Goal: Task Accomplishment & Management: Manage account settings

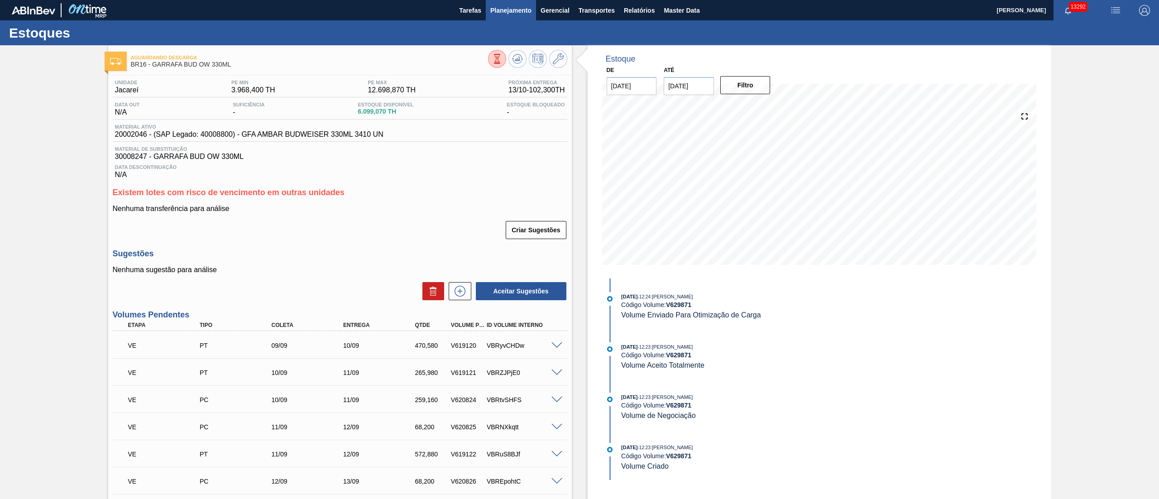
click at [520, 6] on span "Planejamento" at bounding box center [510, 10] width 41 height 11
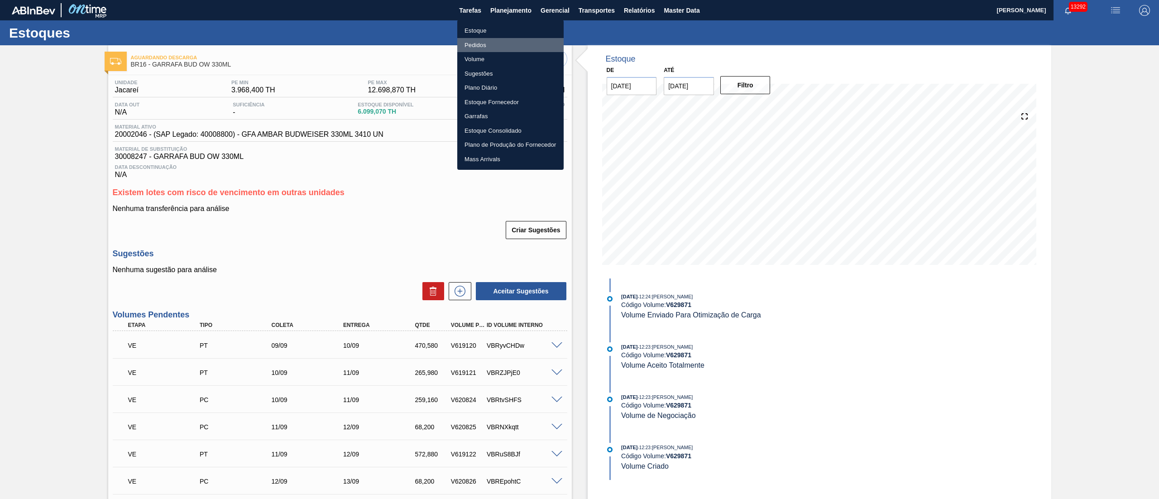
click at [474, 41] on li "Pedidos" at bounding box center [510, 45] width 106 height 14
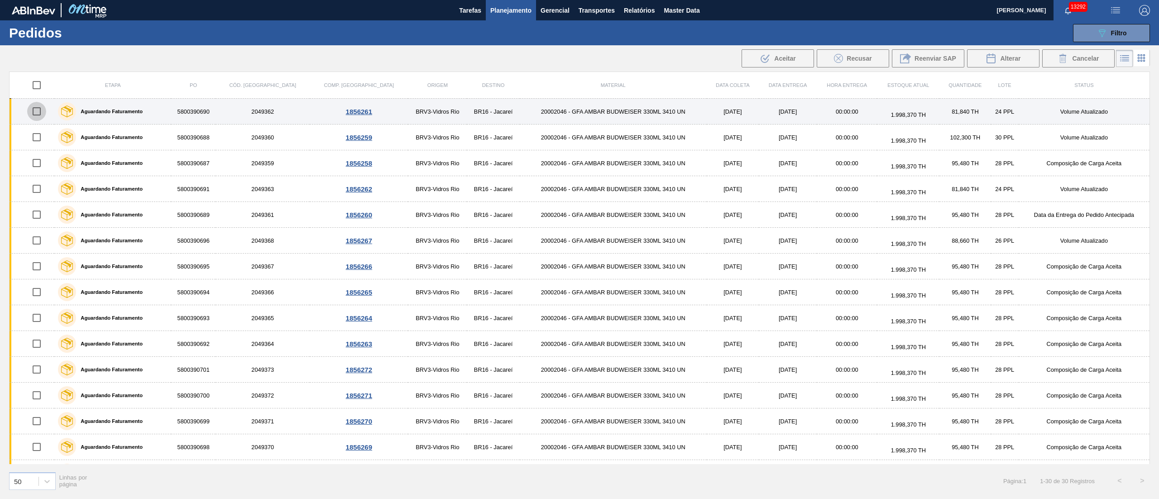
click at [41, 114] on input "checkbox" at bounding box center [36, 111] width 19 height 19
checkbox input "true"
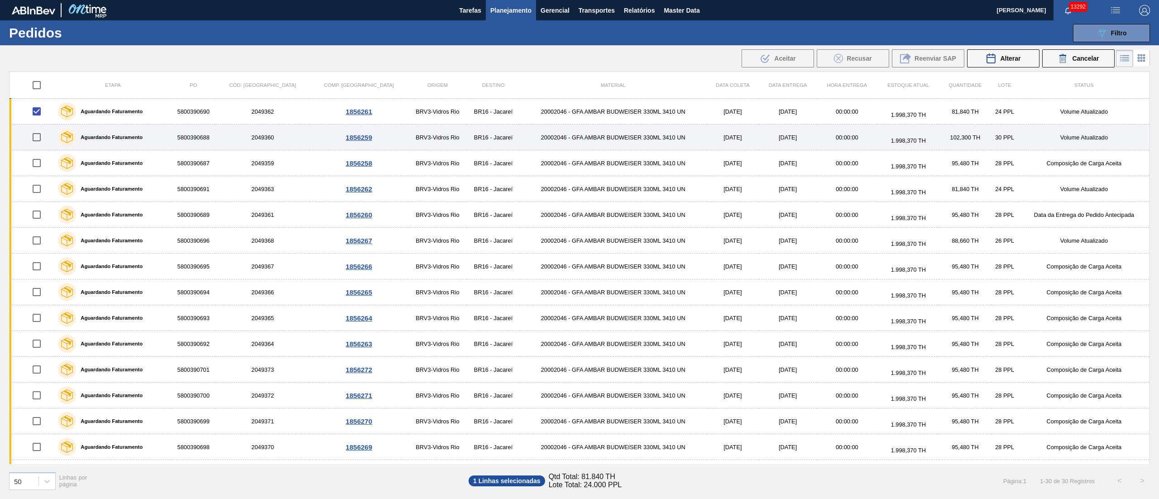
click at [39, 144] on input "checkbox" at bounding box center [36, 137] width 19 height 19
checkbox input "true"
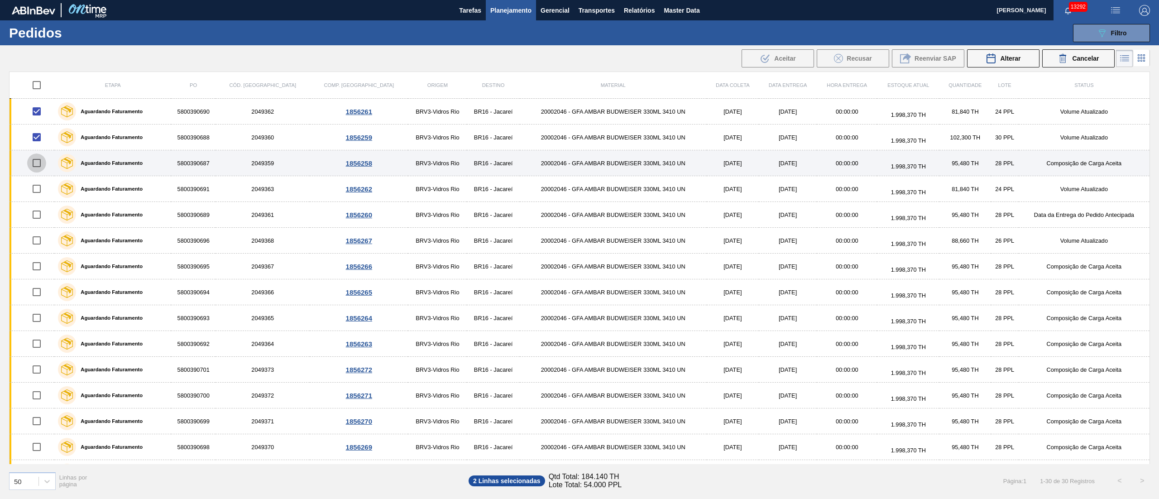
click at [35, 159] on input "checkbox" at bounding box center [36, 162] width 19 height 19
checkbox input "true"
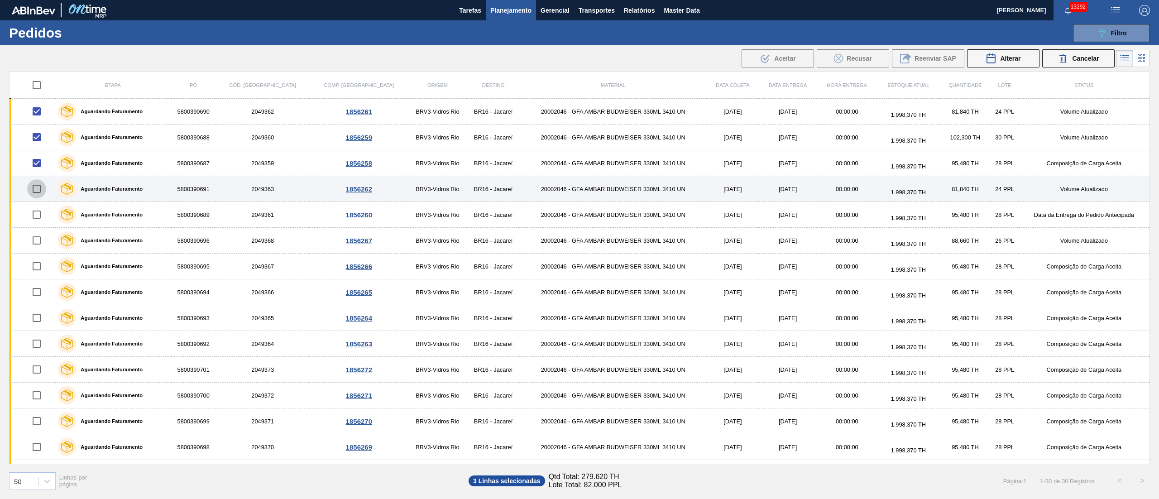
click at [43, 191] on input "checkbox" at bounding box center [36, 188] width 19 height 19
checkbox input "true"
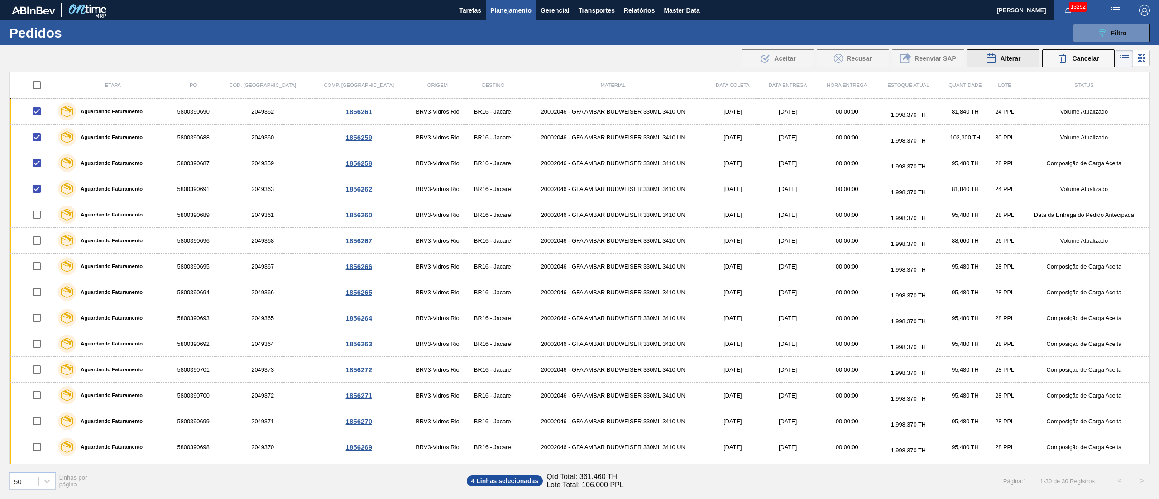
click at [1006, 57] on span "Alterar" at bounding box center [1010, 58] width 20 height 7
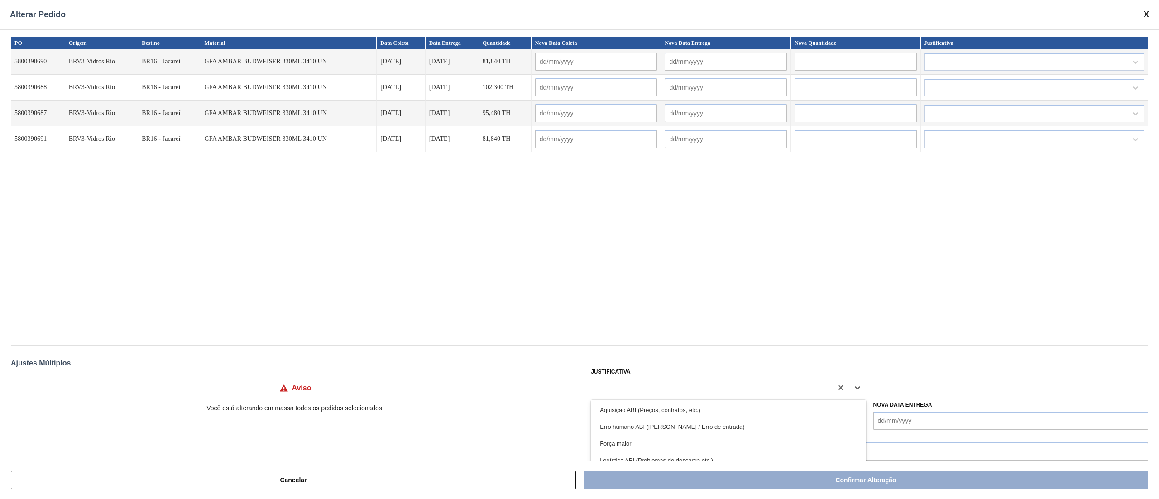
click at [609, 386] on div at bounding box center [711, 387] width 241 height 13
type input "ou"
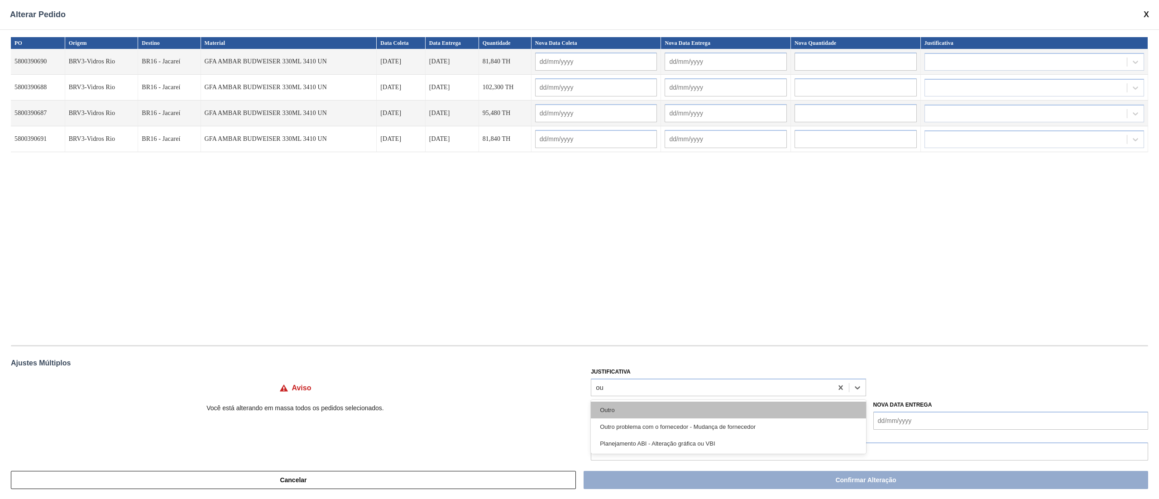
click at [615, 416] on div "Outro" at bounding box center [728, 409] width 275 height 17
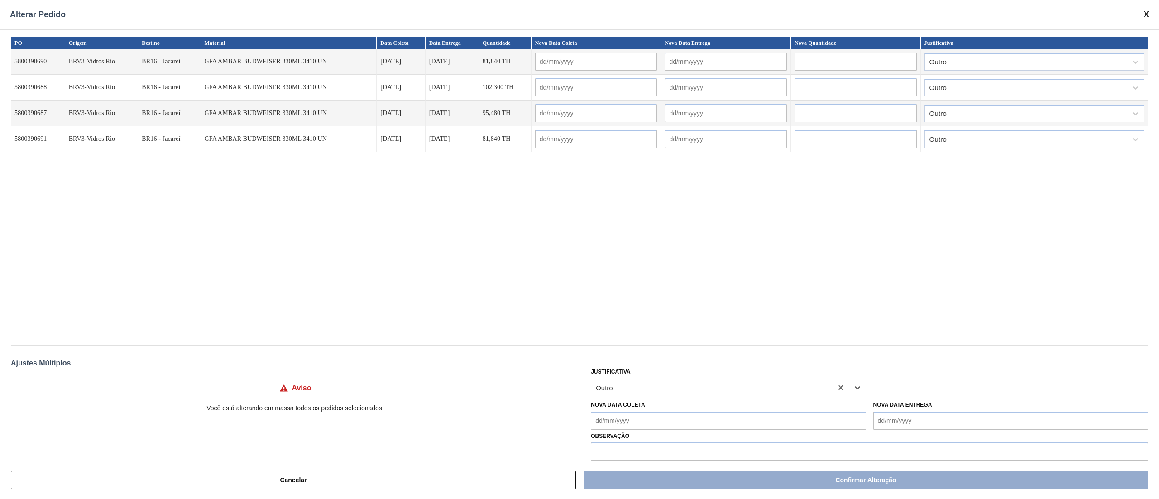
click at [634, 425] on Coleta "Nova Data Coleta" at bounding box center [728, 420] width 275 height 18
click at [634, 367] on div "14" at bounding box center [631, 364] width 12 height 12
type Coleta "[DATE]"
type input "[DATE]"
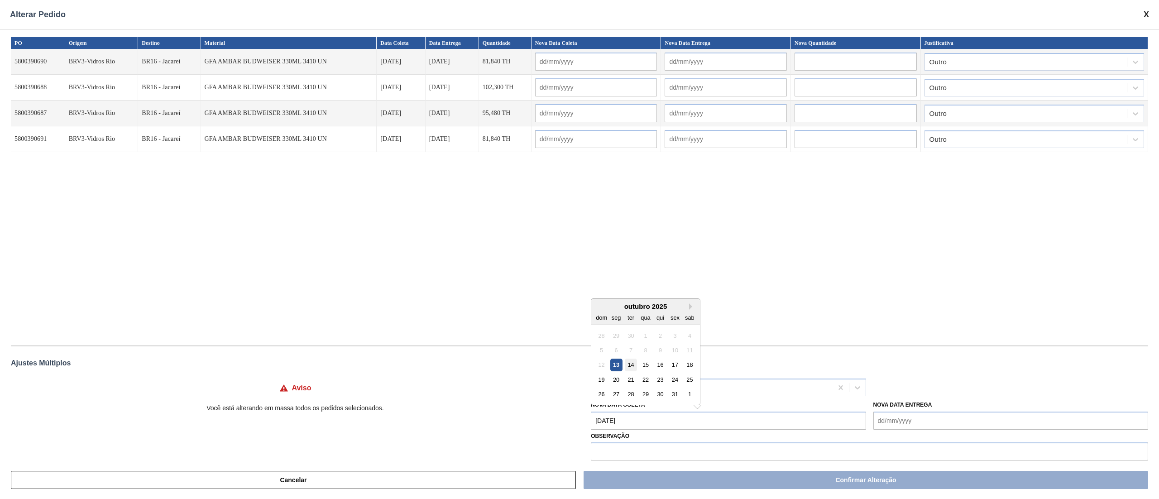
type input "[DATE]"
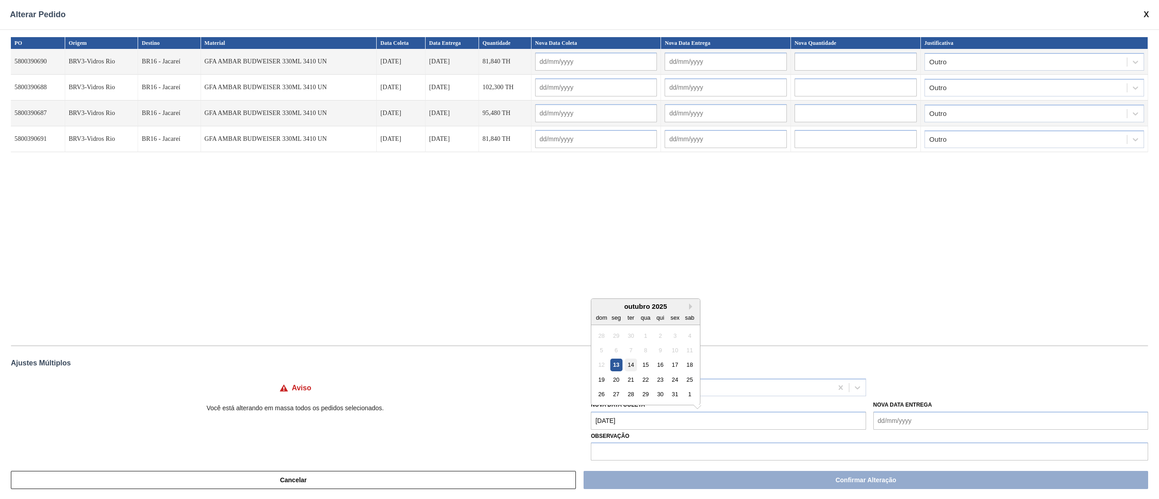
type input "[DATE]"
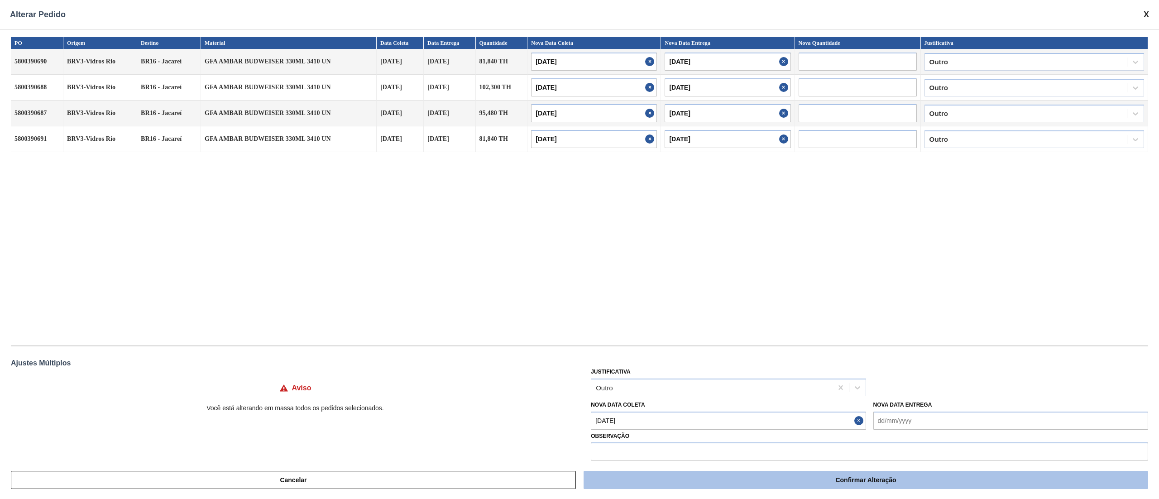
click at [665, 483] on button "Confirmar Alteração" at bounding box center [865, 480] width 564 height 18
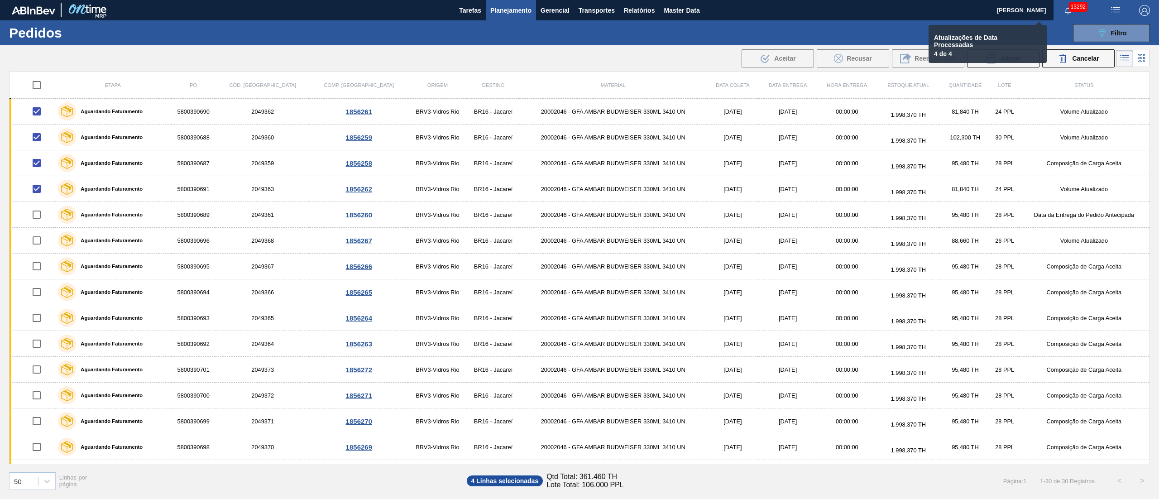
checkbox input "false"
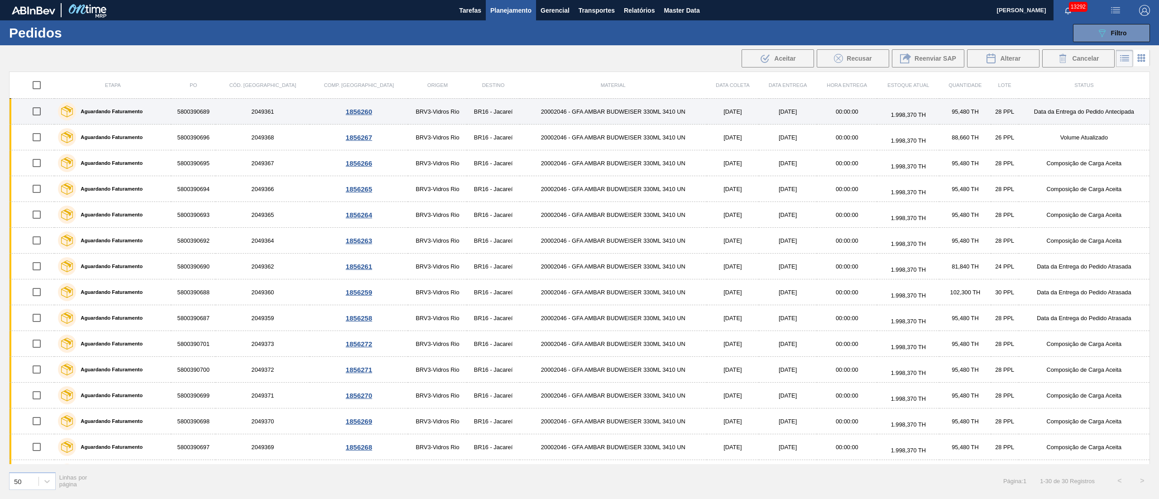
click at [40, 108] on input "checkbox" at bounding box center [36, 111] width 19 height 19
checkbox input "true"
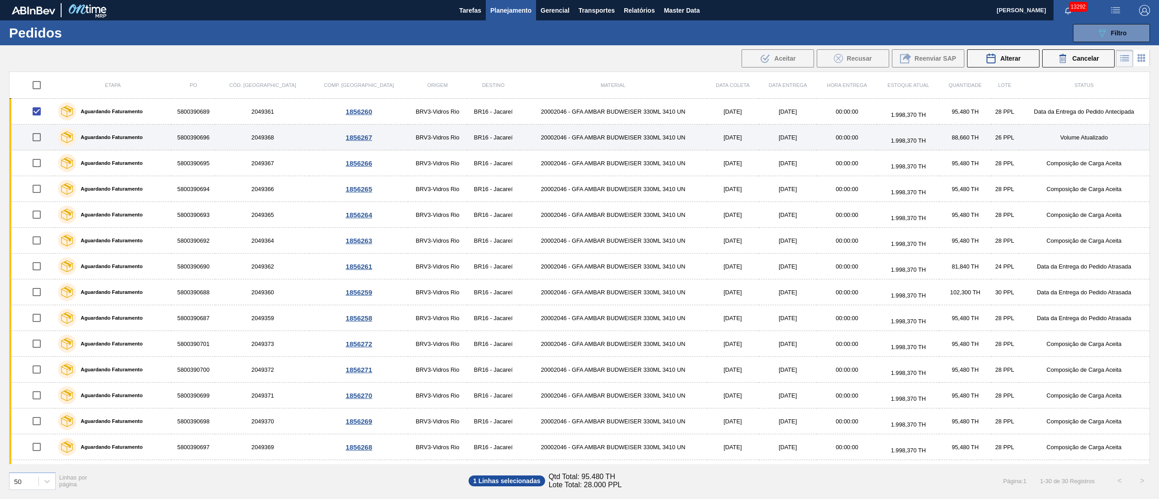
click at [39, 139] on input "checkbox" at bounding box center [36, 137] width 19 height 19
checkbox input "true"
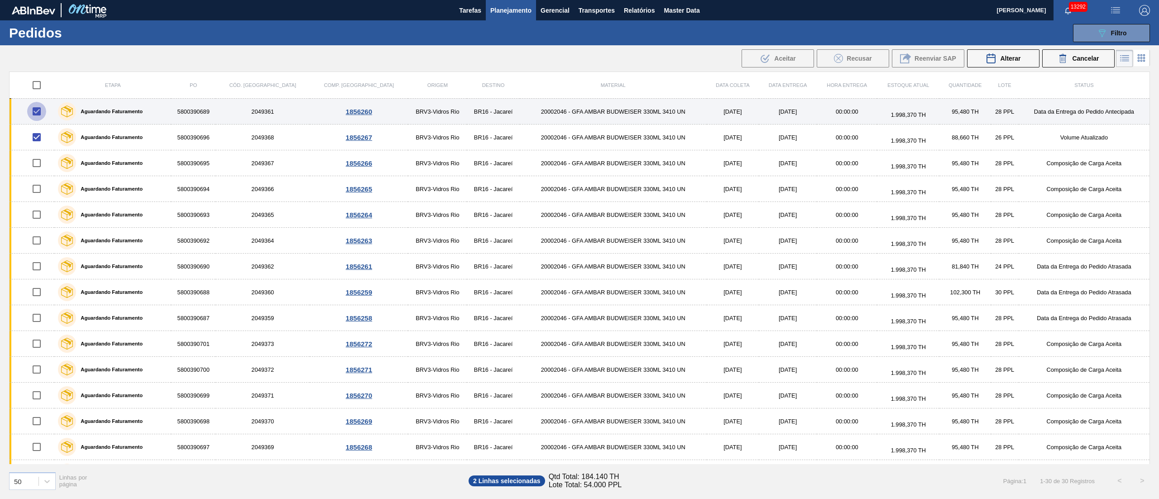
click at [36, 112] on input "checkbox" at bounding box center [36, 111] width 19 height 19
checkbox input "false"
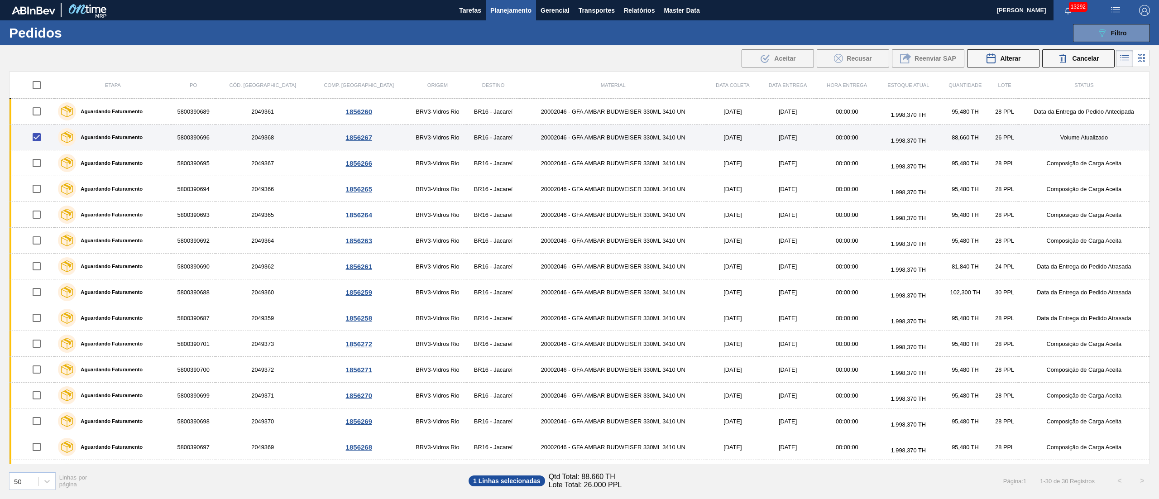
click at [38, 138] on input "checkbox" at bounding box center [36, 137] width 19 height 19
checkbox input "false"
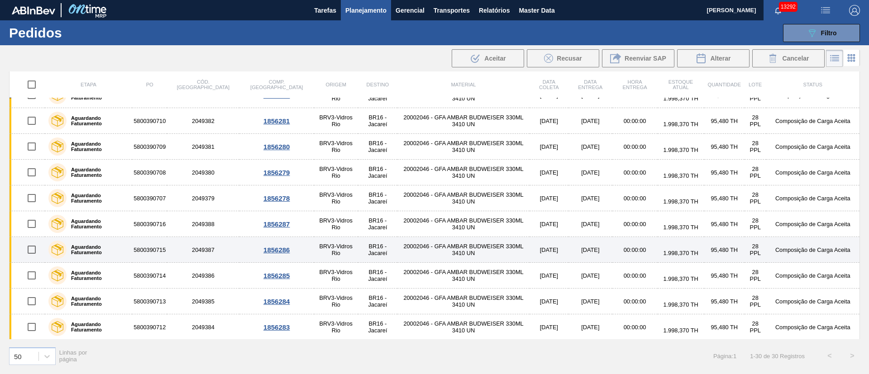
scroll to position [533, 0]
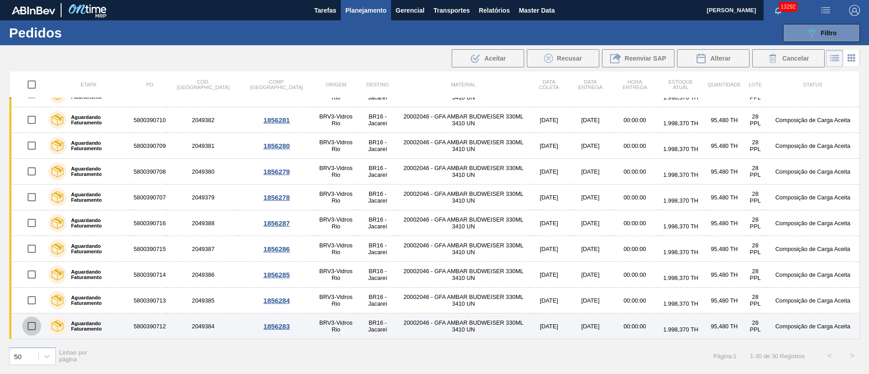
click at [32, 327] on input "checkbox" at bounding box center [31, 326] width 19 height 19
checkbox input "true"
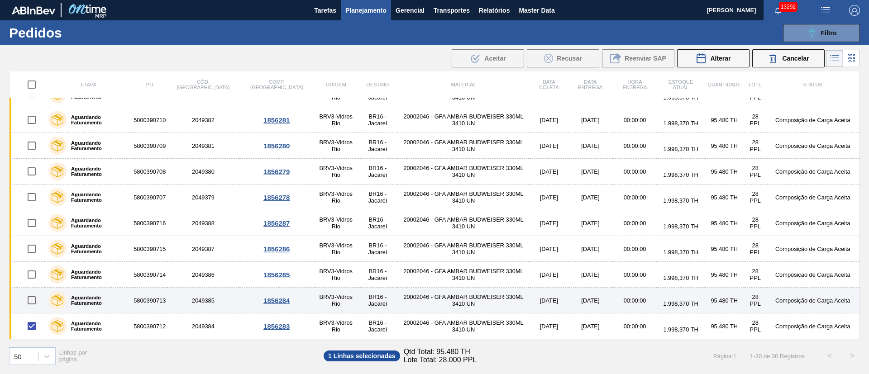
click at [29, 296] on input "checkbox" at bounding box center [31, 300] width 19 height 19
checkbox input "true"
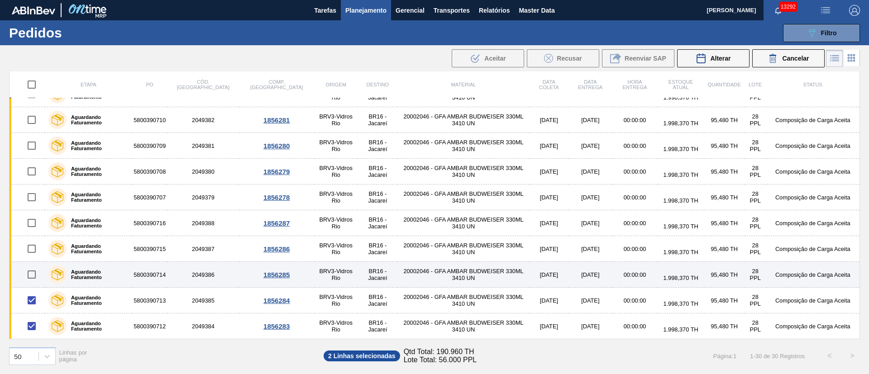
click at [31, 277] on input "checkbox" at bounding box center [31, 274] width 19 height 19
click at [33, 276] on input "checkbox" at bounding box center [31, 274] width 19 height 19
checkbox input "false"
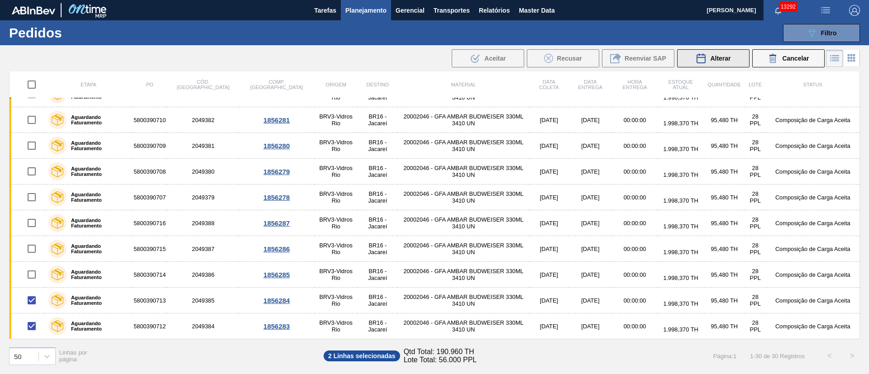
click at [709, 58] on div "Alterar" at bounding box center [713, 58] width 35 height 11
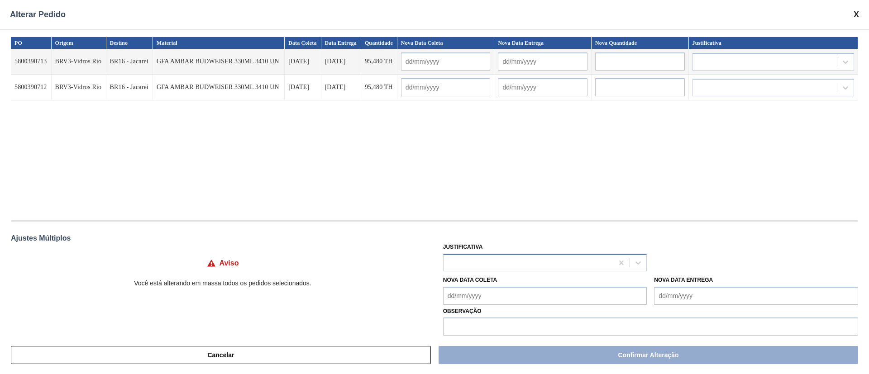
click at [498, 265] on div at bounding box center [529, 262] width 170 height 13
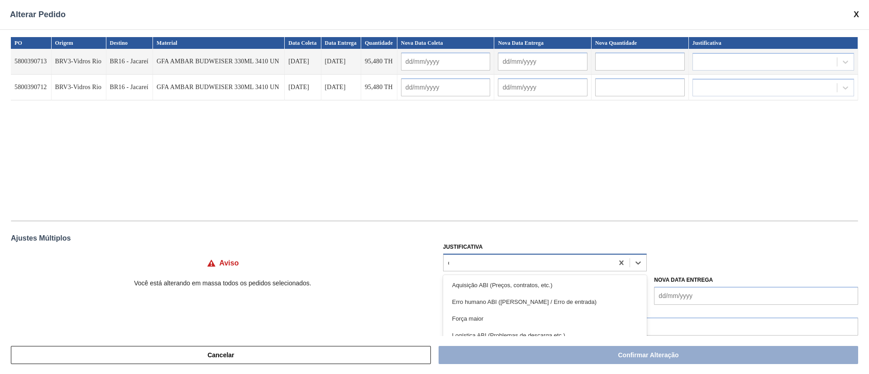
type input "ou"
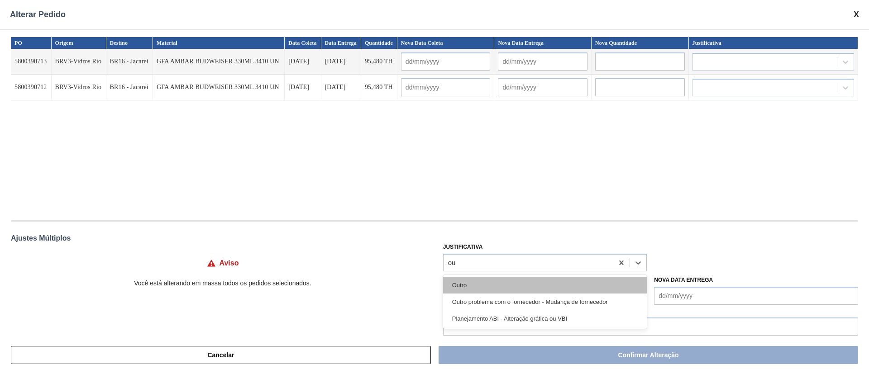
click at [475, 278] on div "Outro" at bounding box center [545, 285] width 204 height 17
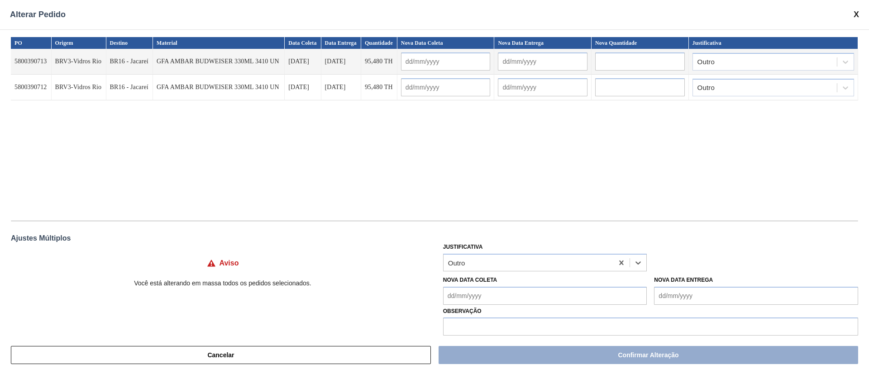
click at [472, 293] on Coleta "Nova Data Coleta" at bounding box center [545, 296] width 204 height 18
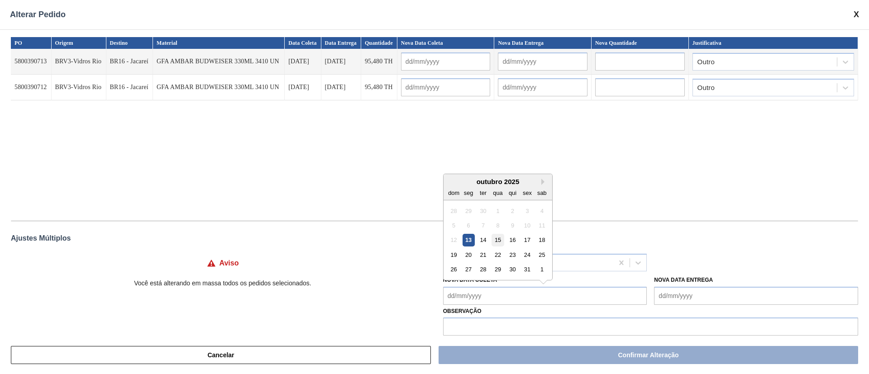
click at [494, 241] on div "15" at bounding box center [497, 240] width 12 height 12
type Coleta "[DATE]"
type input "[DATE]"
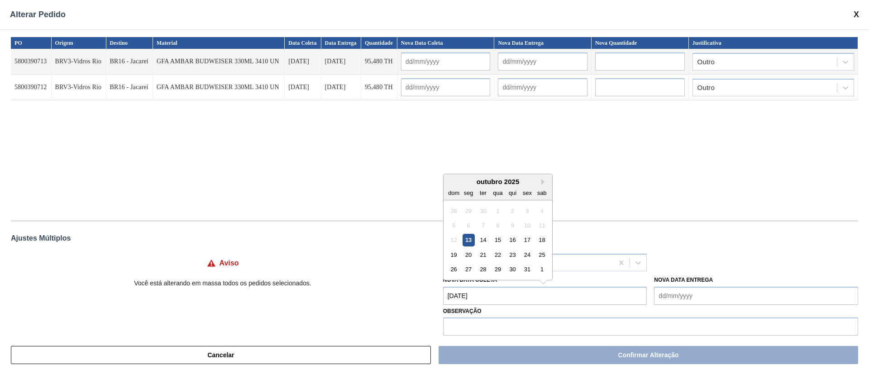
type input "[DATE]"
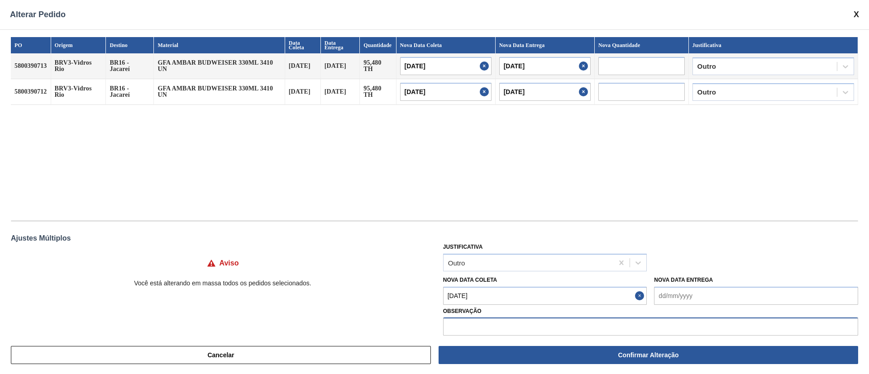
click at [471, 332] on input "text" at bounding box center [650, 327] width 415 height 18
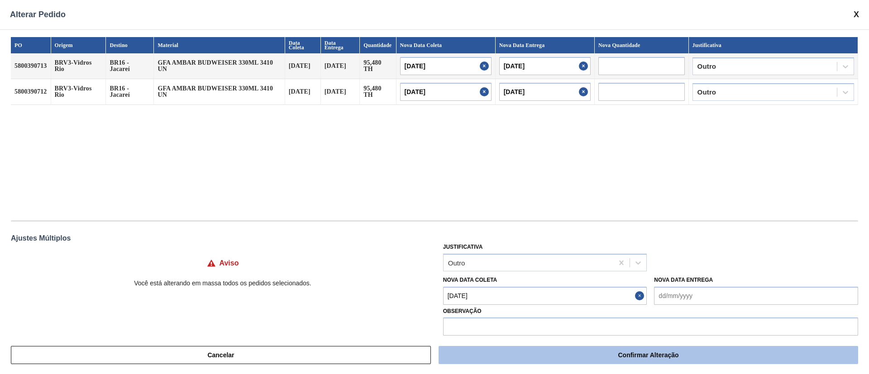
click at [580, 350] on button "Confirmar Alteração" at bounding box center [649, 355] width 420 height 18
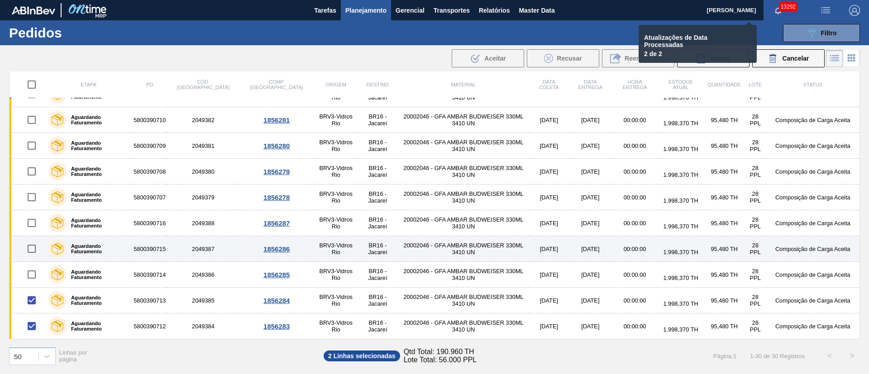
checkbox input "false"
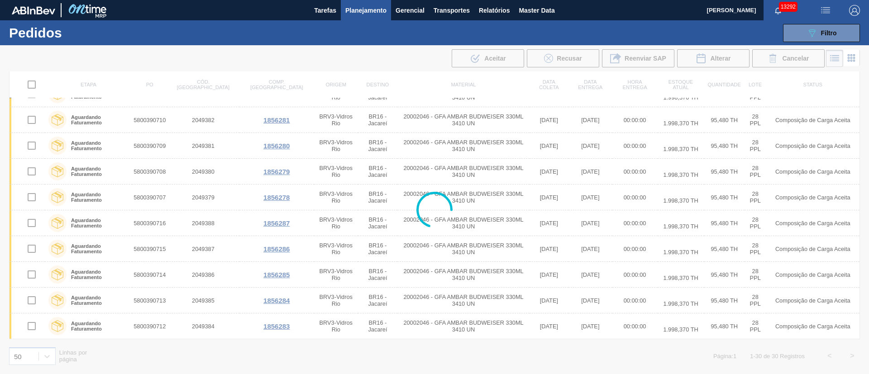
scroll to position [249, 0]
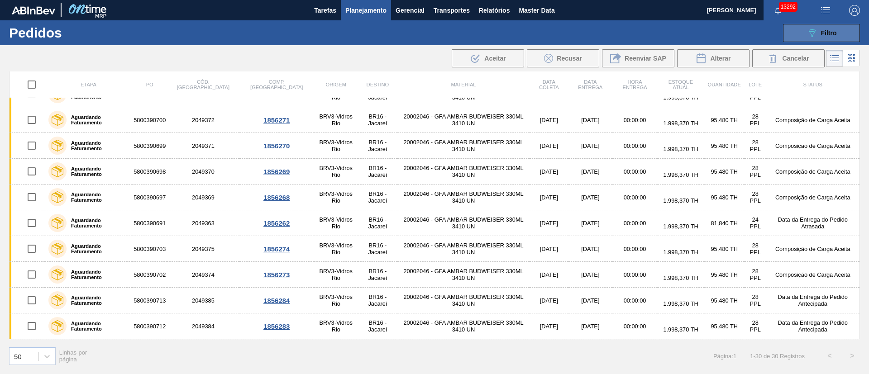
click at [849, 33] on button "089F7B8B-B2A5-4AFE-B5C0-19BA573D28AC Filtro" at bounding box center [821, 33] width 77 height 18
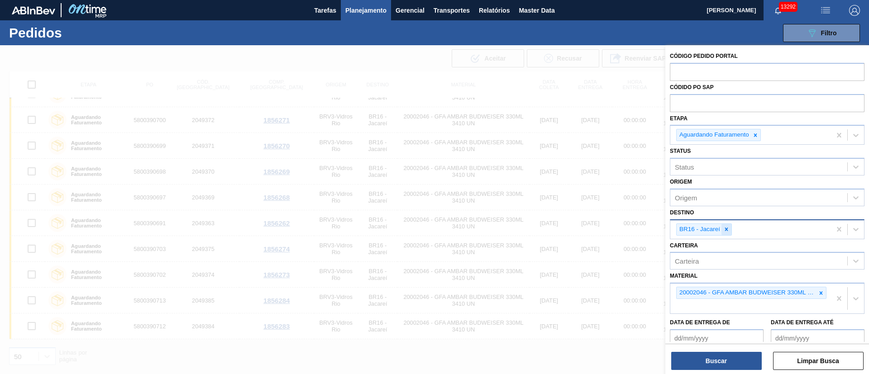
click at [727, 228] on icon at bounding box center [726, 229] width 6 height 6
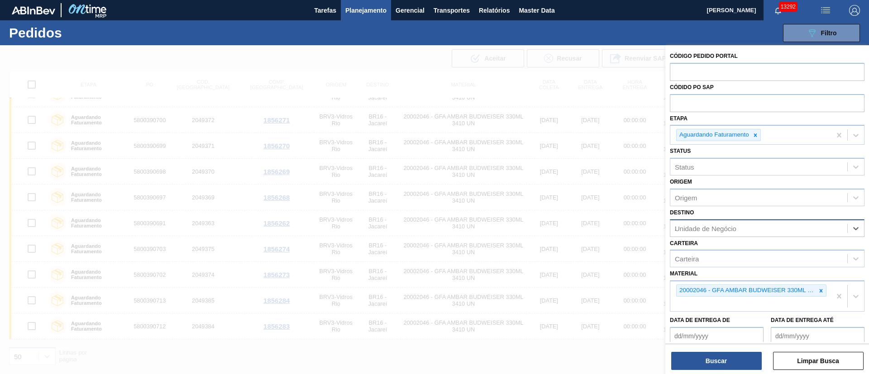
type input "21"
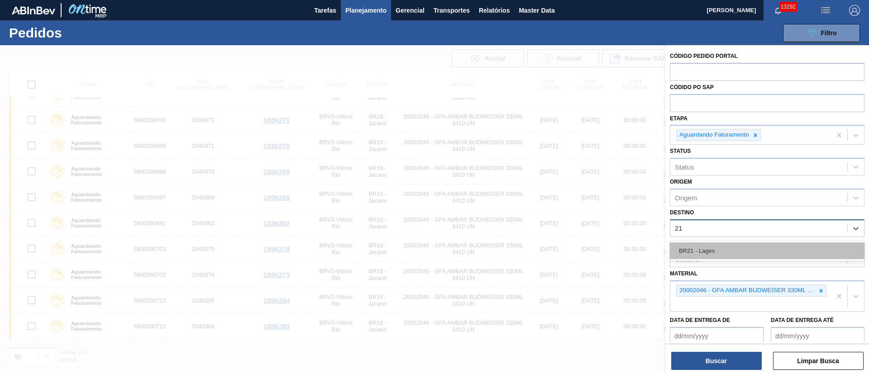
click at [709, 247] on div "BR21 - Lages" at bounding box center [767, 251] width 195 height 17
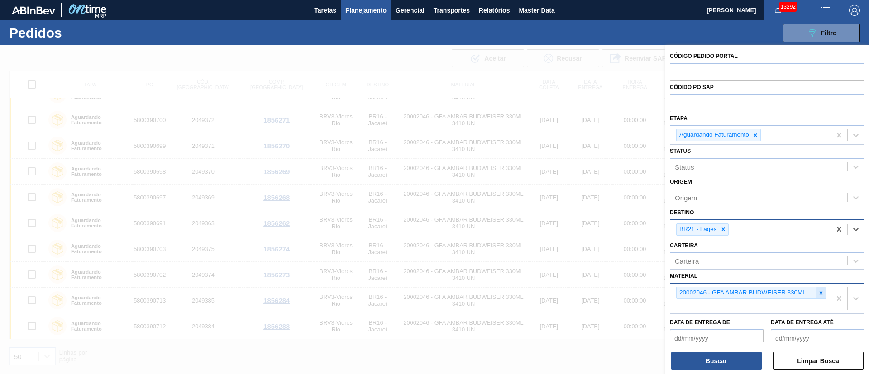
click at [816, 293] on div at bounding box center [821, 292] width 10 height 11
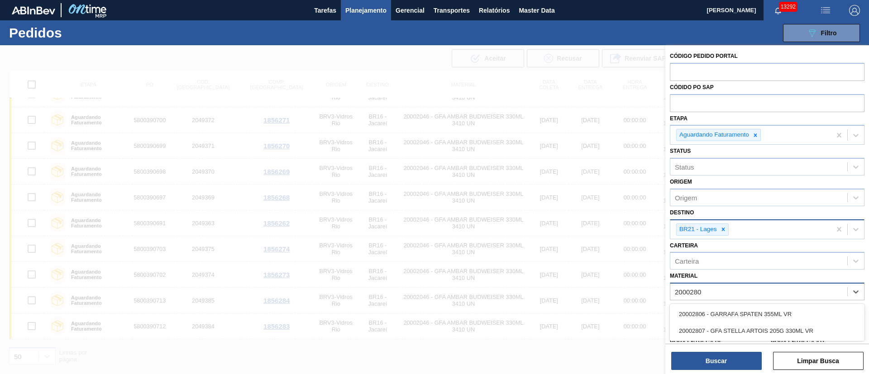
type input "20002807"
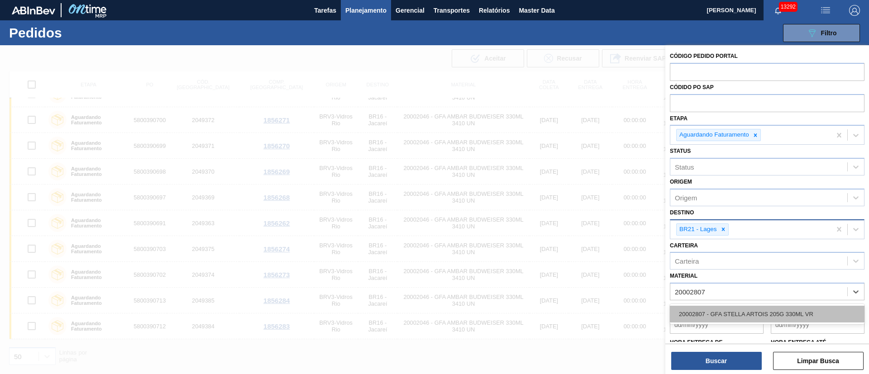
click at [742, 313] on div "20002807 - GFA STELLA ARTOIS 205G 330ML VR" at bounding box center [767, 314] width 195 height 17
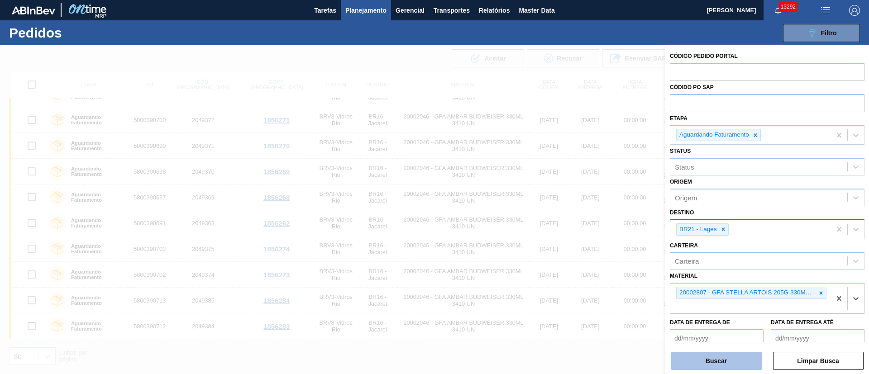
click at [732, 357] on button "Buscar" at bounding box center [716, 361] width 91 height 18
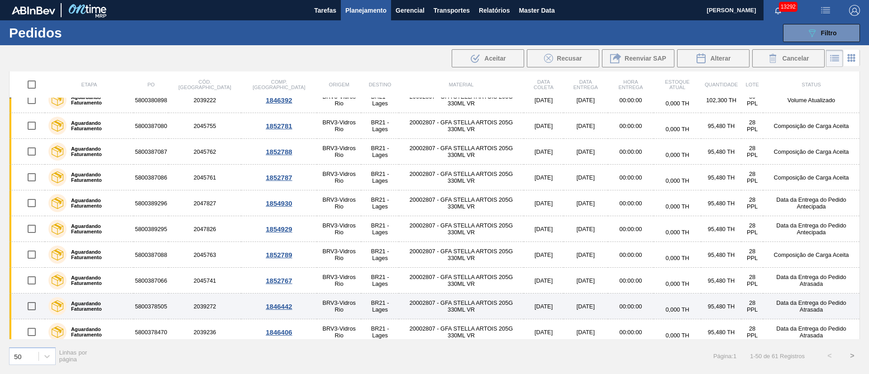
scroll to position [0, 0]
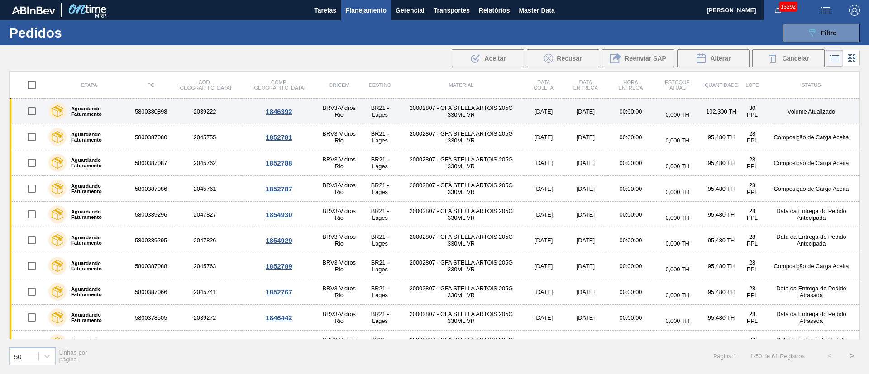
click at [26, 114] on input "checkbox" at bounding box center [31, 111] width 19 height 19
checkbox input "true"
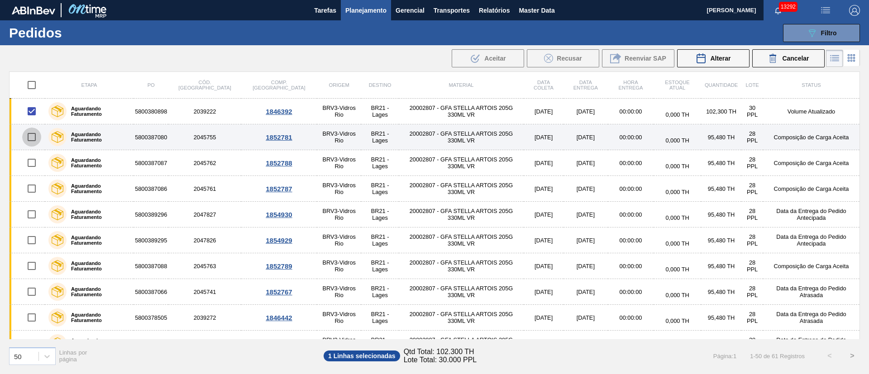
click at [34, 138] on input "checkbox" at bounding box center [31, 137] width 19 height 19
checkbox input "true"
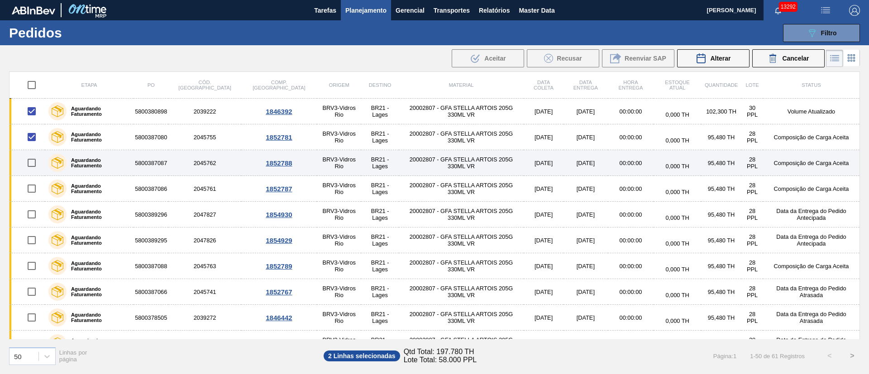
click at [33, 166] on input "checkbox" at bounding box center [31, 162] width 19 height 19
checkbox input "true"
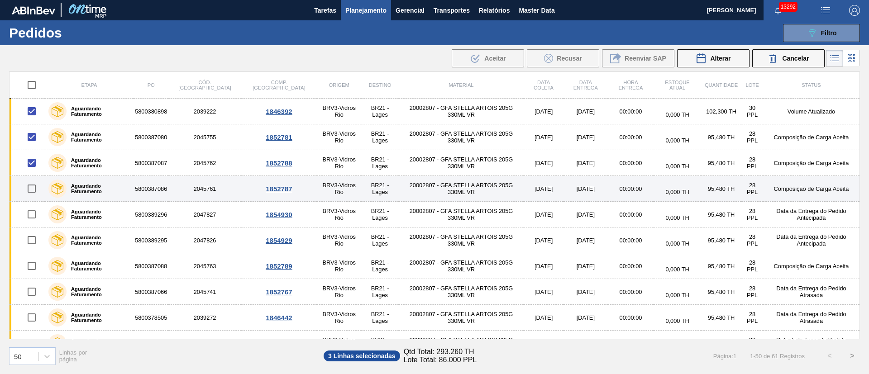
click at [36, 186] on input "checkbox" at bounding box center [31, 188] width 19 height 19
checkbox input "true"
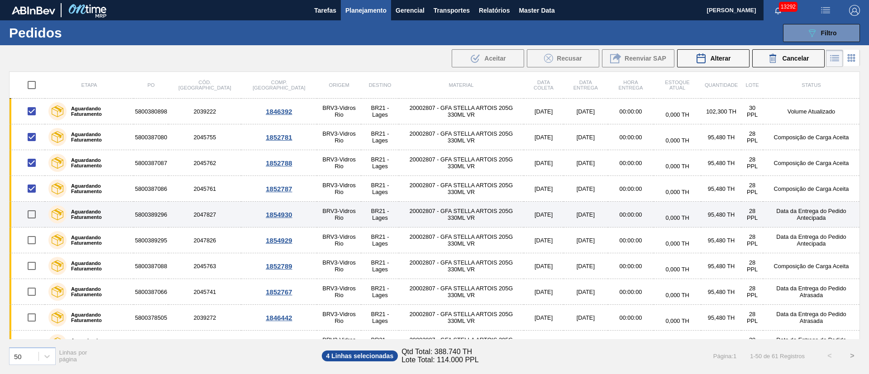
click at [34, 210] on input "checkbox" at bounding box center [31, 214] width 19 height 19
checkbox input "true"
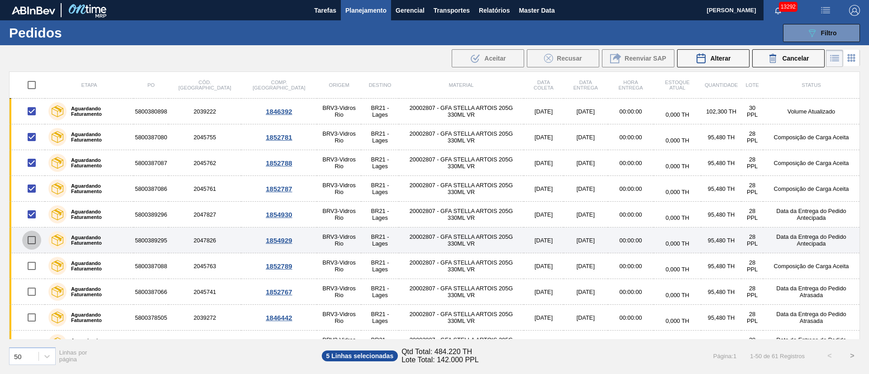
click at [33, 238] on input "checkbox" at bounding box center [31, 240] width 19 height 19
checkbox input "true"
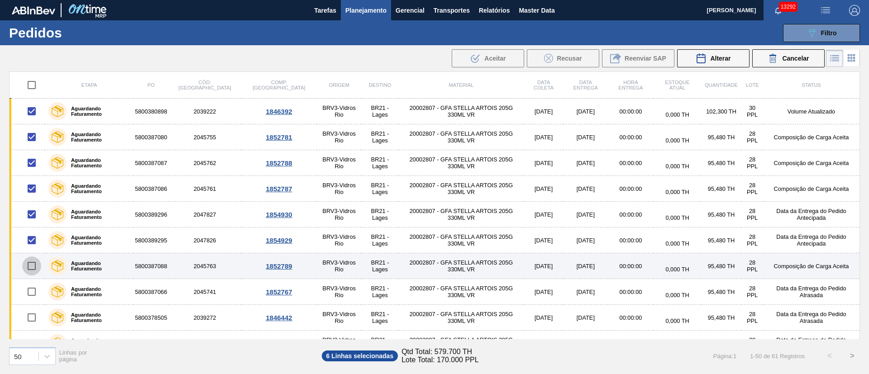
click at [31, 267] on input "checkbox" at bounding box center [31, 266] width 19 height 19
checkbox input "true"
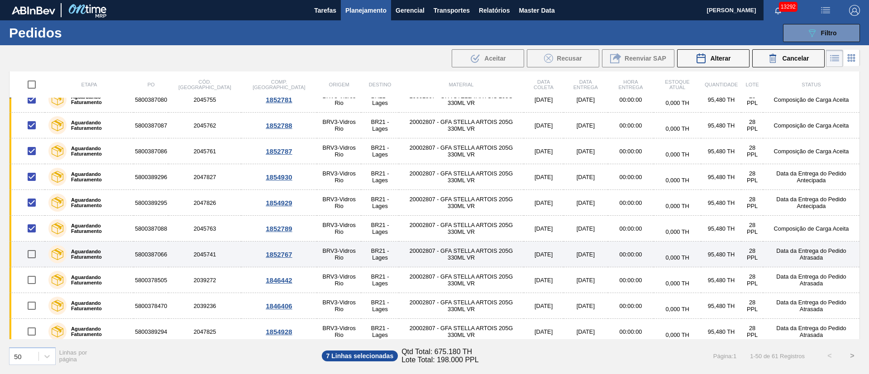
scroll to position [68, 0]
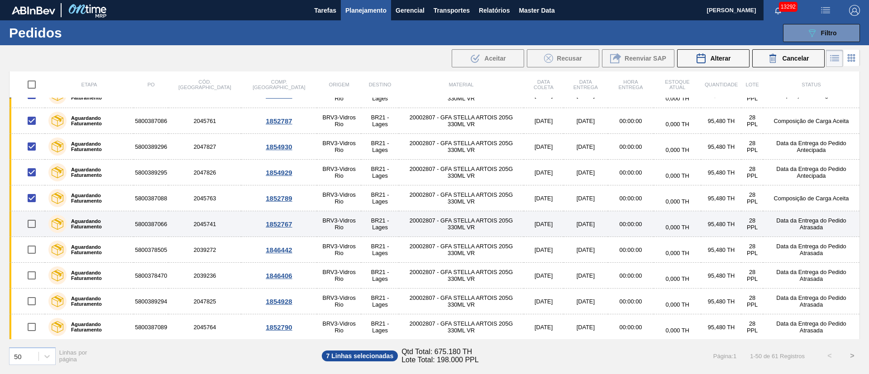
click at [32, 223] on input "checkbox" at bounding box center [31, 224] width 19 height 19
checkbox input "true"
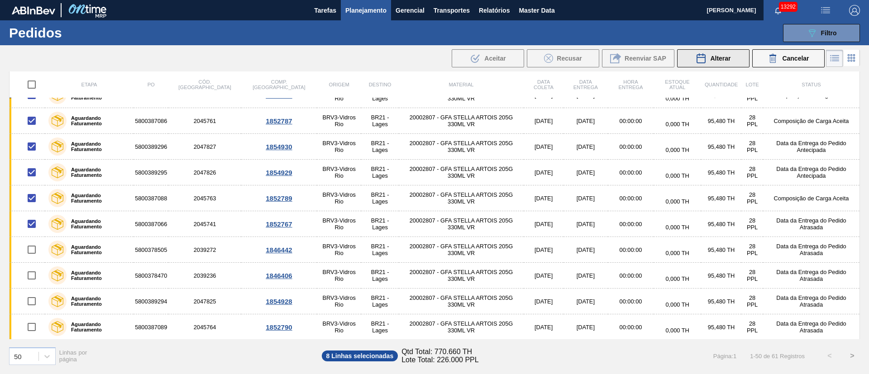
click at [732, 58] on button "Alterar" at bounding box center [713, 58] width 72 height 18
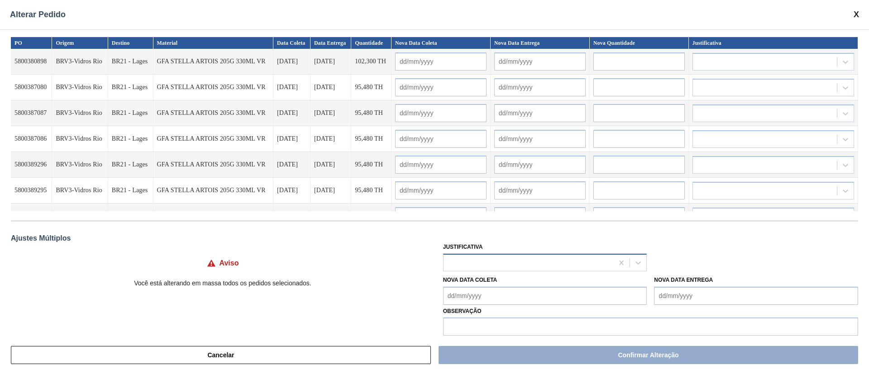
click at [452, 263] on div at bounding box center [529, 262] width 170 height 13
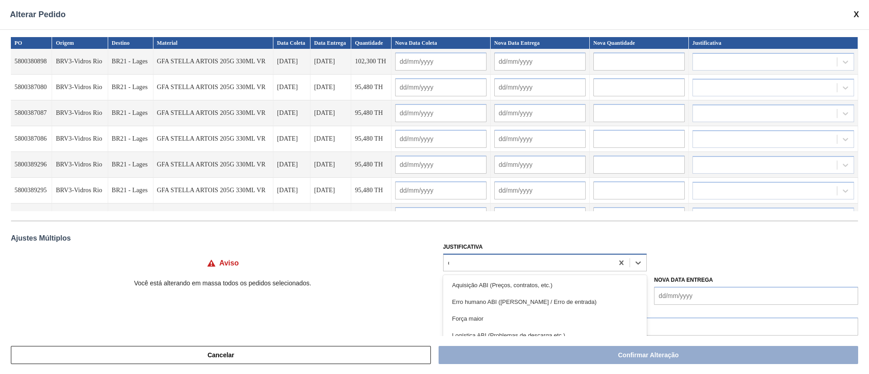
type input "ou"
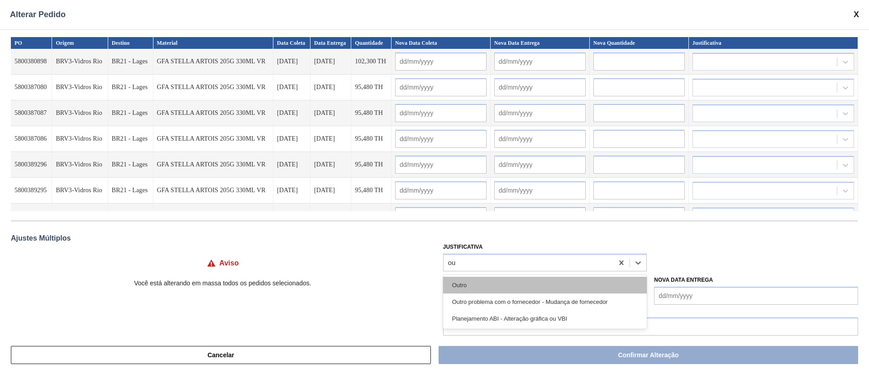
click at [471, 287] on div "Outro" at bounding box center [545, 285] width 204 height 17
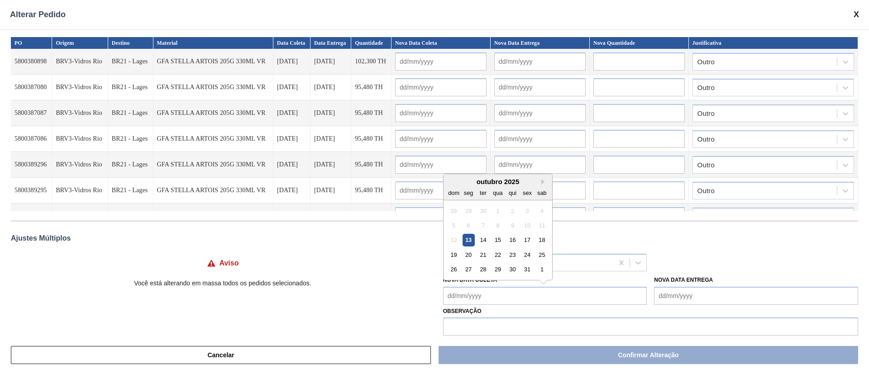
click at [476, 294] on Coleta "Nova Data Coleta" at bounding box center [545, 296] width 204 height 18
drag, startPoint x: 485, startPoint y: 238, endPoint x: 485, endPoint y: 248, distance: 10.4
click at [485, 238] on div "14" at bounding box center [483, 240] width 12 height 12
type Coleta "[DATE]"
type input "[DATE]"
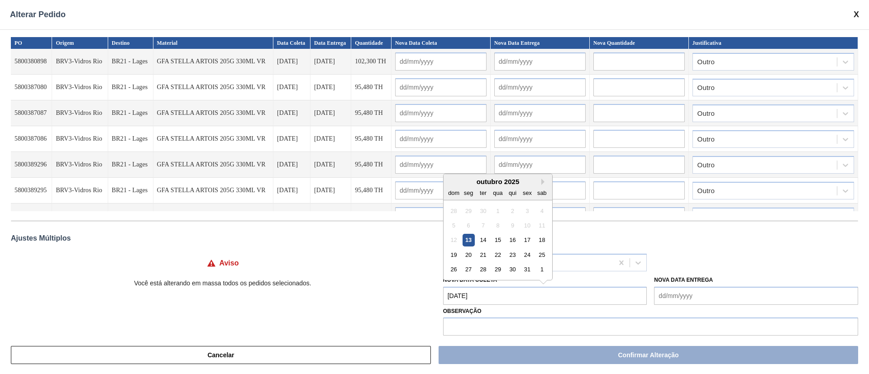
type input "[DATE]"
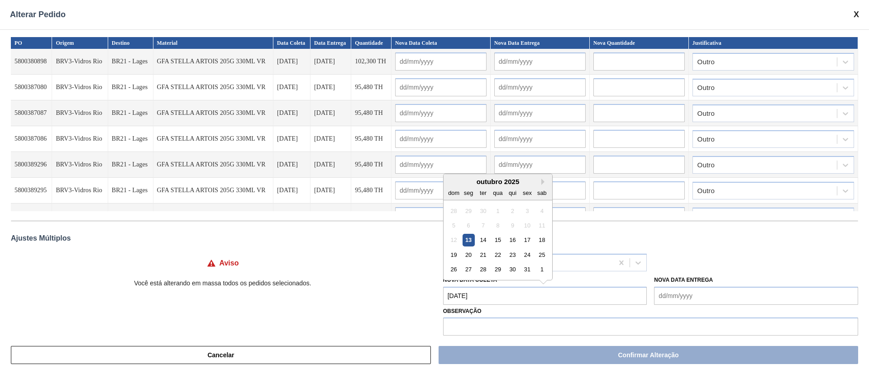
type input "[DATE]"
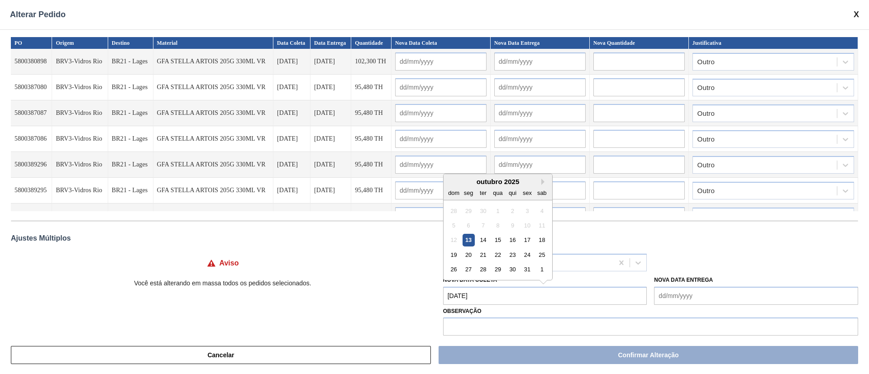
type input "[DATE]"
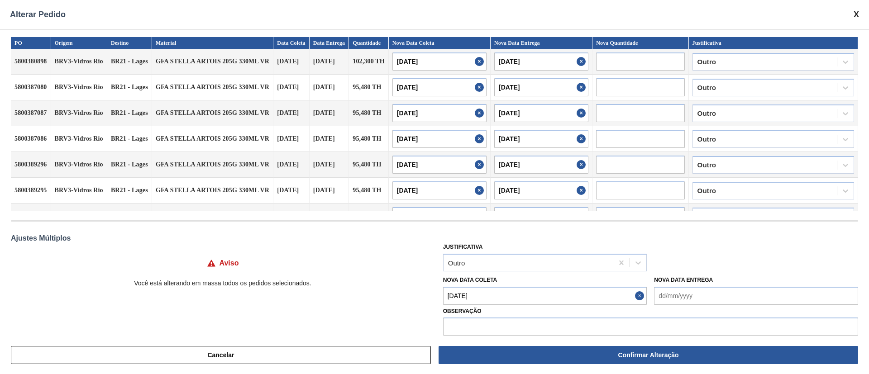
click at [513, 359] on button "Confirmar Alteração" at bounding box center [649, 355] width 420 height 18
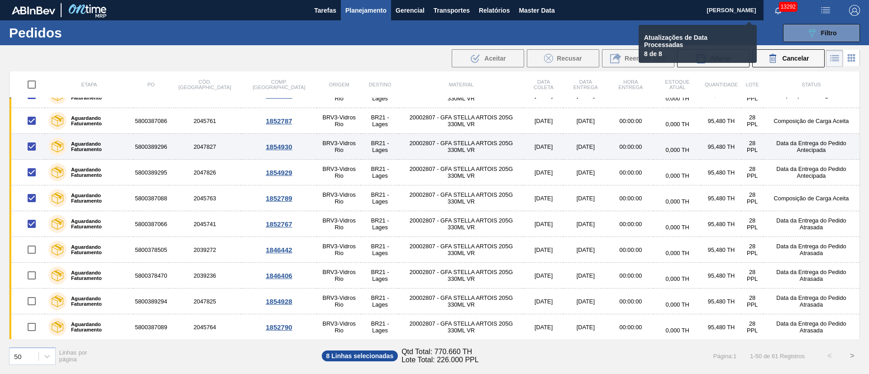
checkbox input "false"
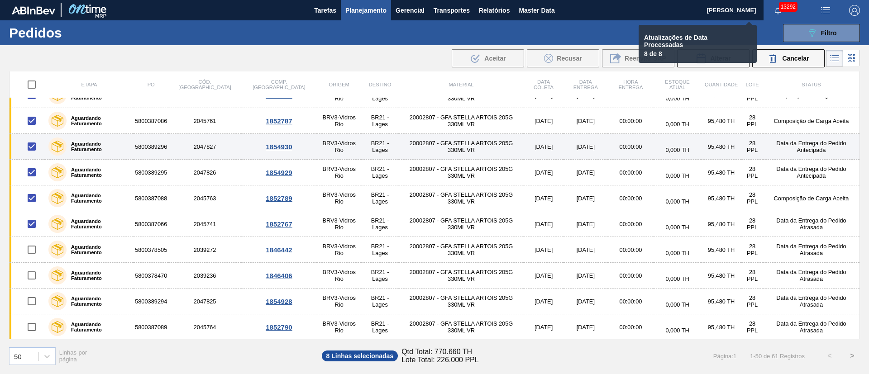
checkbox input "false"
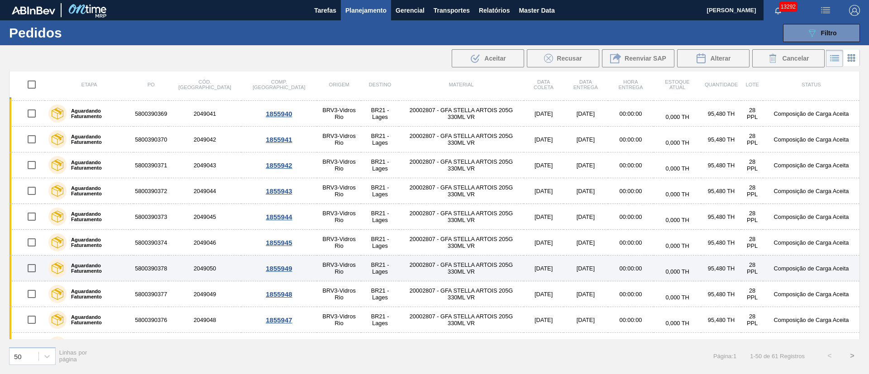
scroll to position [1049, 0]
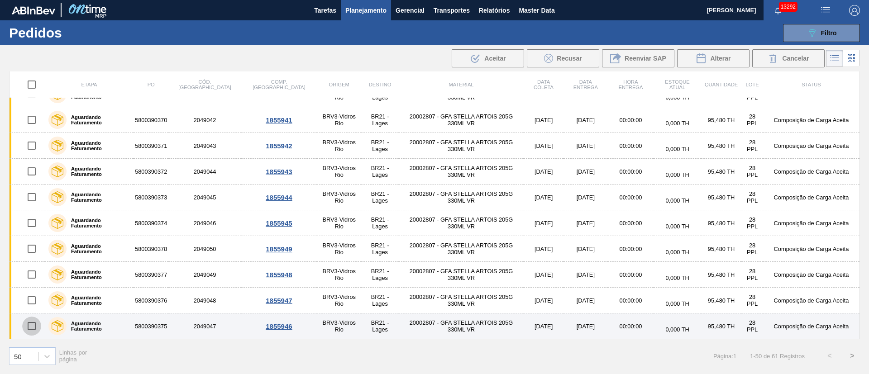
click at [29, 329] on input "checkbox" at bounding box center [31, 326] width 19 height 19
checkbox input "true"
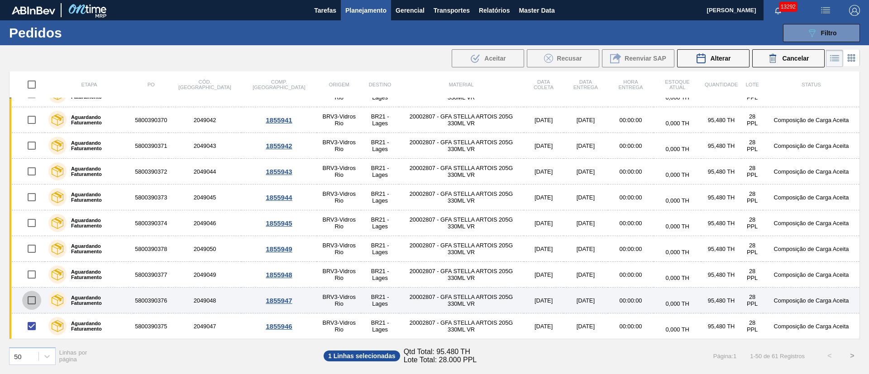
click at [33, 297] on input "checkbox" at bounding box center [31, 300] width 19 height 19
checkbox input "true"
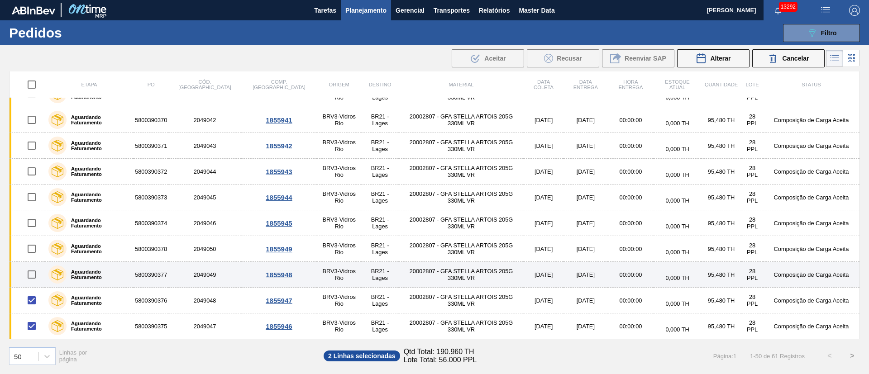
click at [35, 272] on input "checkbox" at bounding box center [31, 274] width 19 height 19
checkbox input "true"
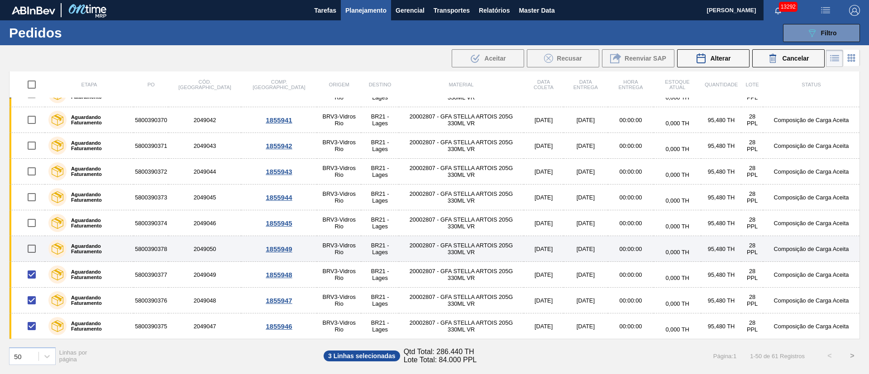
click at [33, 247] on input "checkbox" at bounding box center [31, 248] width 19 height 19
checkbox input "true"
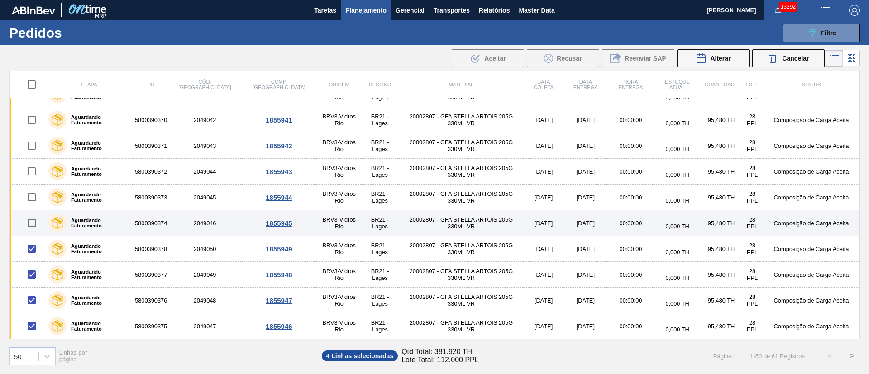
click at [33, 220] on input "checkbox" at bounding box center [31, 223] width 19 height 19
checkbox input "true"
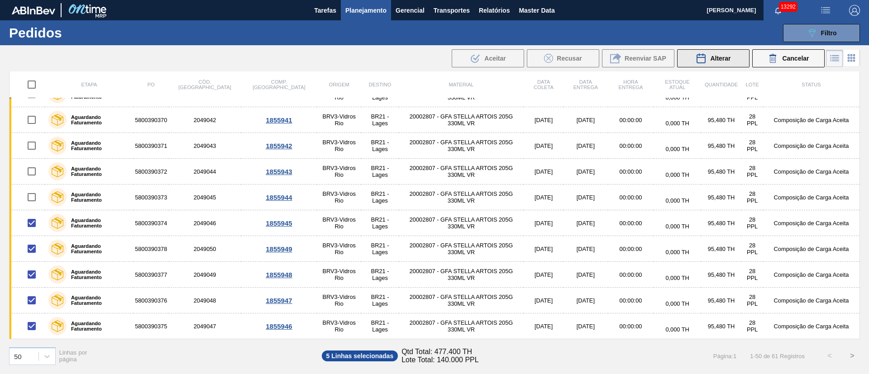
click at [724, 59] on span "Alterar" at bounding box center [720, 58] width 20 height 7
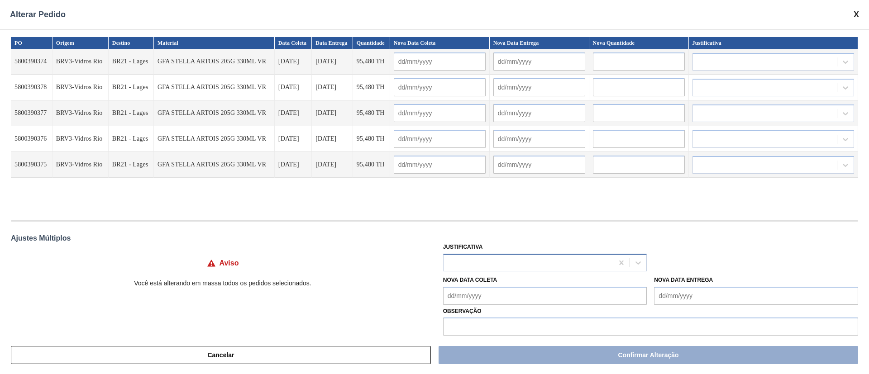
click at [471, 256] on div at bounding box center [529, 262] width 170 height 13
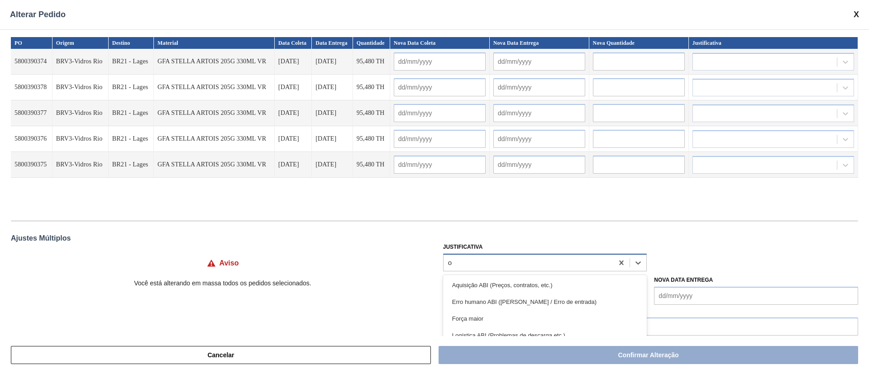
type input "ou"
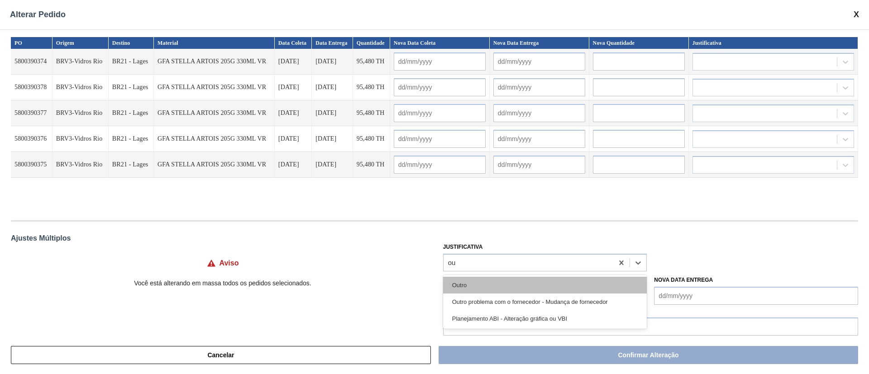
click at [462, 279] on div "Outro" at bounding box center [545, 285] width 204 height 17
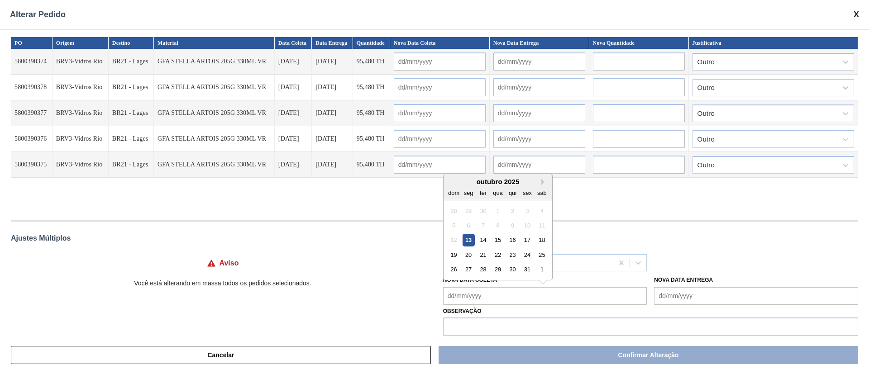
click at [475, 298] on Coleta "Nova Data Coleta" at bounding box center [545, 296] width 204 height 18
drag, startPoint x: 480, startPoint y: 234, endPoint x: 480, endPoint y: 280, distance: 45.7
click at [480, 235] on div "14" at bounding box center [483, 240] width 12 height 12
type Coleta "[DATE]"
type input "[DATE]"
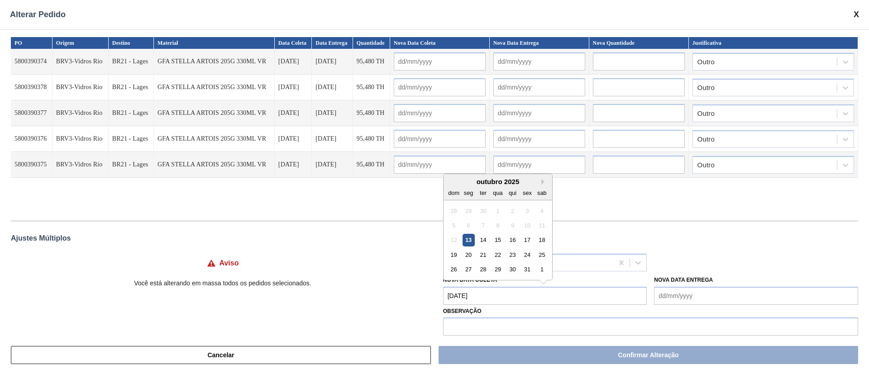
type input "[DATE]"
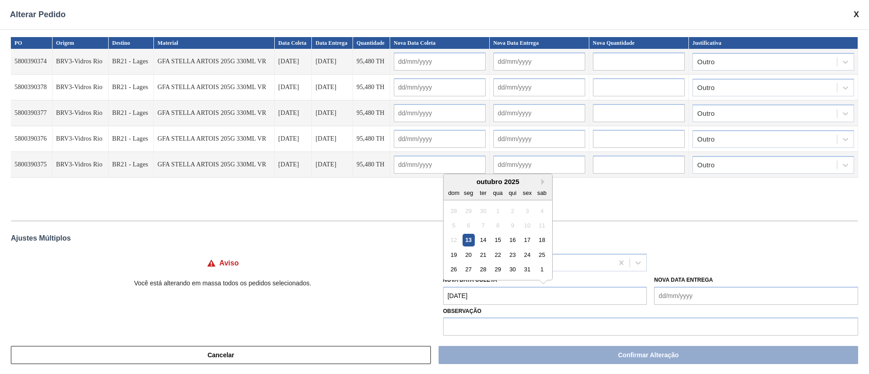
type input "[DATE]"
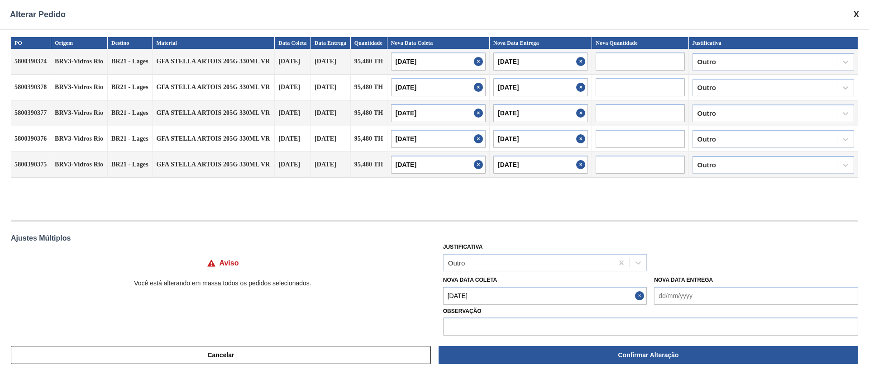
click at [478, 302] on Coleta "[DATE]" at bounding box center [545, 296] width 204 height 18
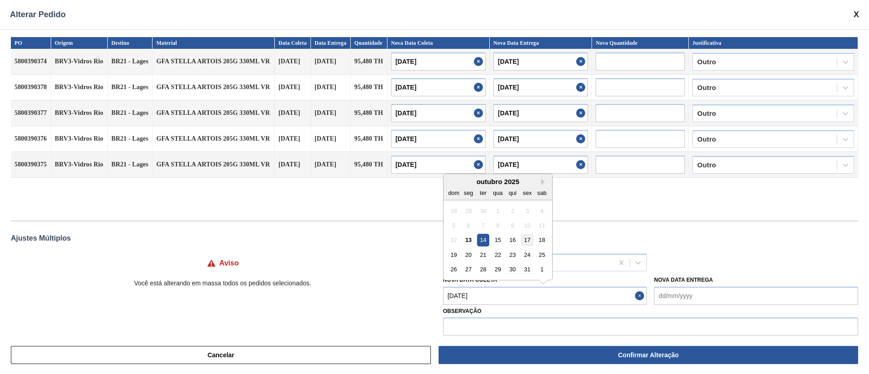
click at [529, 236] on div "17" at bounding box center [527, 240] width 12 height 12
type Coleta "[DATE]"
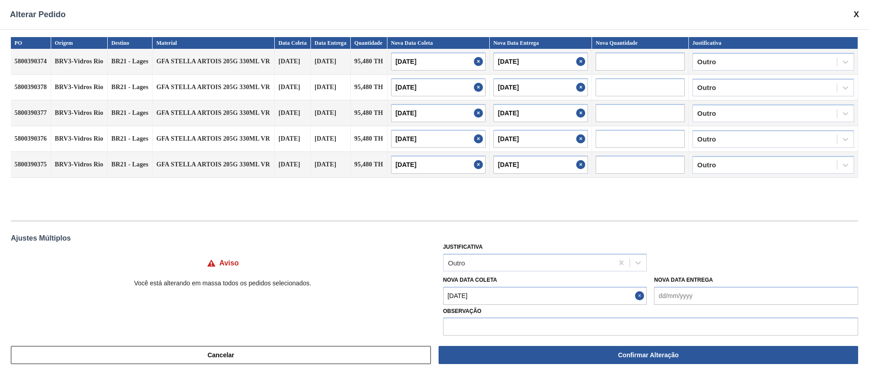
type input "[DATE]"
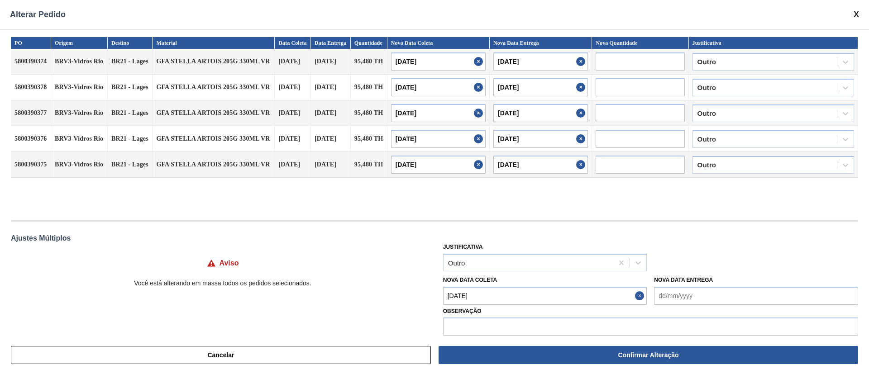
type input "[DATE]"
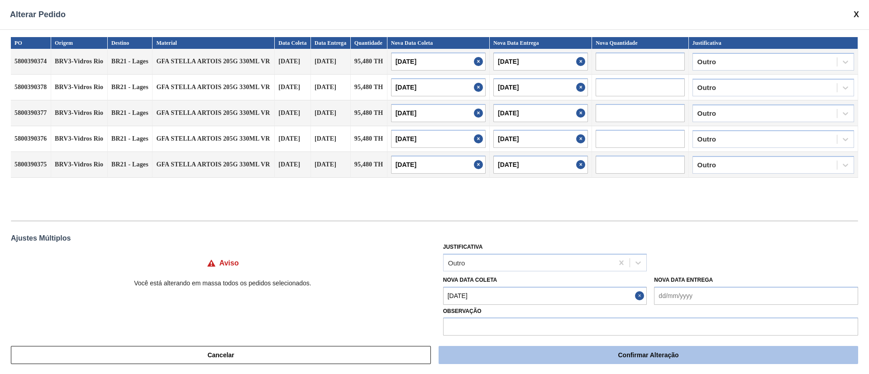
click at [525, 354] on button "Confirmar Alteração" at bounding box center [649, 355] width 420 height 18
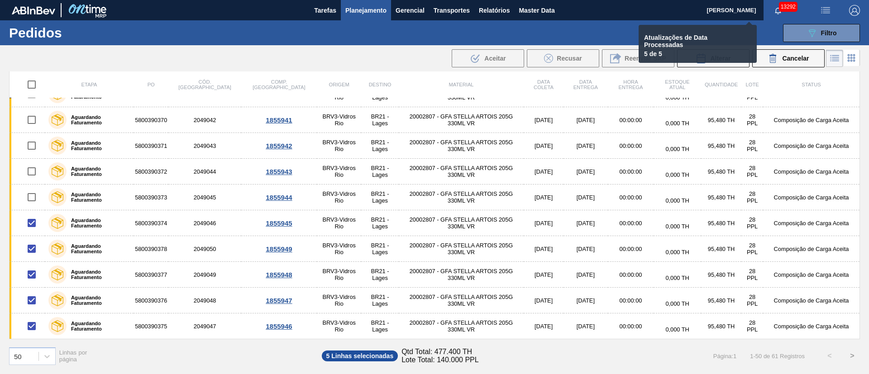
checkbox input "false"
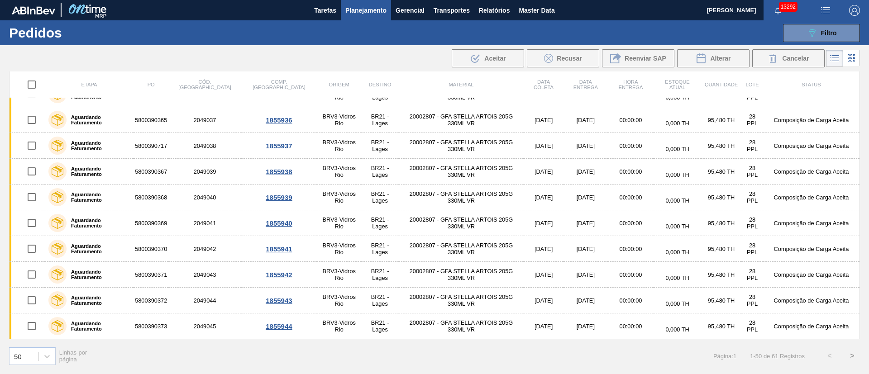
scroll to position [688, 0]
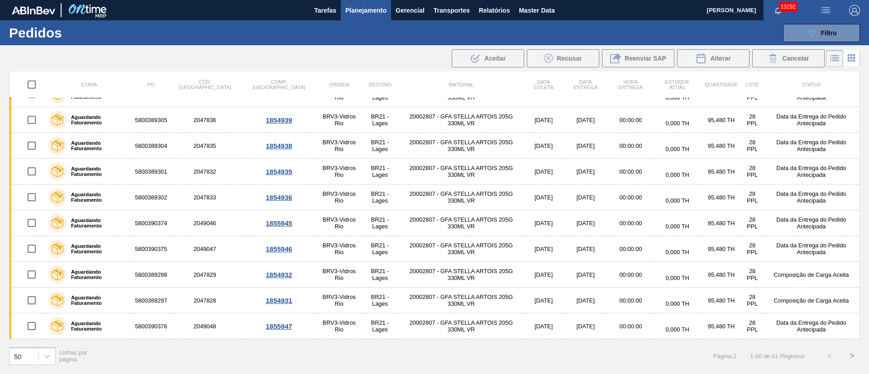
click at [358, 10] on span "Planejamento" at bounding box center [365, 10] width 41 height 11
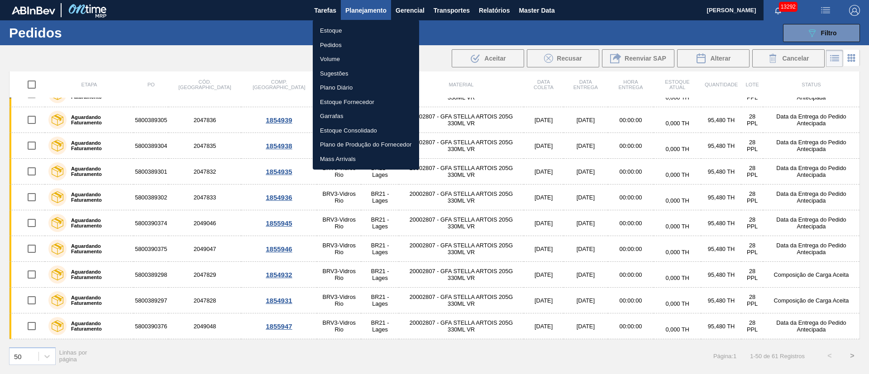
click at [331, 29] on li "Estoque" at bounding box center [366, 31] width 106 height 14
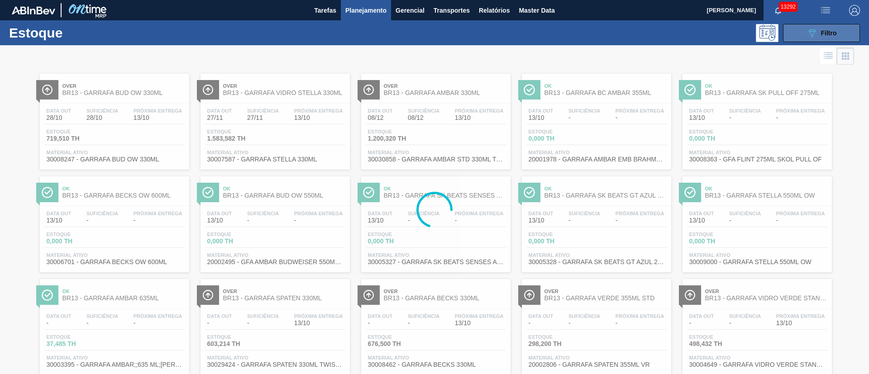
click at [830, 30] on span "Filtro" at bounding box center [829, 32] width 16 height 7
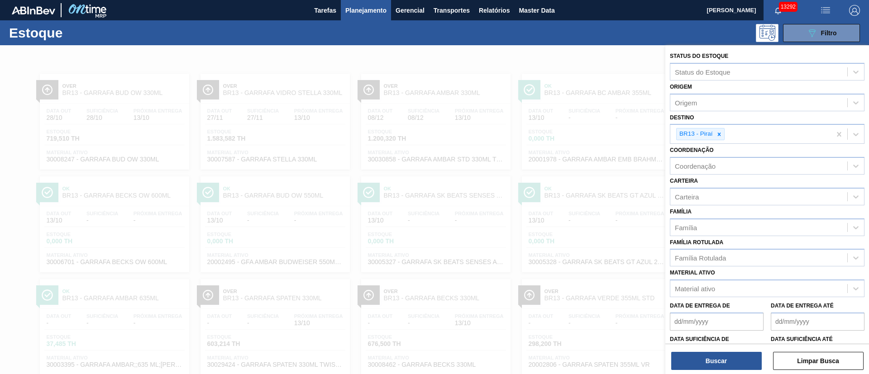
click at [717, 134] on icon at bounding box center [719, 134] width 6 height 6
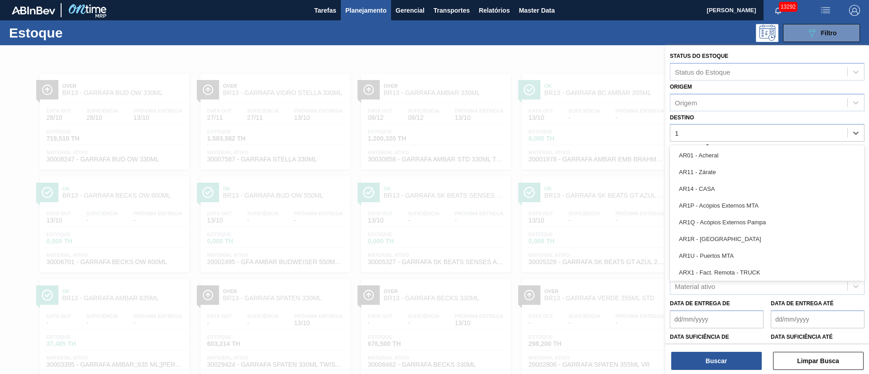
type input "1"
type input "03"
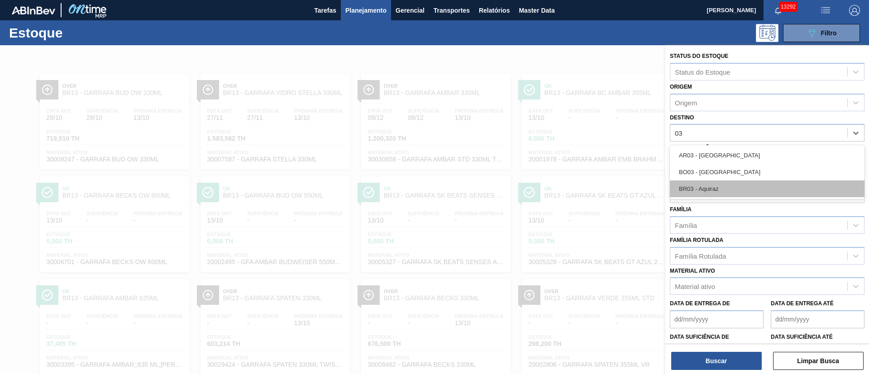
click at [714, 185] on div "BR03 - Aquiraz" at bounding box center [767, 189] width 195 height 17
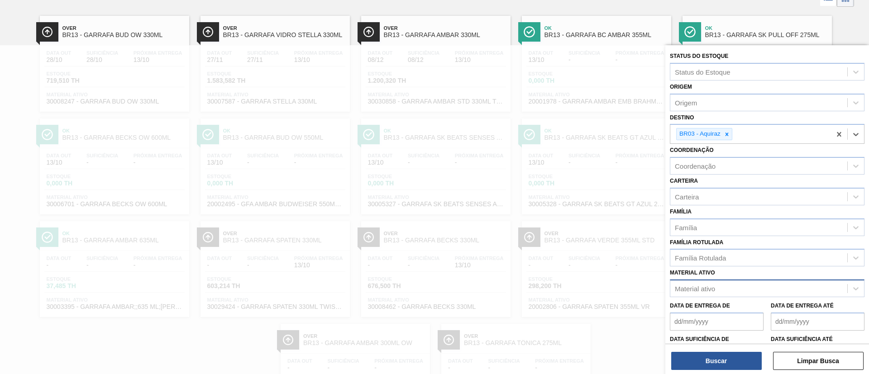
click at [708, 287] on div "Material ativo" at bounding box center [695, 289] width 40 height 8
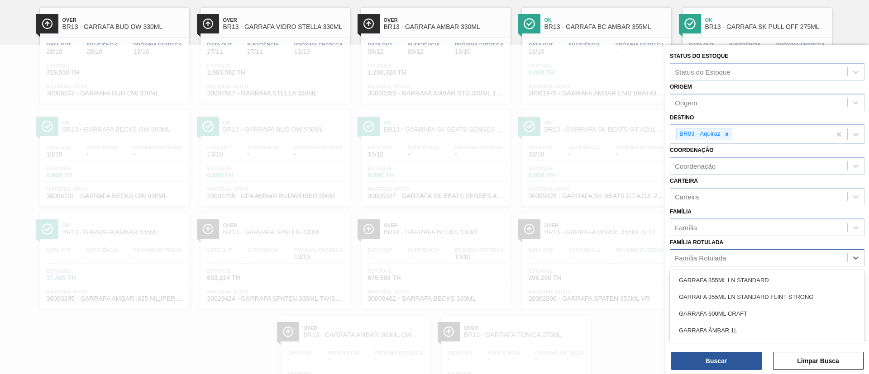
click at [697, 258] on div "Família Rotulada" at bounding box center [700, 258] width 51 height 8
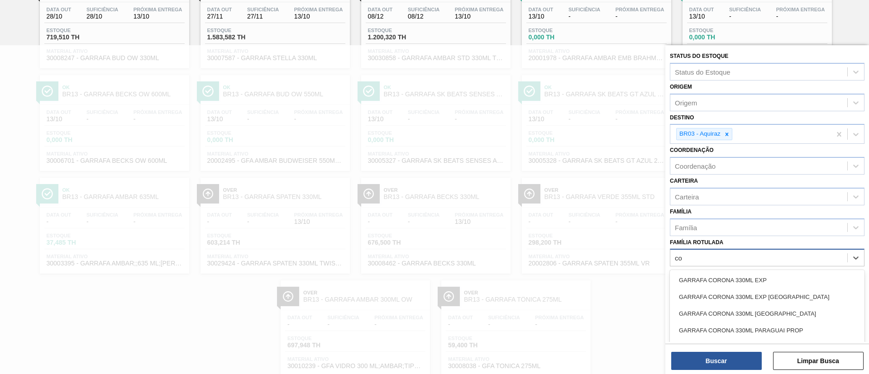
type Rotulada "c"
click at [714, 70] on div "Status do Estoque" at bounding box center [703, 72] width 56 height 8
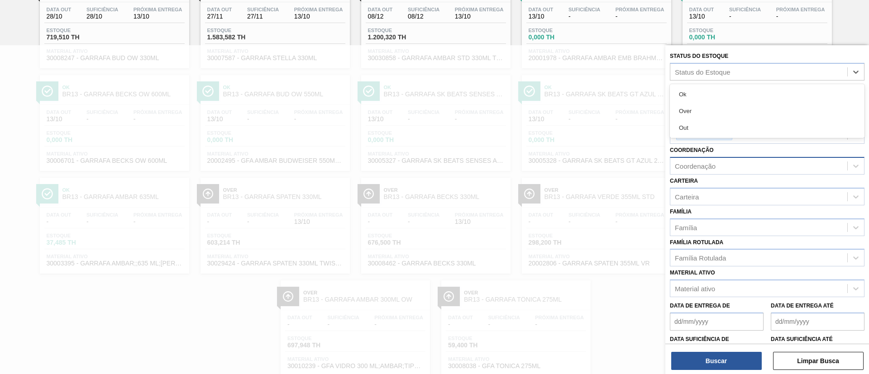
click at [730, 160] on div "Coordenação" at bounding box center [758, 166] width 177 height 13
click at [733, 200] on div "Carteira" at bounding box center [758, 196] width 177 height 13
click at [753, 260] on div "Família Rotulada" at bounding box center [758, 258] width 177 height 13
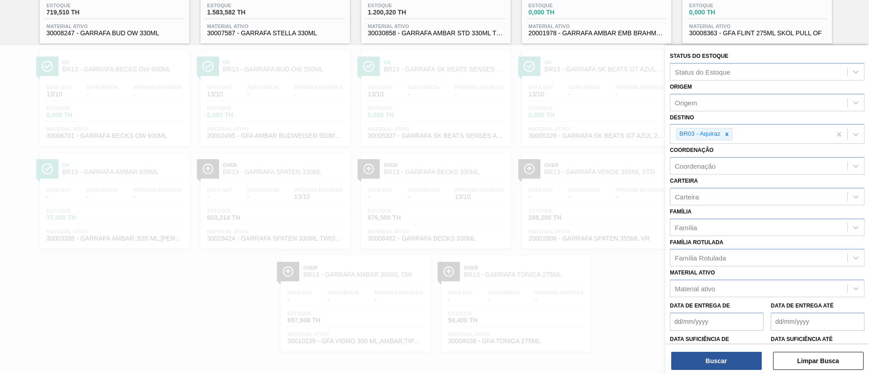
click at [725, 240] on div "Família Rotulada Família Rotulada" at bounding box center [767, 251] width 195 height 31
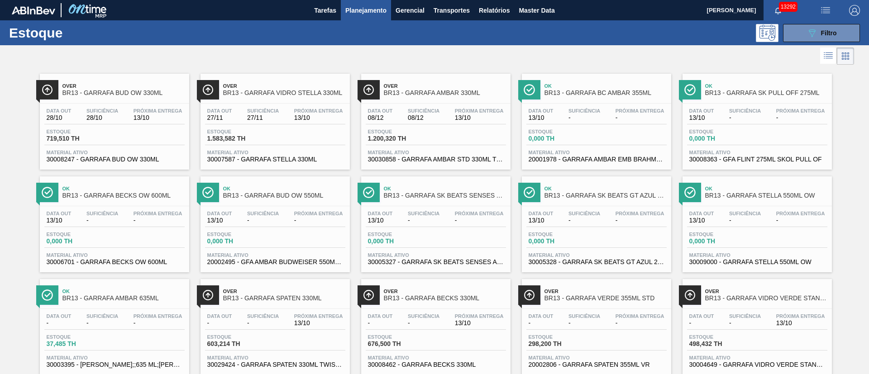
click at [367, 12] on span "Planejamento" at bounding box center [365, 10] width 41 height 11
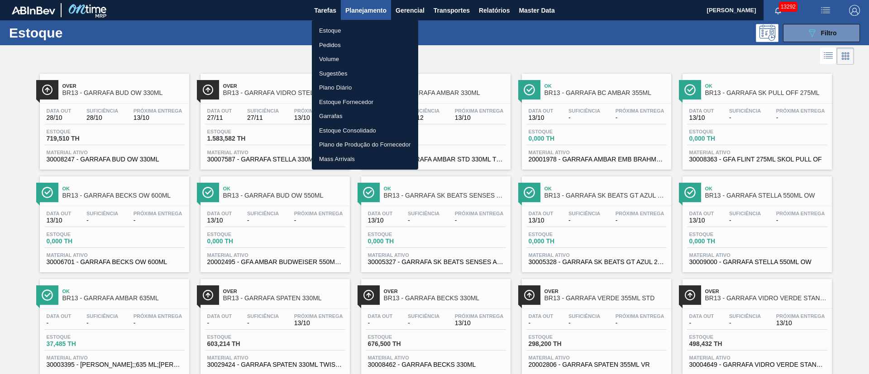
click at [329, 46] on li "Pedidos" at bounding box center [365, 45] width 106 height 14
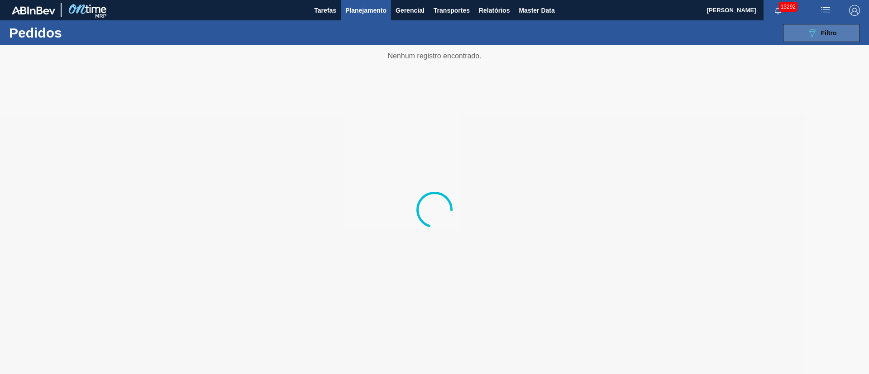
click at [832, 29] on span "Filtro" at bounding box center [829, 32] width 16 height 7
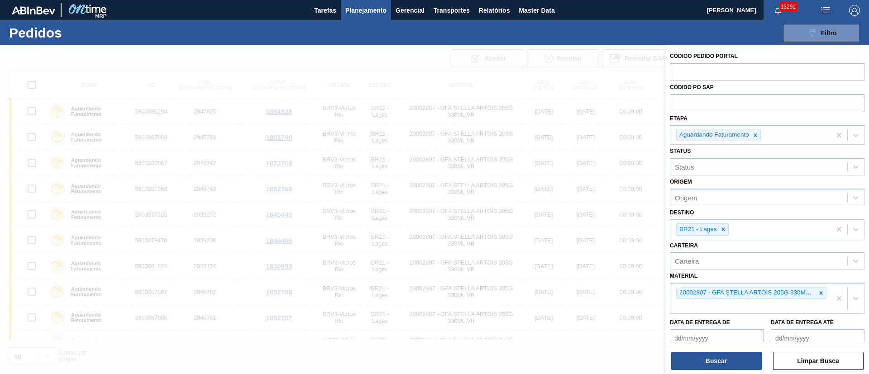
click at [451, 87] on div at bounding box center [434, 232] width 869 height 374
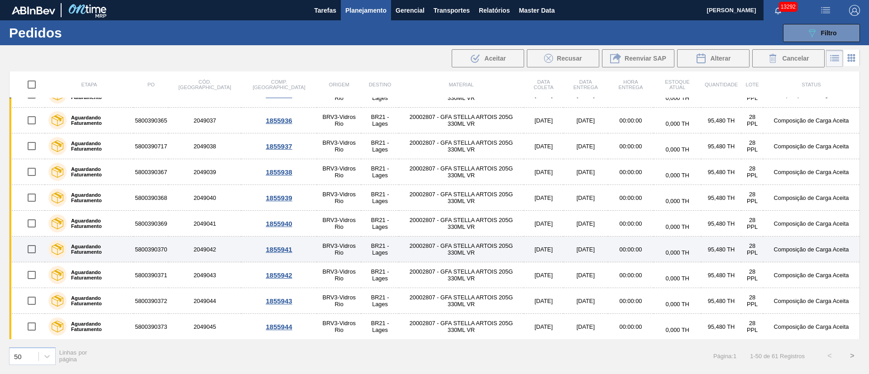
scroll to position [1049, 0]
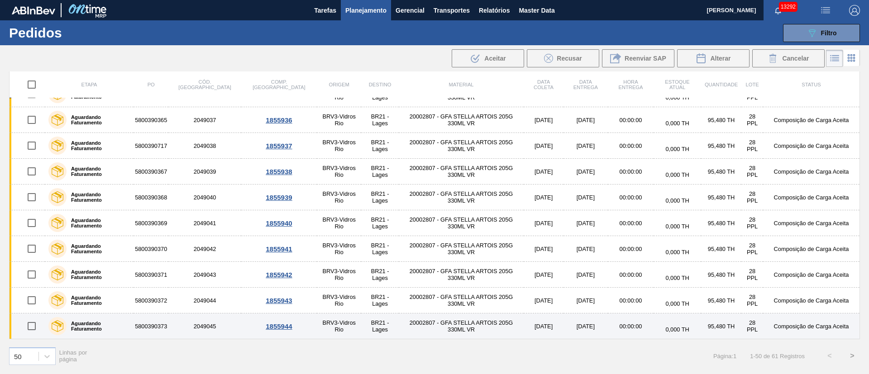
click at [32, 326] on input "checkbox" at bounding box center [31, 326] width 19 height 19
checkbox input "true"
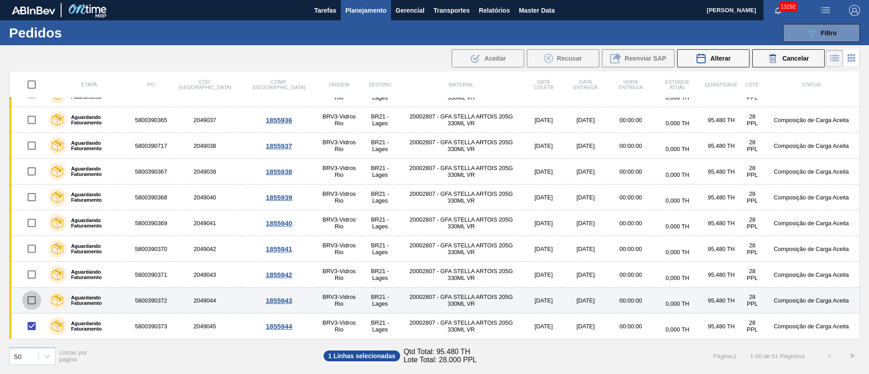
click at [32, 299] on input "checkbox" at bounding box center [31, 300] width 19 height 19
checkbox input "true"
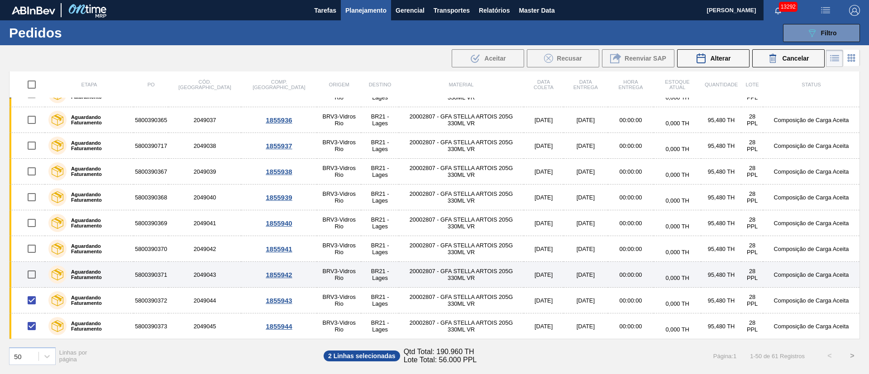
click at [32, 270] on input "checkbox" at bounding box center [31, 274] width 19 height 19
checkbox input "true"
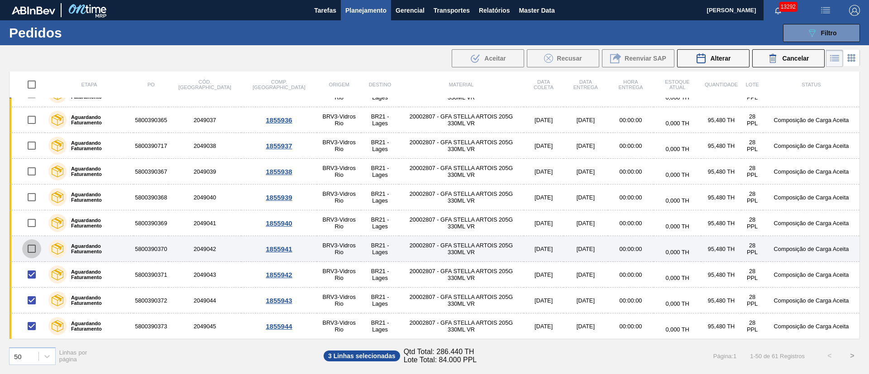
click at [32, 244] on input "checkbox" at bounding box center [31, 248] width 19 height 19
checkbox input "true"
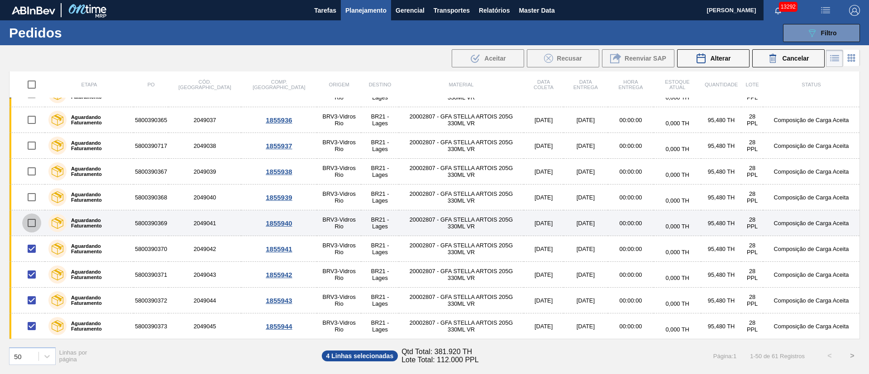
click at [34, 217] on input "checkbox" at bounding box center [31, 223] width 19 height 19
checkbox input "true"
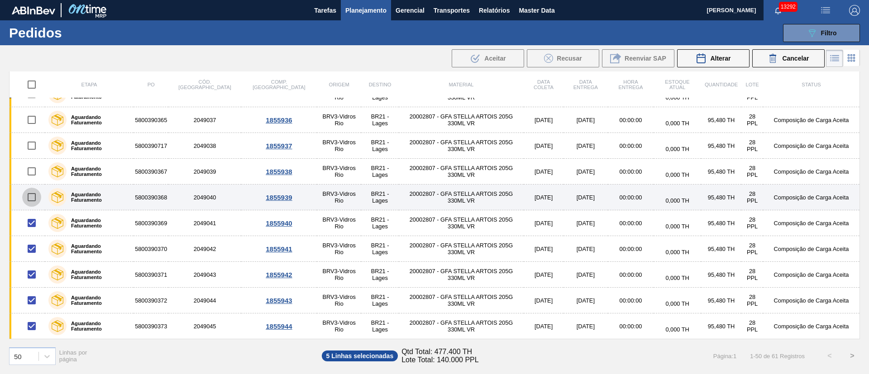
click at [33, 199] on input "checkbox" at bounding box center [31, 197] width 19 height 19
checkbox input "true"
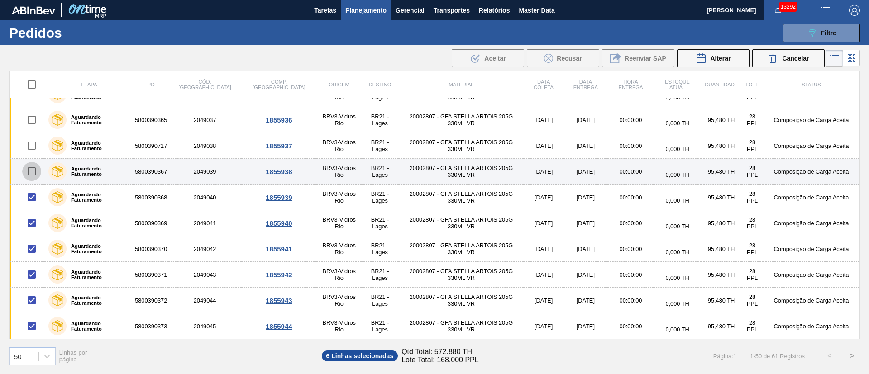
click at [32, 175] on input "checkbox" at bounding box center [31, 171] width 19 height 19
checkbox input "true"
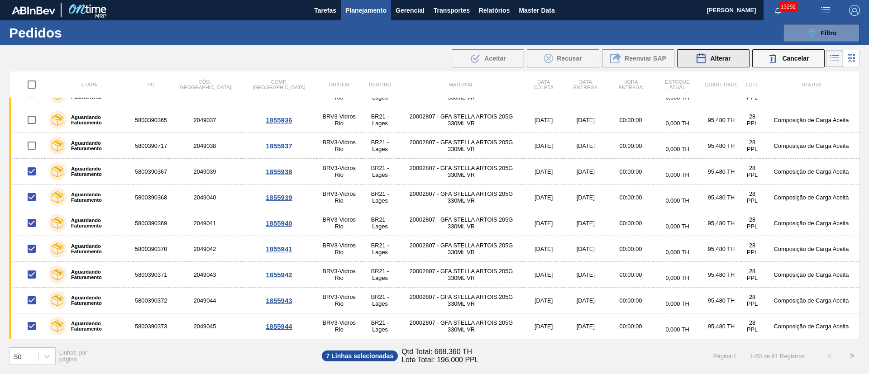
click at [708, 60] on div "Alterar" at bounding box center [713, 58] width 35 height 11
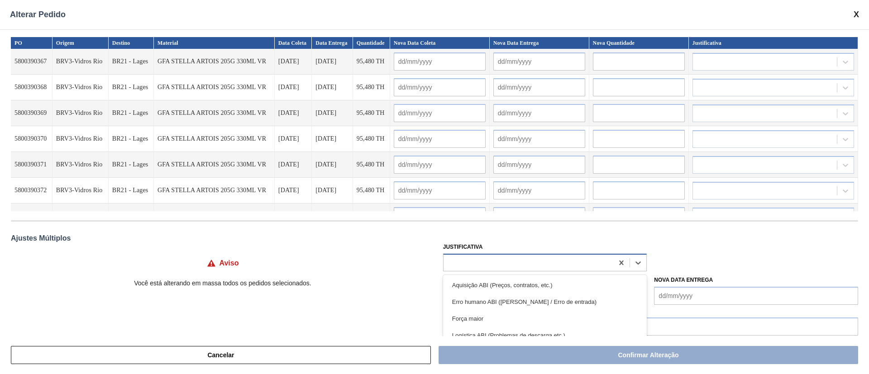
click at [483, 262] on div at bounding box center [529, 262] width 170 height 13
type input "ou"
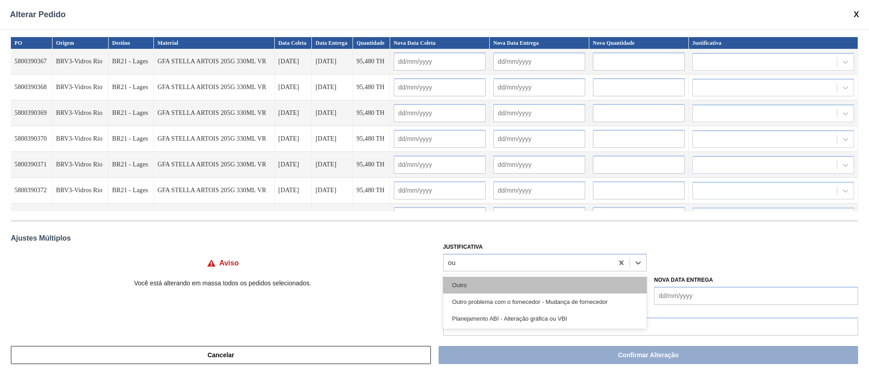
click at [475, 281] on div "Outro" at bounding box center [545, 285] width 204 height 17
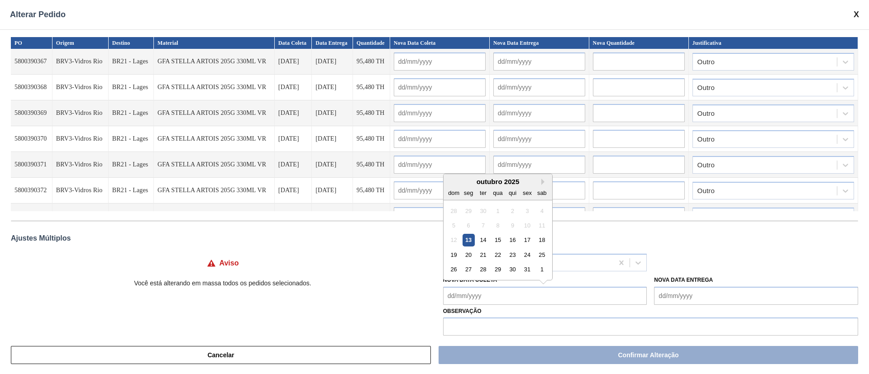
click at [462, 300] on Coleta "Nova Data Coleta" at bounding box center [545, 296] width 204 height 18
click at [496, 244] on div "15" at bounding box center [497, 240] width 12 height 12
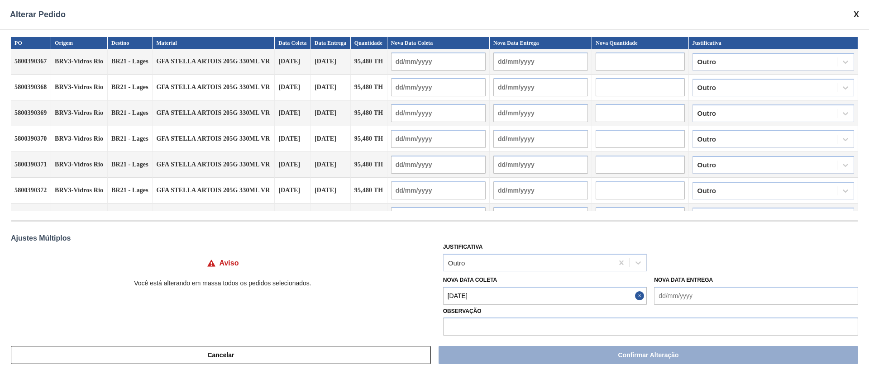
type Coleta "[DATE]"
type input "[DATE]"
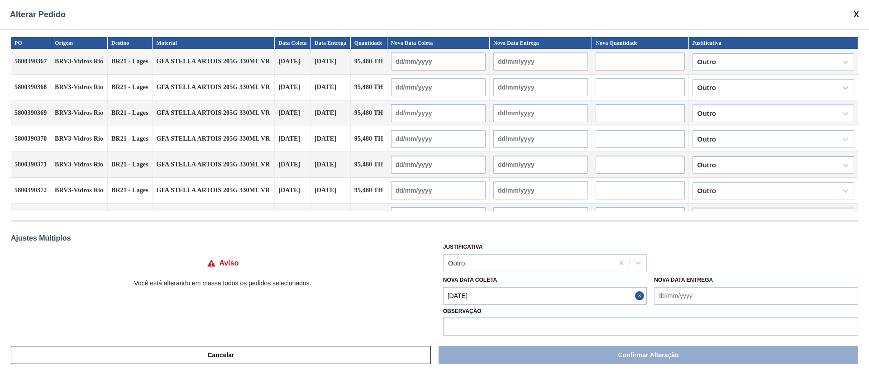
type input "[DATE]"
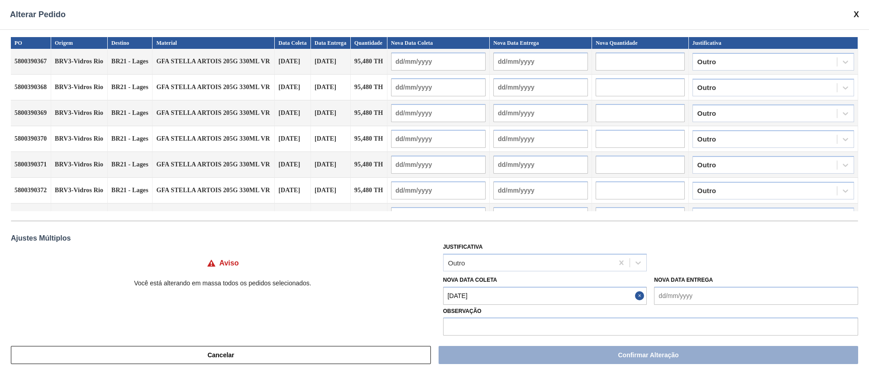
type input "[DATE]"
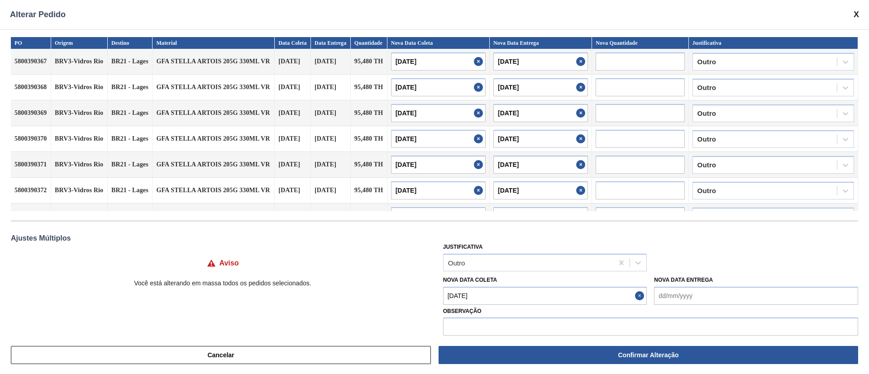
click at [483, 296] on Coleta "[DATE]" at bounding box center [545, 296] width 204 height 18
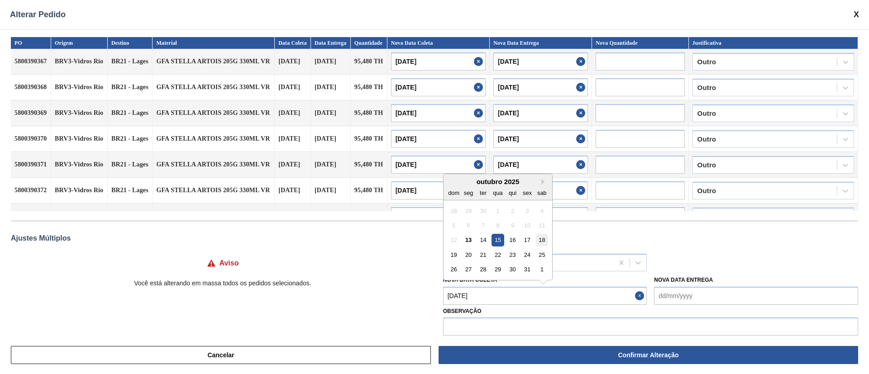
click at [544, 243] on div "18" at bounding box center [542, 240] width 12 height 12
type Coleta "[DATE]"
type input "[DATE]"
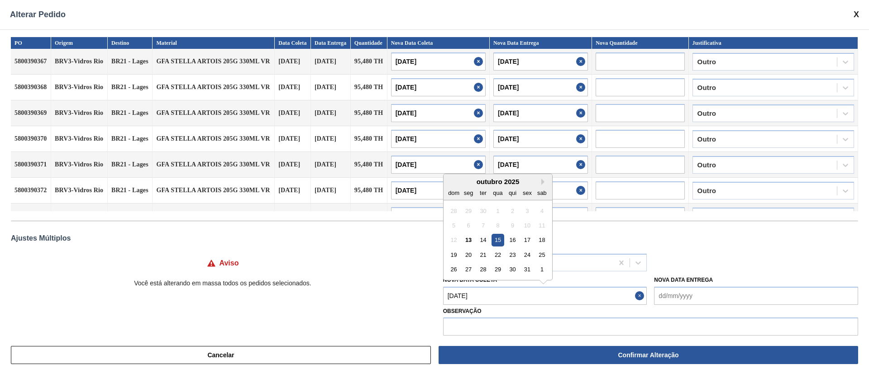
type input "[DATE]"
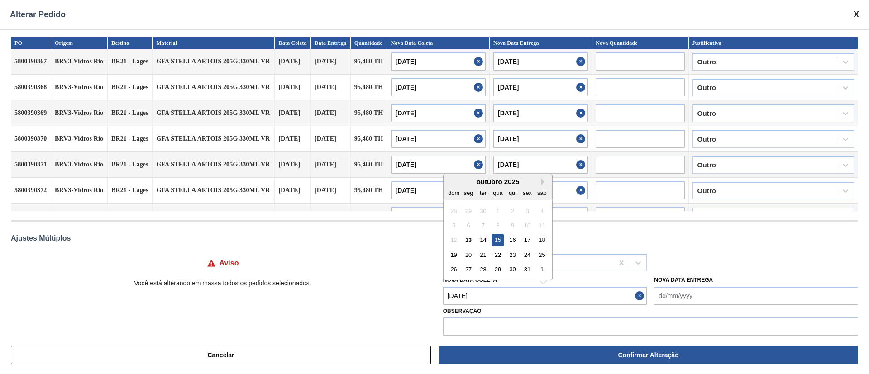
type input "[DATE]"
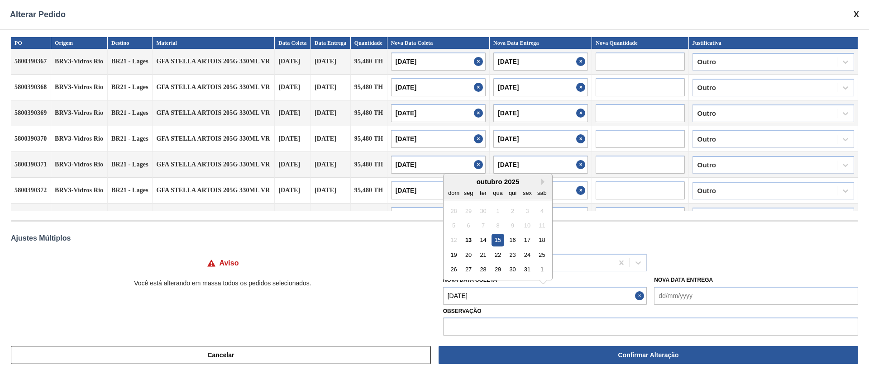
type input "[DATE]"
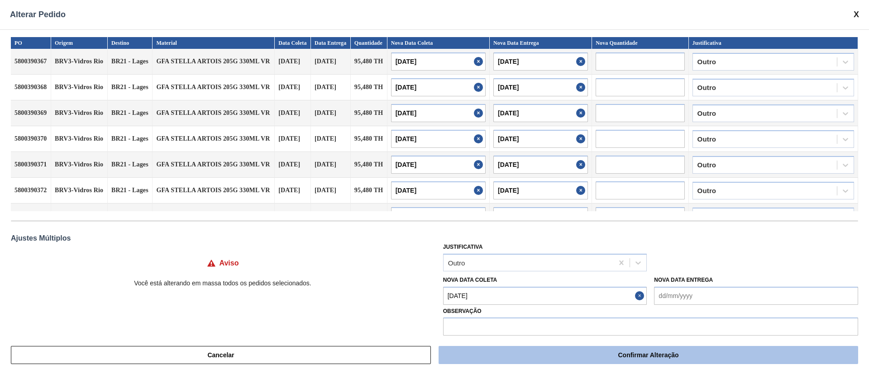
click at [523, 352] on button "Confirmar Alteração" at bounding box center [649, 355] width 420 height 18
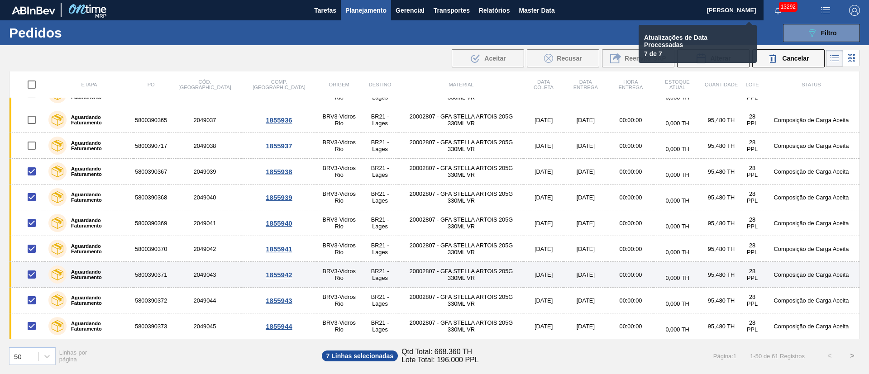
checkbox input "false"
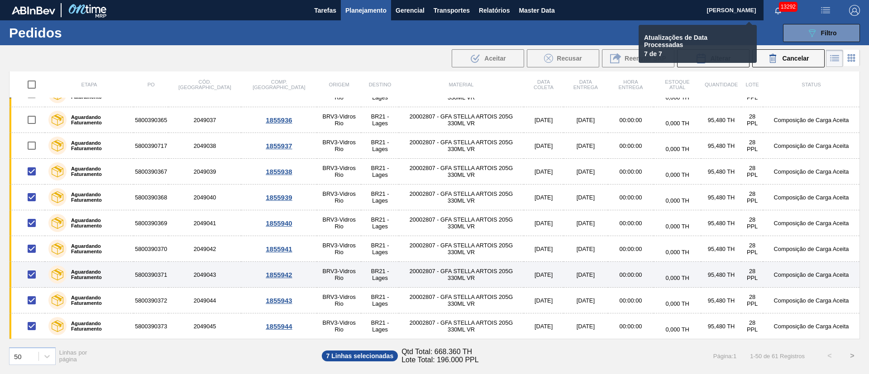
checkbox input "false"
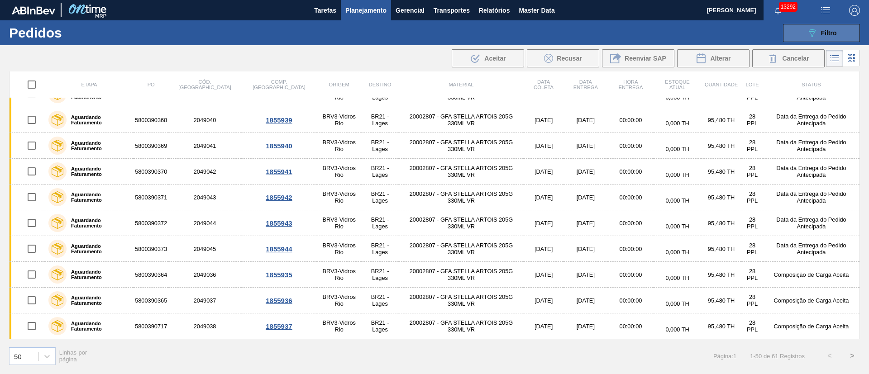
click at [827, 34] on span "Filtro" at bounding box center [829, 32] width 16 height 7
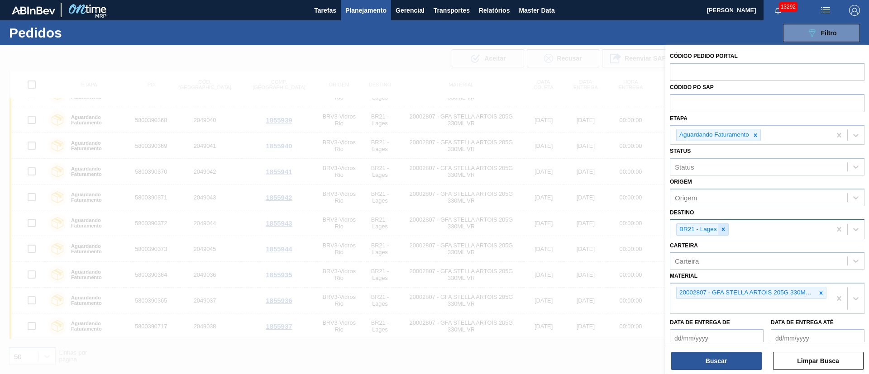
click at [722, 232] on icon at bounding box center [723, 229] width 6 height 6
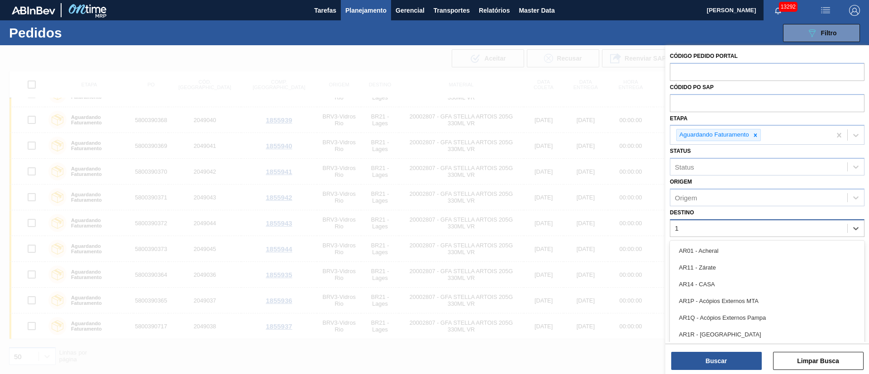
type input "19"
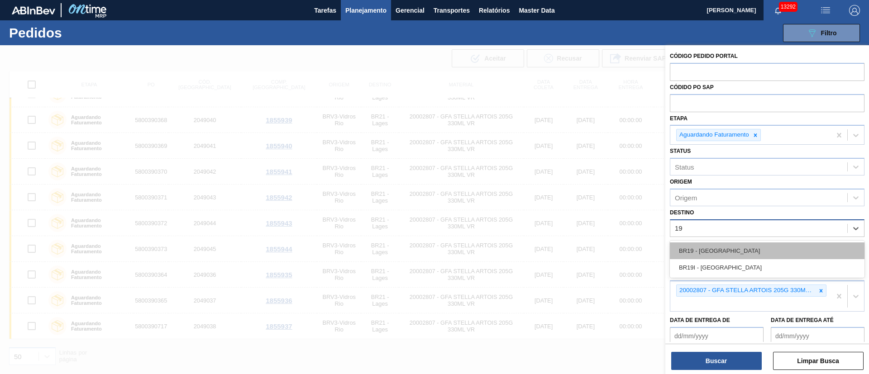
click at [707, 249] on div "BR19 - [GEOGRAPHIC_DATA]" at bounding box center [767, 251] width 195 height 17
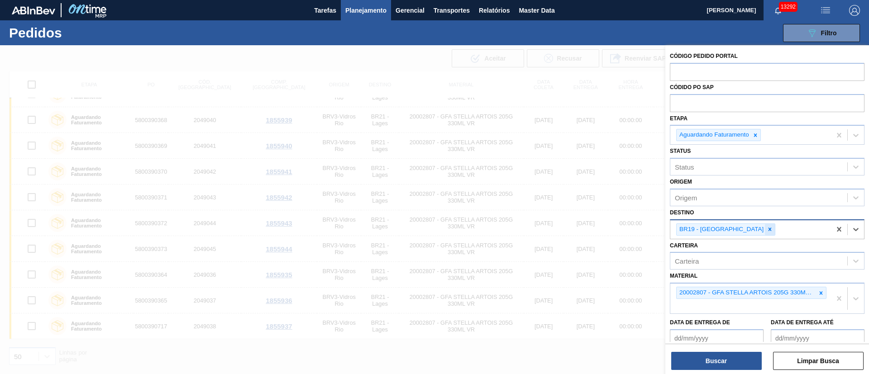
click at [767, 229] on icon at bounding box center [770, 229] width 6 height 6
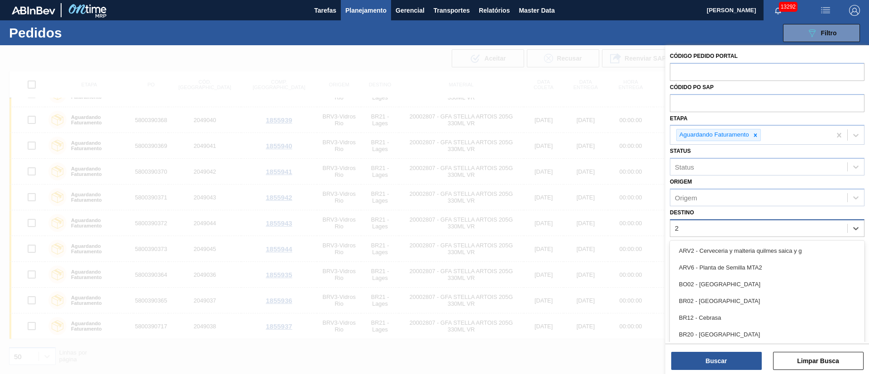
type input "21"
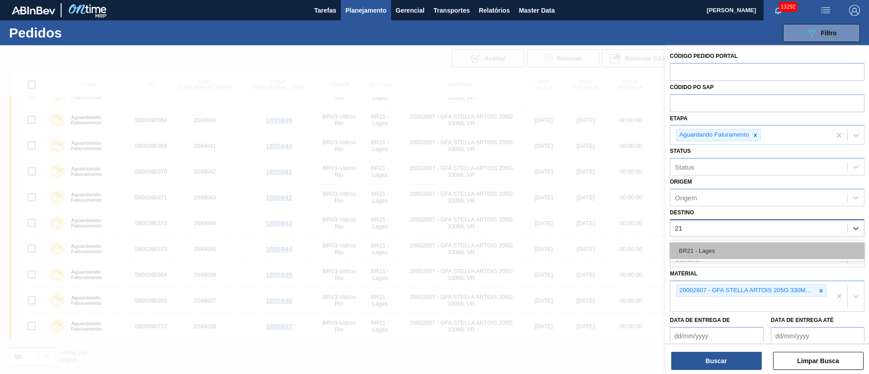
click at [713, 247] on div "BR21 - Lages" at bounding box center [767, 251] width 195 height 17
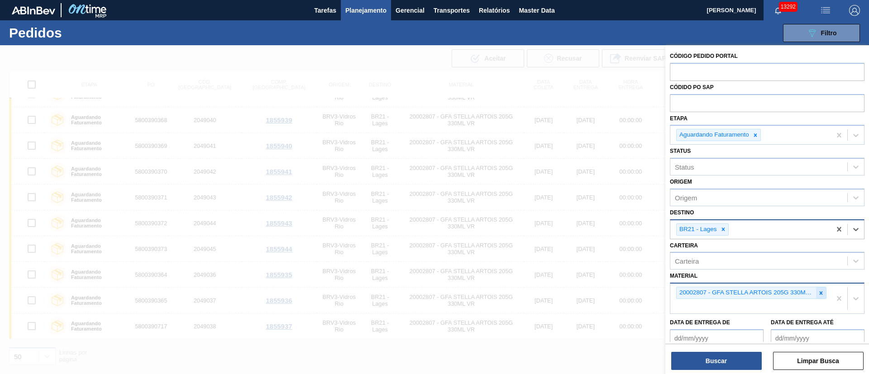
click at [820, 292] on icon at bounding box center [821, 292] width 3 height 3
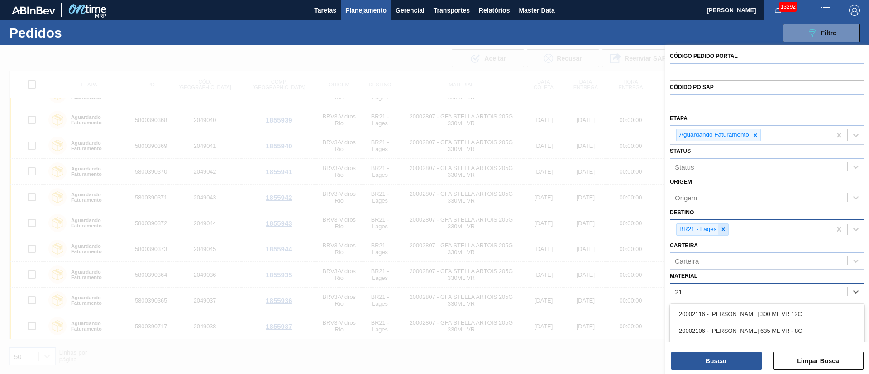
click at [725, 230] on icon at bounding box center [723, 229] width 6 height 6
type input "21"
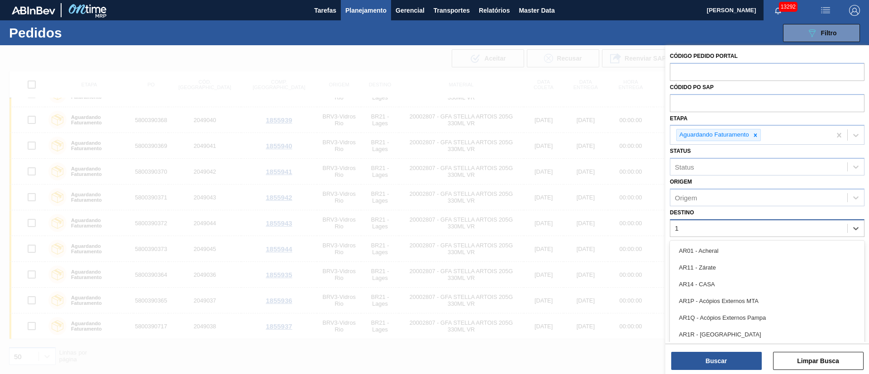
type input "19"
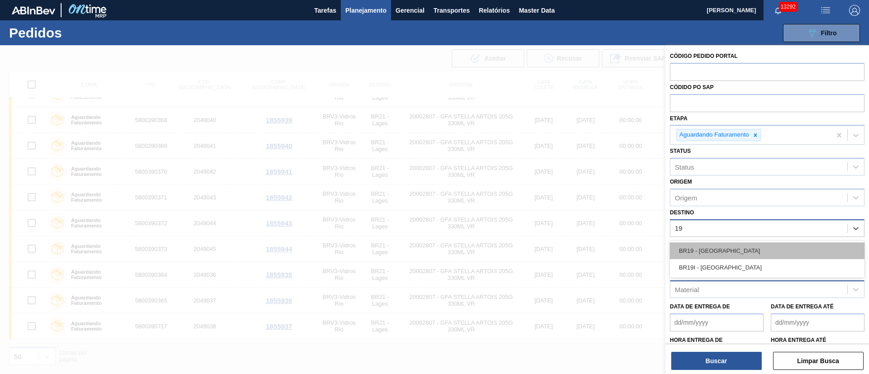
click at [704, 255] on div "BR19 - [GEOGRAPHIC_DATA]" at bounding box center [767, 251] width 195 height 17
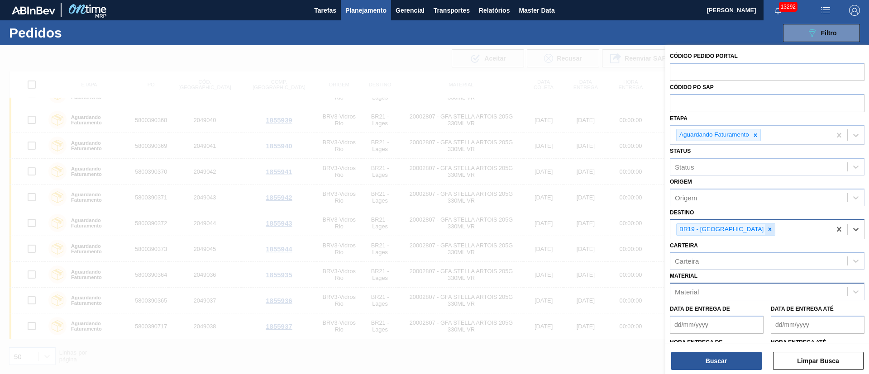
click at [767, 228] on icon at bounding box center [770, 229] width 6 height 6
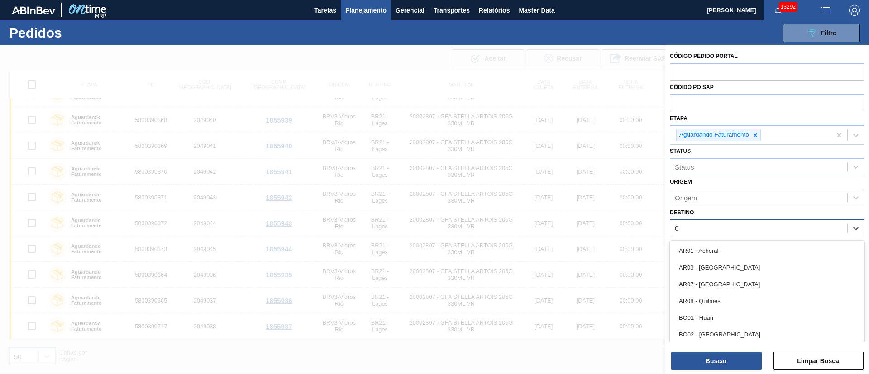
type input "03"
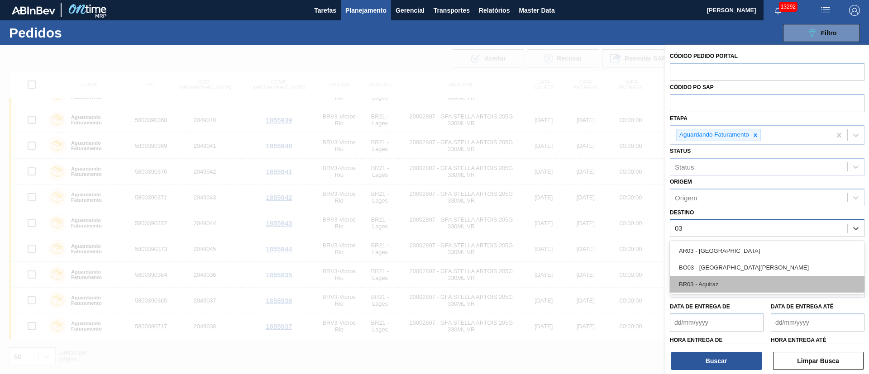
click at [708, 282] on div "BR03 - Aquiraz" at bounding box center [767, 284] width 195 height 17
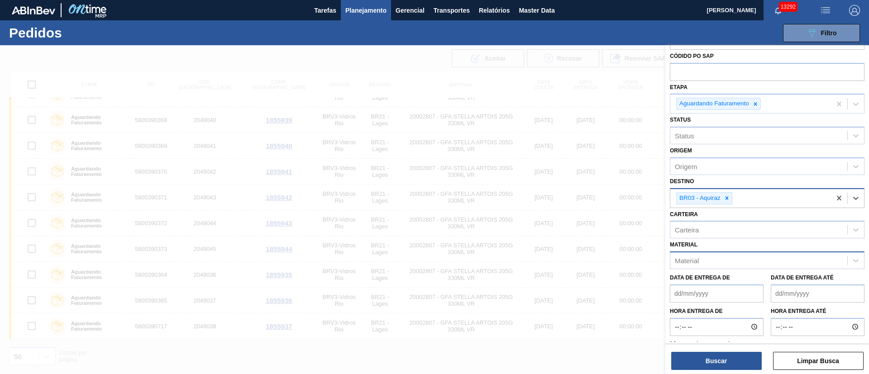
scroll to position [45, 0]
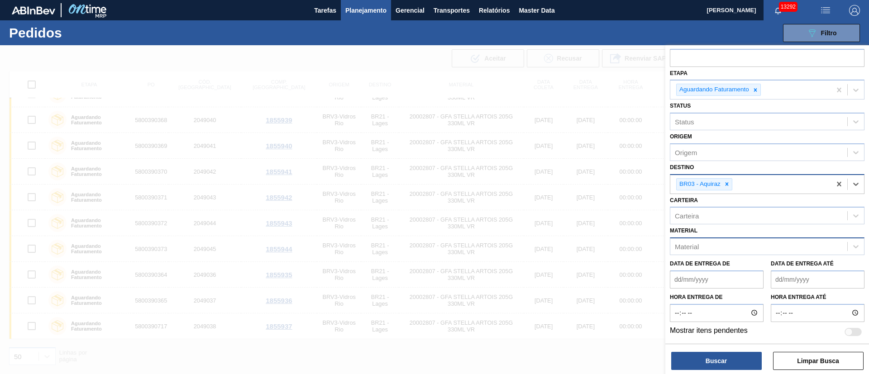
click at [701, 244] on div "Material" at bounding box center [758, 246] width 177 height 13
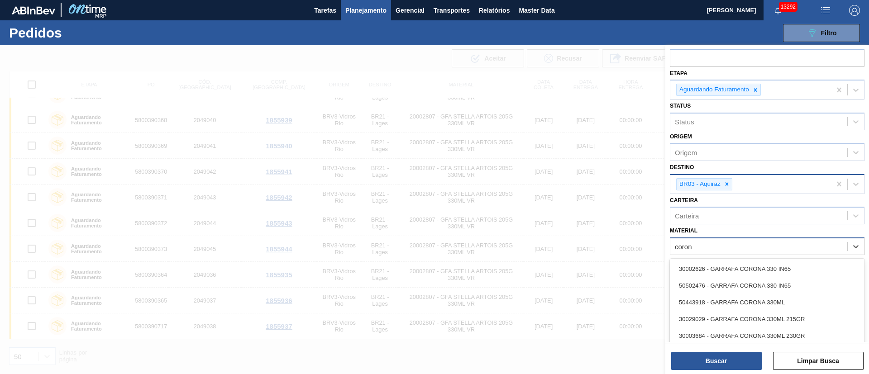
type input "corona"
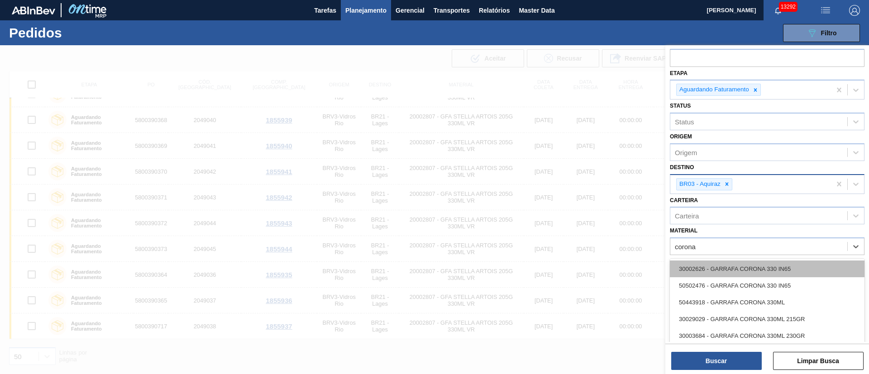
click at [705, 263] on div "30002626 - GARRAFA CORONA 330 IN65" at bounding box center [767, 269] width 195 height 17
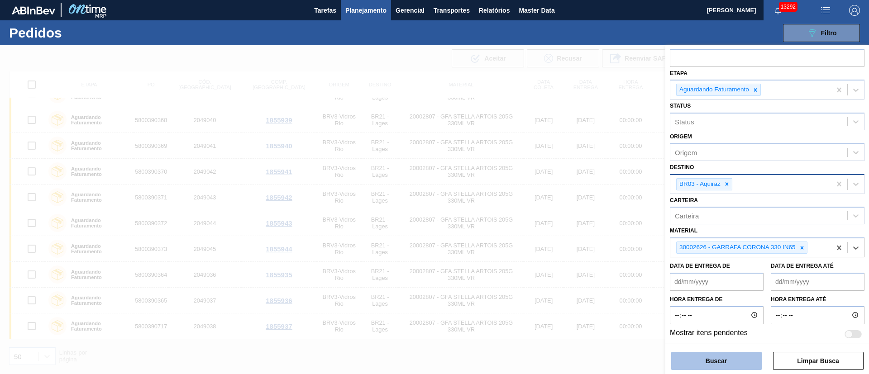
click at [713, 359] on button "Buscar" at bounding box center [716, 361] width 91 height 18
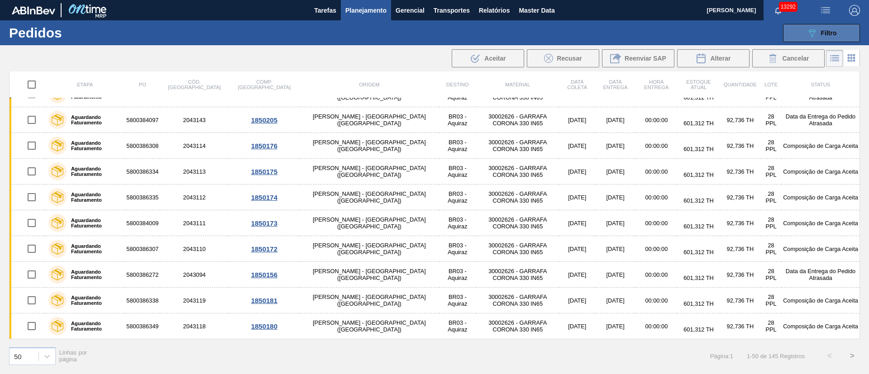
click at [821, 28] on div "089F7B8B-B2A5-4AFE-B5C0-19BA573D28AC Filtro" at bounding box center [821, 33] width 30 height 11
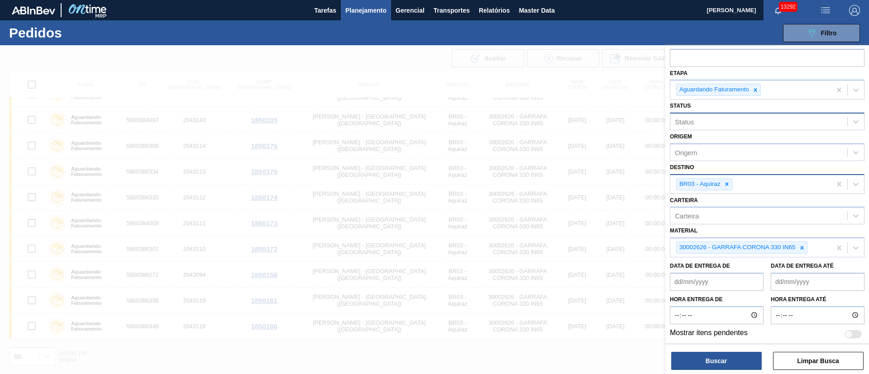
click at [716, 122] on div "Status" at bounding box center [758, 121] width 177 height 13
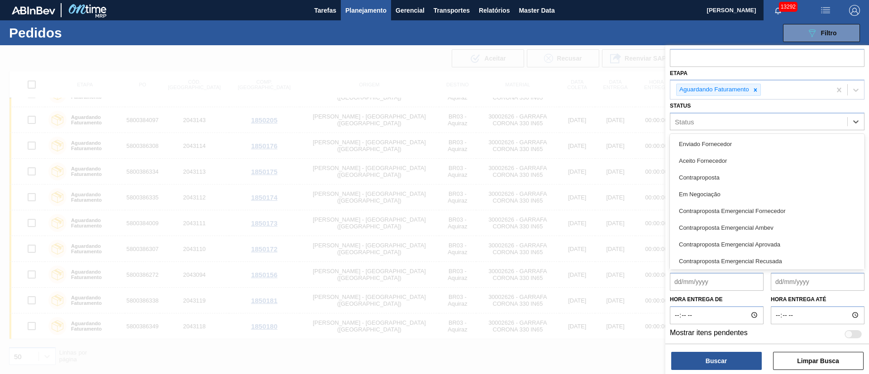
click at [721, 131] on div "Origem Origem" at bounding box center [767, 145] width 195 height 31
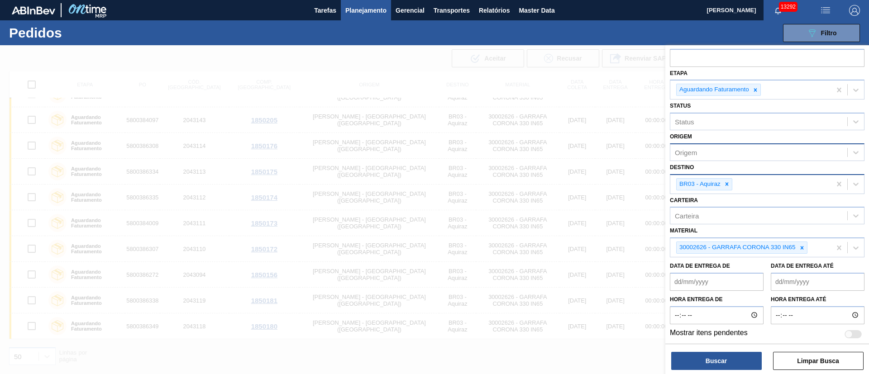
click at [708, 151] on div "Origem" at bounding box center [758, 152] width 177 height 13
type input "r"
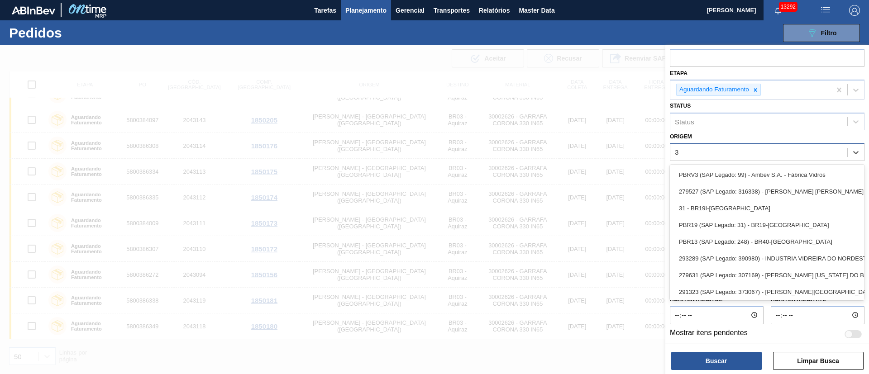
type input "30"
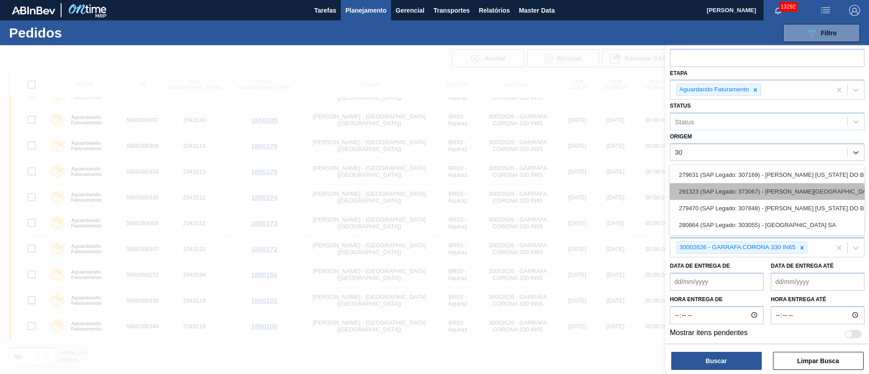
click at [744, 197] on div "291323 (SAP Legado: 373067) - [PERSON_NAME][GEOGRAPHIC_DATA][US_STATE] INDUSTRIA" at bounding box center [767, 191] width 195 height 17
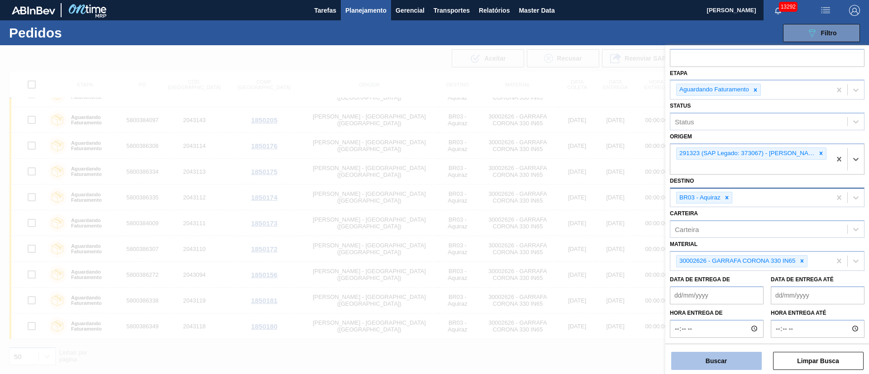
click at [717, 358] on button "Buscar" at bounding box center [716, 361] width 91 height 18
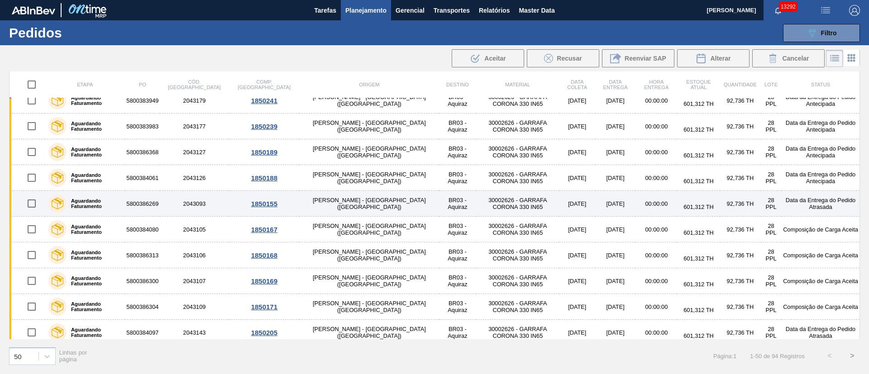
scroll to position [0, 0]
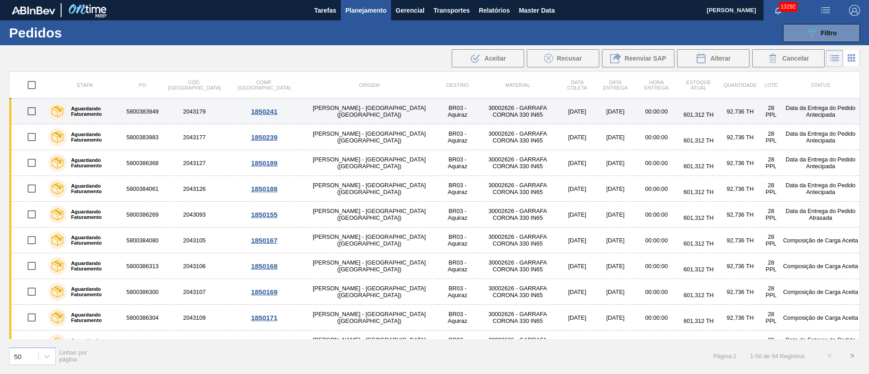
click at [34, 109] on input "checkbox" at bounding box center [31, 111] width 19 height 19
checkbox input "true"
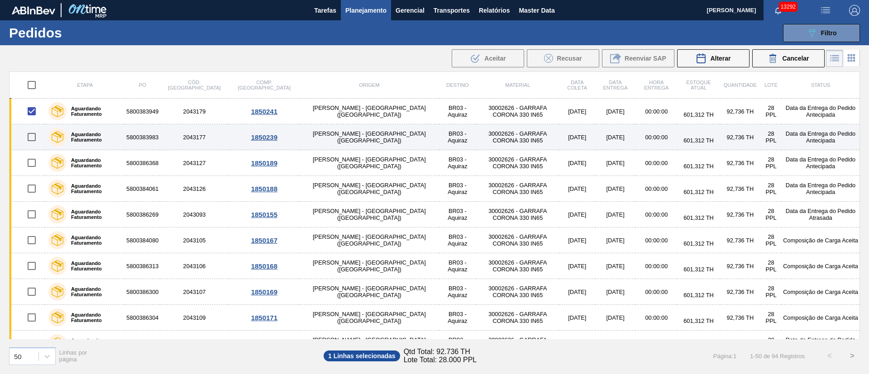
click at [33, 138] on input "checkbox" at bounding box center [31, 137] width 19 height 19
checkbox input "true"
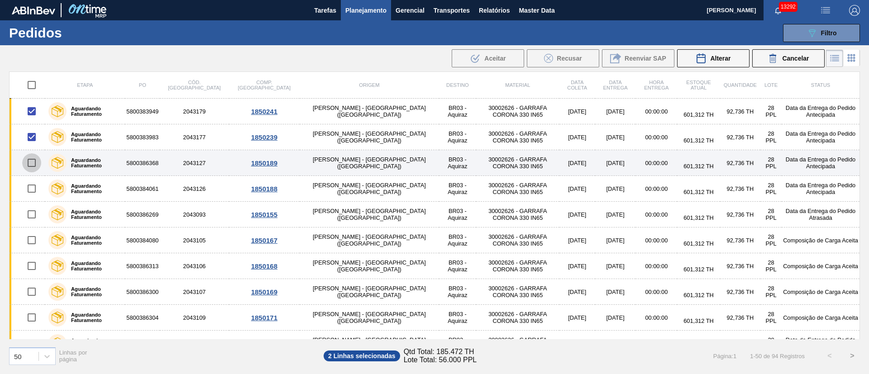
click at [36, 162] on input "checkbox" at bounding box center [31, 162] width 19 height 19
checkbox input "true"
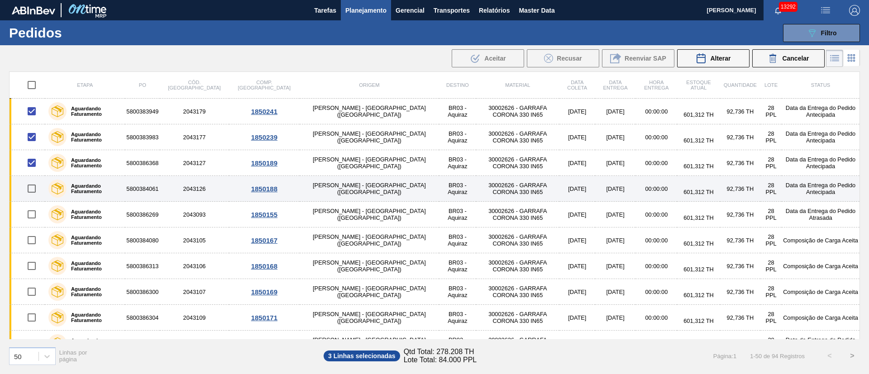
click at [34, 186] on input "checkbox" at bounding box center [31, 188] width 19 height 19
click at [34, 188] on input "checkbox" at bounding box center [31, 188] width 19 height 19
checkbox input "false"
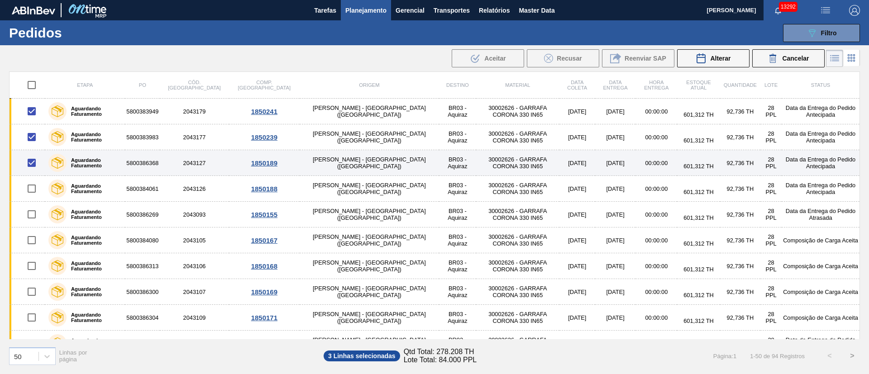
click at [33, 162] on input "checkbox" at bounding box center [31, 162] width 19 height 19
checkbox input "false"
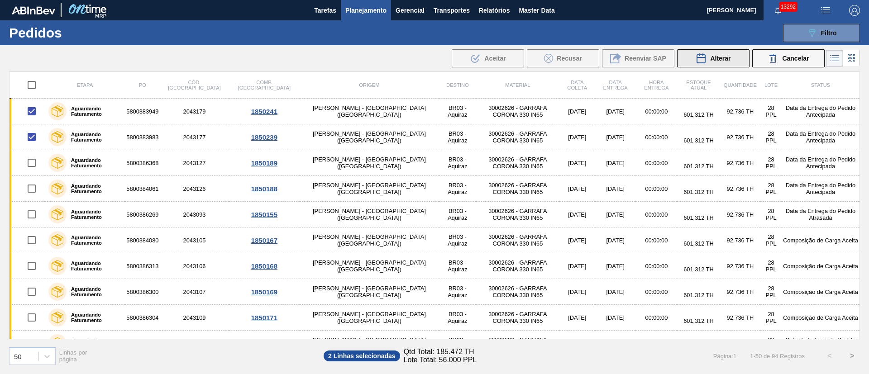
click at [720, 57] on span "Alterar" at bounding box center [720, 58] width 20 height 7
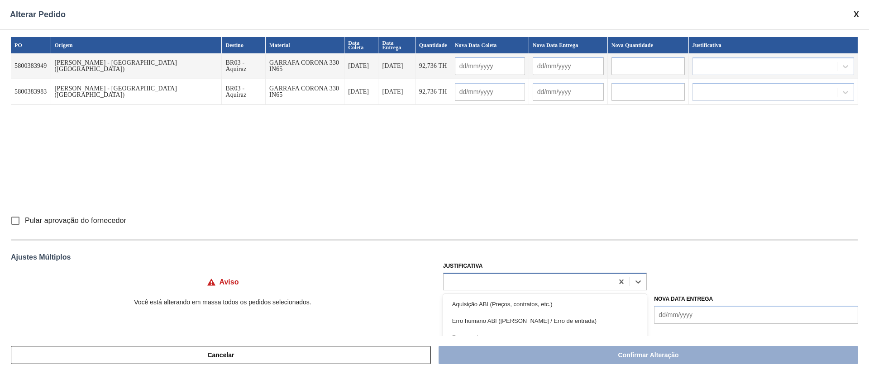
click at [478, 286] on div at bounding box center [529, 281] width 170 height 13
type input "ou"
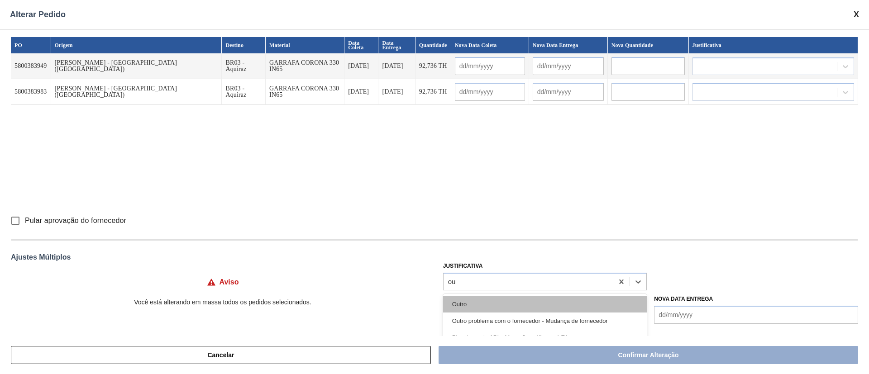
click at [468, 307] on div "Outro" at bounding box center [545, 304] width 204 height 17
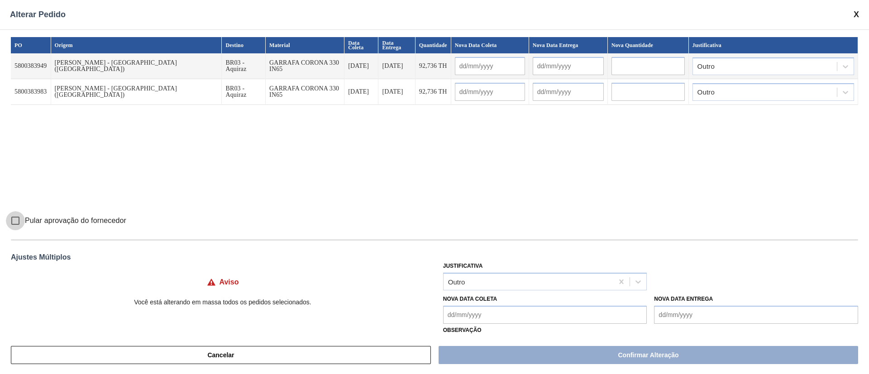
click at [17, 219] on input "Pular aprovação do fornecedor" at bounding box center [15, 220] width 19 height 19
checkbox input "true"
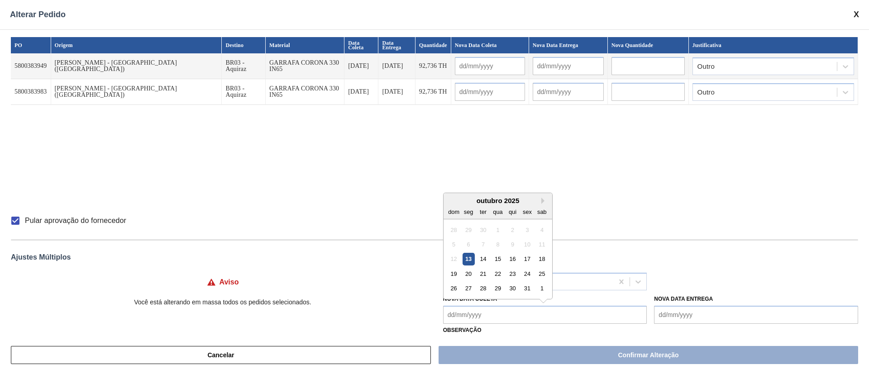
click at [458, 319] on Coleta "Nova Data Coleta" at bounding box center [545, 315] width 204 height 18
click at [471, 259] on div "13" at bounding box center [468, 259] width 12 height 12
type Coleta "[DATE]"
type input "[DATE]"
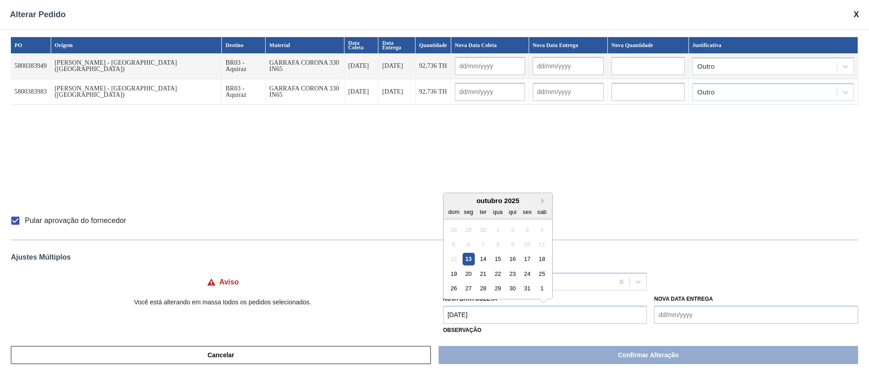
type input "[DATE]"
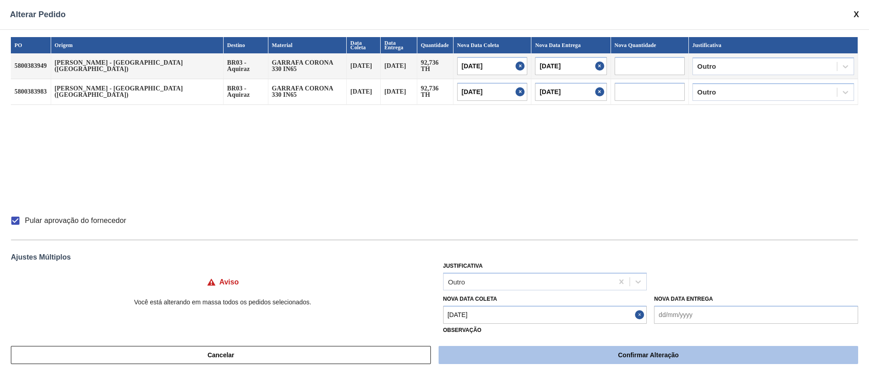
click at [512, 358] on button "Confirmar Alteração" at bounding box center [649, 355] width 420 height 18
checkbox input "false"
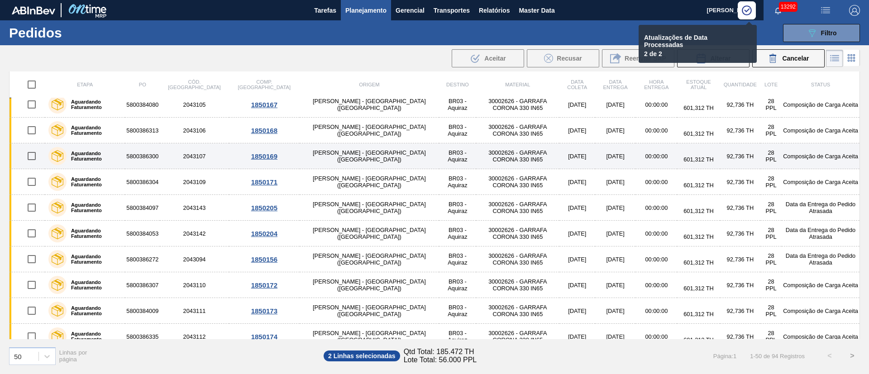
scroll to position [68, 0]
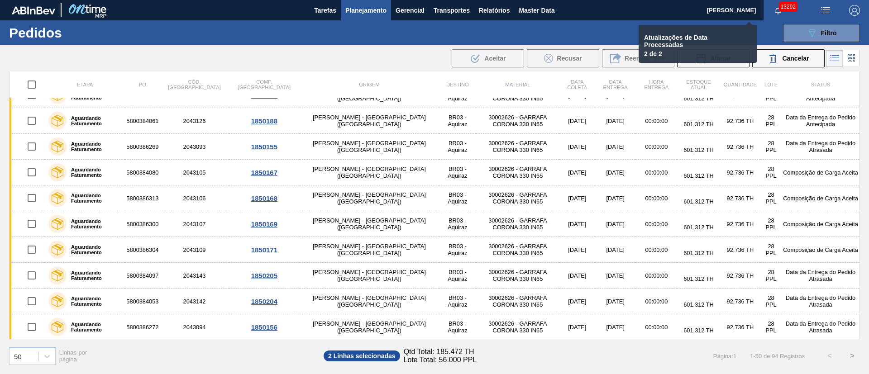
checkbox input "false"
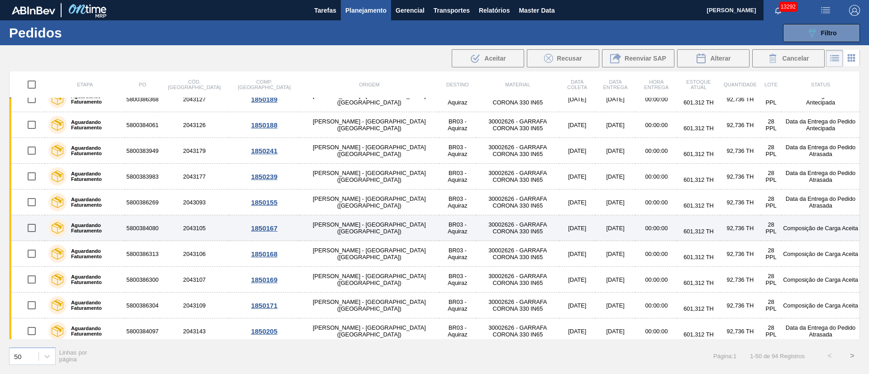
scroll to position [0, 0]
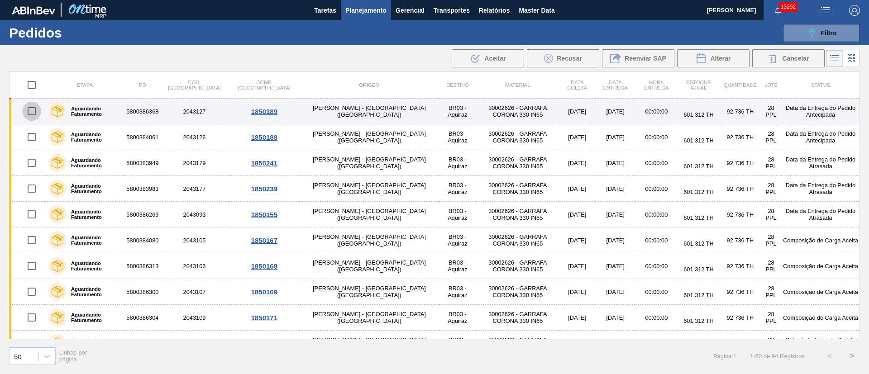
click at [32, 111] on input "checkbox" at bounding box center [31, 111] width 19 height 19
checkbox input "true"
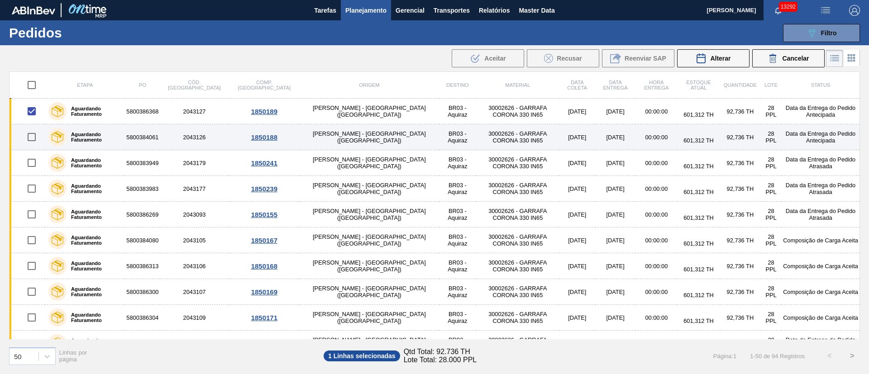
click at [33, 143] on input "checkbox" at bounding box center [31, 137] width 19 height 19
checkbox input "true"
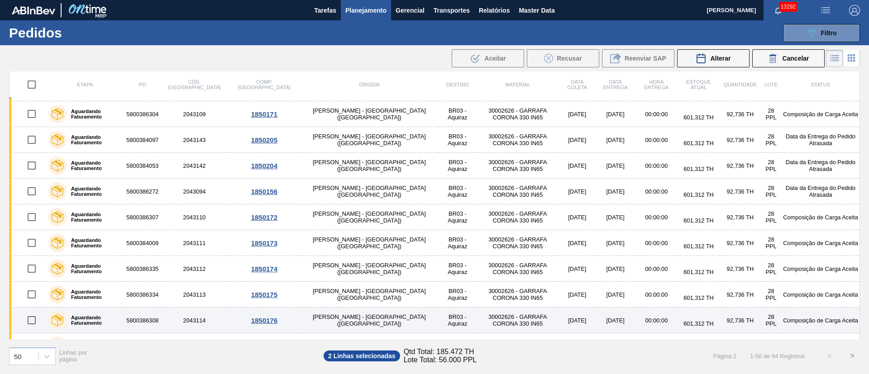
scroll to position [272, 0]
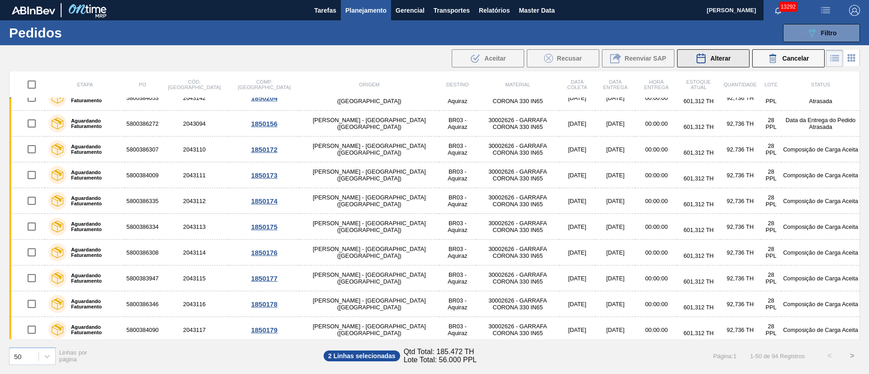
click at [717, 62] on div "Alterar" at bounding box center [713, 58] width 35 height 11
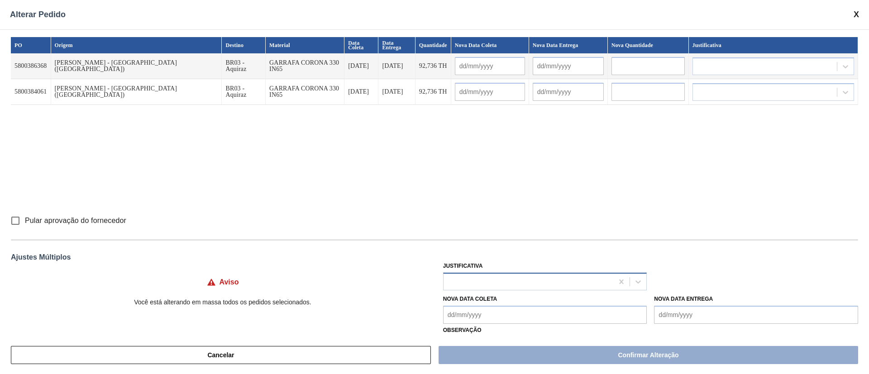
click at [469, 281] on div at bounding box center [529, 281] width 170 height 13
type input "ou"
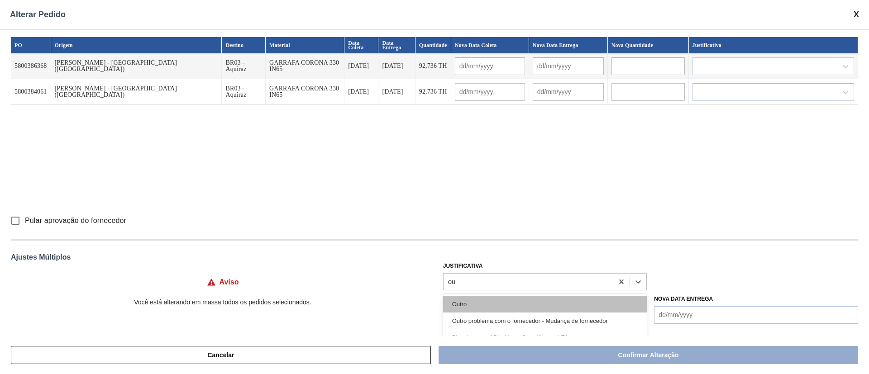
click at [480, 300] on div "Outro" at bounding box center [545, 304] width 204 height 17
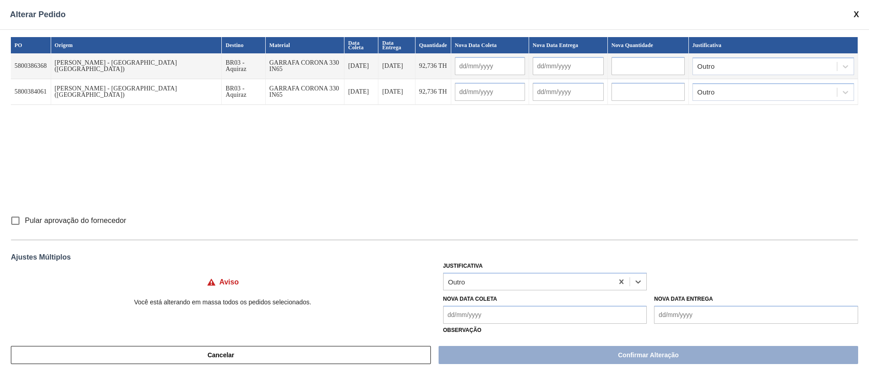
click at [475, 315] on Coleta "Nova Data Coleta" at bounding box center [545, 315] width 204 height 18
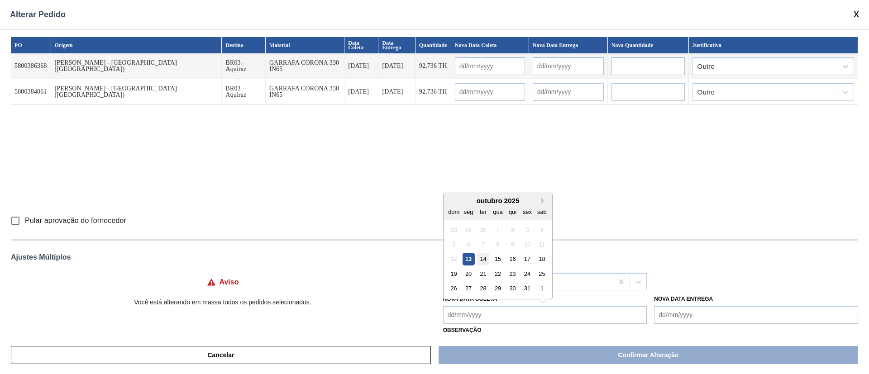
click at [485, 261] on div "14" at bounding box center [483, 259] width 12 height 12
type Coleta "[DATE]"
type input "[DATE]"
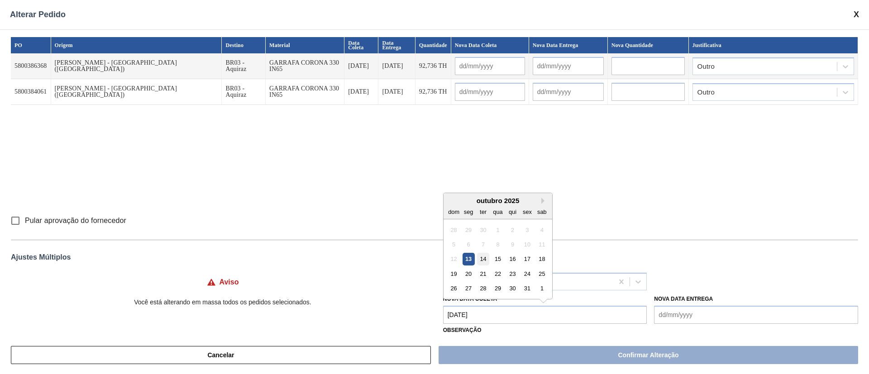
type input "[DATE]"
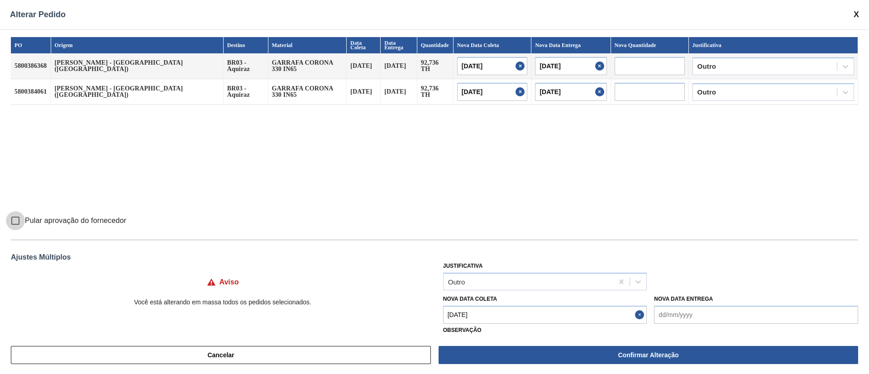
click at [13, 219] on input "Pular aprovação do fornecedor" at bounding box center [15, 220] width 19 height 19
checkbox input "true"
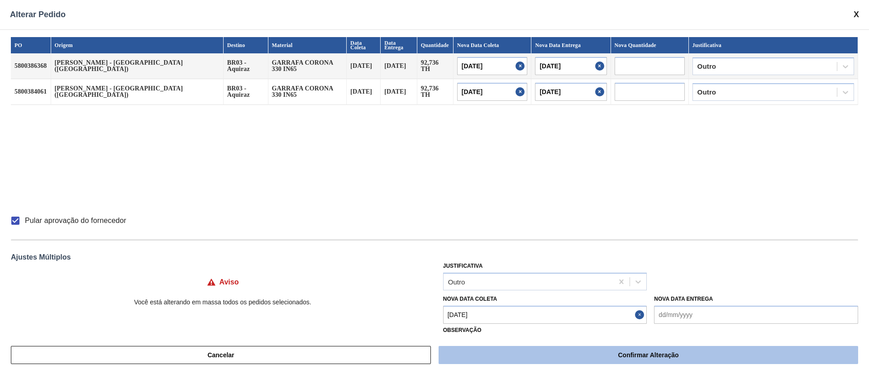
click at [611, 355] on button "Confirmar Alteração" at bounding box center [649, 355] width 420 height 18
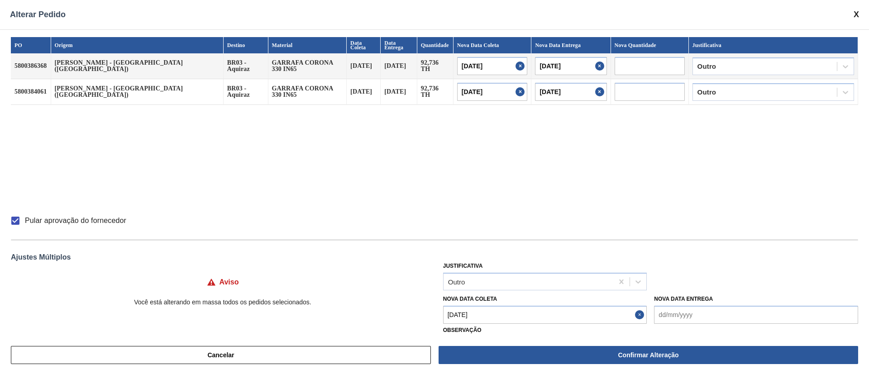
checkbox input "false"
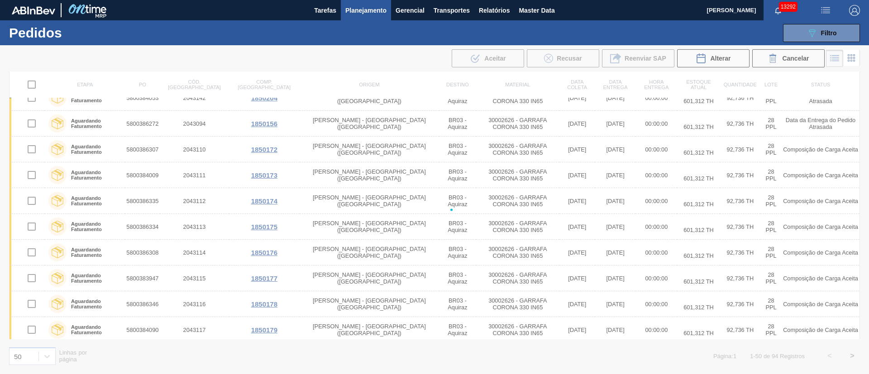
checkbox input "false"
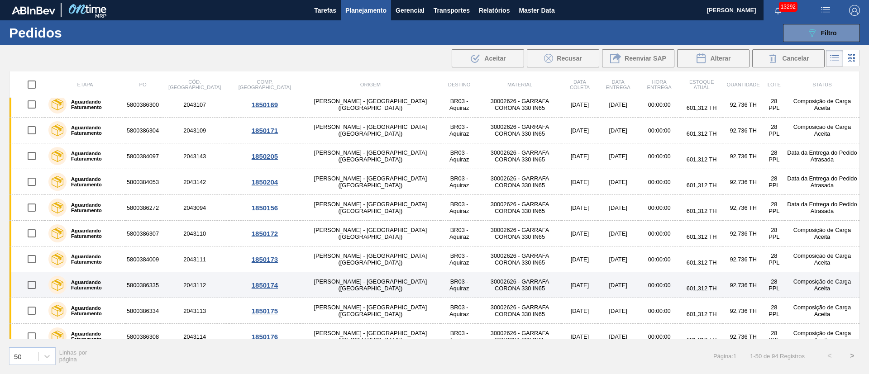
scroll to position [204, 0]
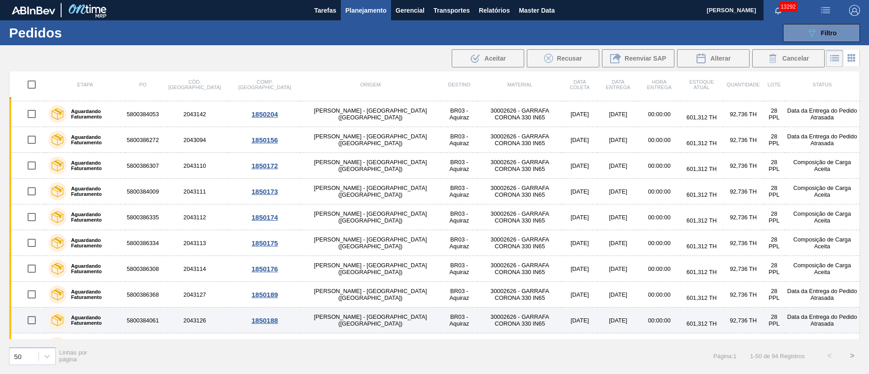
click at [34, 315] on input "checkbox" at bounding box center [31, 320] width 19 height 19
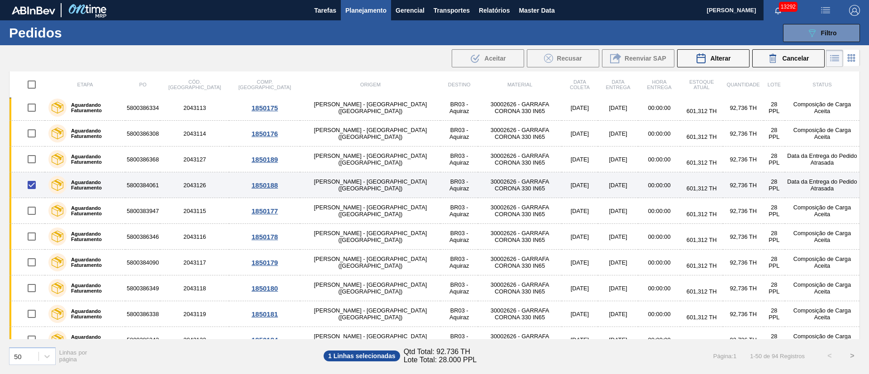
scroll to position [339, 0]
click at [27, 185] on input "checkbox" at bounding box center [31, 184] width 19 height 19
checkbox input "false"
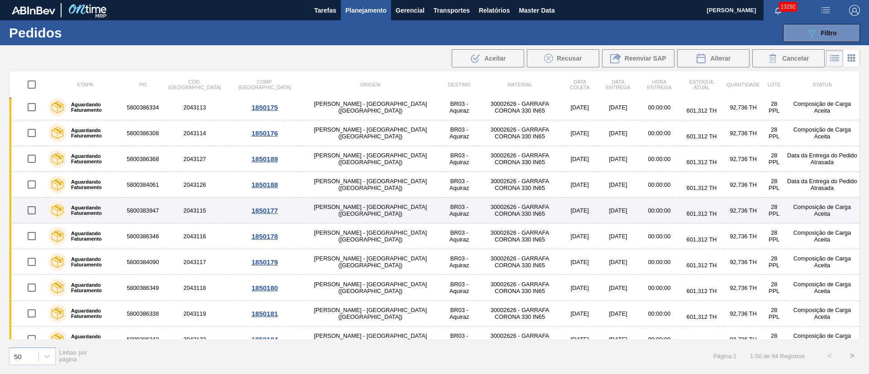
click at [29, 212] on input "checkbox" at bounding box center [31, 210] width 19 height 19
checkbox input "true"
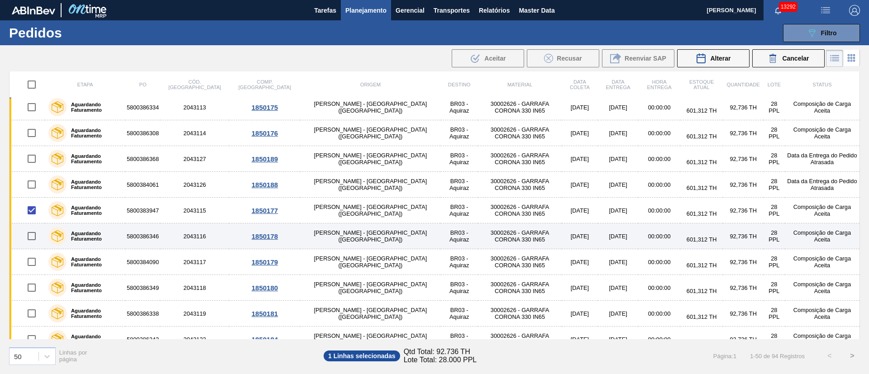
click at [30, 233] on input "checkbox" at bounding box center [31, 236] width 19 height 19
checkbox input "true"
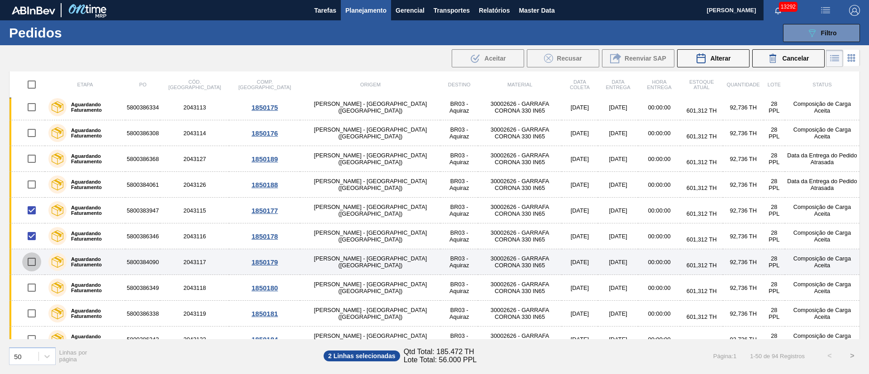
click at [33, 261] on input "checkbox" at bounding box center [31, 262] width 19 height 19
checkbox input "true"
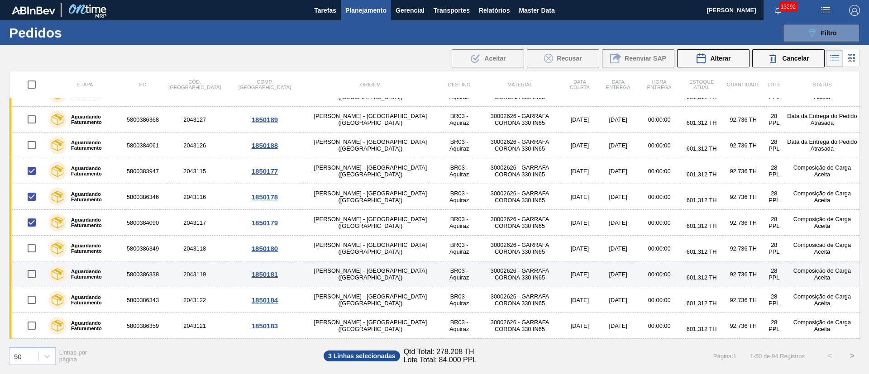
scroll to position [407, 0]
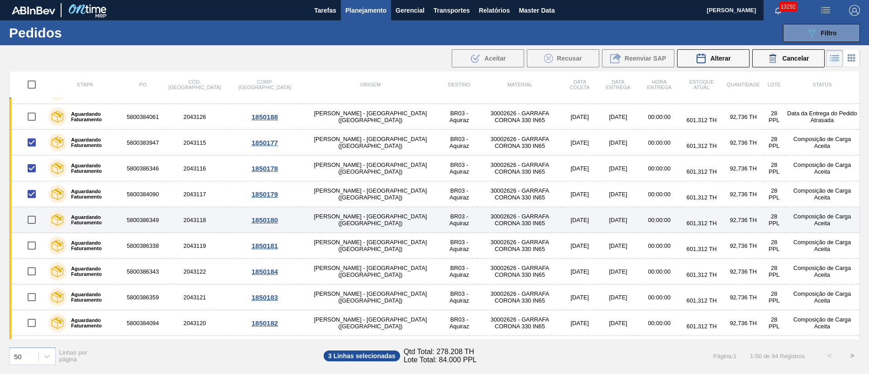
click at [29, 221] on input "checkbox" at bounding box center [31, 219] width 19 height 19
checkbox input "true"
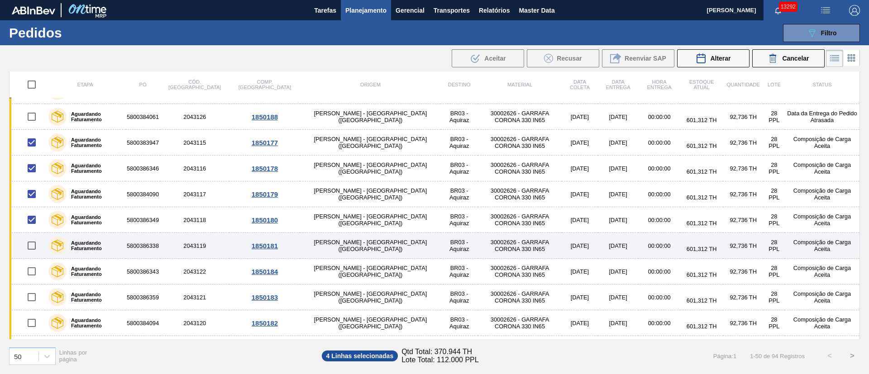
click at [30, 248] on input "checkbox" at bounding box center [31, 245] width 19 height 19
checkbox input "true"
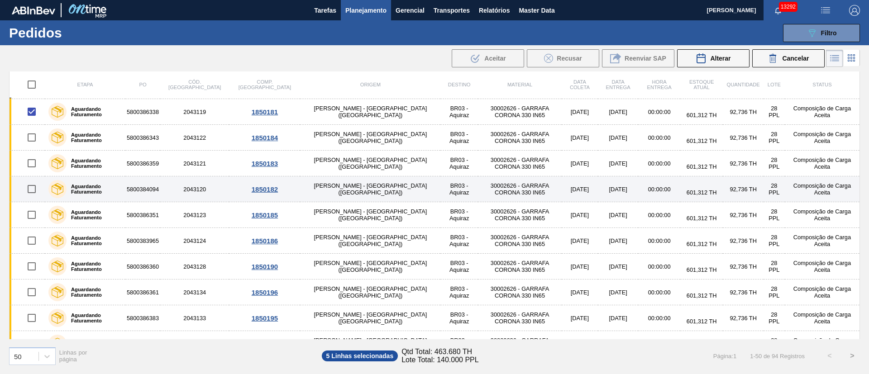
scroll to position [543, 0]
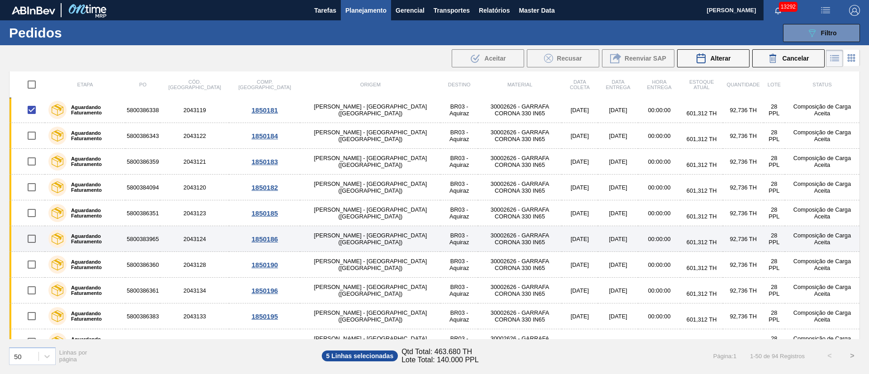
click at [32, 245] on input "checkbox" at bounding box center [31, 238] width 19 height 19
checkbox input "true"
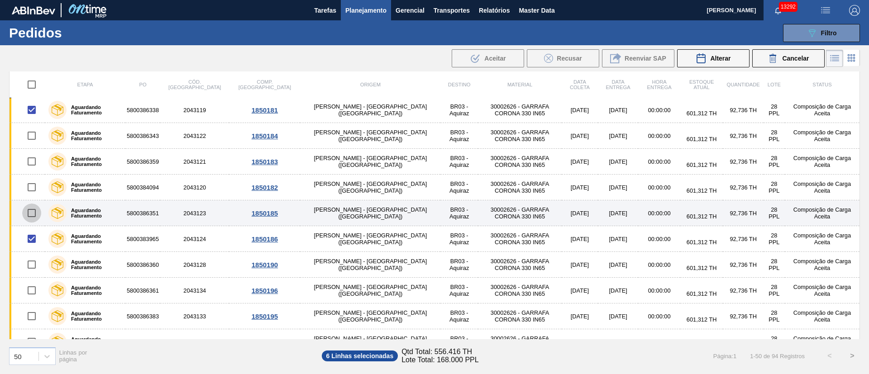
click at [35, 211] on input "checkbox" at bounding box center [31, 213] width 19 height 19
checkbox input "true"
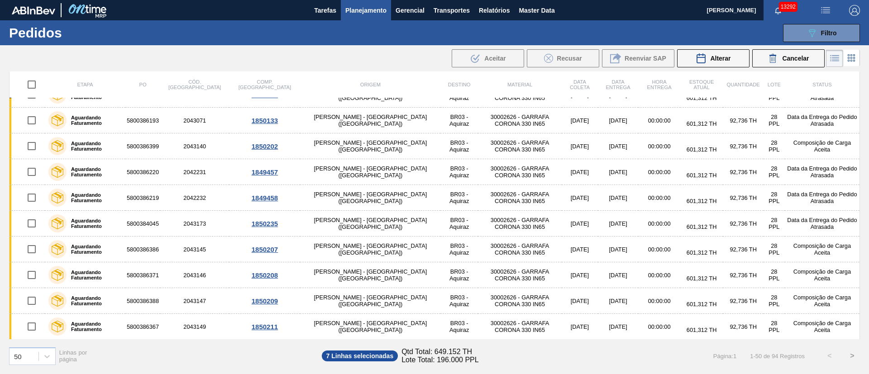
scroll to position [1049, 0]
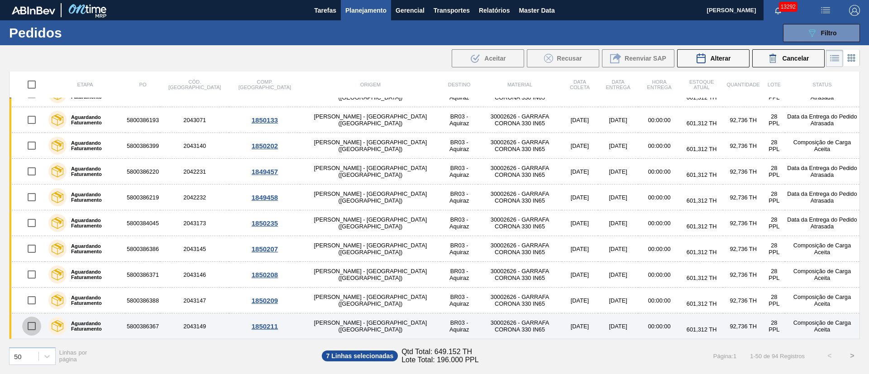
click at [30, 329] on input "checkbox" at bounding box center [31, 326] width 19 height 19
checkbox input "true"
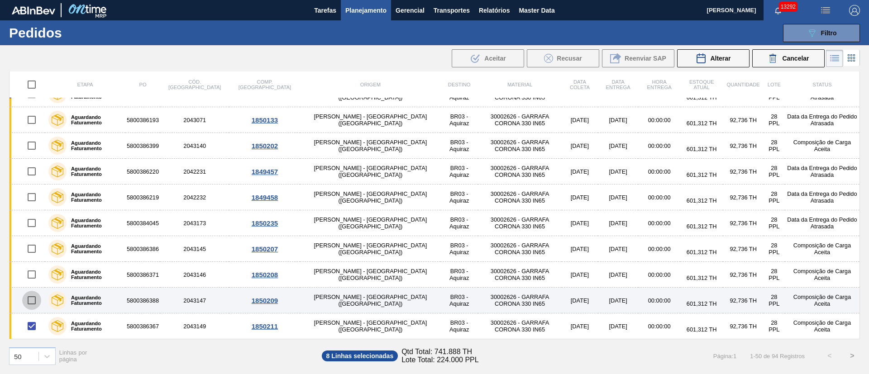
click at [31, 301] on input "checkbox" at bounding box center [31, 300] width 19 height 19
checkbox input "true"
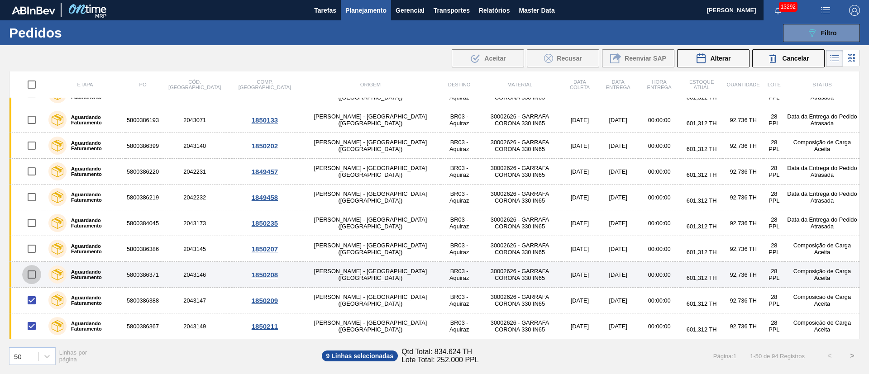
click at [35, 272] on input "checkbox" at bounding box center [31, 274] width 19 height 19
checkbox input "true"
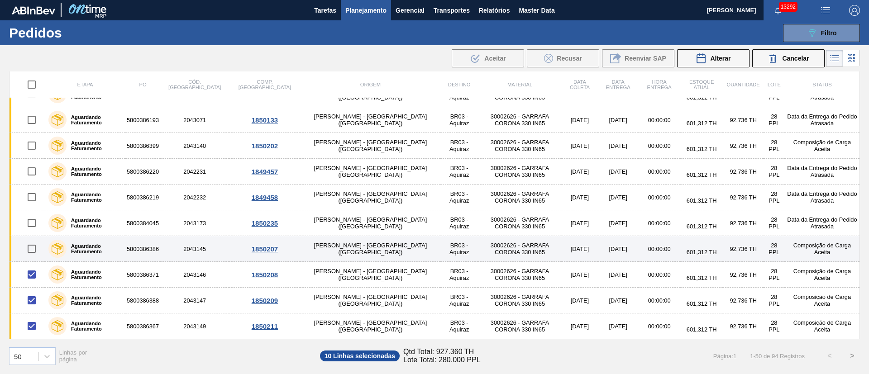
click at [34, 253] on input "checkbox" at bounding box center [31, 248] width 19 height 19
checkbox input "true"
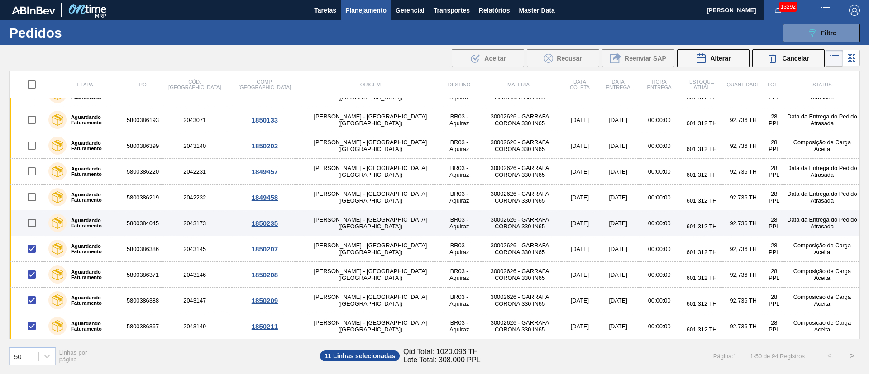
click at [33, 219] on input "checkbox" at bounding box center [31, 223] width 19 height 19
checkbox input "true"
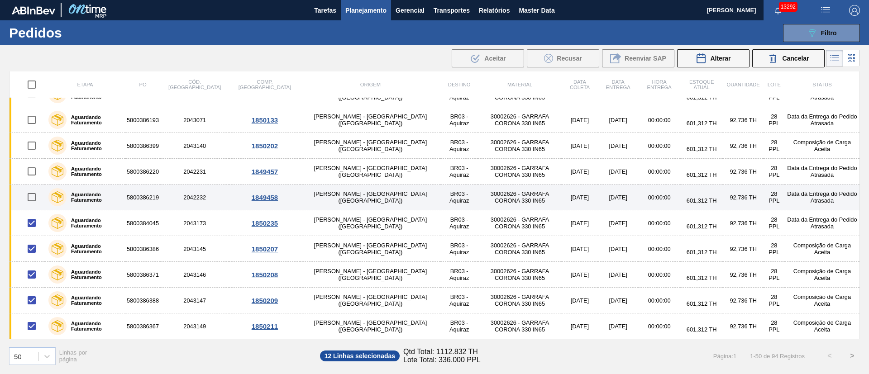
click at [33, 196] on input "checkbox" at bounding box center [31, 197] width 19 height 19
checkbox input "true"
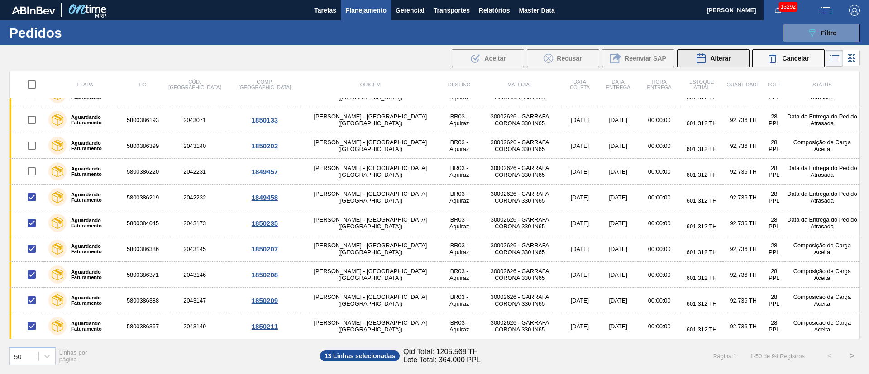
click at [708, 57] on div "Alterar" at bounding box center [713, 58] width 35 height 11
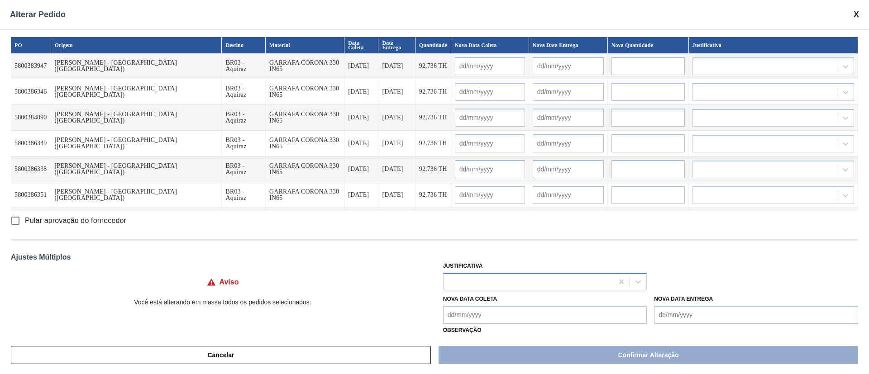
click at [464, 279] on div at bounding box center [529, 281] width 170 height 13
type input "j"
type input "ou"
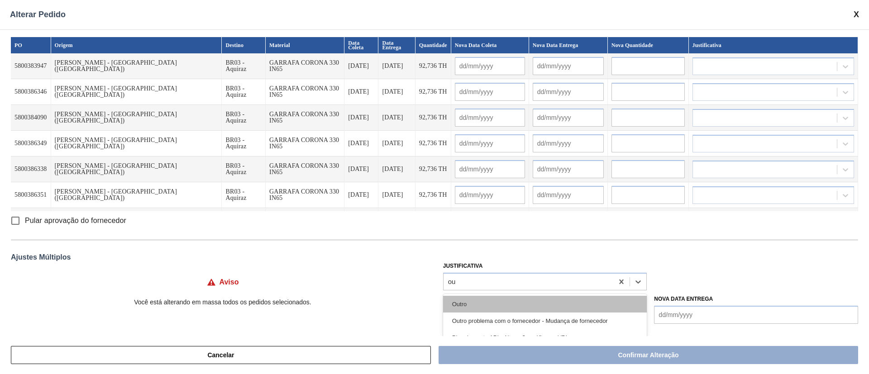
click at [468, 305] on div "Outro" at bounding box center [545, 304] width 204 height 17
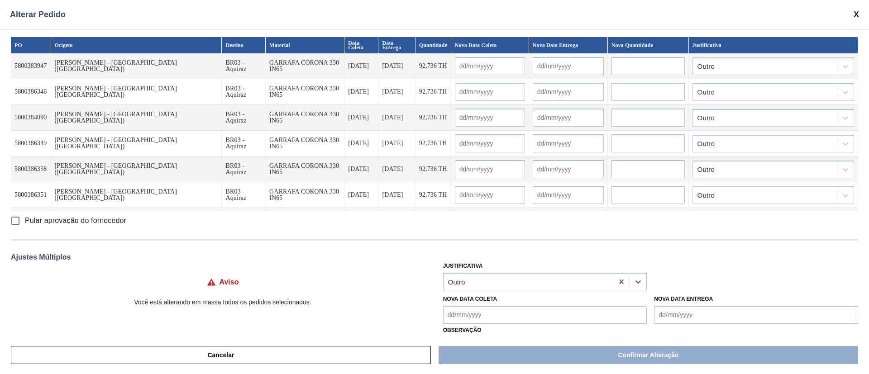
click at [15, 221] on input "Pular aprovação do fornecedor" at bounding box center [15, 220] width 19 height 19
checkbox input "true"
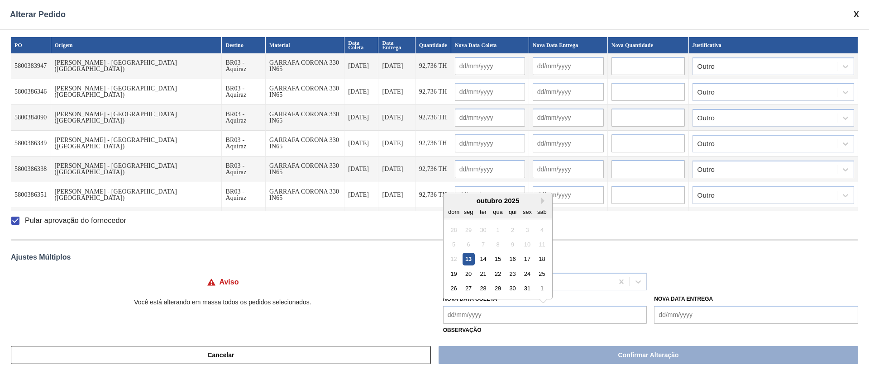
click at [456, 317] on Coleta "Nova Data Coleta" at bounding box center [545, 315] width 204 height 18
click at [483, 289] on div "28" at bounding box center [483, 288] width 12 height 12
type Coleta "[DATE]"
type input "[DATE]"
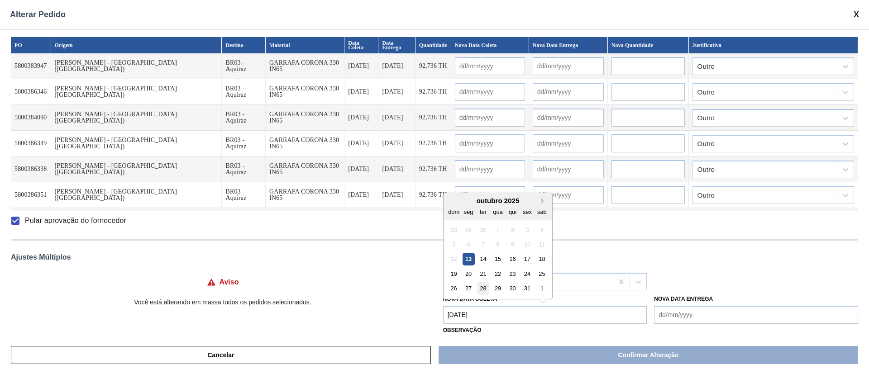
type input "[DATE]"
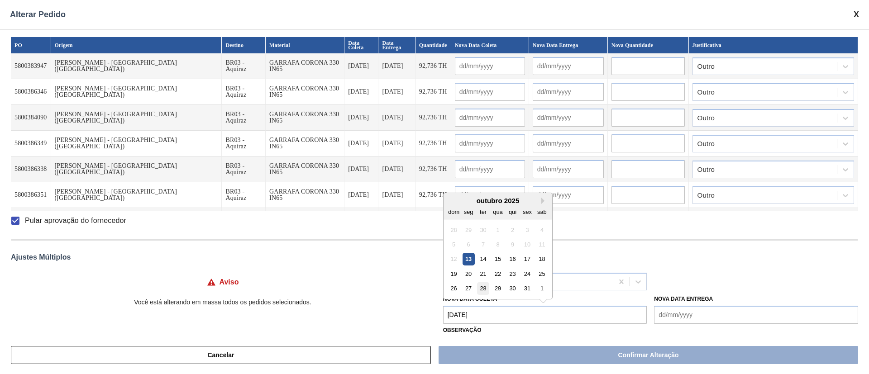
type input "[DATE]"
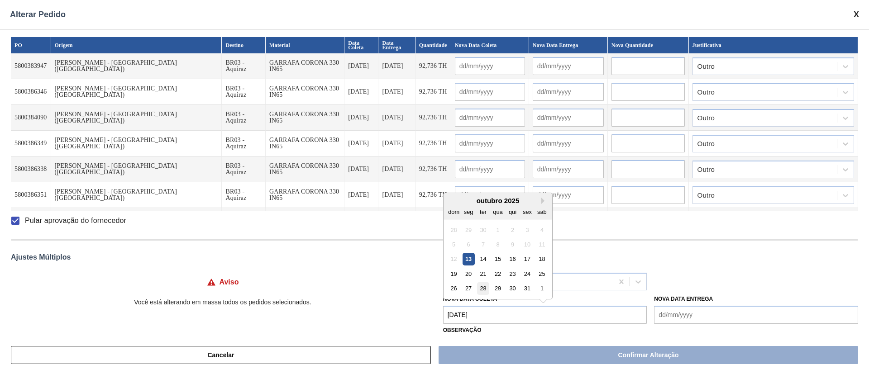
type input "[DATE]"
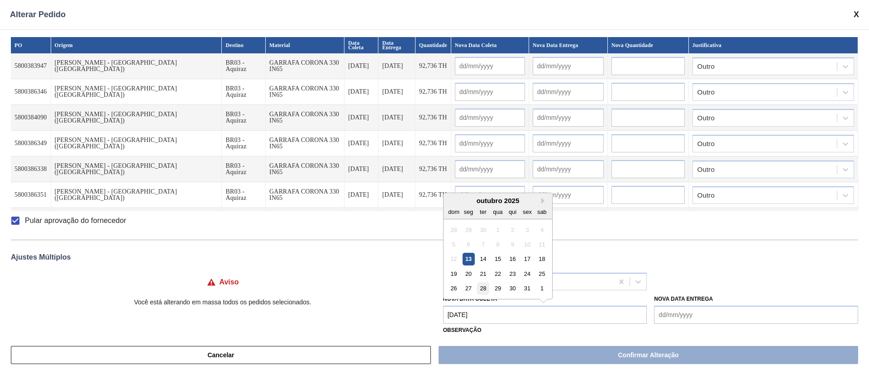
type input "[DATE]"
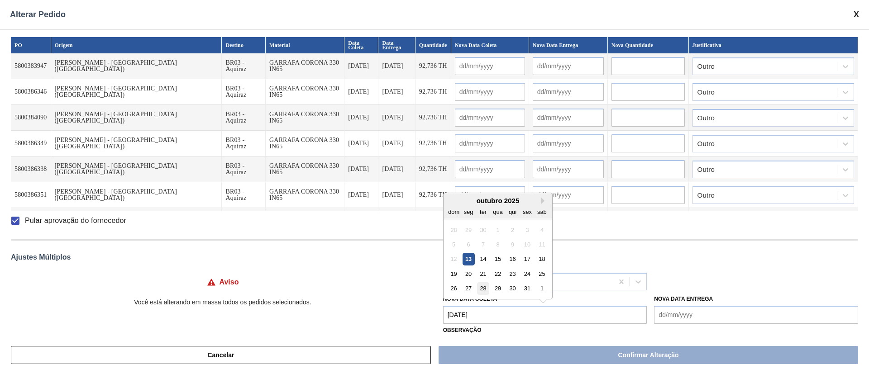
type input "[DATE]"
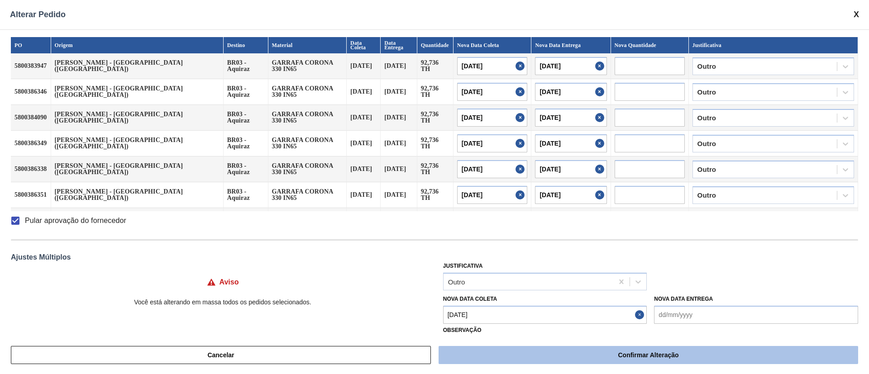
click at [531, 349] on button "Confirmar Alteração" at bounding box center [649, 355] width 420 height 18
checkbox input "false"
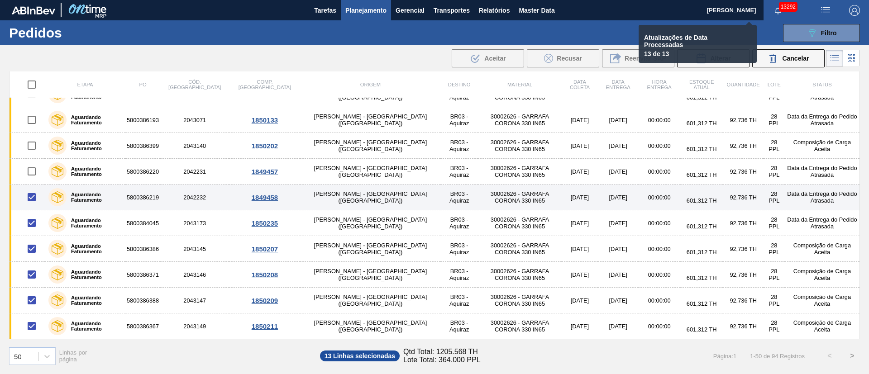
checkbox input "false"
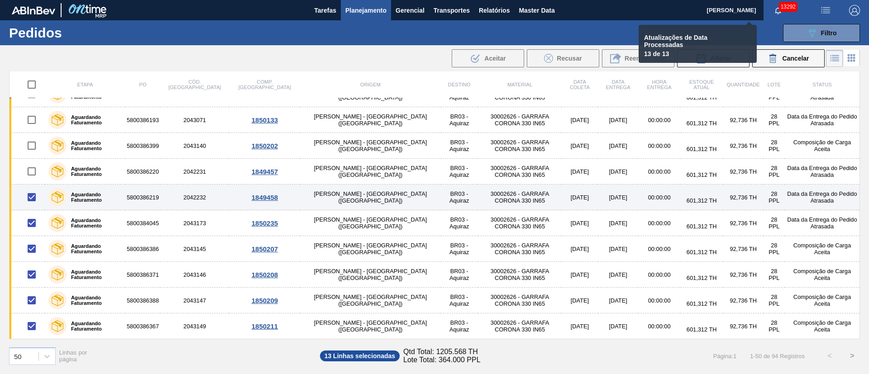
checkbox input "false"
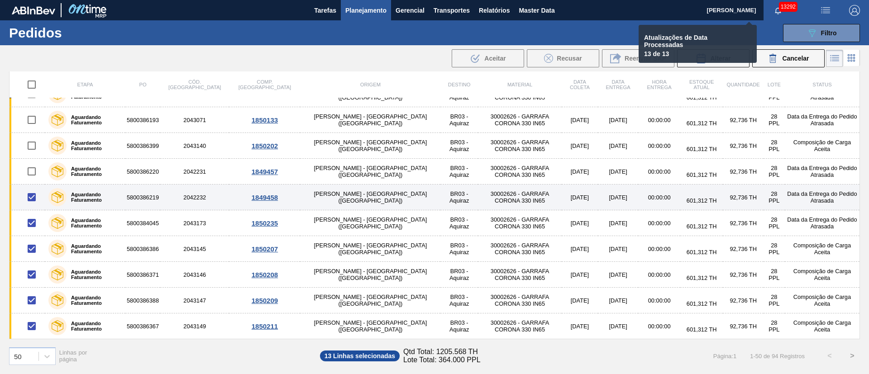
checkbox input "false"
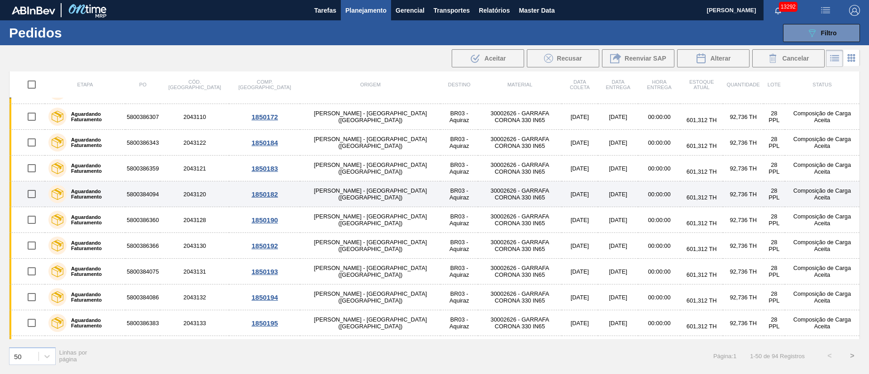
scroll to position [475, 0]
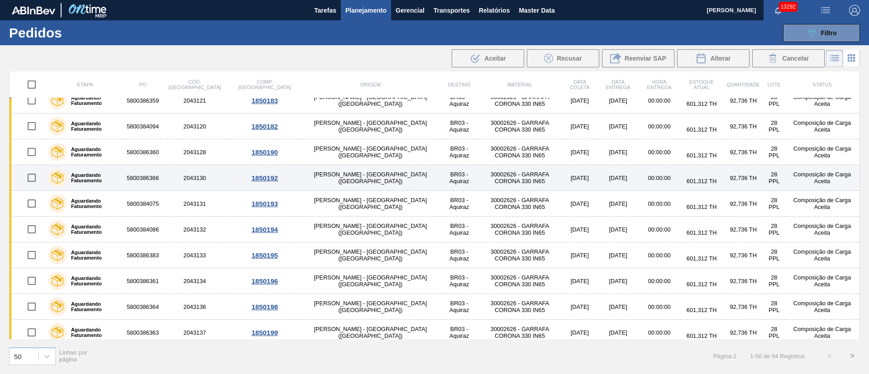
click at [32, 176] on input "checkbox" at bounding box center [31, 177] width 19 height 19
checkbox input "true"
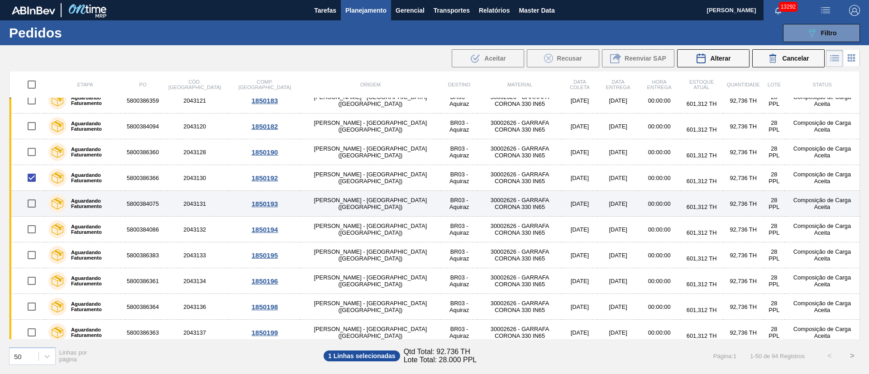
click at [36, 202] on input "checkbox" at bounding box center [31, 203] width 19 height 19
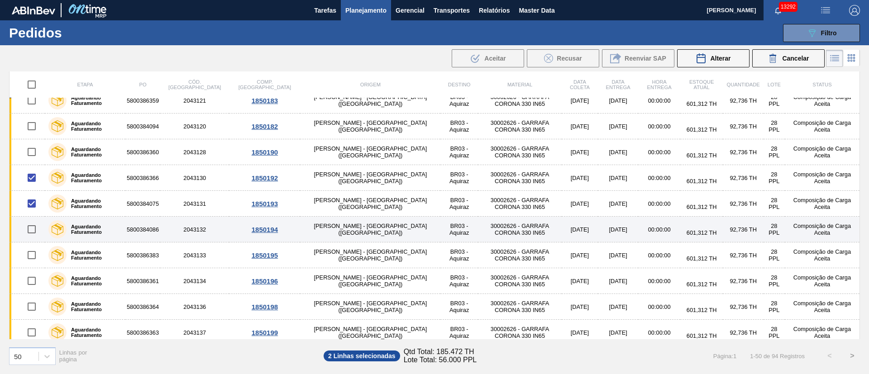
click at [41, 230] on input "checkbox" at bounding box center [31, 229] width 19 height 19
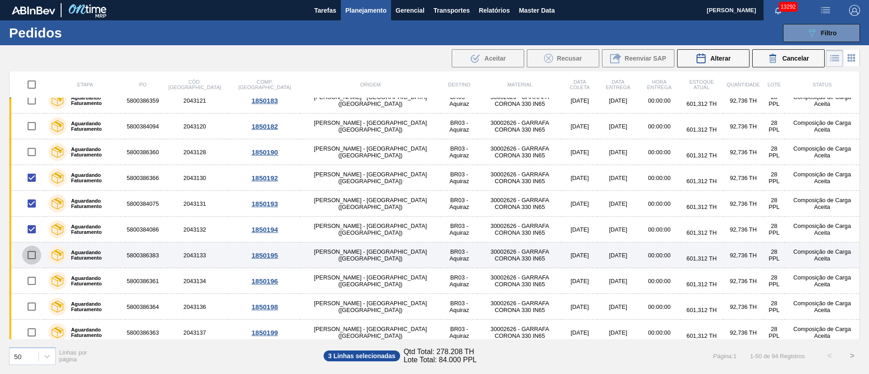
click at [33, 254] on input "checkbox" at bounding box center [31, 255] width 19 height 19
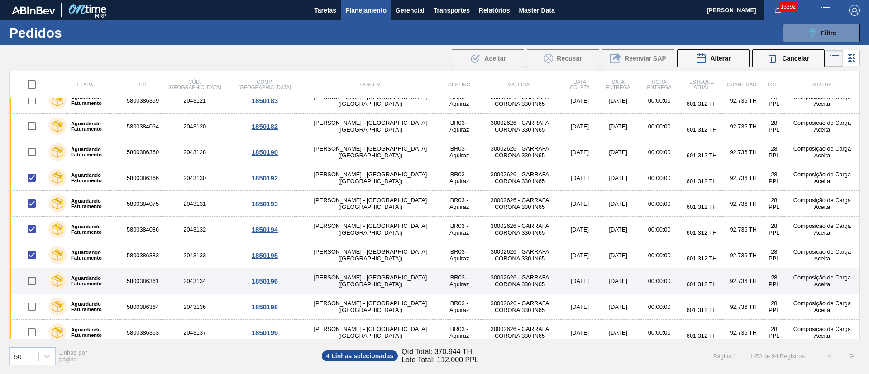
click at [30, 283] on input "checkbox" at bounding box center [31, 281] width 19 height 19
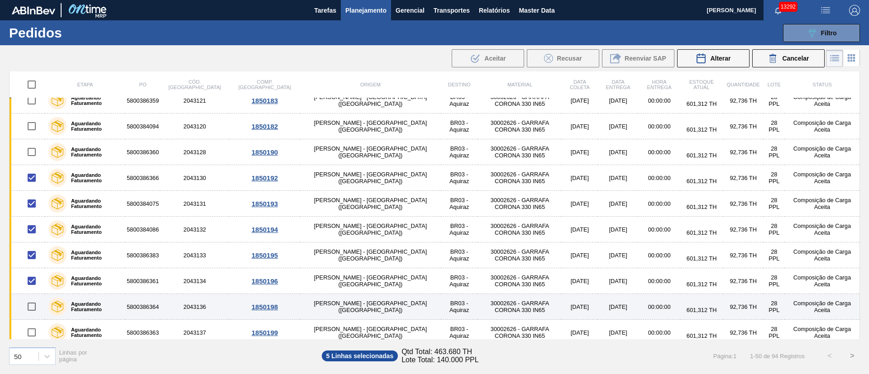
click at [31, 307] on input "checkbox" at bounding box center [31, 306] width 19 height 19
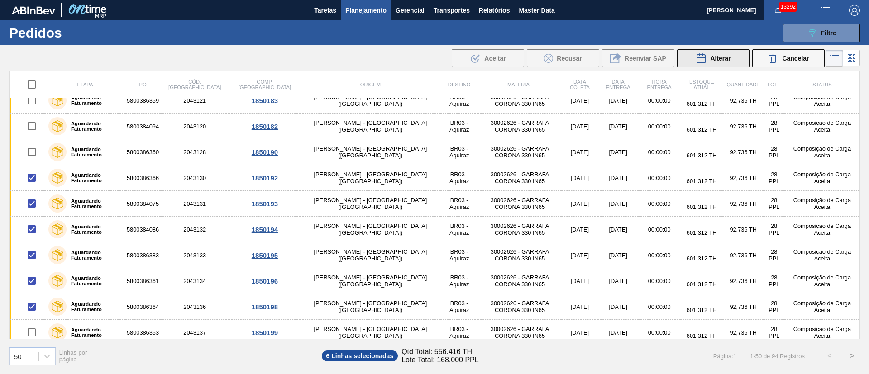
click at [726, 60] on span "Alterar" at bounding box center [720, 58] width 20 height 7
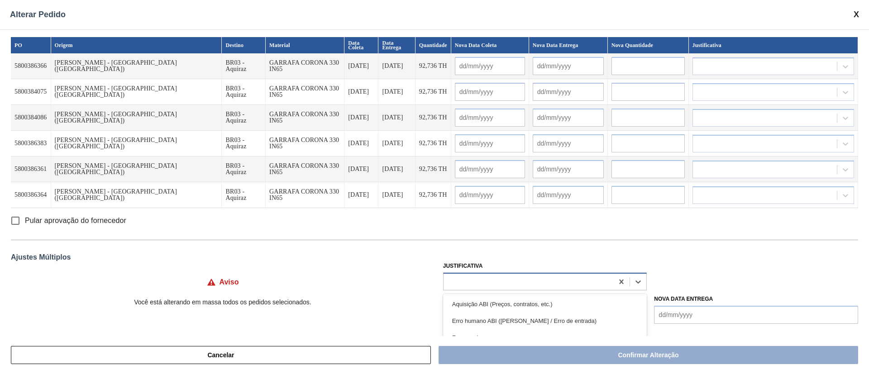
click at [473, 282] on div at bounding box center [529, 281] width 170 height 13
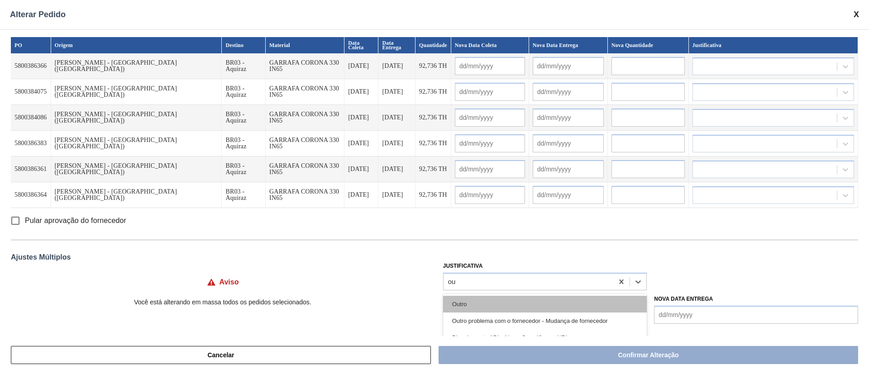
click at [463, 308] on div "Outro" at bounding box center [545, 304] width 204 height 17
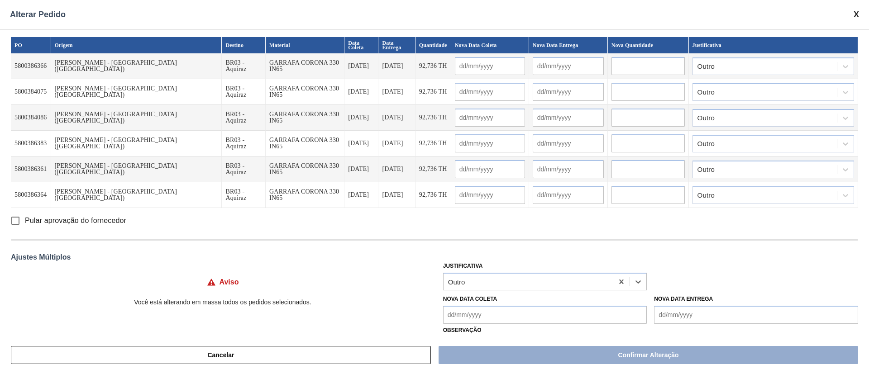
click at [481, 320] on Coleta "Nova Data Coleta" at bounding box center [545, 315] width 204 height 18
click at [495, 291] on div "29" at bounding box center [497, 288] width 12 height 12
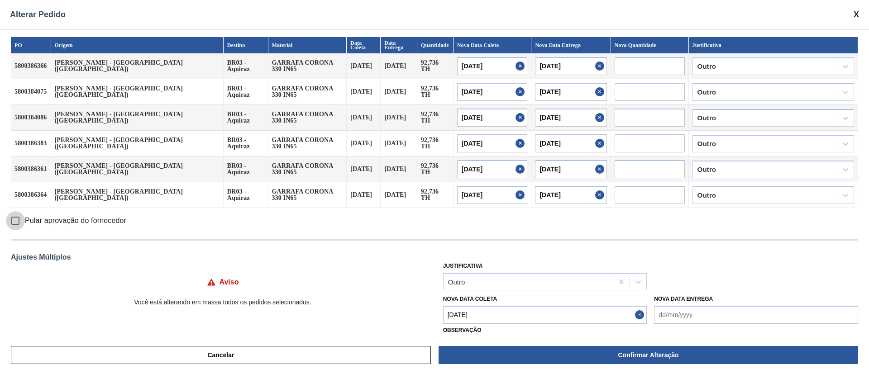
click at [16, 218] on input "Pular aprovação do fornecedor" at bounding box center [15, 220] width 19 height 19
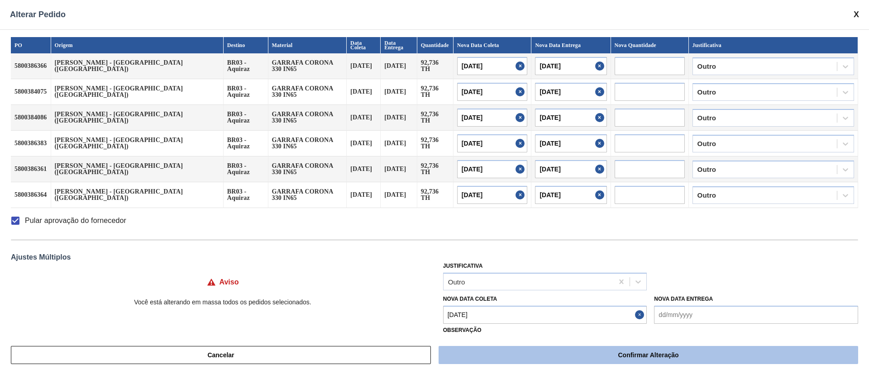
click at [582, 357] on button "Confirmar Alteração" at bounding box center [649, 355] width 420 height 18
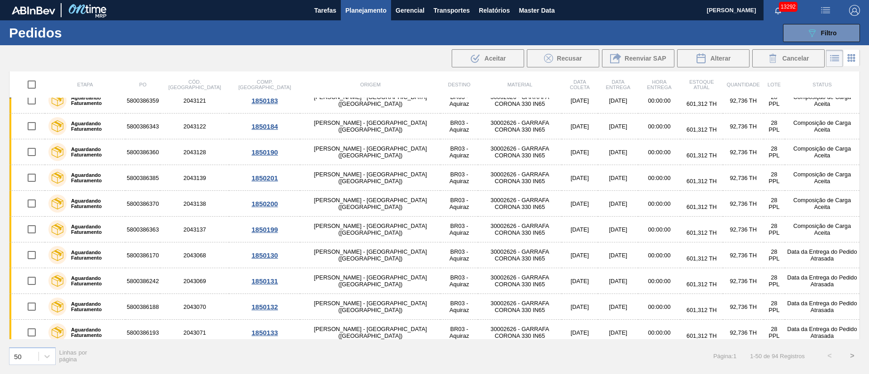
scroll to position [424, 0]
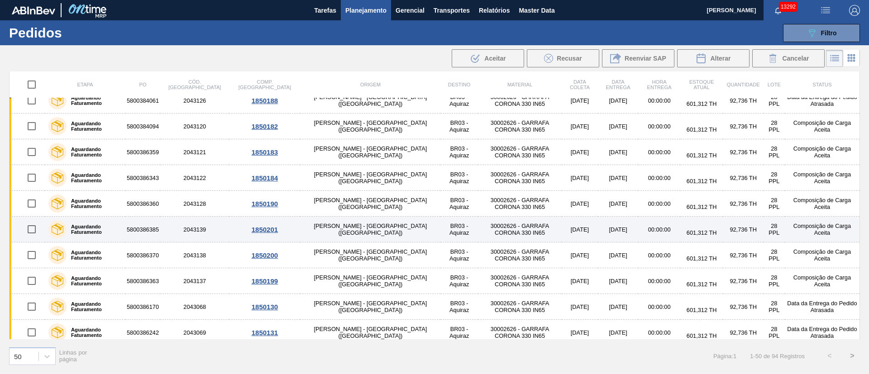
click at [31, 229] on input "checkbox" at bounding box center [31, 229] width 19 height 19
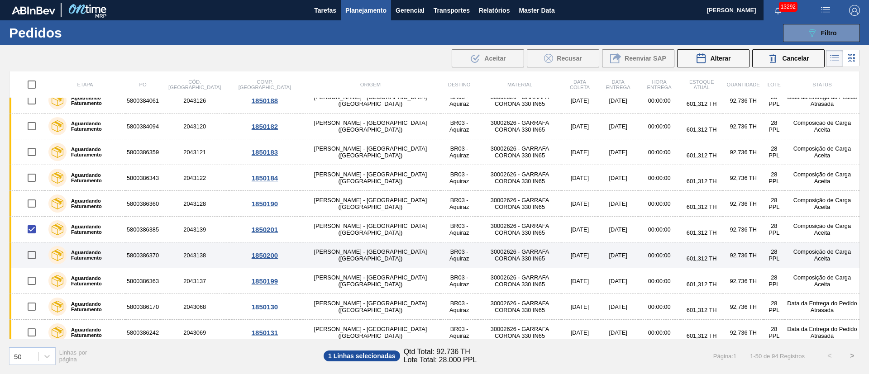
click at [34, 256] on input "checkbox" at bounding box center [31, 255] width 19 height 19
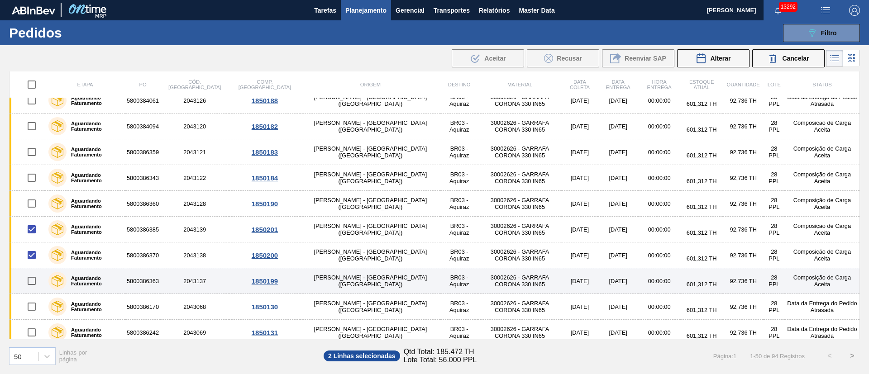
click at [34, 276] on input "checkbox" at bounding box center [31, 281] width 19 height 19
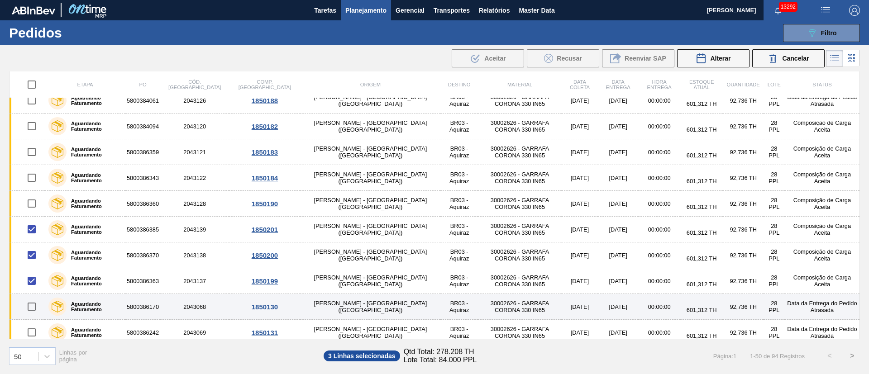
click at [34, 306] on input "checkbox" at bounding box center [31, 306] width 19 height 19
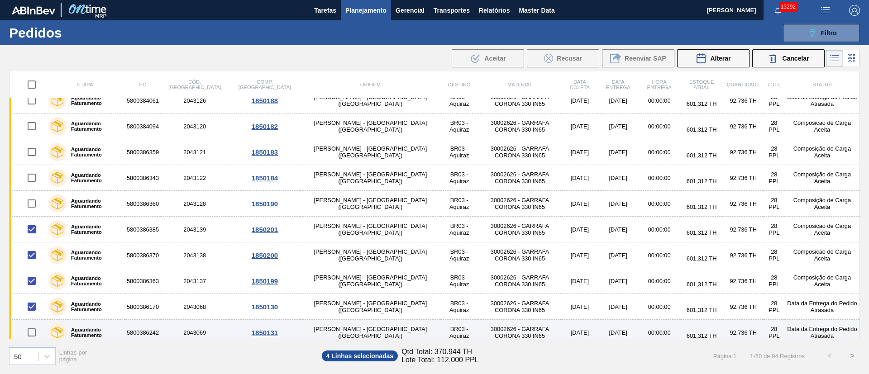
click at [35, 334] on input "checkbox" at bounding box center [31, 332] width 19 height 19
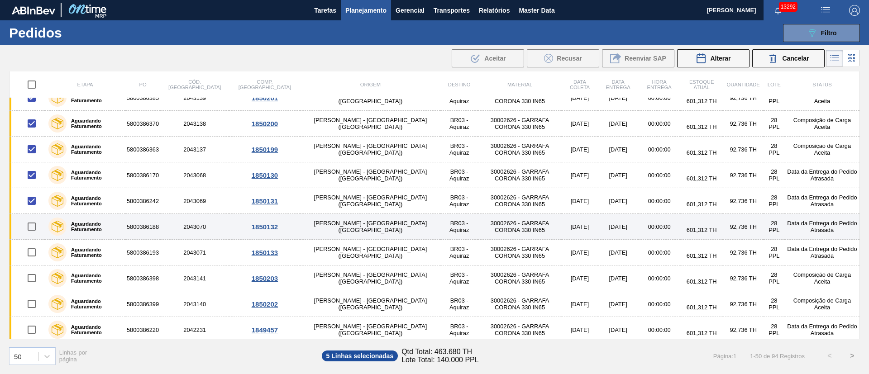
scroll to position [559, 0]
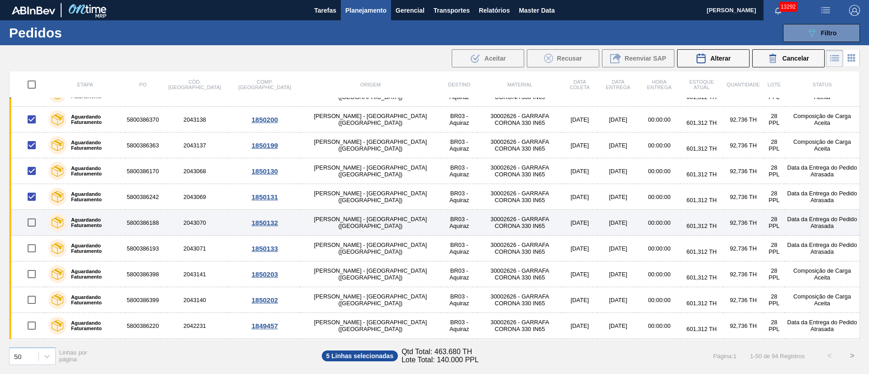
click at [28, 221] on input "checkbox" at bounding box center [31, 222] width 19 height 19
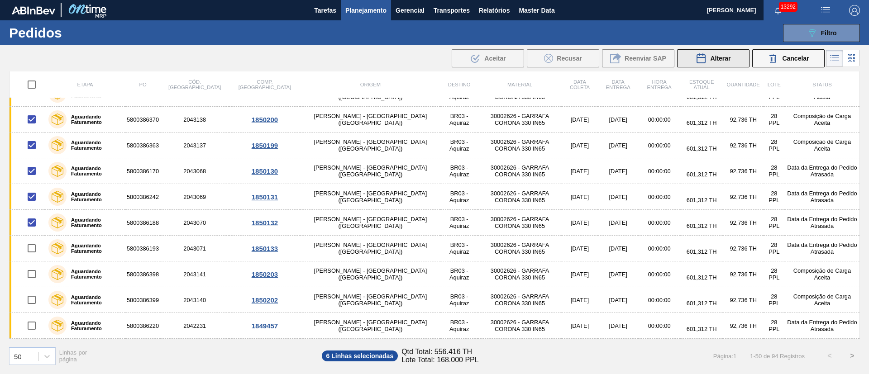
click at [733, 61] on button "Alterar" at bounding box center [713, 58] width 72 height 18
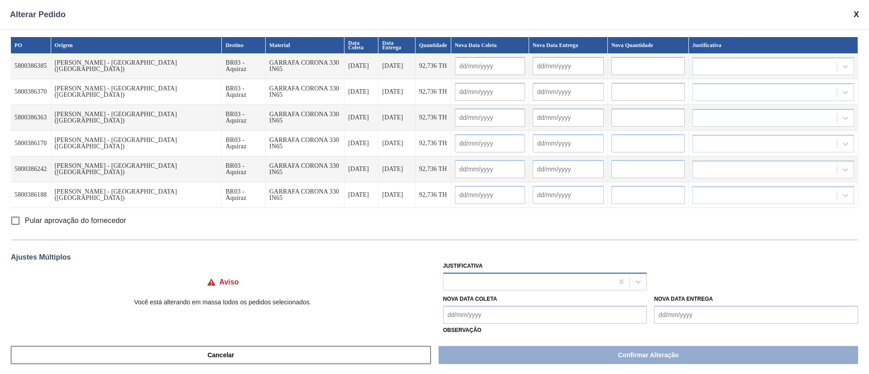
click at [481, 284] on div at bounding box center [529, 281] width 170 height 13
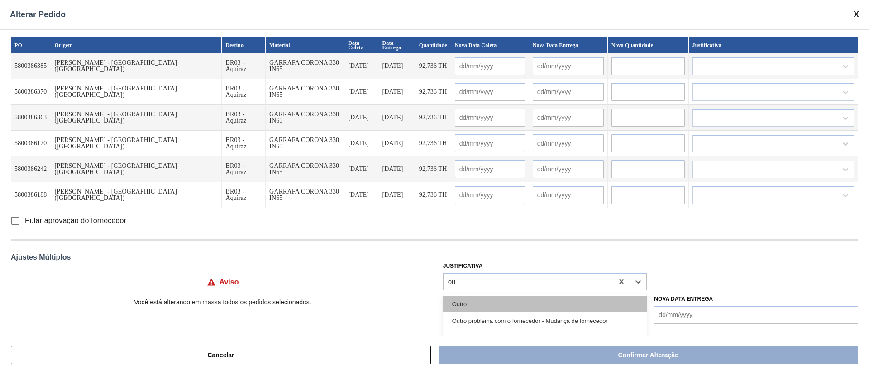
click at [472, 303] on div "Outro" at bounding box center [545, 304] width 204 height 17
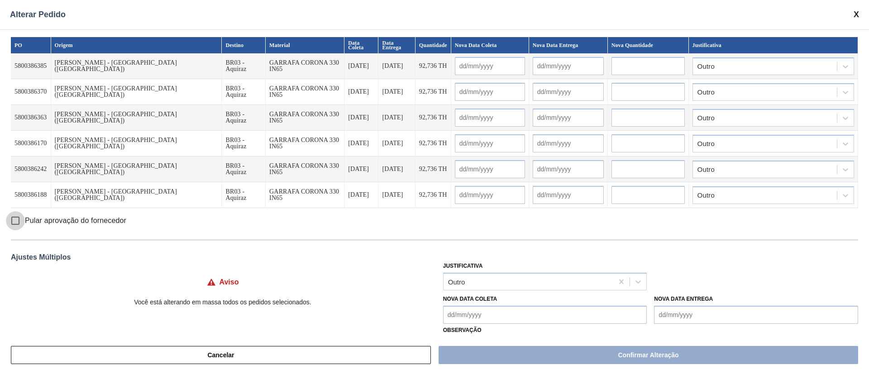
click at [20, 218] on input "Pular aprovação do fornecedor" at bounding box center [15, 220] width 19 height 19
click at [525, 315] on Coleta "Nova Data Coleta" at bounding box center [545, 315] width 204 height 18
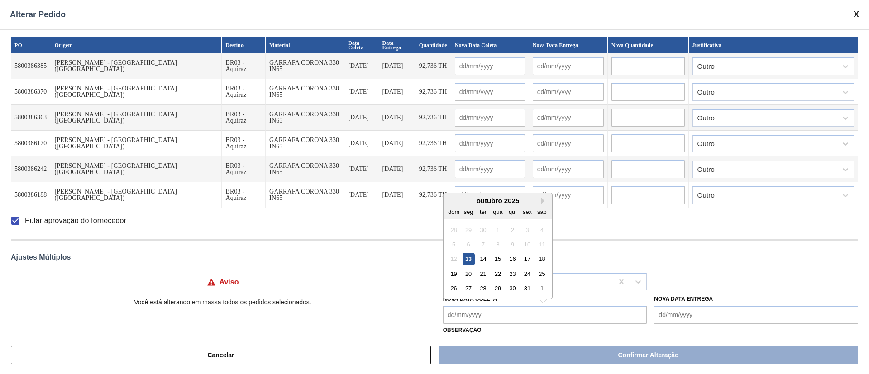
click at [494, 288] on div "29" at bounding box center [497, 288] width 12 height 12
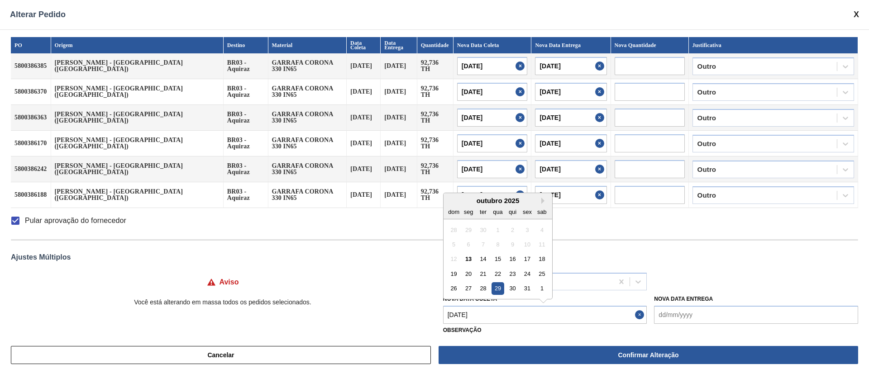
click at [492, 320] on Coleta "[DATE]" at bounding box center [545, 315] width 204 height 18
click at [514, 291] on div "30" at bounding box center [512, 288] width 12 height 12
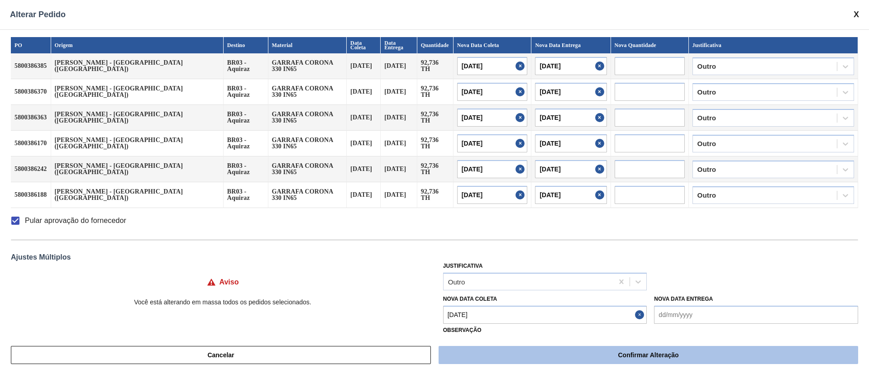
click at [510, 353] on button "Confirmar Alteração" at bounding box center [649, 355] width 420 height 18
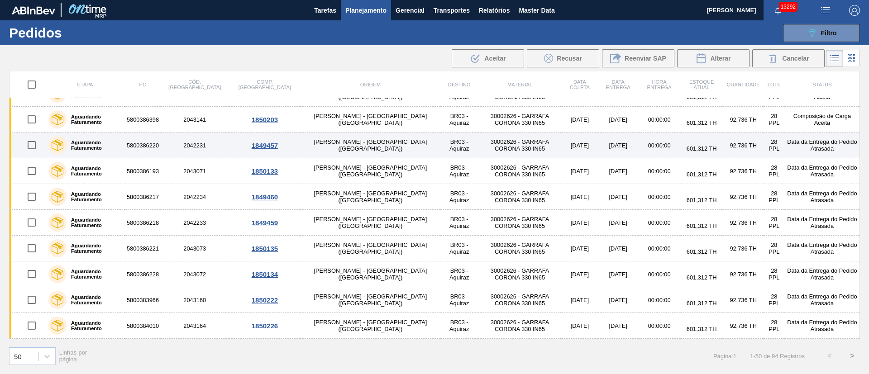
scroll to position [491, 0]
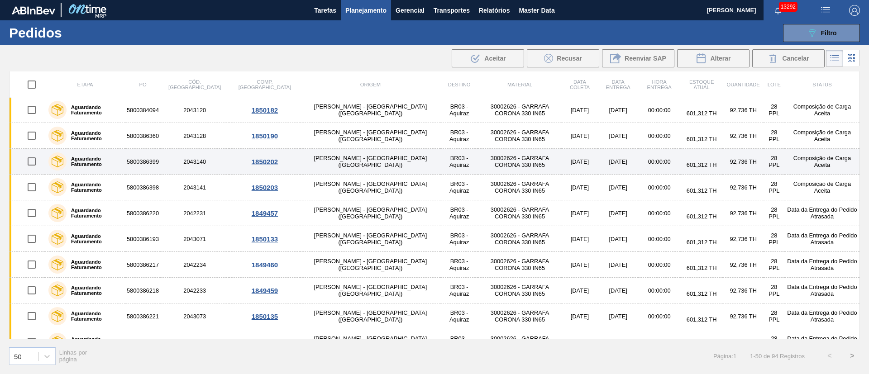
click at [33, 162] on input "checkbox" at bounding box center [31, 161] width 19 height 19
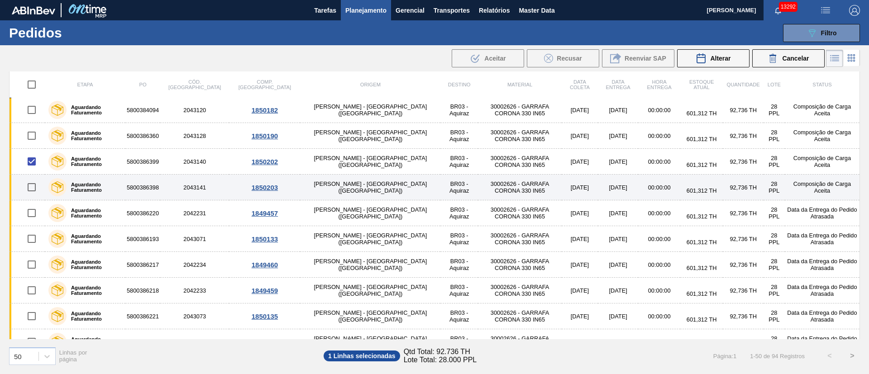
click at [32, 188] on input "checkbox" at bounding box center [31, 187] width 19 height 19
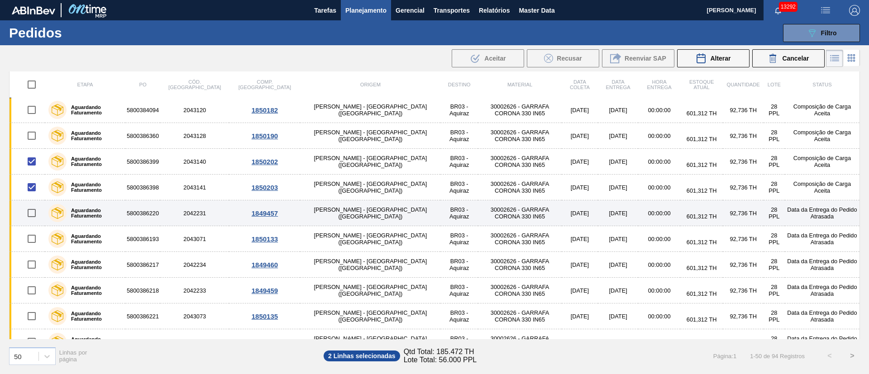
click at [30, 210] on input "checkbox" at bounding box center [31, 213] width 19 height 19
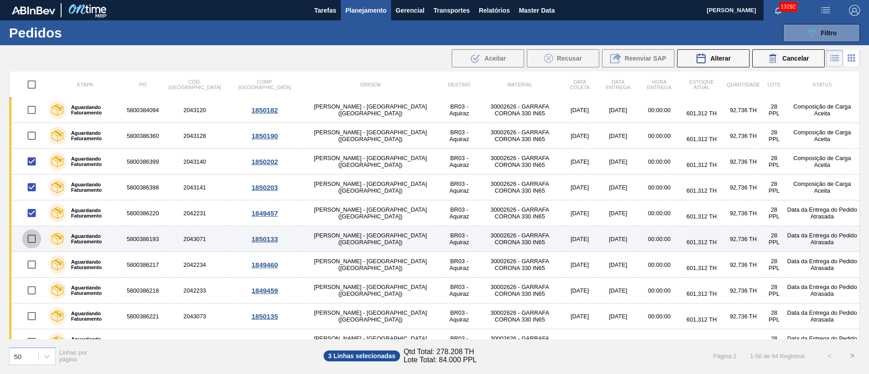
click at [31, 236] on input "checkbox" at bounding box center [31, 238] width 19 height 19
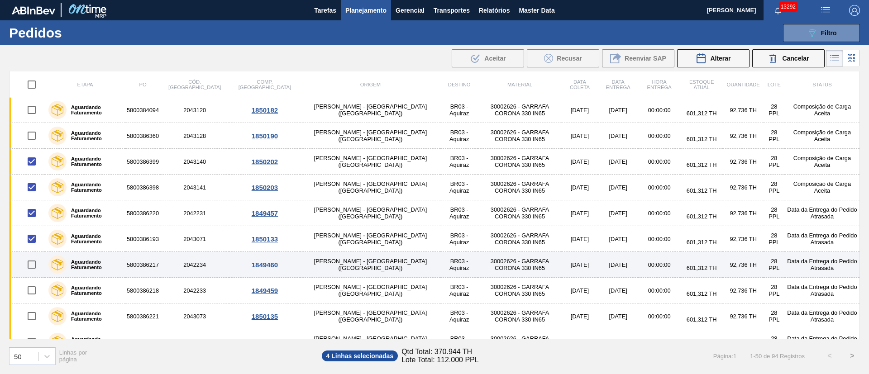
click at [34, 269] on input "checkbox" at bounding box center [31, 264] width 19 height 19
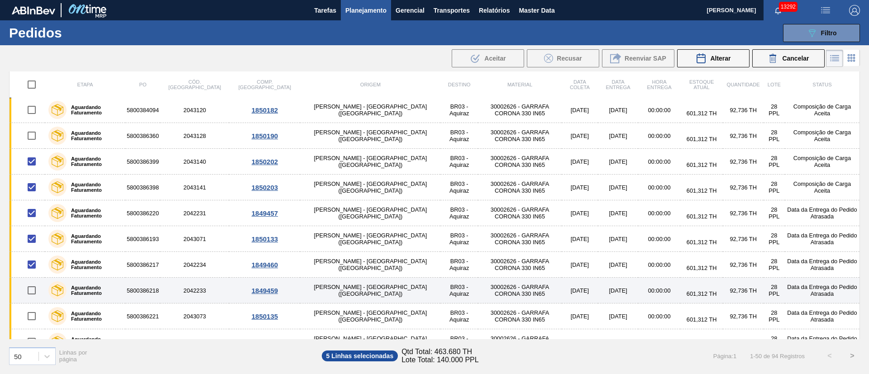
click at [36, 291] on input "checkbox" at bounding box center [31, 290] width 19 height 19
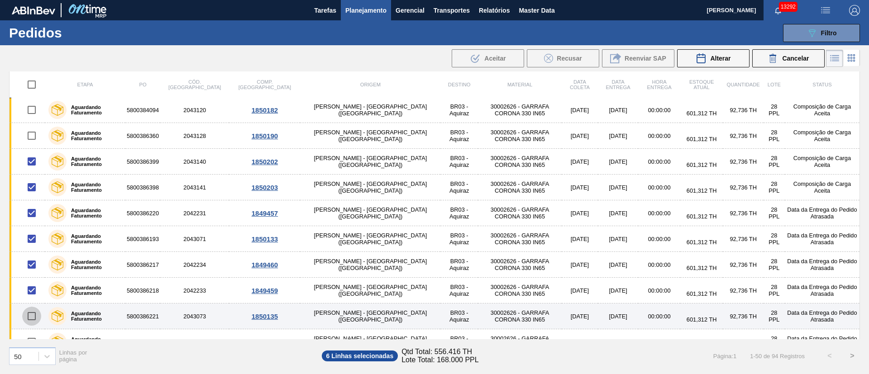
click at [35, 315] on input "checkbox" at bounding box center [31, 316] width 19 height 19
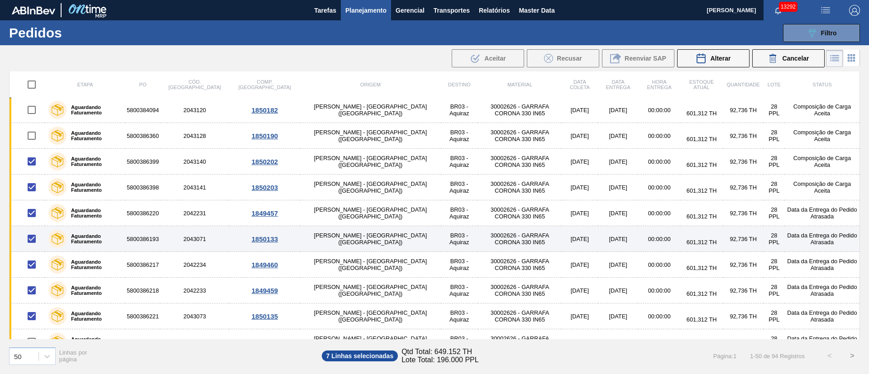
scroll to position [559, 0]
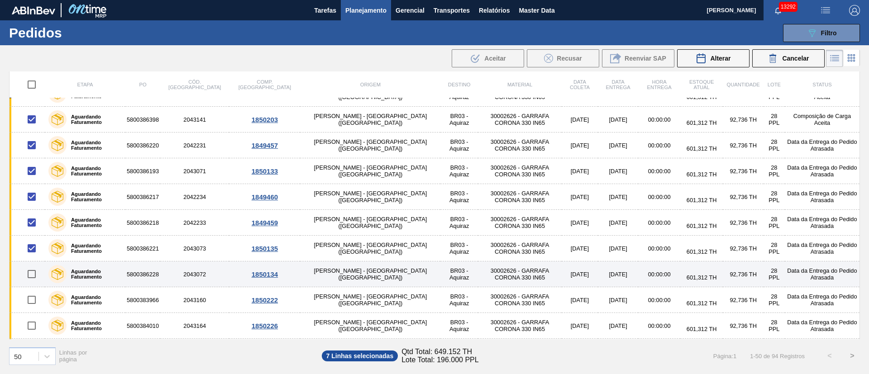
click at [29, 276] on input "checkbox" at bounding box center [31, 274] width 19 height 19
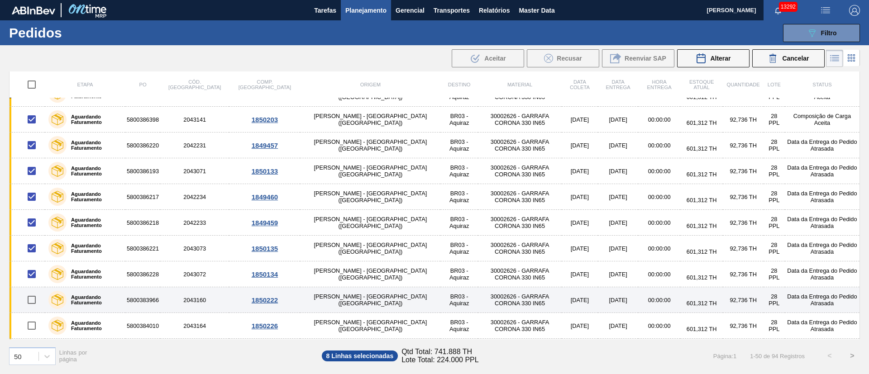
click at [29, 299] on input "checkbox" at bounding box center [31, 300] width 19 height 19
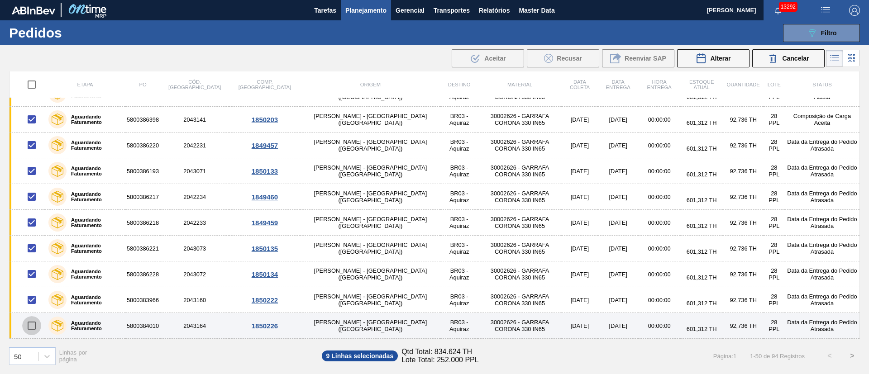
click at [32, 324] on input "checkbox" at bounding box center [31, 325] width 19 height 19
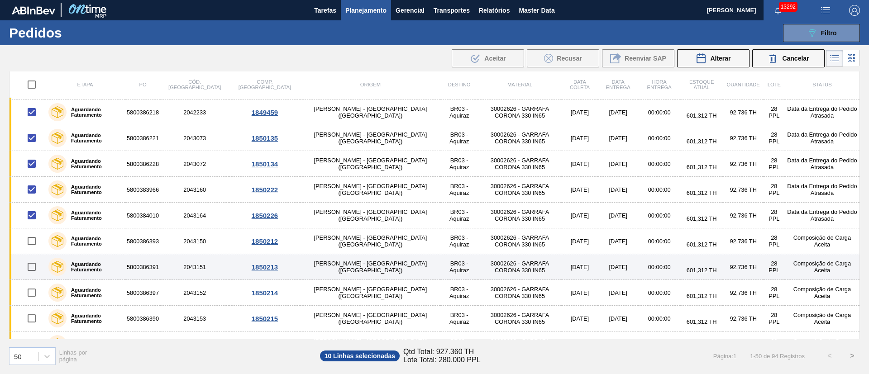
scroll to position [695, 0]
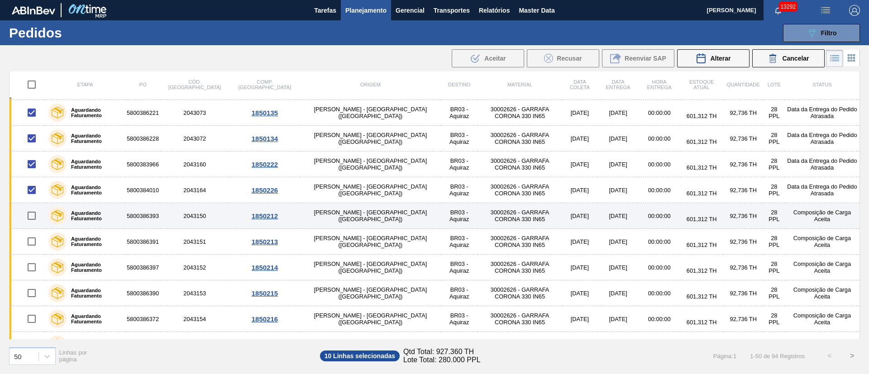
click at [30, 213] on input "checkbox" at bounding box center [31, 215] width 19 height 19
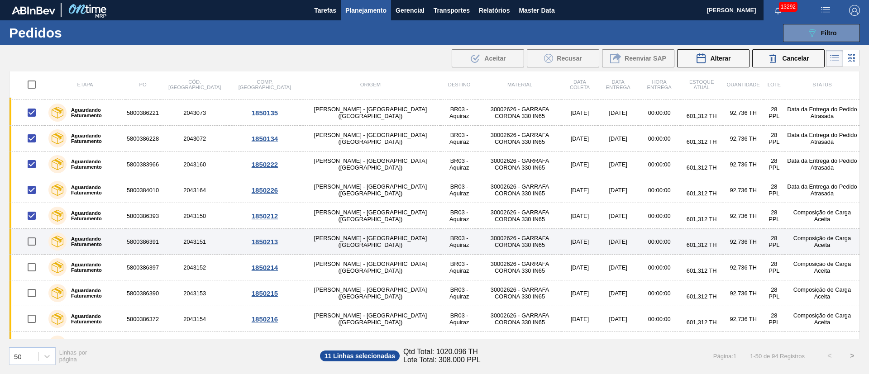
click at [32, 244] on input "checkbox" at bounding box center [31, 241] width 19 height 19
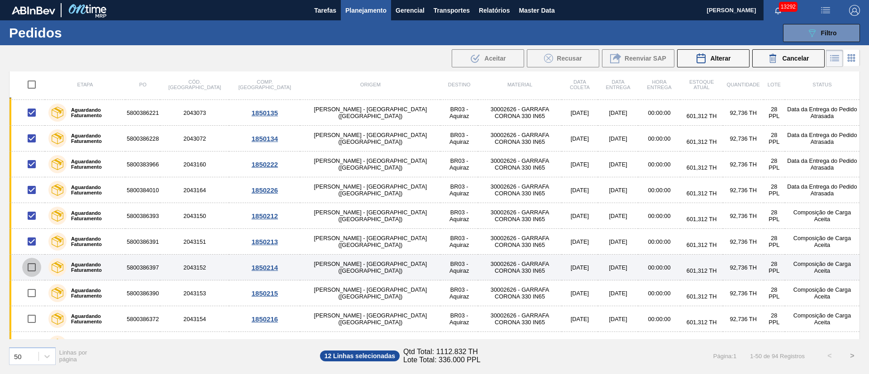
click at [33, 269] on input "checkbox" at bounding box center [31, 267] width 19 height 19
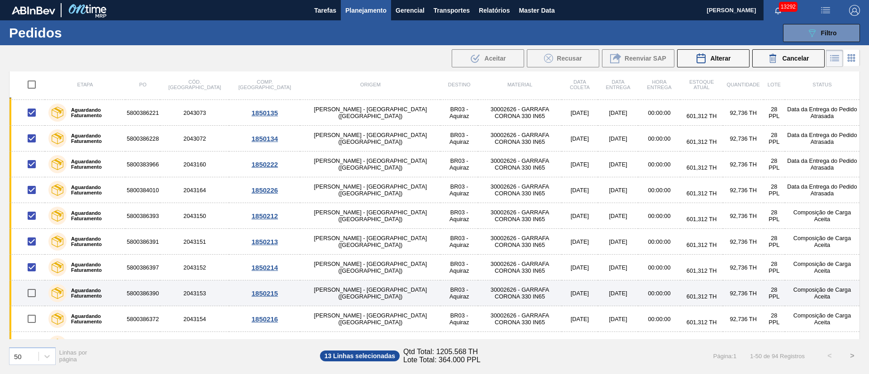
click at [31, 294] on input "checkbox" at bounding box center [31, 293] width 19 height 19
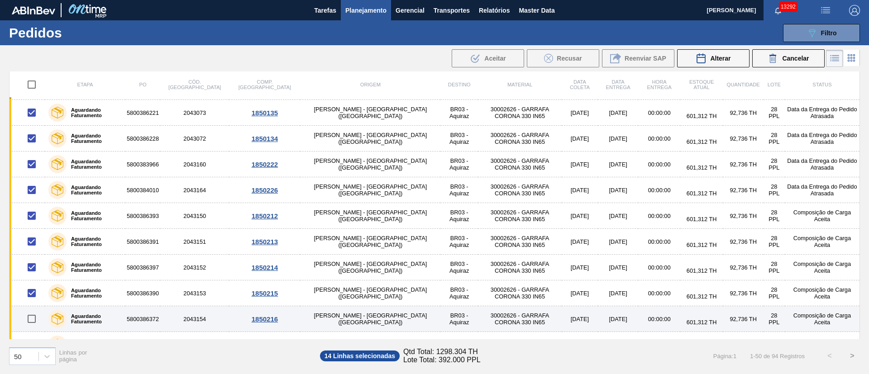
click at [31, 318] on input "checkbox" at bounding box center [31, 319] width 19 height 19
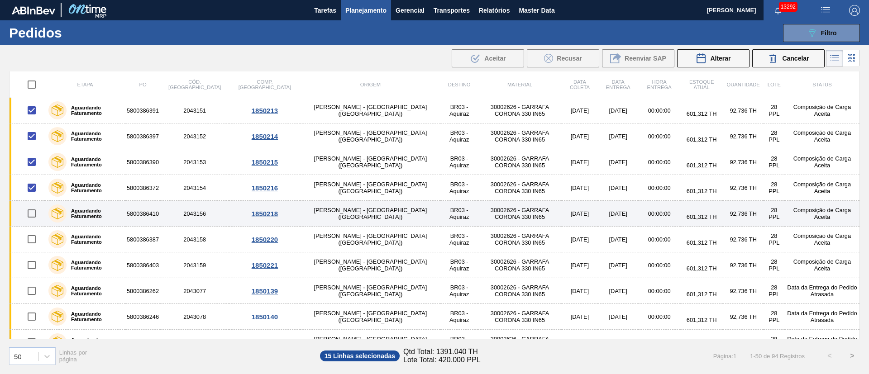
scroll to position [831, 0]
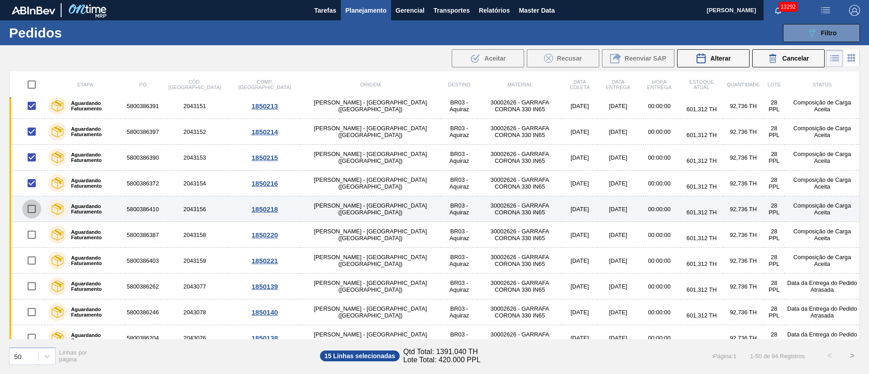
click at [30, 211] on input "checkbox" at bounding box center [31, 209] width 19 height 19
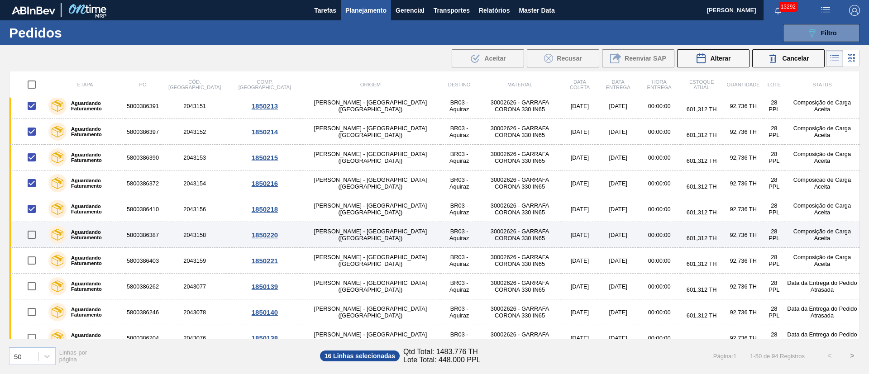
click at [32, 234] on input "checkbox" at bounding box center [31, 234] width 19 height 19
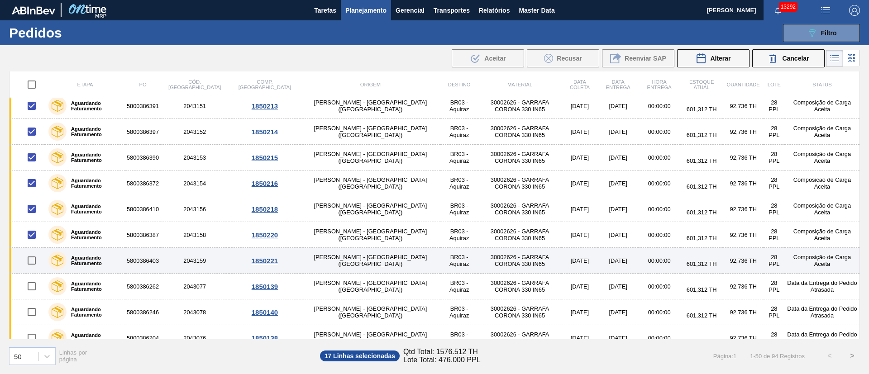
click at [31, 263] on input "checkbox" at bounding box center [31, 260] width 19 height 19
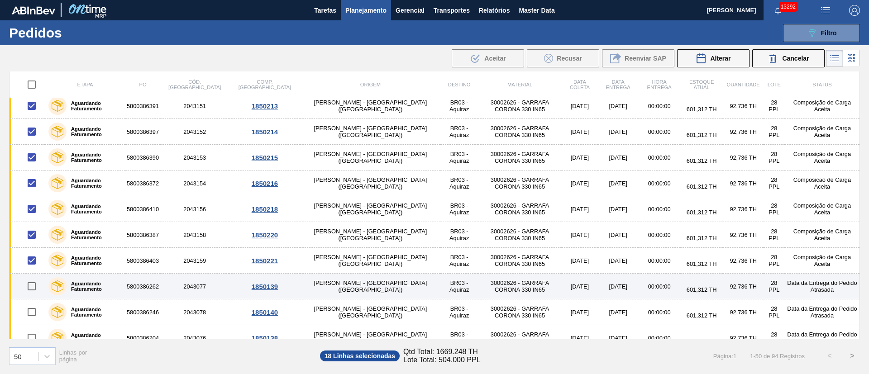
click at [31, 283] on input "checkbox" at bounding box center [31, 286] width 19 height 19
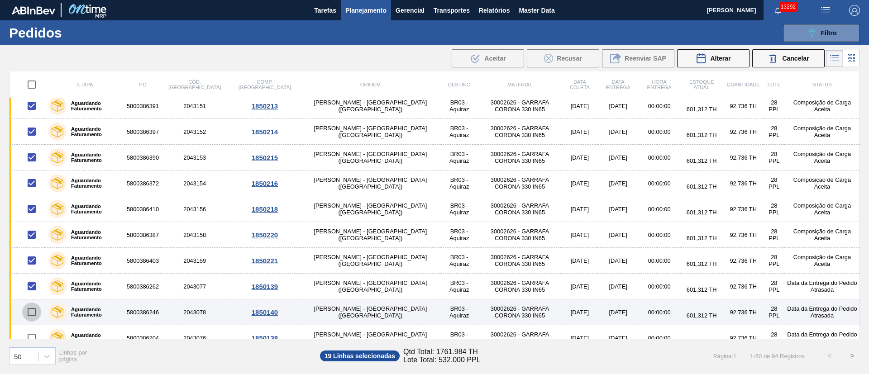
click at [30, 310] on input "checkbox" at bounding box center [31, 312] width 19 height 19
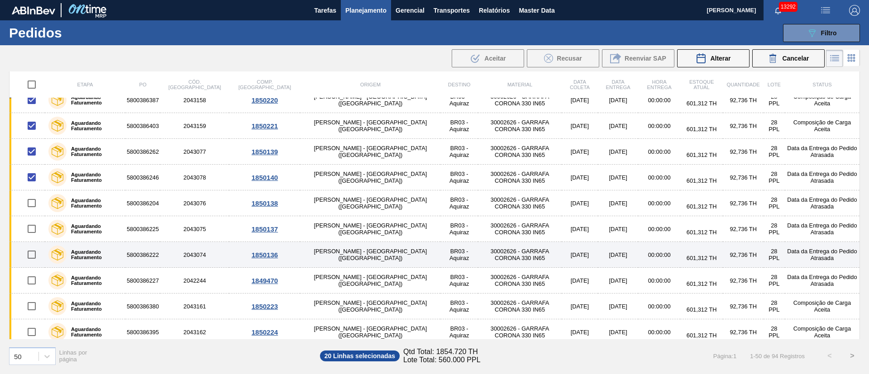
scroll to position [967, 0]
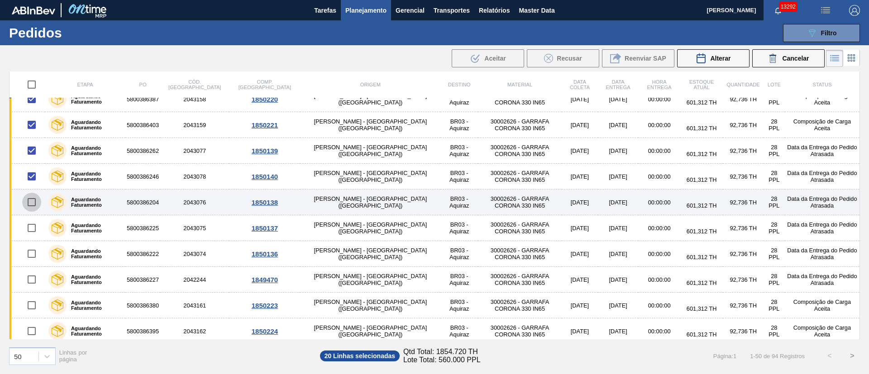
click at [31, 202] on input "checkbox" at bounding box center [31, 202] width 19 height 19
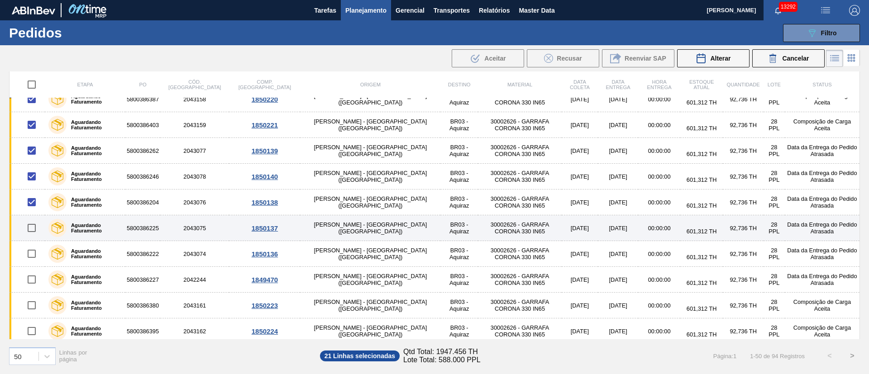
click at [31, 230] on input "checkbox" at bounding box center [31, 228] width 19 height 19
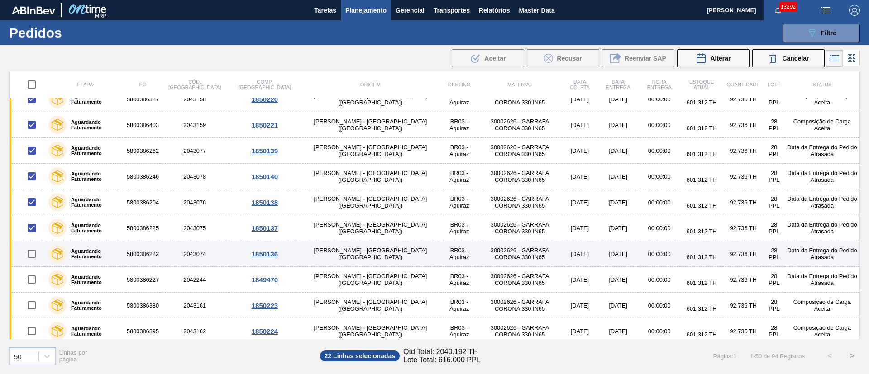
click at [33, 255] on input "checkbox" at bounding box center [31, 253] width 19 height 19
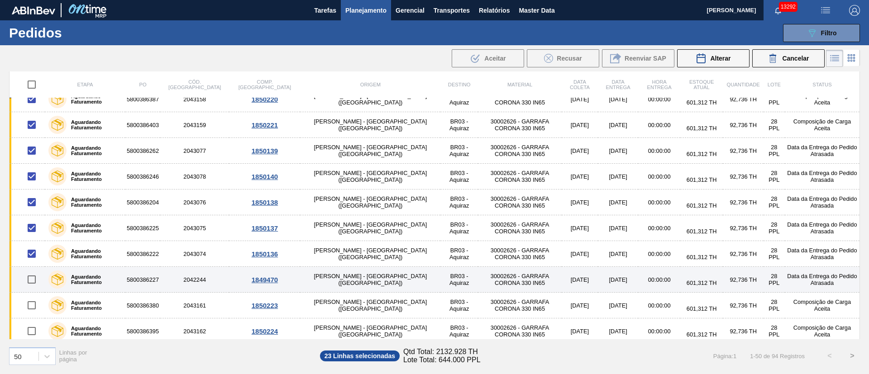
click at [32, 278] on input "checkbox" at bounding box center [31, 279] width 19 height 19
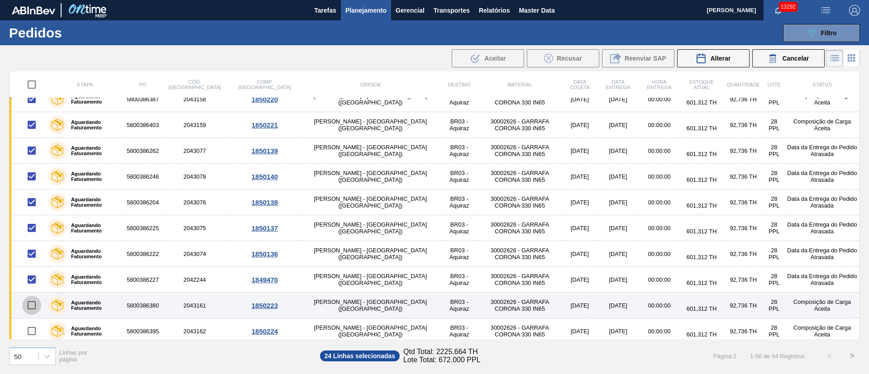
click at [36, 306] on input "checkbox" at bounding box center [31, 305] width 19 height 19
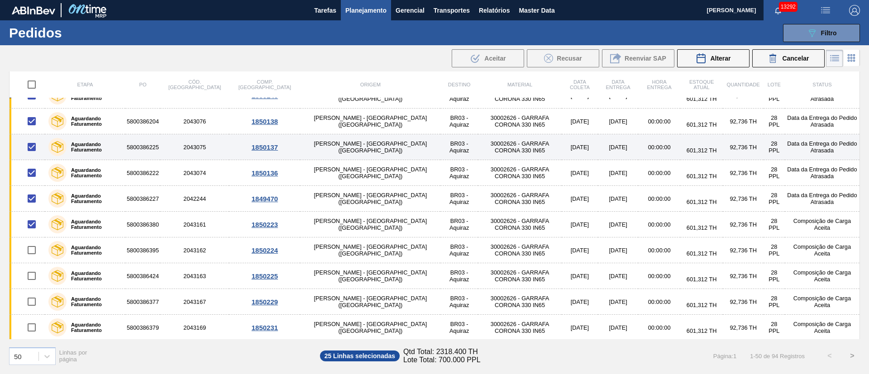
scroll to position [1049, 0]
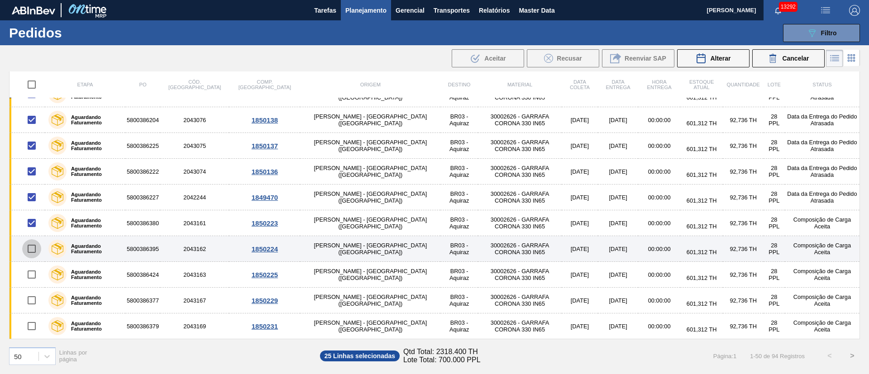
click at [33, 249] on input "checkbox" at bounding box center [31, 248] width 19 height 19
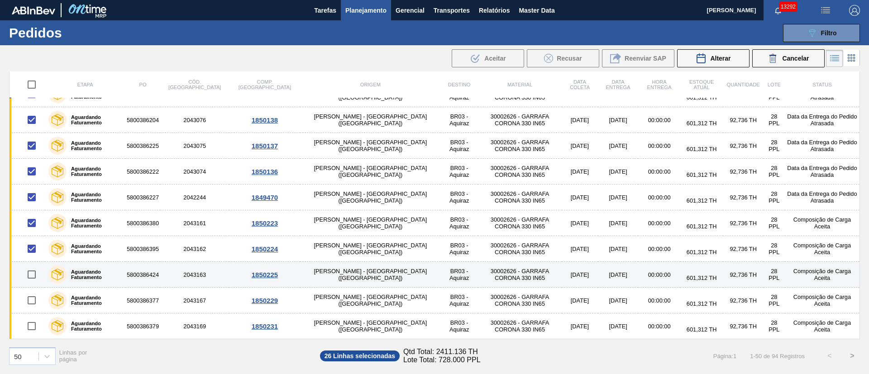
click at [27, 274] on input "checkbox" at bounding box center [31, 274] width 19 height 19
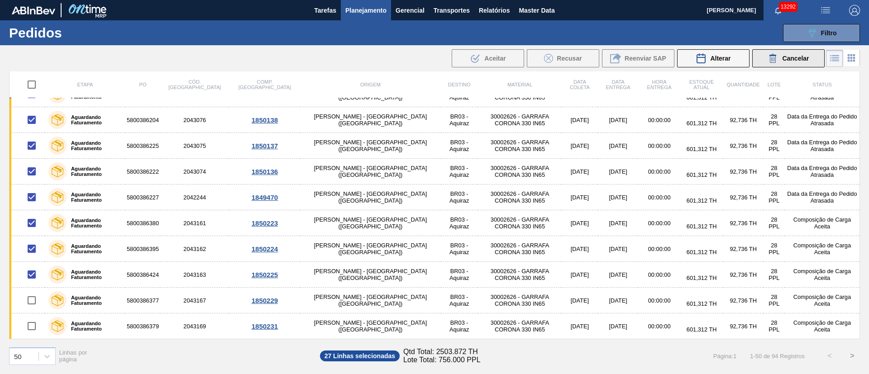
click at [792, 60] on span "Cancelar" at bounding box center [795, 58] width 27 height 7
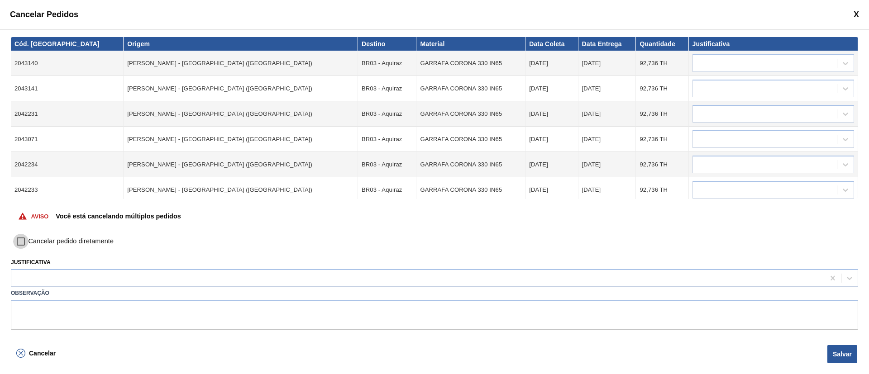
click at [23, 245] on input "Cancelar pedido diretamente" at bounding box center [20, 241] width 15 height 15
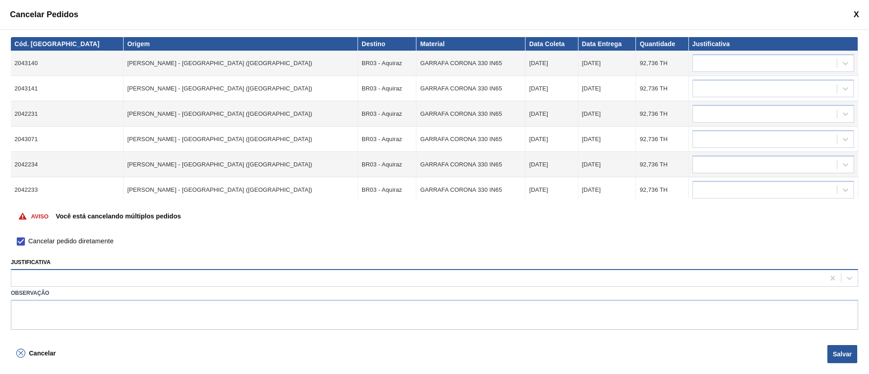
click at [145, 285] on div at bounding box center [417, 278] width 813 height 13
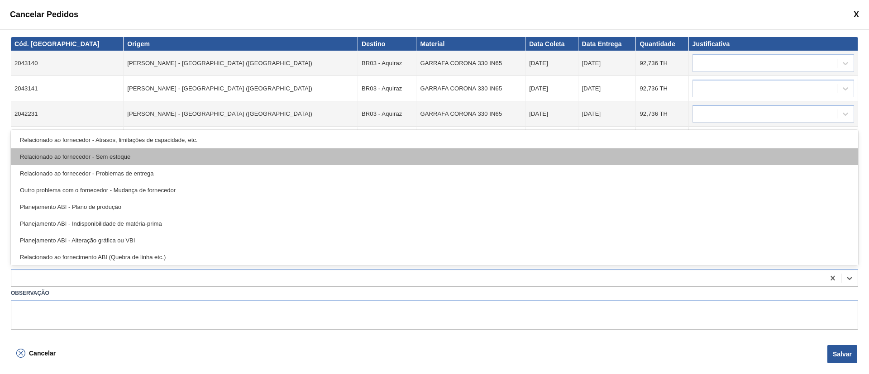
click at [91, 150] on div "Relacionado ao fornecedor - Sem estoque" at bounding box center [434, 156] width 847 height 17
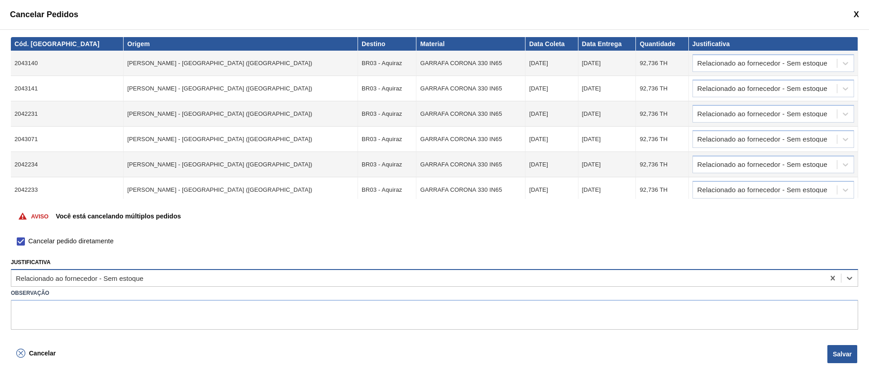
click at [149, 278] on div "Relacionado ao fornecedor - Sem estoque" at bounding box center [417, 278] width 813 height 13
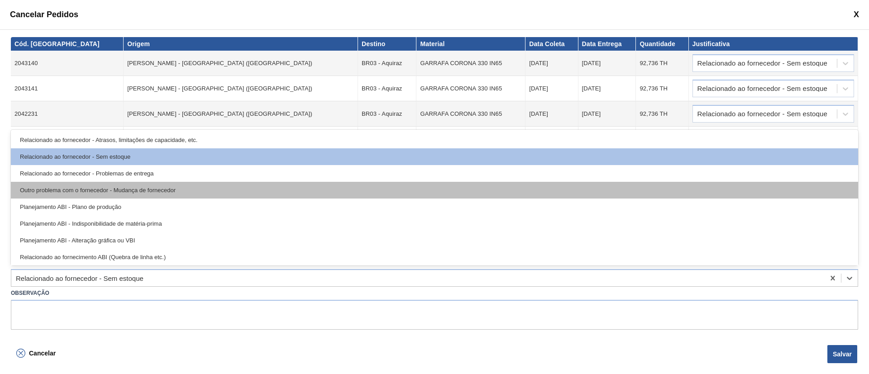
click at [109, 198] on div "Outro problema com o fornecedor - Mudança de fornecedor" at bounding box center [434, 190] width 847 height 17
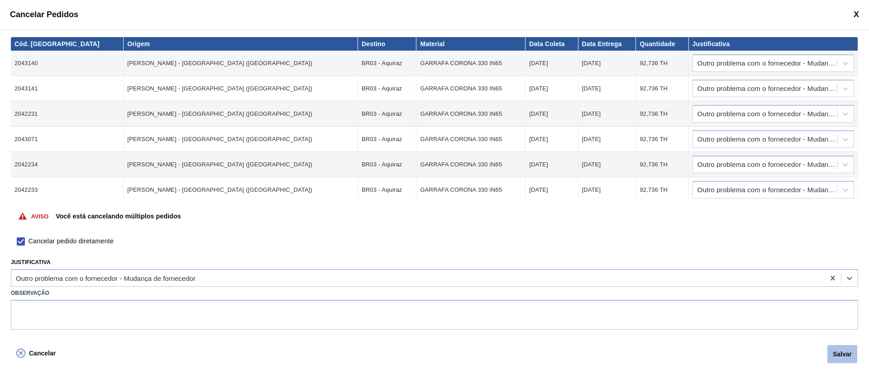
click at [842, 356] on button "Salvar" at bounding box center [842, 354] width 30 height 18
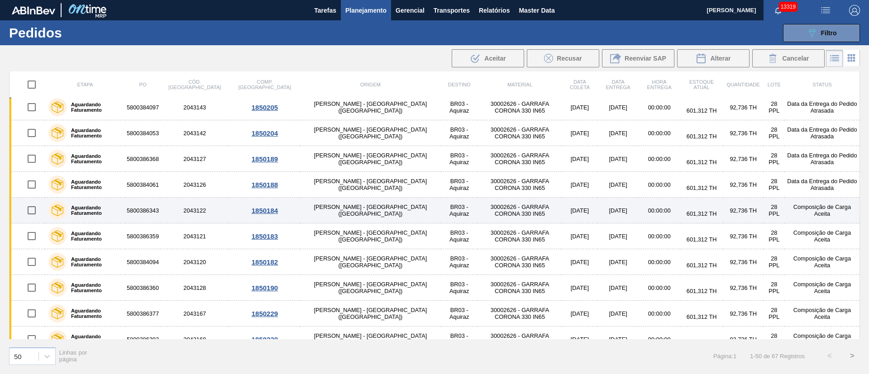
scroll to position [407, 0]
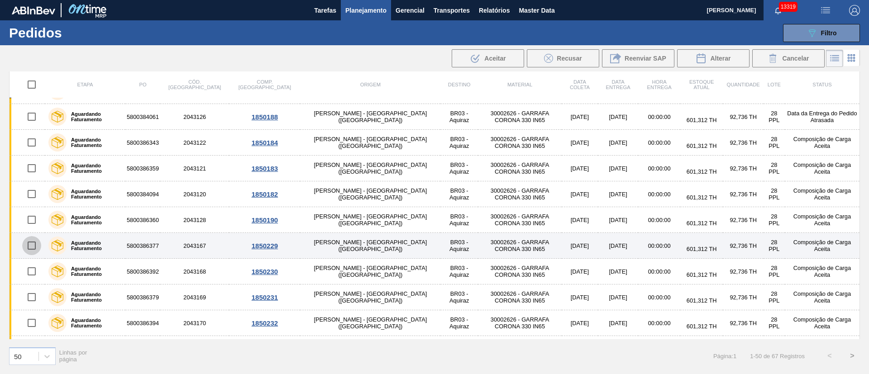
click at [33, 249] on input "checkbox" at bounding box center [31, 245] width 19 height 19
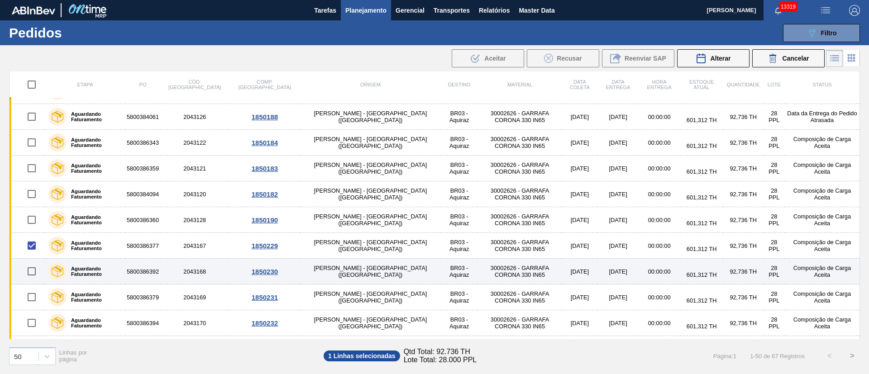
click at [31, 275] on input "checkbox" at bounding box center [31, 271] width 19 height 19
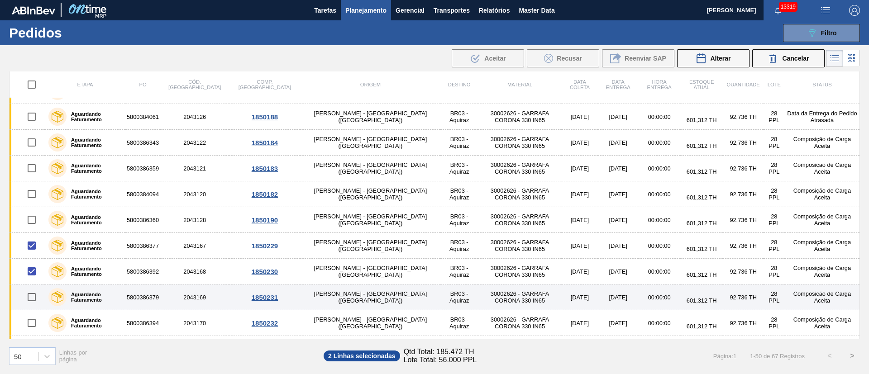
click at [31, 298] on input "checkbox" at bounding box center [31, 297] width 19 height 19
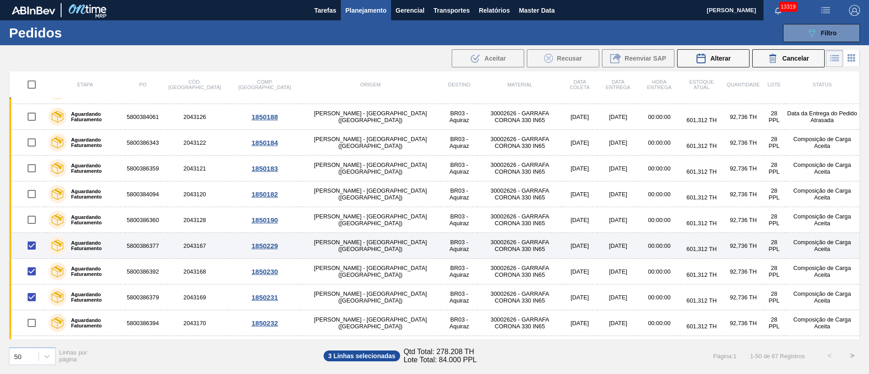
scroll to position [475, 0]
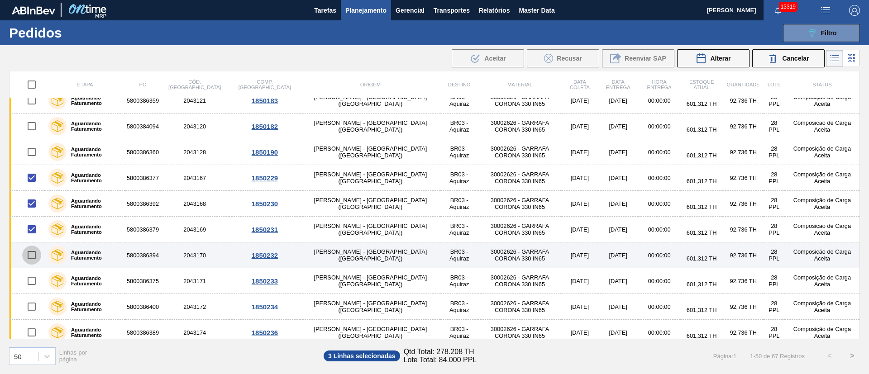
click at [35, 255] on input "checkbox" at bounding box center [31, 255] width 19 height 19
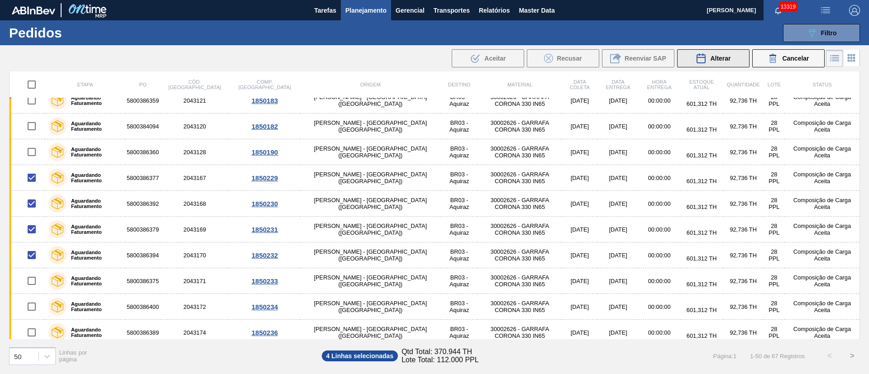
click at [722, 56] on span "Alterar" at bounding box center [720, 58] width 20 height 7
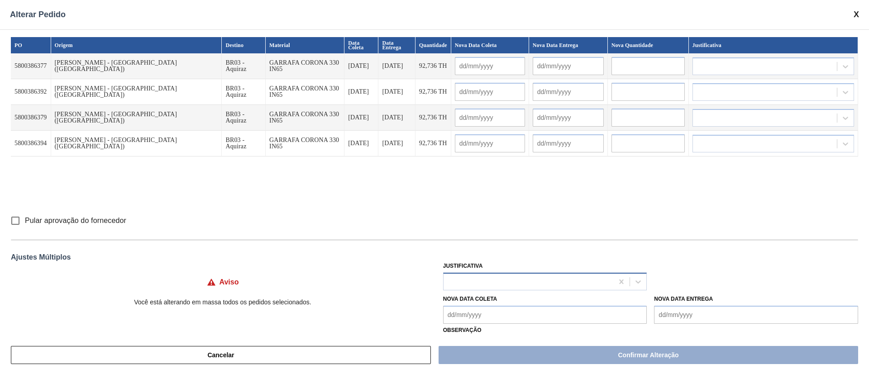
click at [465, 277] on div at bounding box center [529, 281] width 170 height 13
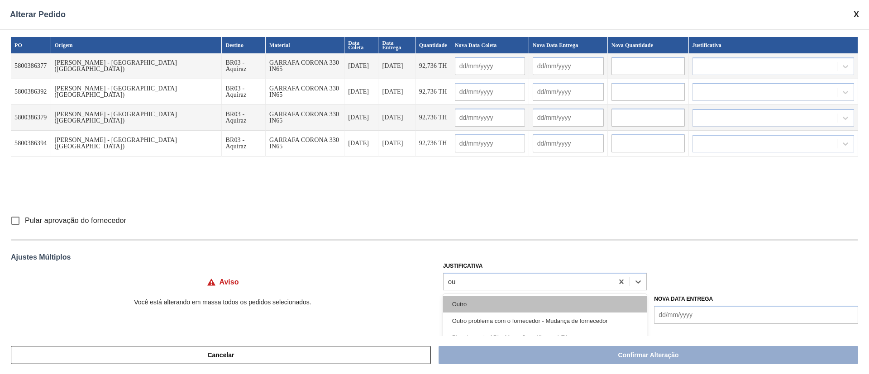
click at [469, 300] on div "Outro" at bounding box center [545, 304] width 204 height 17
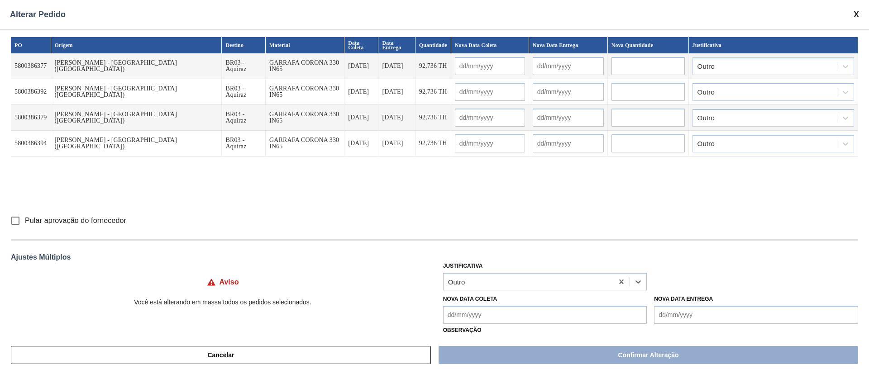
click at [19, 223] on input "Pular aprovação do fornecedor" at bounding box center [15, 220] width 19 height 19
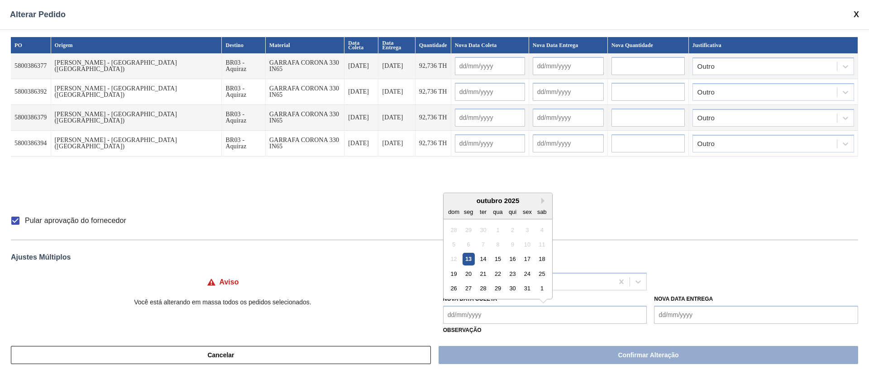
click at [446, 313] on Coleta "Nova Data Coleta" at bounding box center [545, 315] width 204 height 18
click at [496, 289] on div "29" at bounding box center [497, 288] width 12 height 12
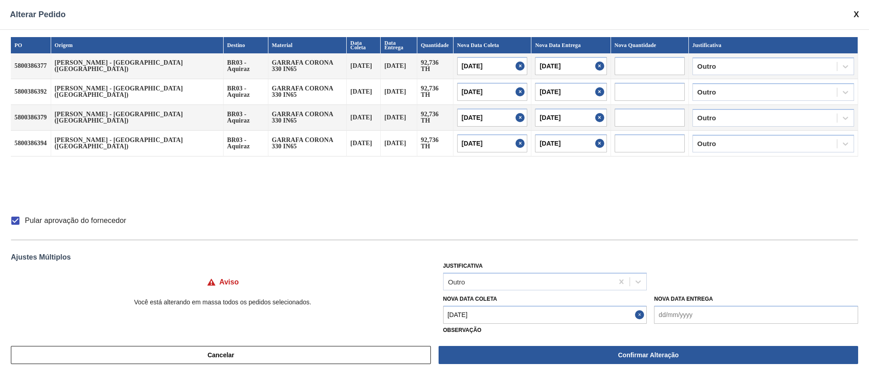
click at [485, 318] on Coleta "[DATE]" at bounding box center [545, 315] width 204 height 18
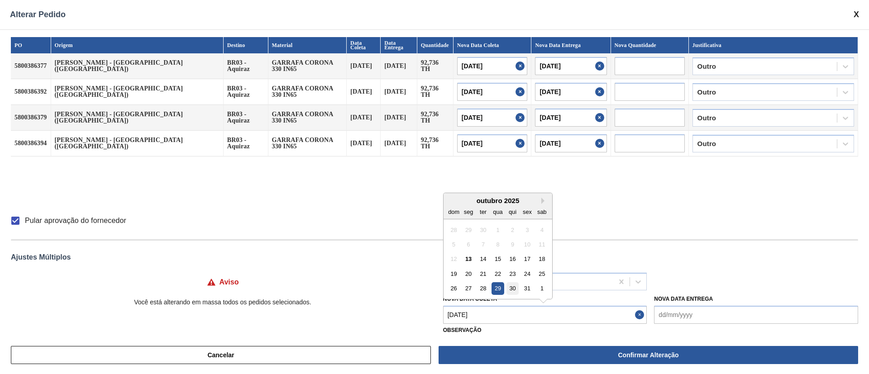
click at [509, 287] on div "30" at bounding box center [512, 288] width 12 height 12
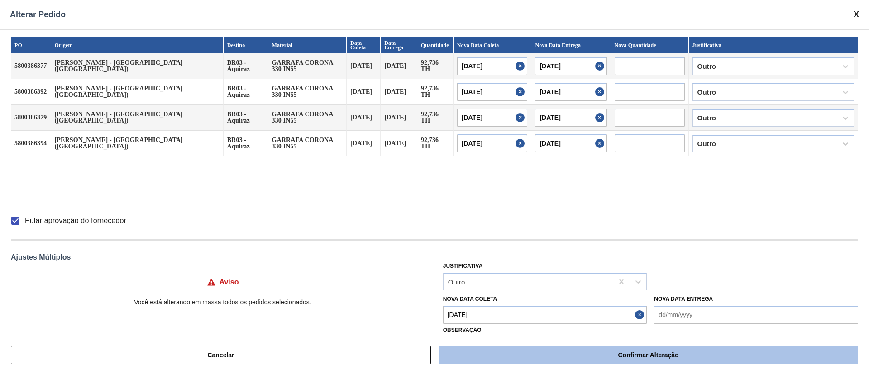
click at [566, 354] on button "Confirmar Alteração" at bounding box center [649, 355] width 420 height 18
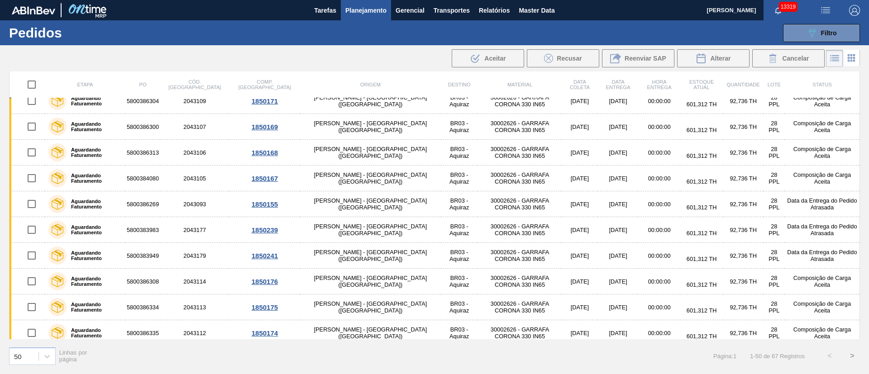
scroll to position [0, 0]
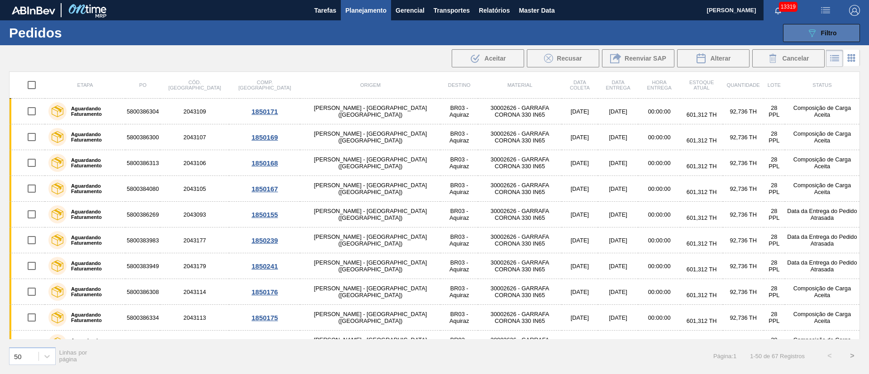
click at [839, 37] on button "089F7B8B-B2A5-4AFE-B5C0-19BA573D28AC Filtro" at bounding box center [821, 33] width 77 height 18
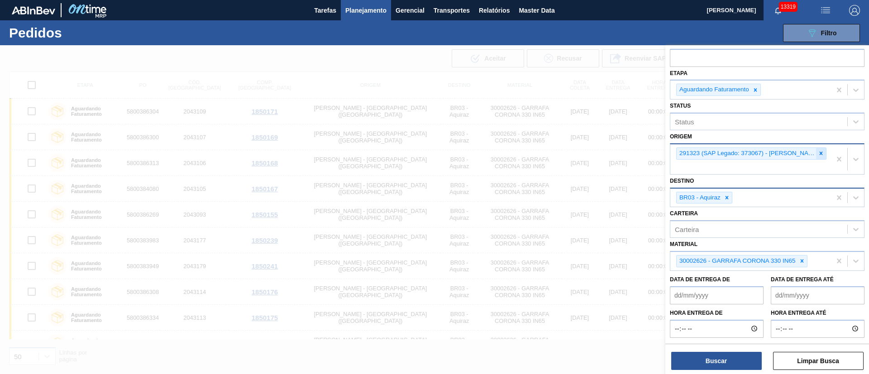
click at [819, 153] on icon at bounding box center [821, 153] width 6 height 6
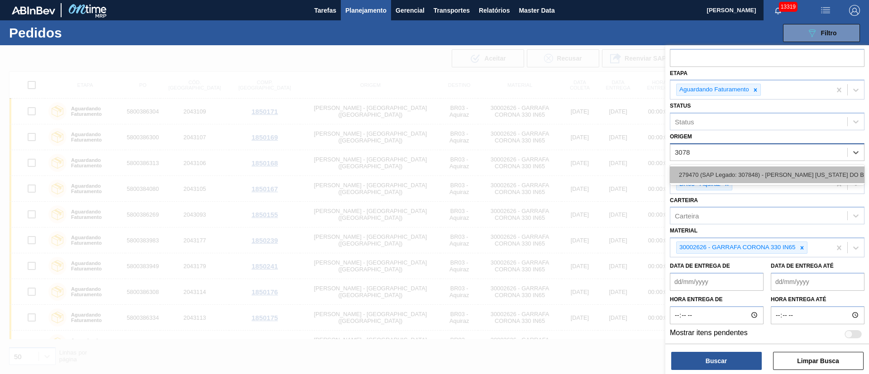
click at [811, 167] on div "279470 (SAP Legado: 307848) - [PERSON_NAME] [US_STATE] DO BRASIL INDUSTRIA" at bounding box center [767, 175] width 195 height 17
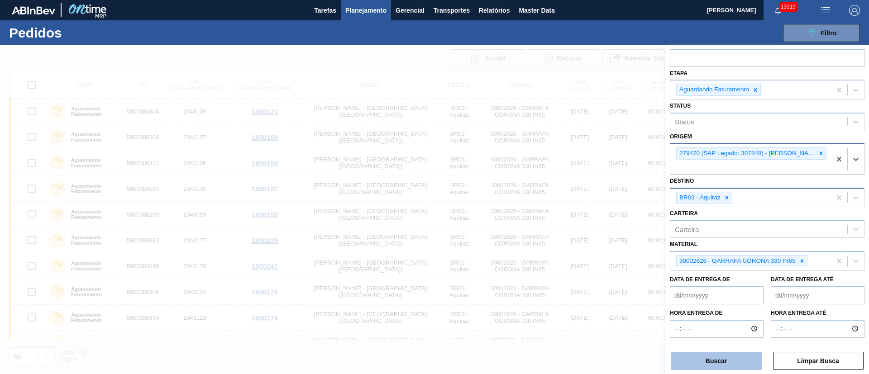
click at [719, 363] on button "Buscar" at bounding box center [716, 361] width 91 height 18
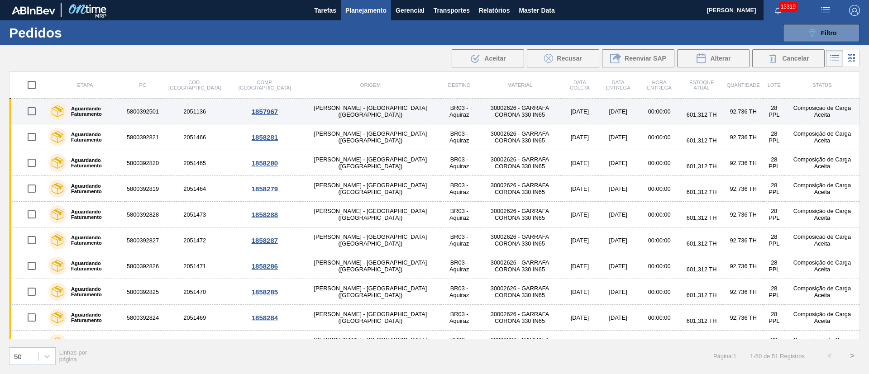
click at [30, 113] on input "checkbox" at bounding box center [31, 111] width 19 height 19
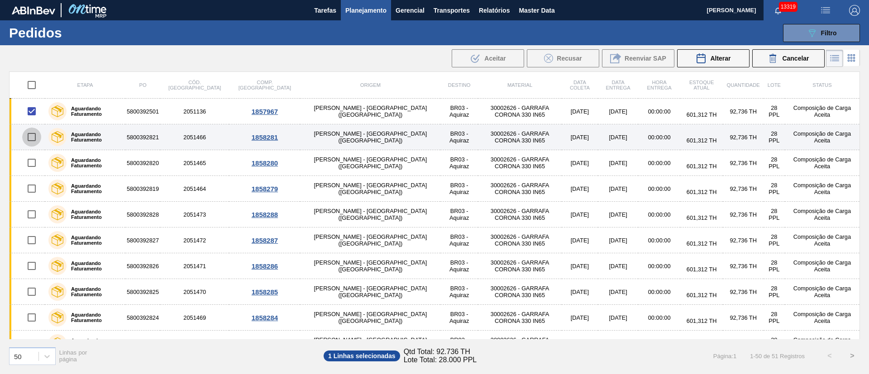
click at [33, 136] on input "checkbox" at bounding box center [31, 137] width 19 height 19
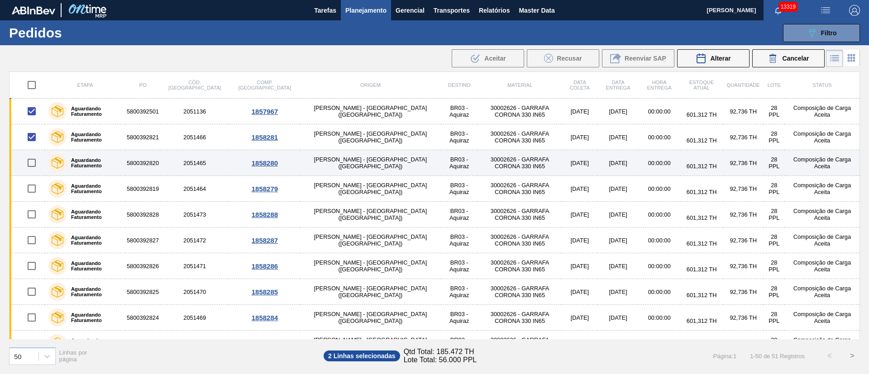
click at [31, 164] on input "checkbox" at bounding box center [31, 162] width 19 height 19
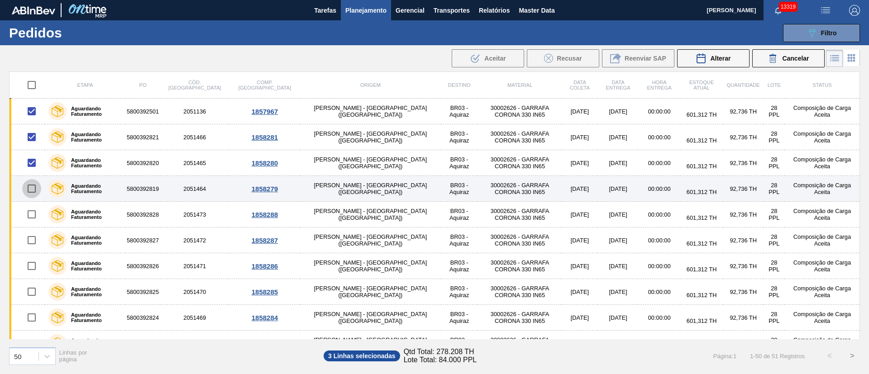
click at [32, 188] on input "checkbox" at bounding box center [31, 188] width 19 height 19
click at [29, 184] on input "checkbox" at bounding box center [31, 188] width 19 height 19
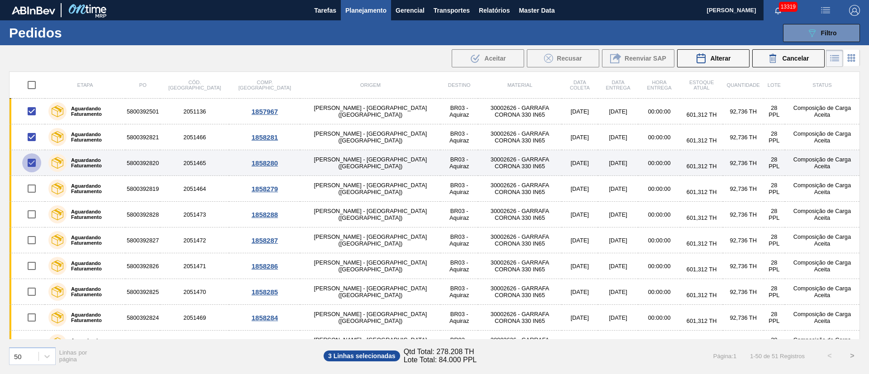
click at [30, 162] on input "checkbox" at bounding box center [31, 162] width 19 height 19
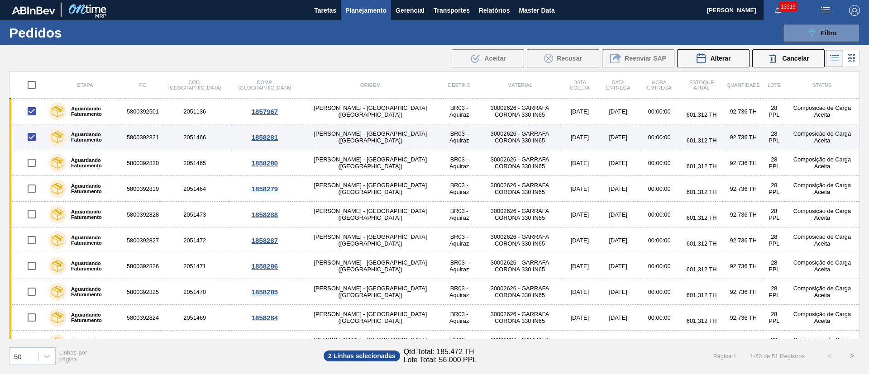
click at [28, 136] on input "checkbox" at bounding box center [31, 137] width 19 height 19
click at [33, 136] on input "checkbox" at bounding box center [31, 137] width 19 height 19
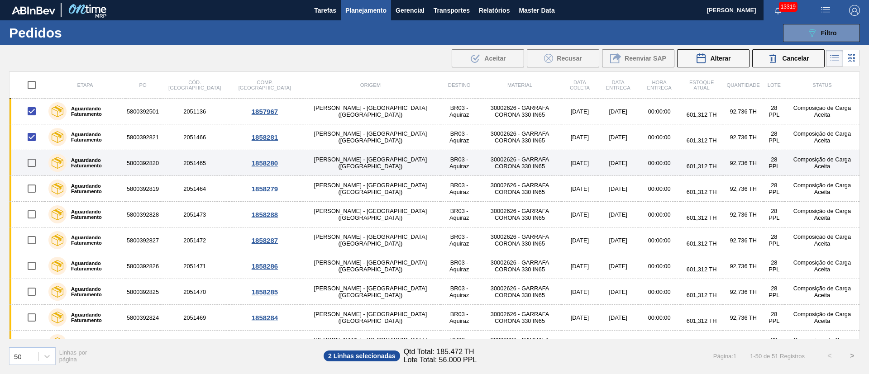
click at [30, 163] on input "checkbox" at bounding box center [31, 162] width 19 height 19
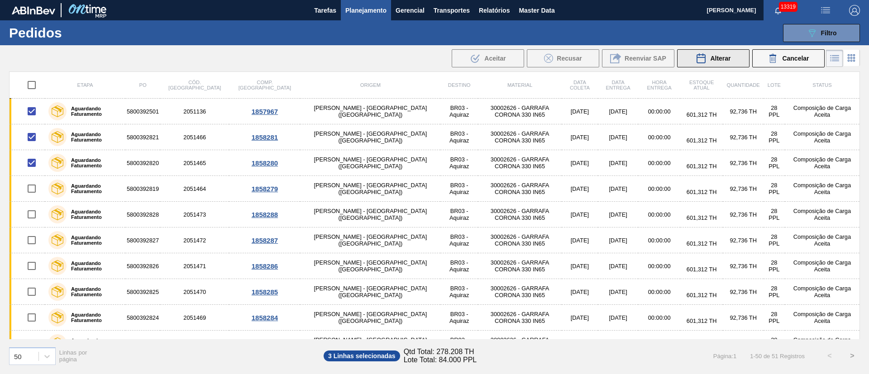
click at [714, 58] on span "Alterar" at bounding box center [720, 58] width 20 height 7
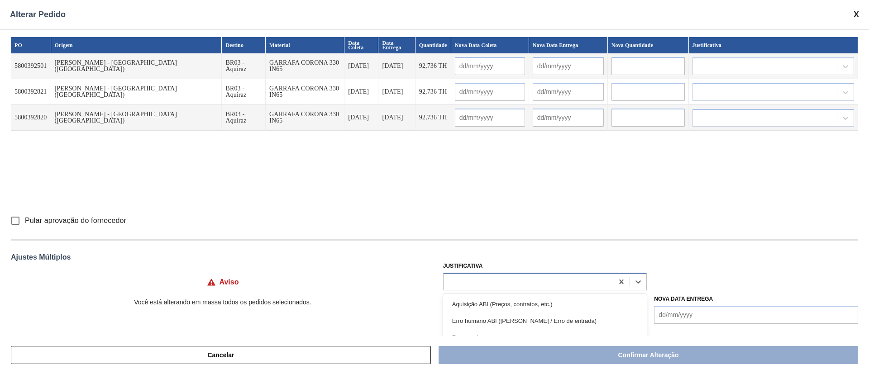
click at [480, 286] on div at bounding box center [529, 281] width 170 height 13
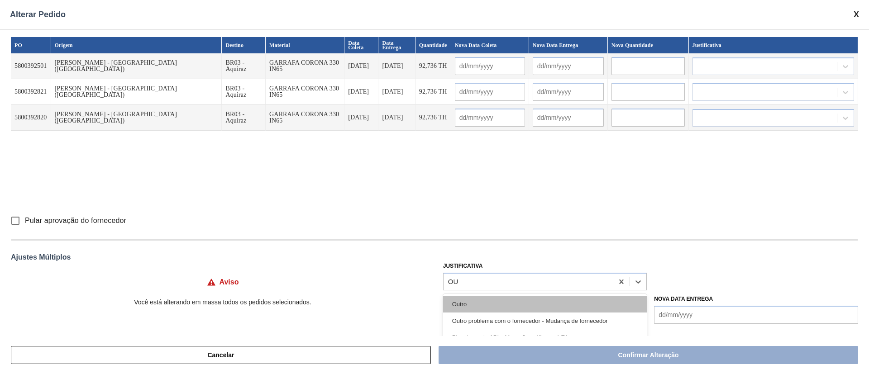
click at [477, 299] on div "Outro" at bounding box center [545, 304] width 204 height 17
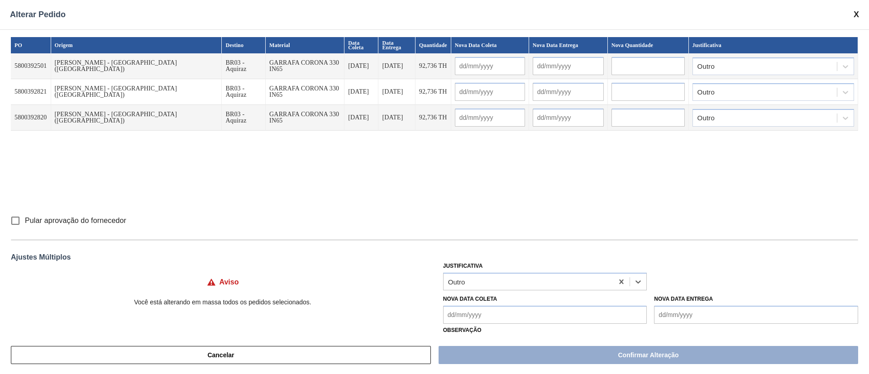
click at [11, 223] on input "Pular aprovação do fornecedor" at bounding box center [15, 220] width 19 height 19
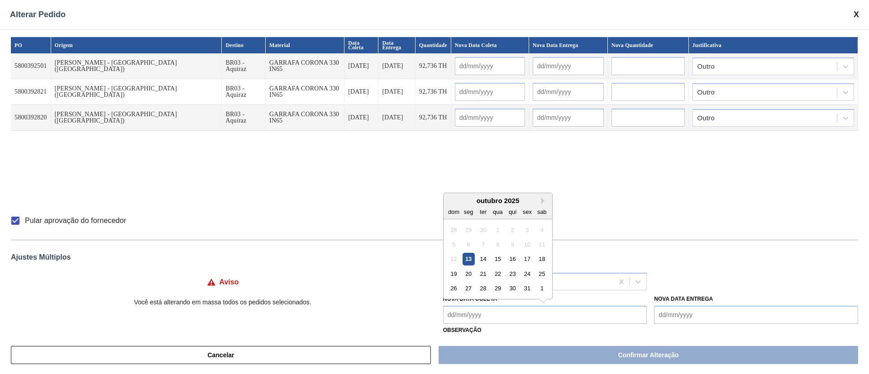
click at [500, 321] on Coleta "Nova Data Coleta" at bounding box center [545, 315] width 204 height 18
click at [480, 260] on div "14" at bounding box center [483, 259] width 12 height 12
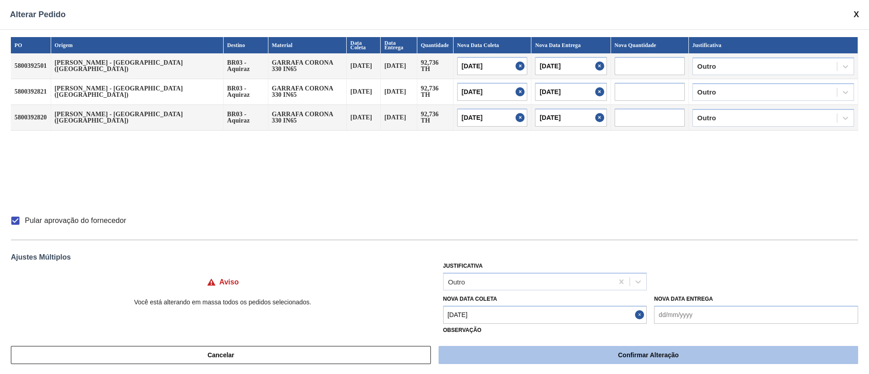
click at [498, 357] on button "Confirmar Alteração" at bounding box center [649, 355] width 420 height 18
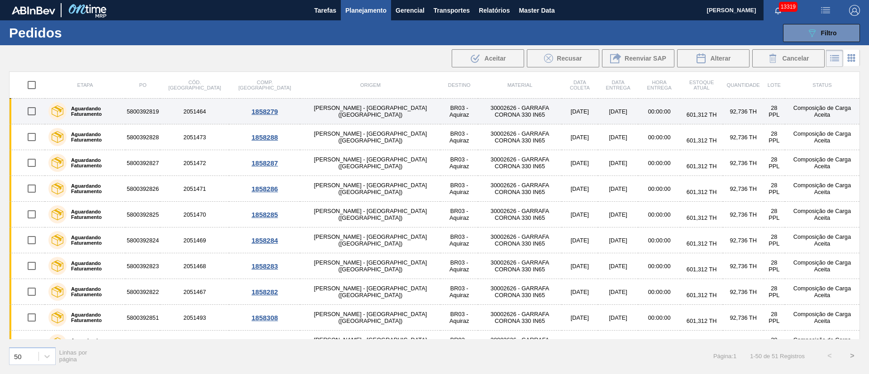
click at [30, 106] on input "checkbox" at bounding box center [31, 111] width 19 height 19
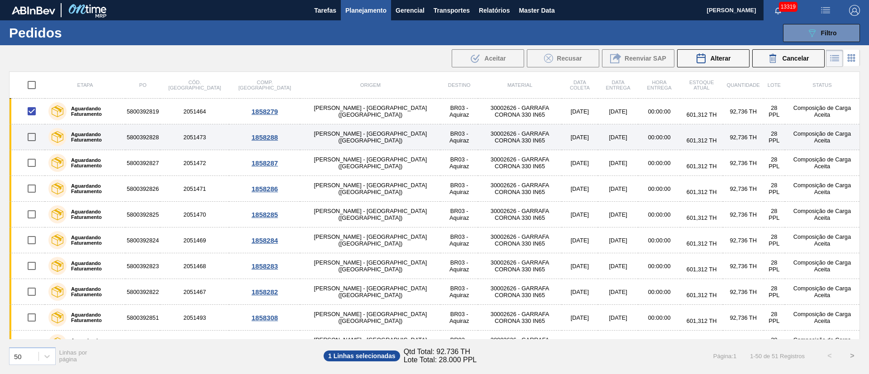
click at [32, 133] on input "checkbox" at bounding box center [31, 137] width 19 height 19
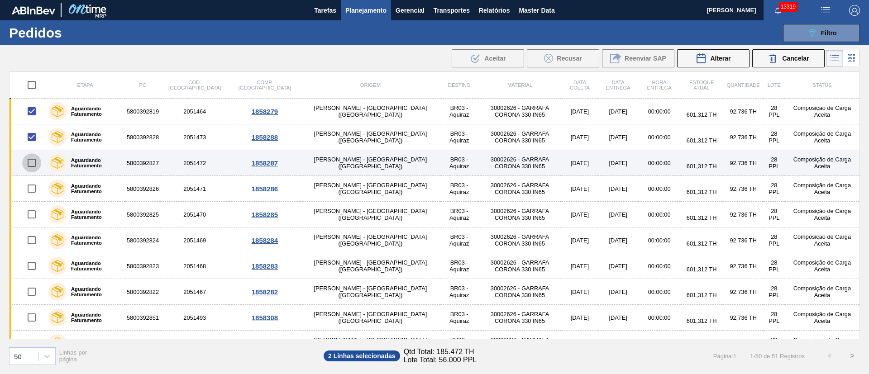
click at [31, 162] on input "checkbox" at bounding box center [31, 162] width 19 height 19
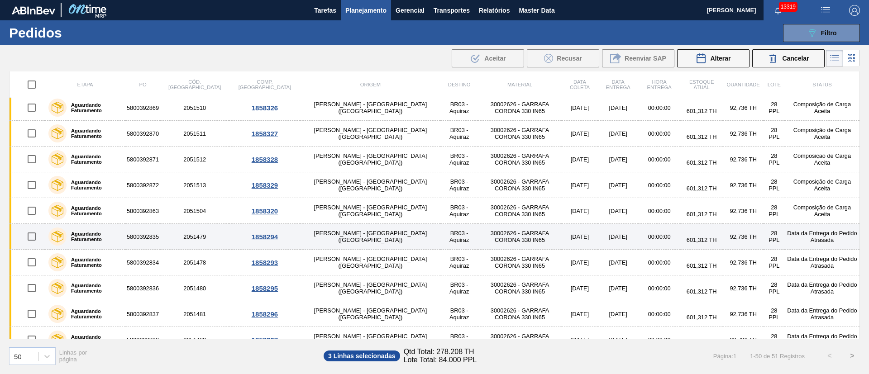
scroll to position [950, 0]
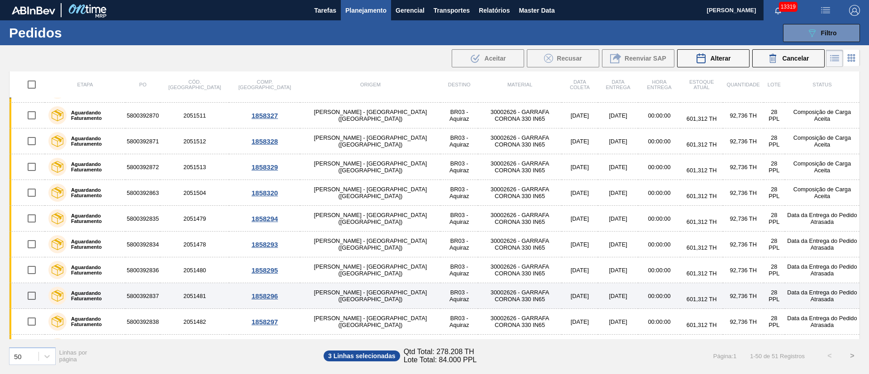
click at [29, 292] on input "checkbox" at bounding box center [31, 295] width 19 height 19
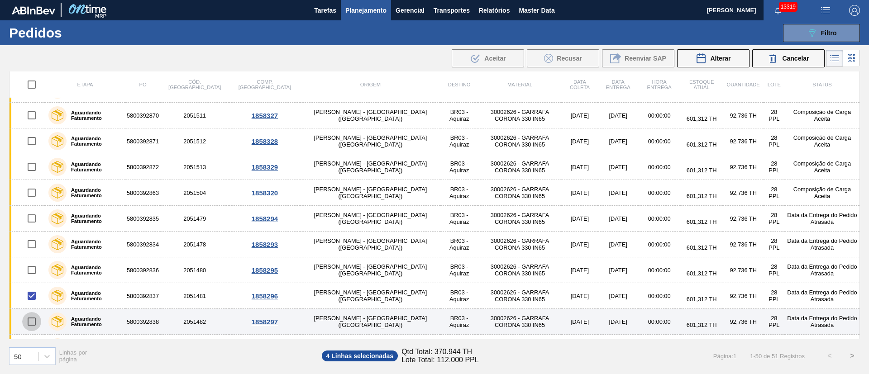
click at [32, 318] on input "checkbox" at bounding box center [31, 321] width 19 height 19
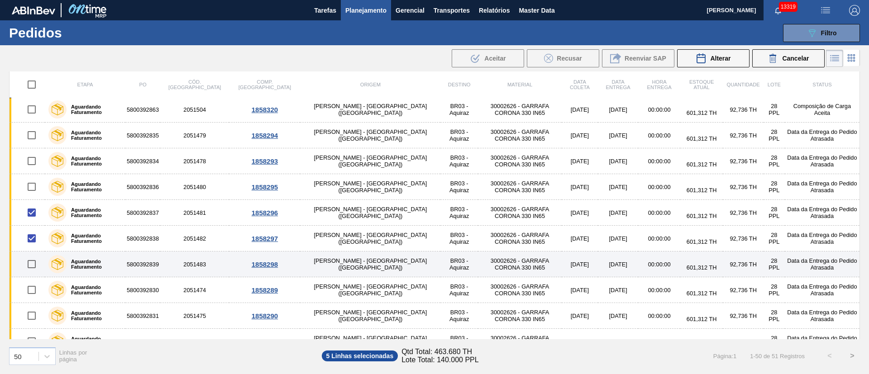
scroll to position [1049, 0]
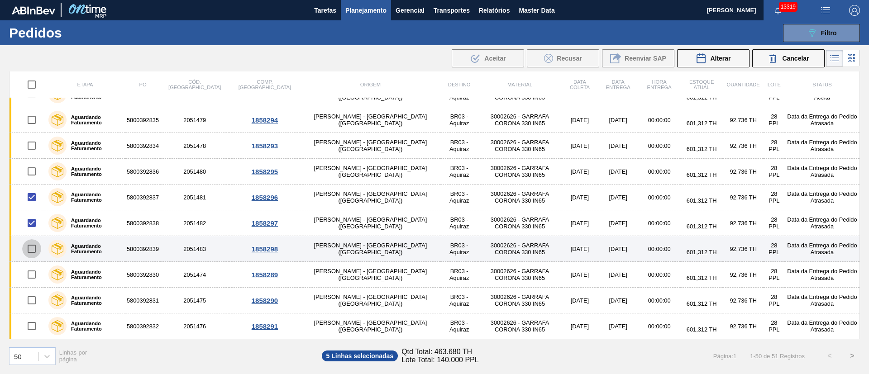
click at [31, 250] on input "checkbox" at bounding box center [31, 248] width 19 height 19
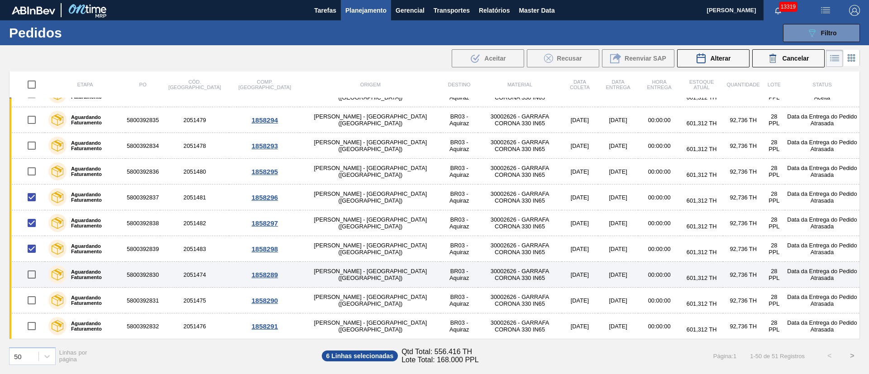
click at [32, 274] on input "checkbox" at bounding box center [31, 274] width 19 height 19
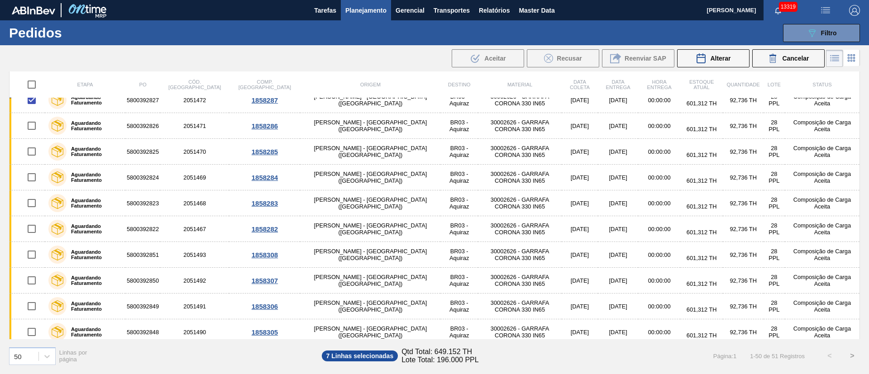
scroll to position [0, 0]
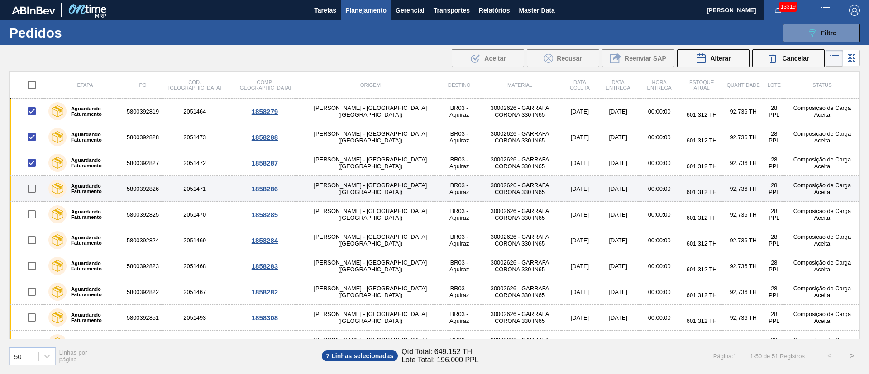
click at [33, 190] on input "checkbox" at bounding box center [31, 188] width 19 height 19
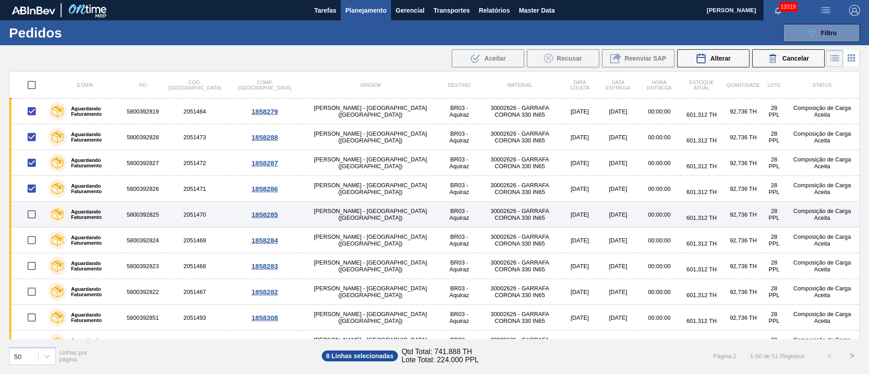
click at [32, 215] on input "checkbox" at bounding box center [31, 214] width 19 height 19
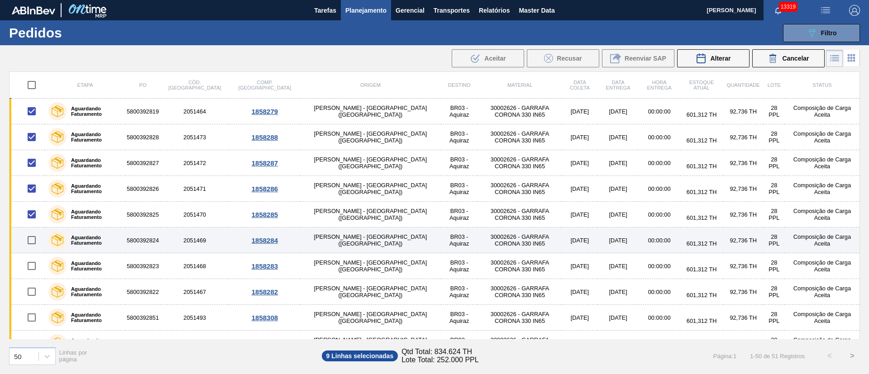
click at [29, 237] on input "checkbox" at bounding box center [31, 240] width 19 height 19
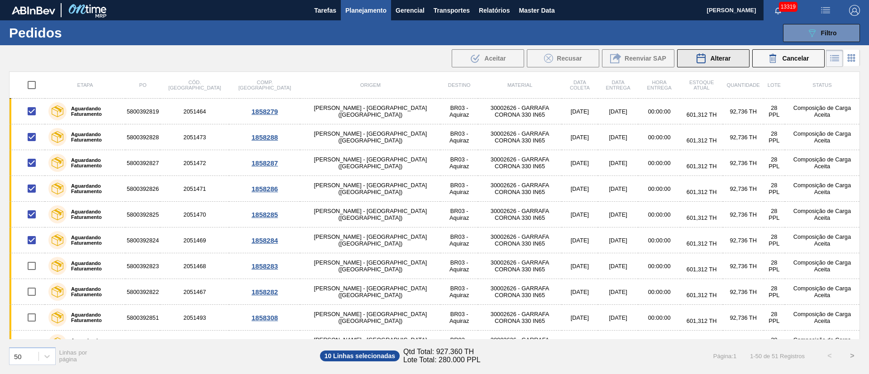
click at [718, 55] on span "Alterar" at bounding box center [720, 58] width 20 height 7
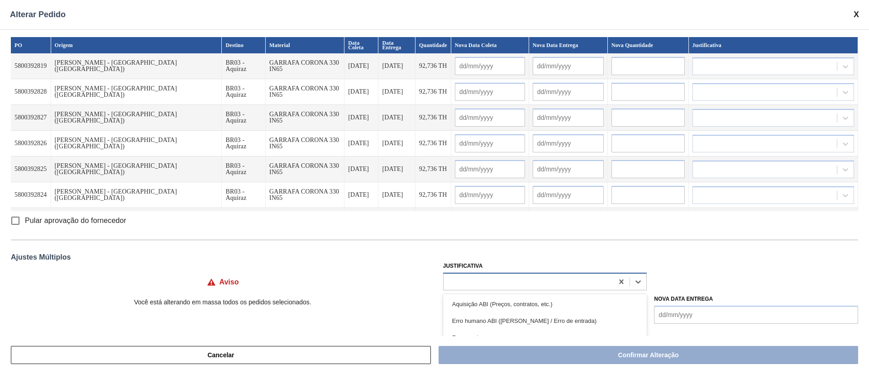
click at [478, 282] on div at bounding box center [529, 281] width 170 height 13
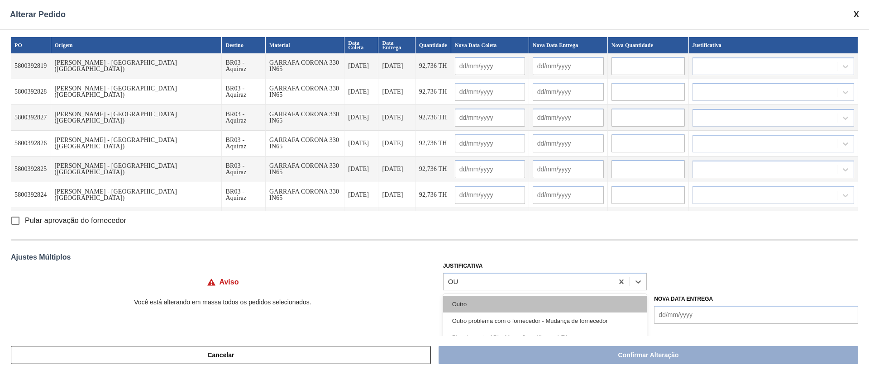
click at [464, 307] on div "Outro" at bounding box center [545, 304] width 204 height 17
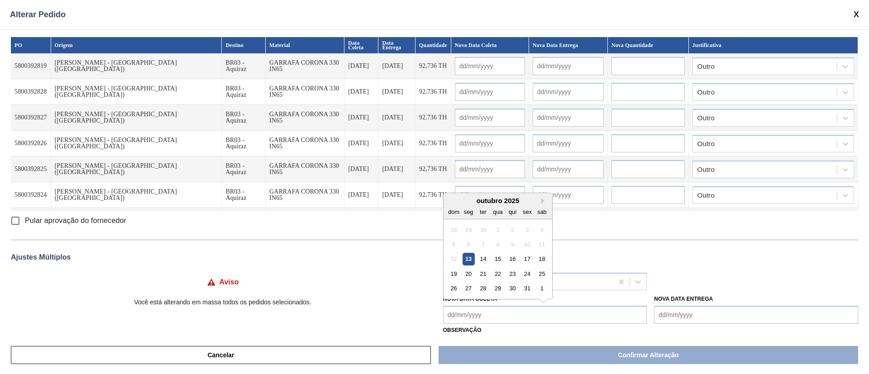
click at [458, 307] on Coleta "Nova Data Coleta" at bounding box center [545, 315] width 204 height 18
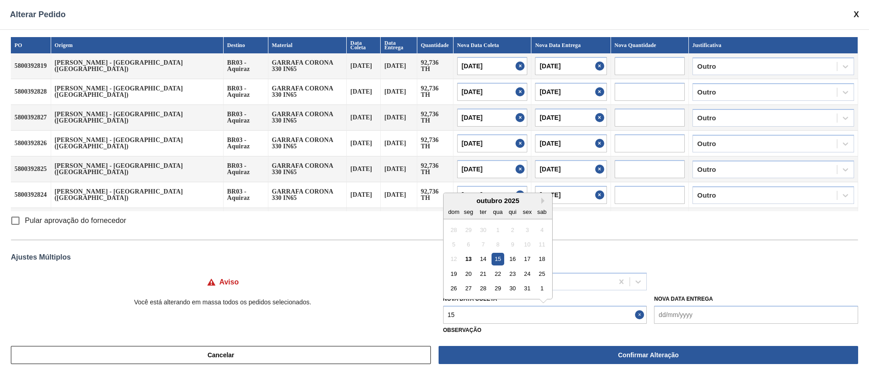
click at [498, 254] on div "15" at bounding box center [497, 259] width 12 height 12
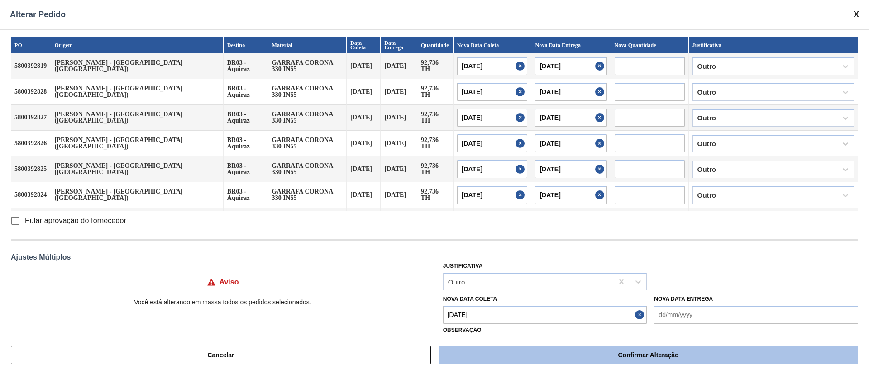
click at [500, 357] on button "Confirmar Alteração" at bounding box center [649, 355] width 420 height 18
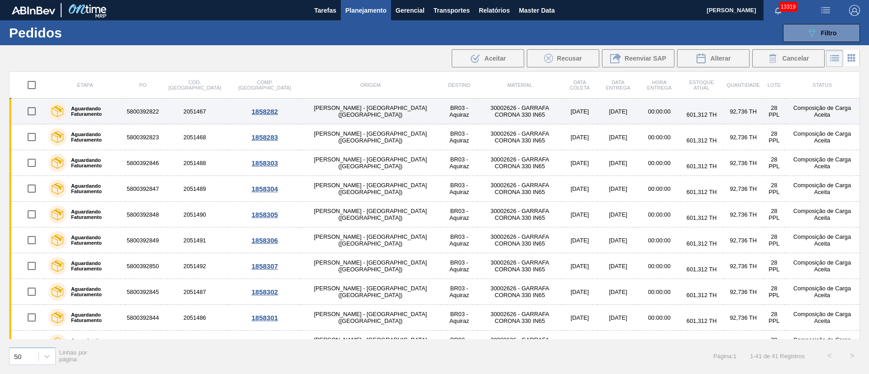
click at [37, 107] on input "checkbox" at bounding box center [31, 111] width 19 height 19
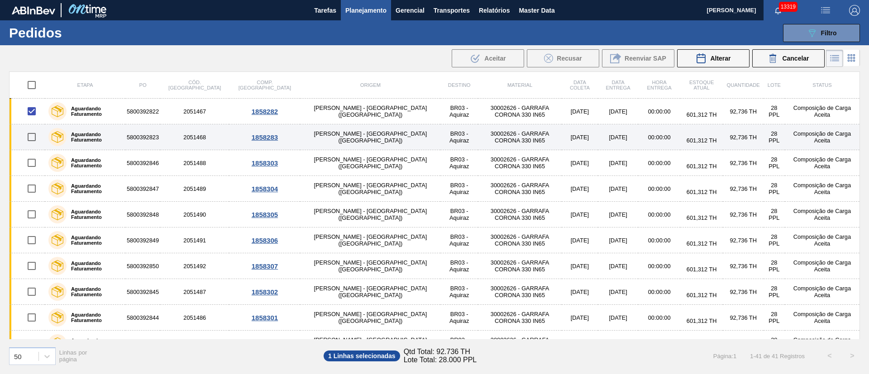
click at [36, 139] on input "checkbox" at bounding box center [31, 137] width 19 height 19
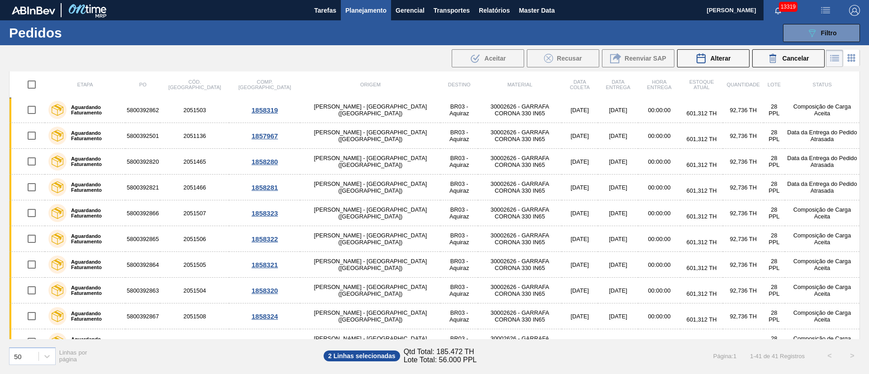
scroll to position [611, 0]
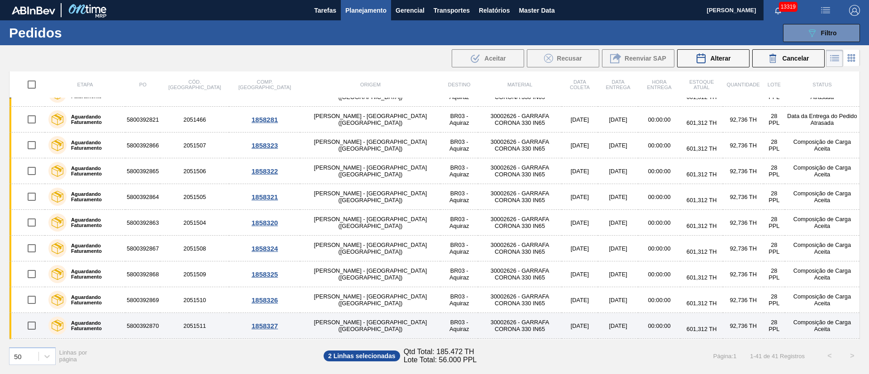
drag, startPoint x: 31, startPoint y: 326, endPoint x: 39, endPoint y: 321, distance: 9.4
click at [31, 326] on input "checkbox" at bounding box center [31, 325] width 19 height 19
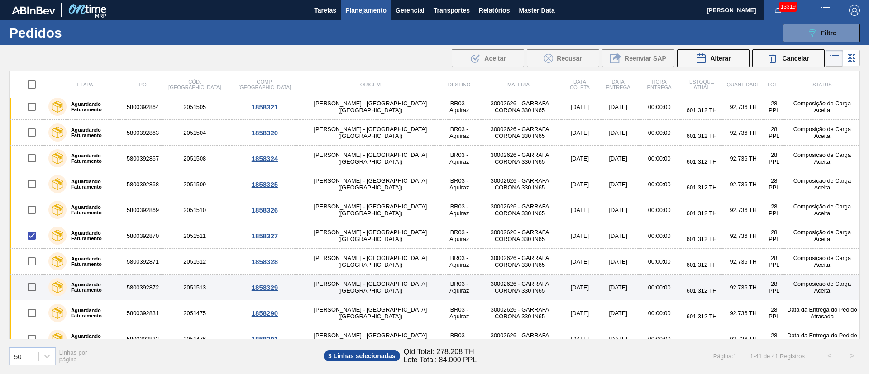
scroll to position [747, 0]
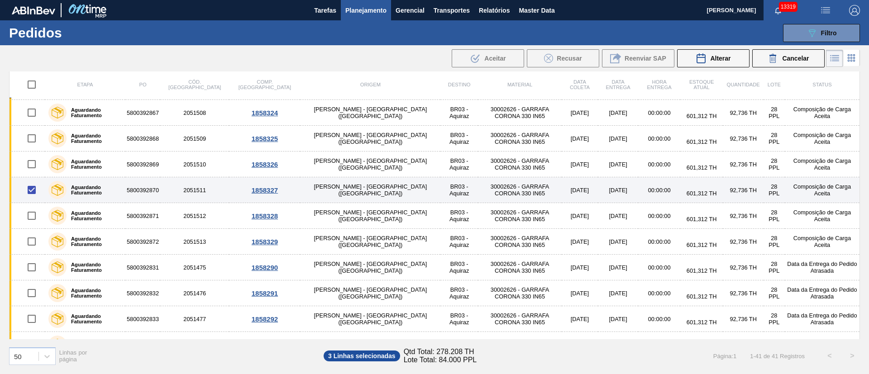
click at [33, 190] on input "checkbox" at bounding box center [31, 190] width 19 height 19
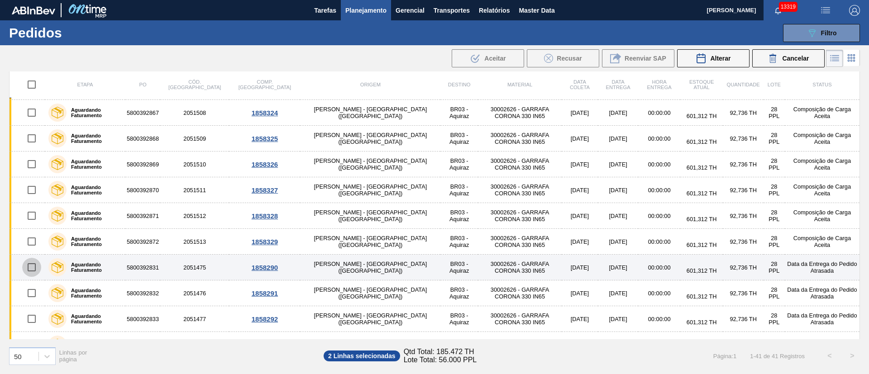
click at [30, 270] on input "checkbox" at bounding box center [31, 267] width 19 height 19
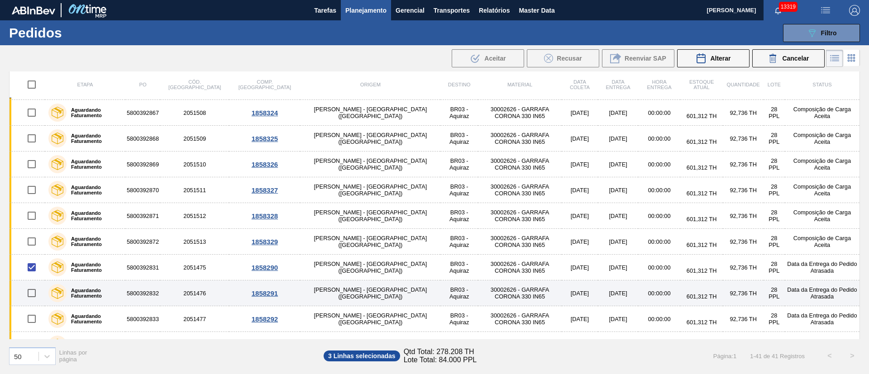
click at [32, 298] on input "checkbox" at bounding box center [31, 293] width 19 height 19
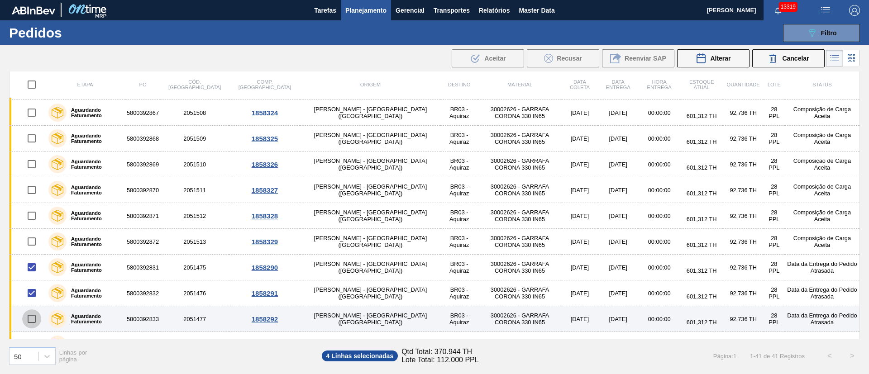
click at [34, 322] on input "checkbox" at bounding box center [31, 319] width 19 height 19
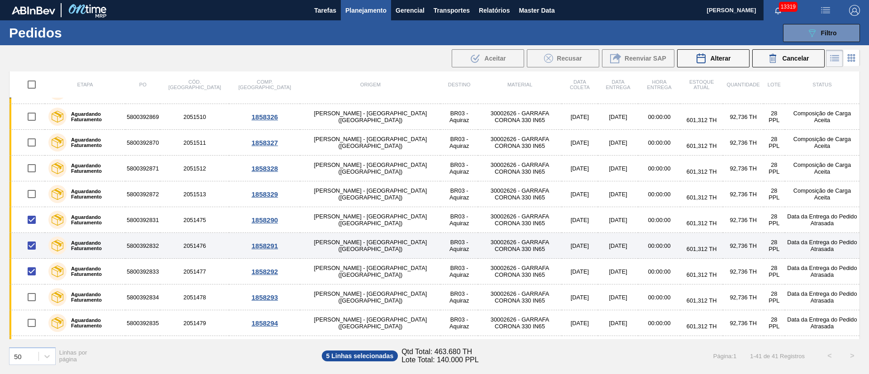
scroll to position [815, 0]
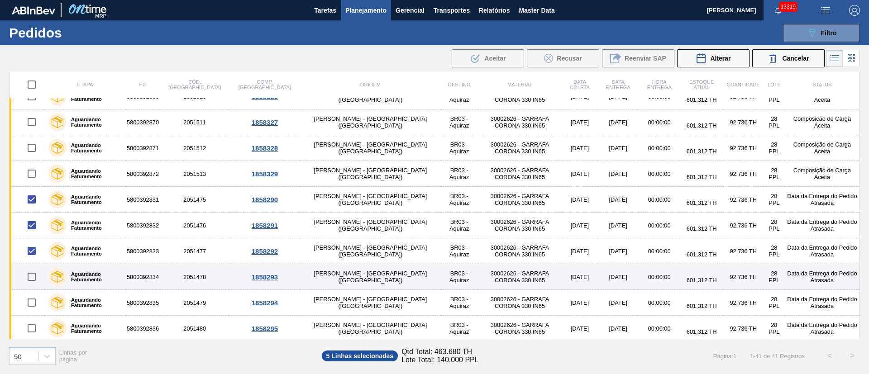
click at [34, 279] on input "checkbox" at bounding box center [31, 276] width 19 height 19
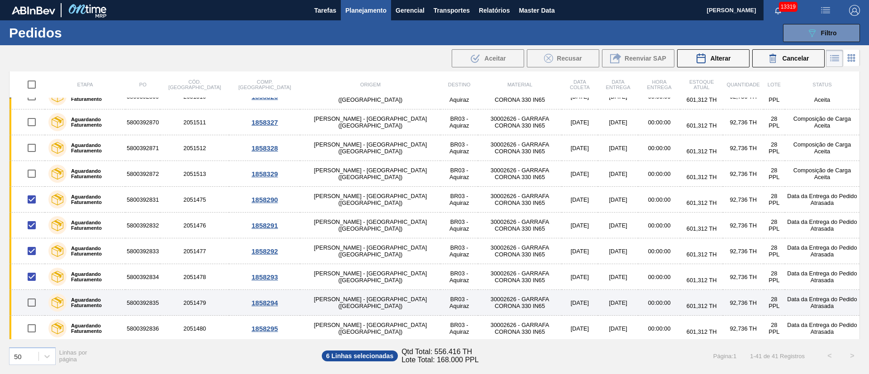
click at [36, 304] on input "checkbox" at bounding box center [31, 302] width 19 height 19
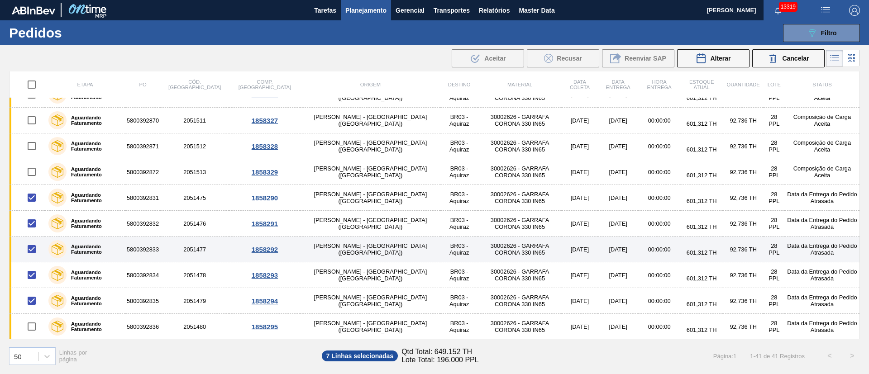
scroll to position [817, 0]
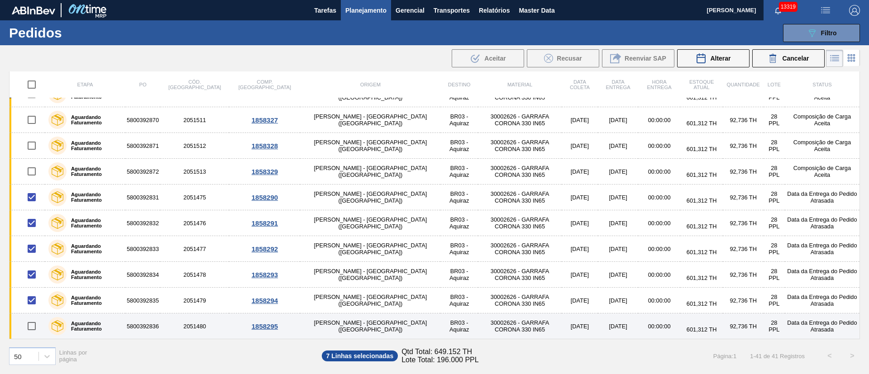
click at [33, 325] on input "checkbox" at bounding box center [31, 326] width 19 height 19
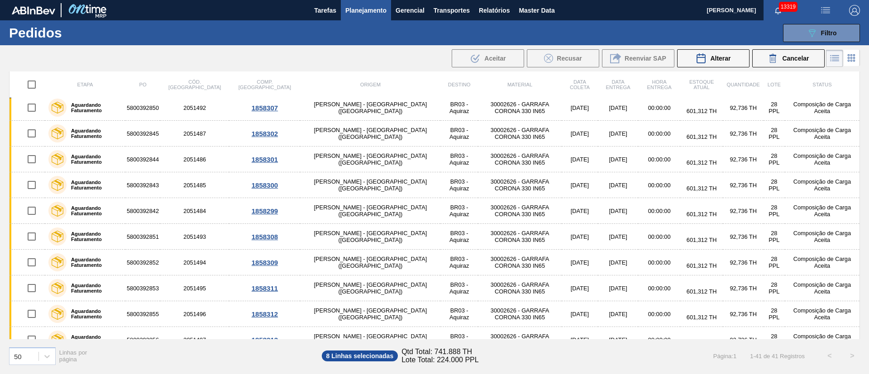
scroll to position [0, 0]
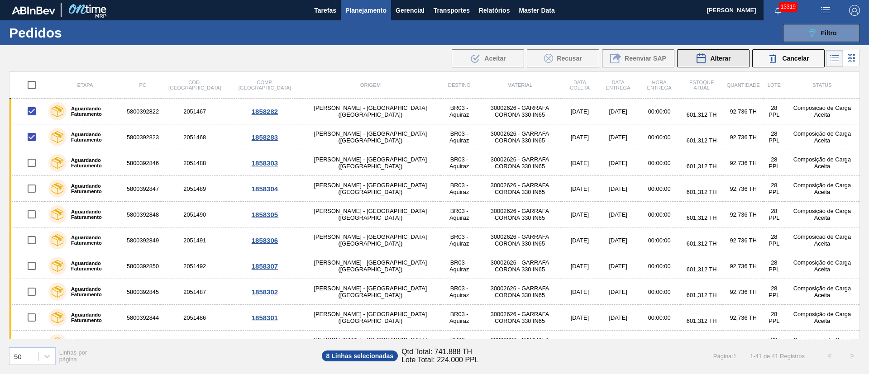
click at [717, 62] on span "Alterar" at bounding box center [720, 58] width 20 height 7
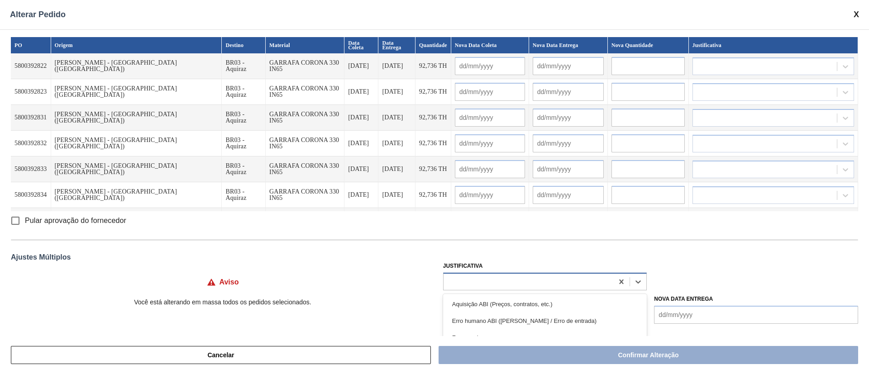
click at [454, 278] on div at bounding box center [529, 281] width 170 height 13
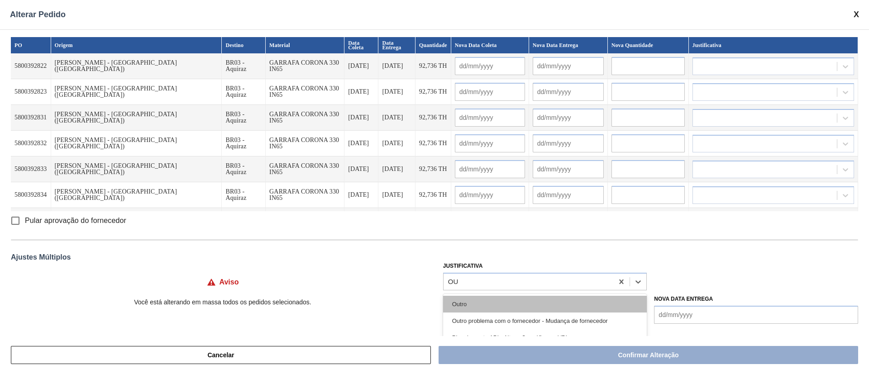
click at [466, 301] on div "Outro" at bounding box center [545, 304] width 204 height 17
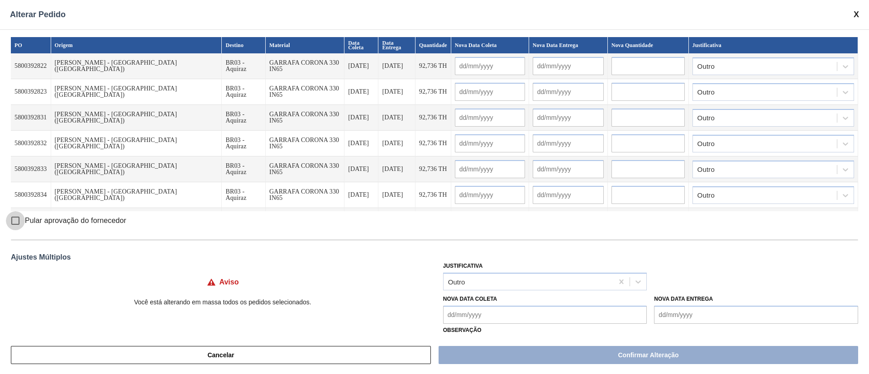
click at [18, 219] on input "Pular aprovação do fornecedor" at bounding box center [15, 220] width 19 height 19
click at [463, 323] on Coleta "Nova Data Coleta" at bounding box center [545, 315] width 204 height 18
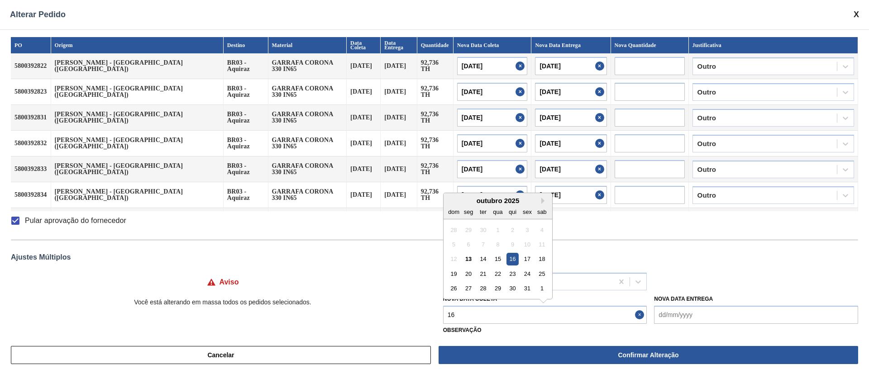
click at [506, 258] on div "16" at bounding box center [512, 259] width 12 height 12
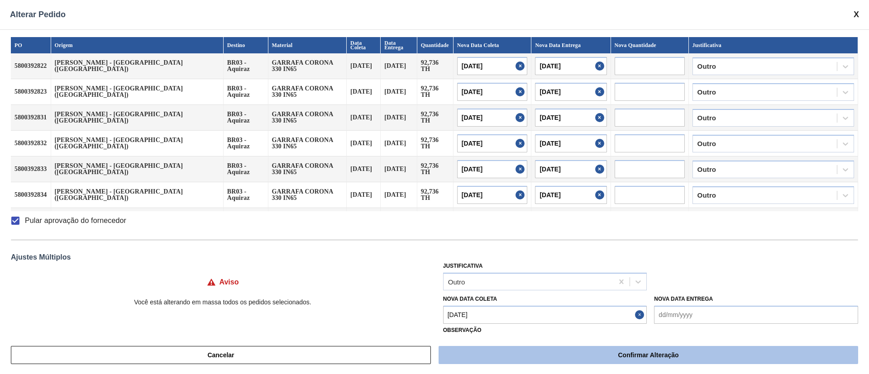
click at [569, 358] on button "Confirmar Alteração" at bounding box center [649, 355] width 420 height 18
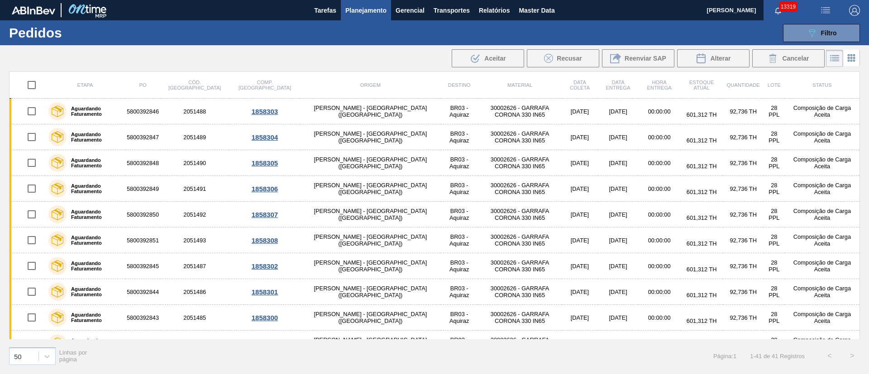
click at [821, 5] on img "button" at bounding box center [825, 10] width 11 height 11
click at [821, 34] on li "Upload de Volumes" at bounding box center [822, 32] width 78 height 16
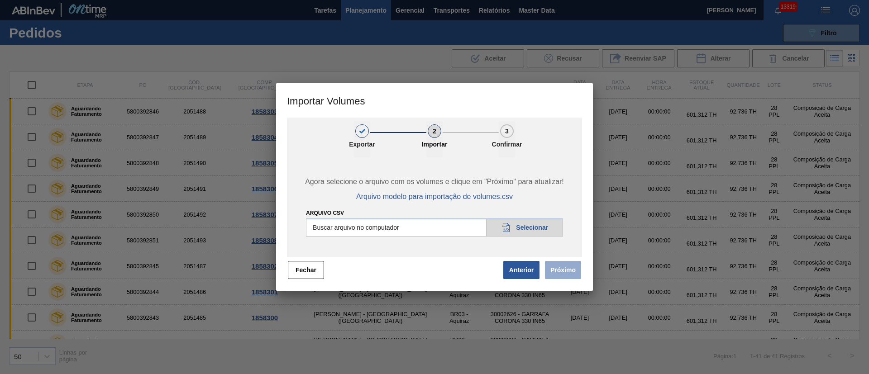
click at [525, 232] on input "Arquivo csv" at bounding box center [434, 228] width 257 height 18
click at [561, 274] on button "Próximo" at bounding box center [563, 270] width 36 height 18
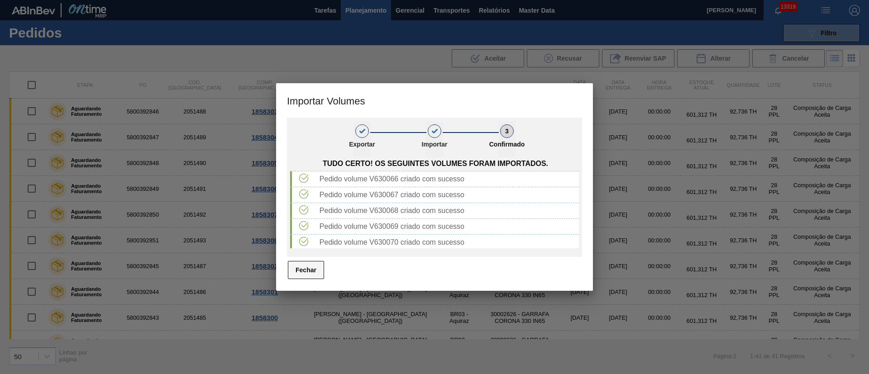
click at [311, 272] on button "Fechar" at bounding box center [306, 270] width 36 height 18
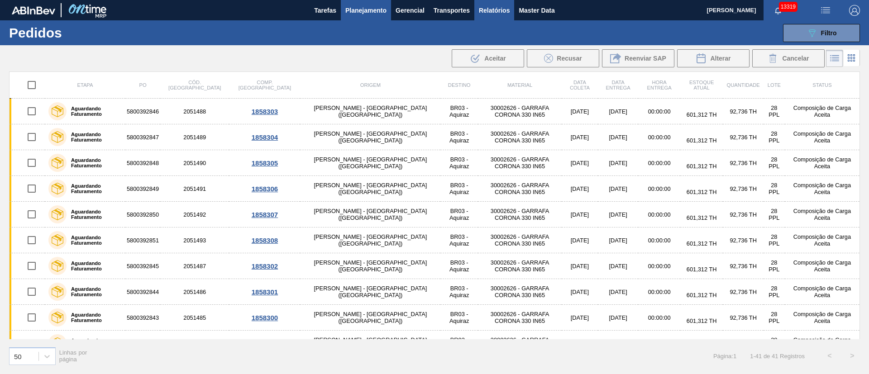
click at [493, 6] on span "Relatórios" at bounding box center [494, 10] width 31 height 11
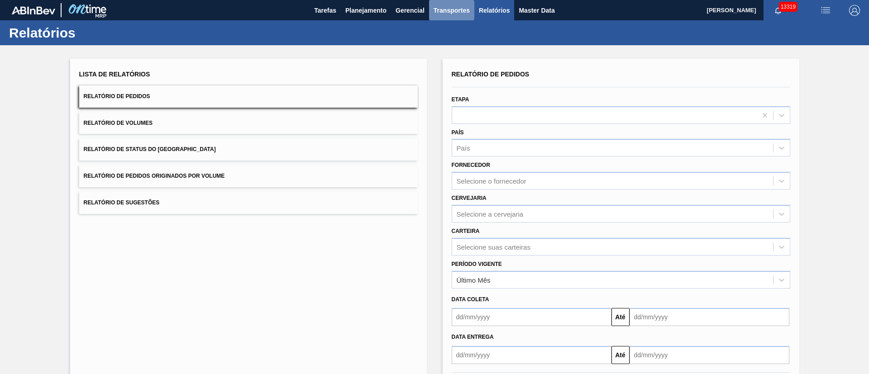
click at [459, 12] on span "Transportes" at bounding box center [452, 10] width 36 height 11
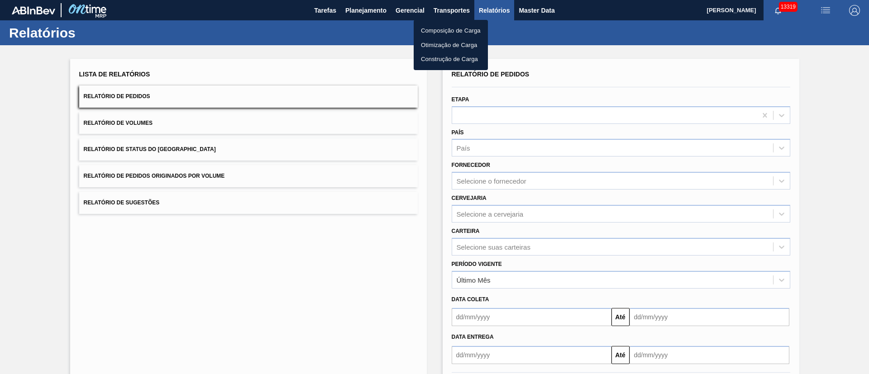
click at [432, 45] on li "Otimização de Carga" at bounding box center [451, 45] width 74 height 14
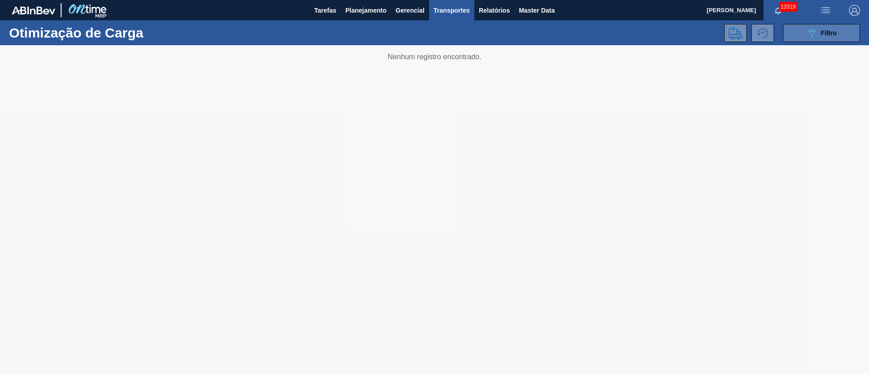
click at [823, 33] on span "Filtro" at bounding box center [829, 32] width 16 height 7
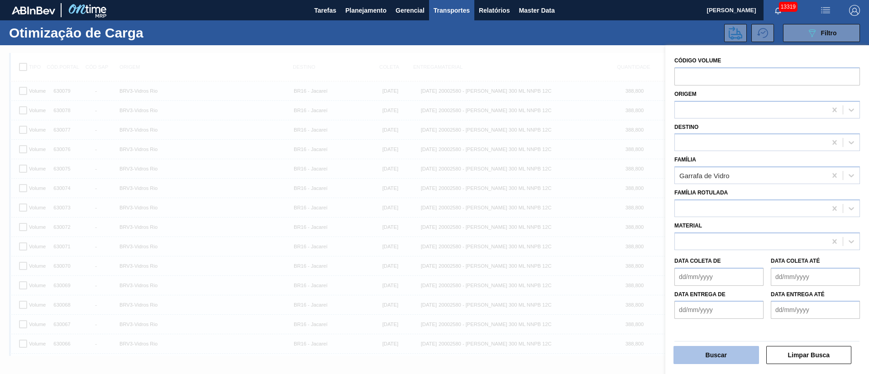
click at [707, 353] on button "Buscar" at bounding box center [716, 355] width 86 height 18
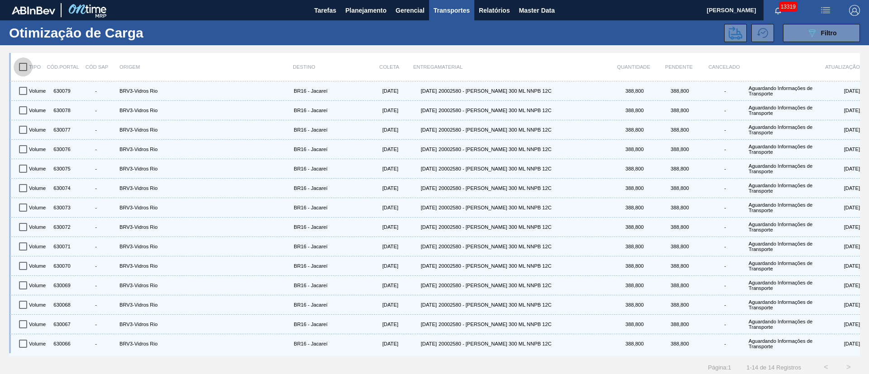
click at [21, 64] on input "checkbox" at bounding box center [23, 66] width 19 height 19
click at [730, 32] on icon at bounding box center [736, 33] width 14 height 14
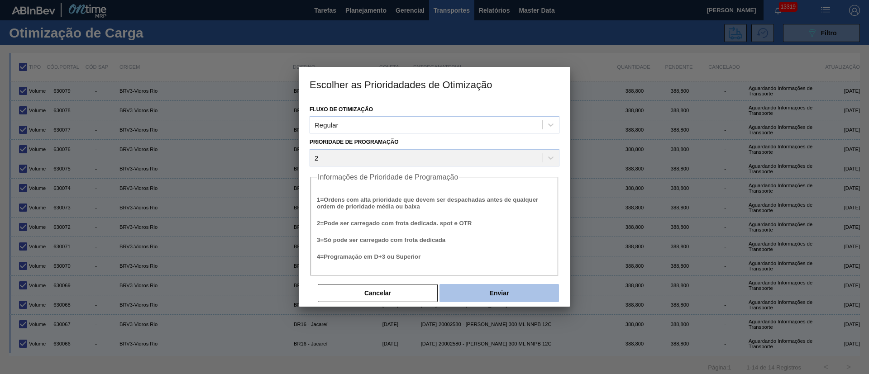
click at [520, 289] on button "Enviar" at bounding box center [498, 293] width 119 height 18
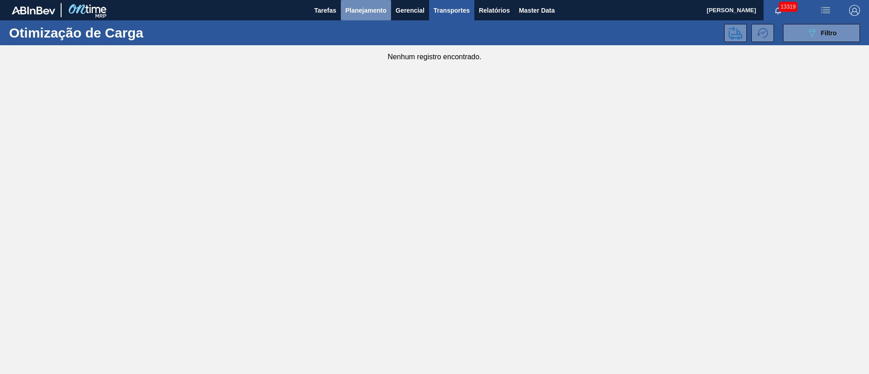
click at [364, 11] on span "Planejamento" at bounding box center [365, 10] width 41 height 11
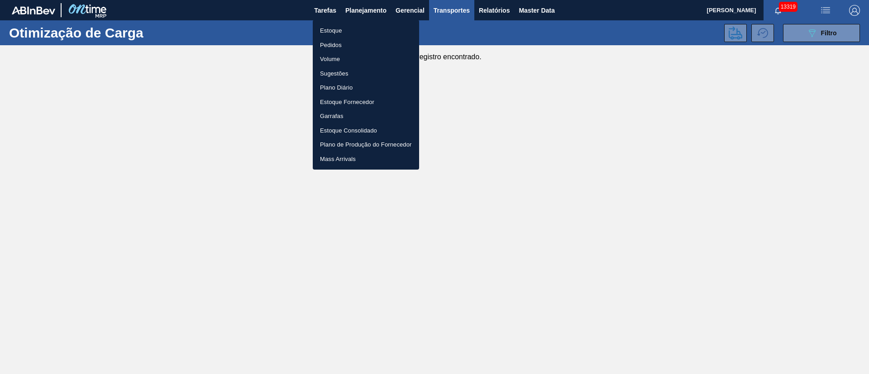
click at [335, 30] on li "Estoque" at bounding box center [366, 31] width 106 height 14
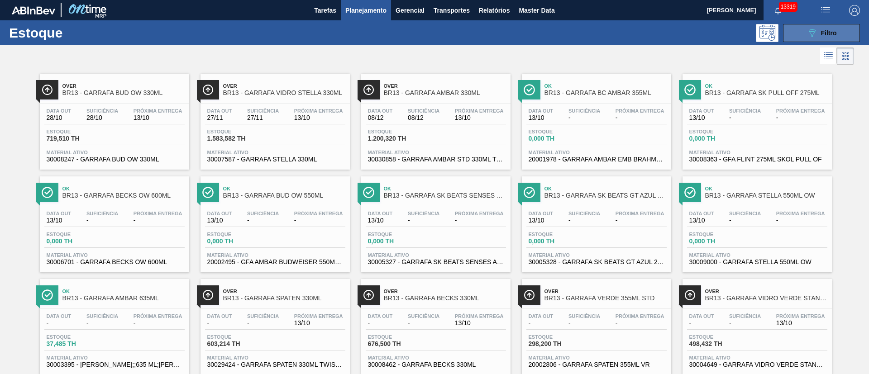
click at [837, 30] on button "089F7B8B-B2A5-4AFE-B5C0-19BA573D28AC Filtro" at bounding box center [821, 33] width 77 height 18
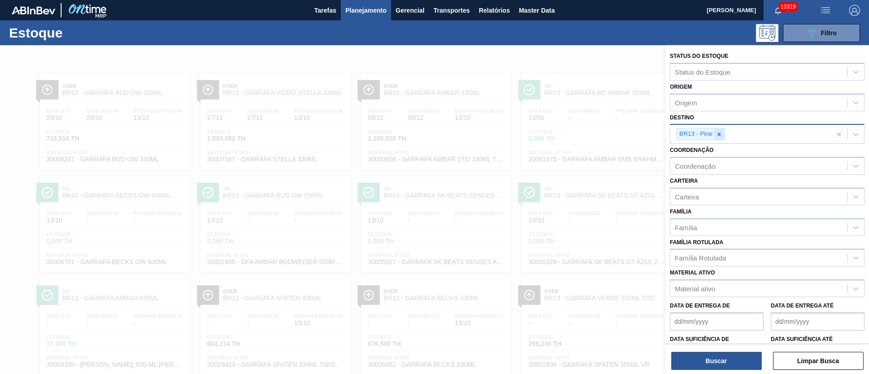
click at [715, 133] on div at bounding box center [719, 134] width 10 height 11
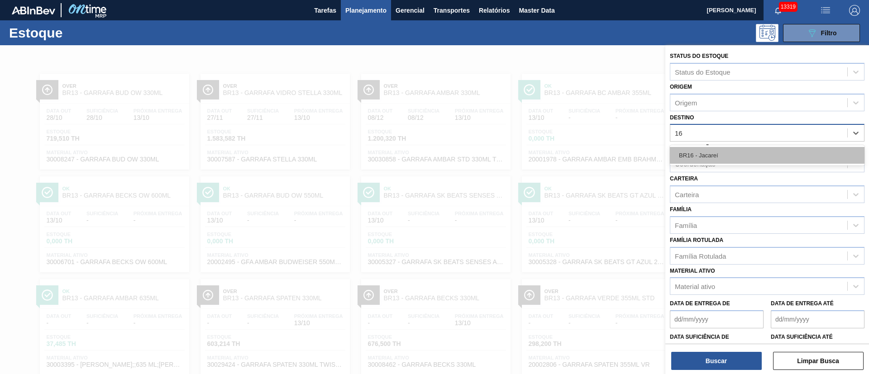
click at [702, 157] on div "BR16 - Jacareí" at bounding box center [767, 155] width 195 height 17
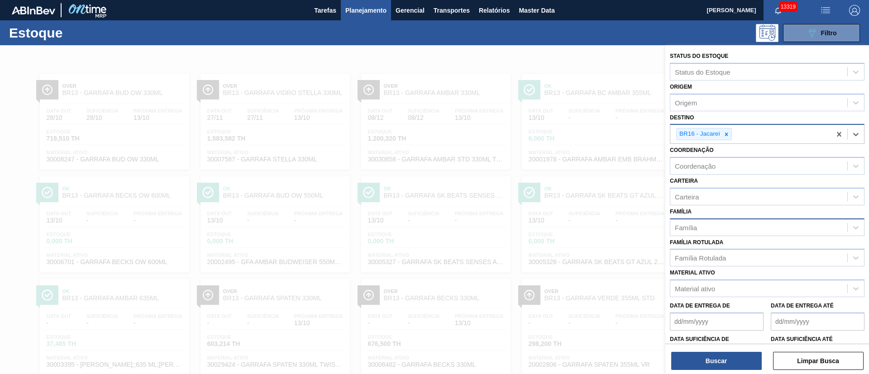
click at [696, 229] on div "Família" at bounding box center [686, 228] width 22 height 8
click at [688, 272] on label "Material ativo" at bounding box center [692, 273] width 45 height 6
click at [676, 285] on ativo "Material ativo" at bounding box center [675, 289] width 1 height 8
click at [688, 289] on div "Material ativo" at bounding box center [695, 289] width 40 height 8
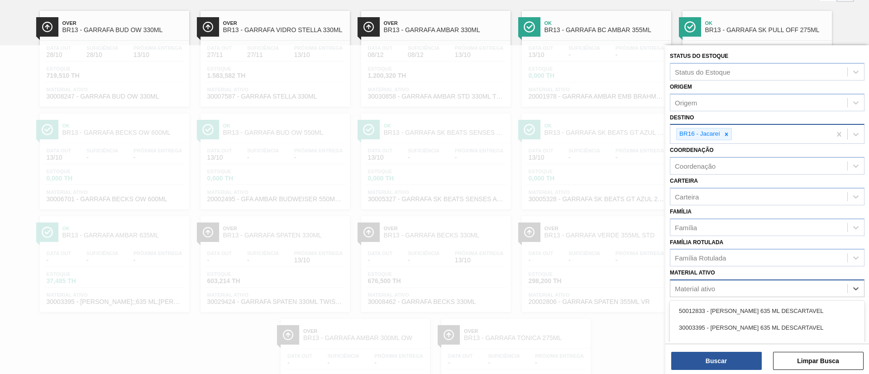
scroll to position [66, 0]
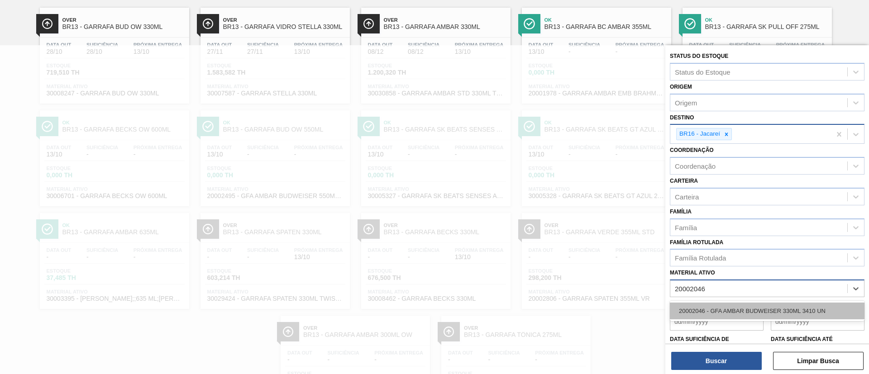
click at [686, 314] on div "20002046 - GFA AMBAR BUDWEISER 330ML 3410 UN" at bounding box center [767, 311] width 195 height 17
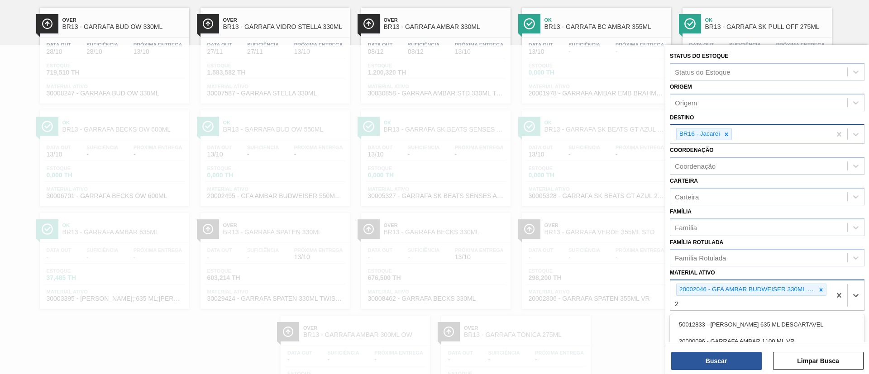
scroll to position [126, 0]
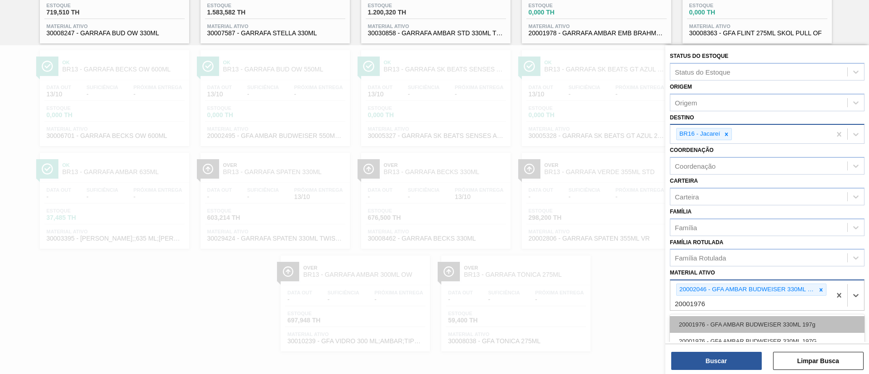
click at [700, 321] on div "20001976 - GFA AMBAR BUDWEISER 330ML 197g" at bounding box center [767, 324] width 195 height 17
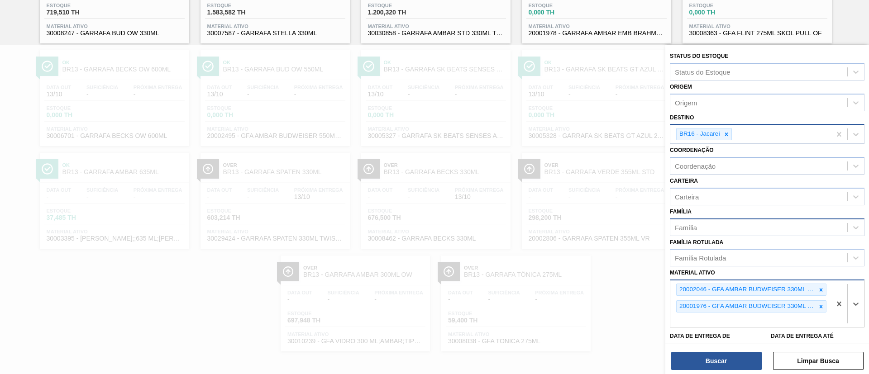
click at [704, 224] on div "Família" at bounding box center [758, 227] width 177 height 13
click at [701, 196] on div "Carteira" at bounding box center [758, 196] width 177 height 13
click at [701, 170] on div "Coordenação" at bounding box center [695, 166] width 41 height 8
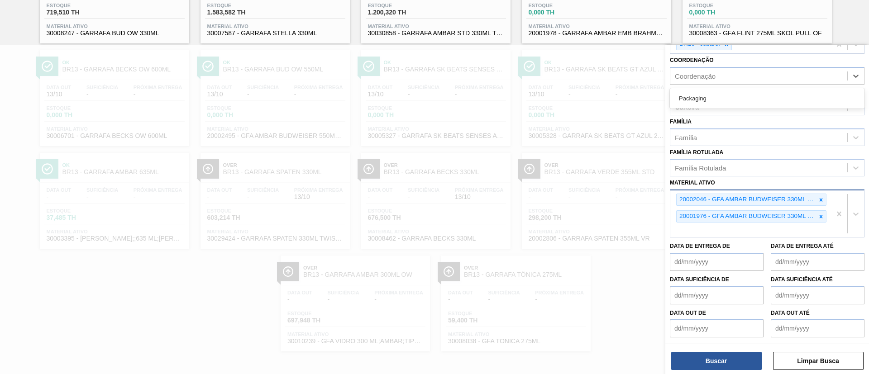
scroll to position [0, 0]
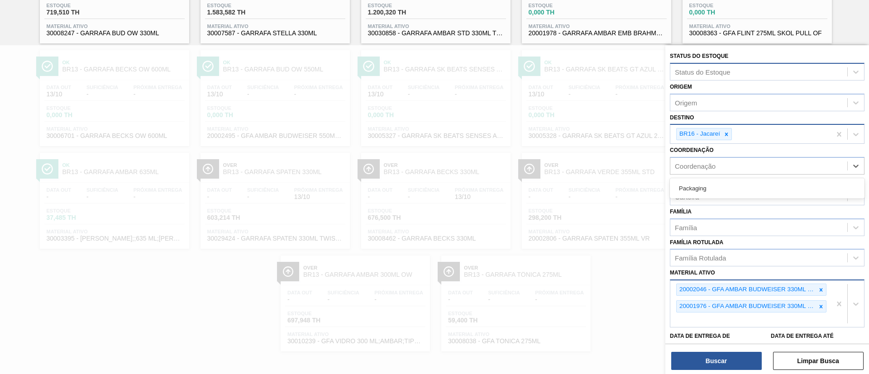
click at [703, 72] on div "Status do Estoque" at bounding box center [703, 72] width 56 height 8
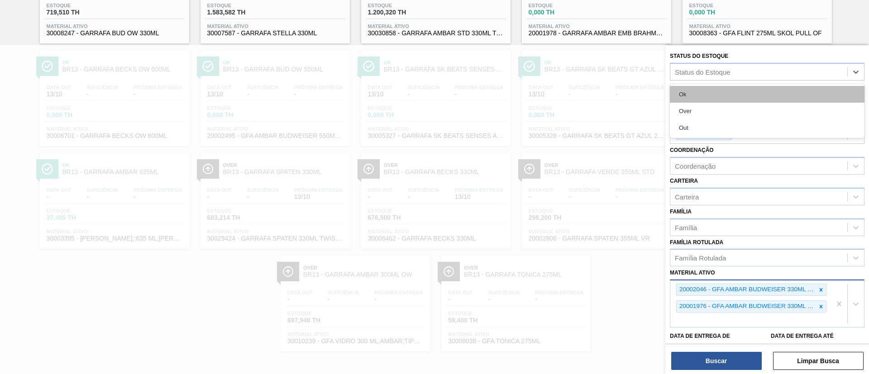
click at [721, 90] on div "Ok" at bounding box center [767, 94] width 195 height 17
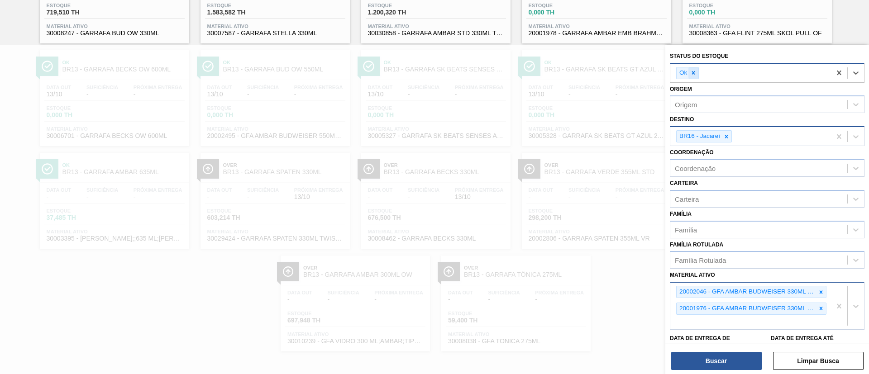
click at [693, 74] on icon at bounding box center [693, 73] width 6 height 6
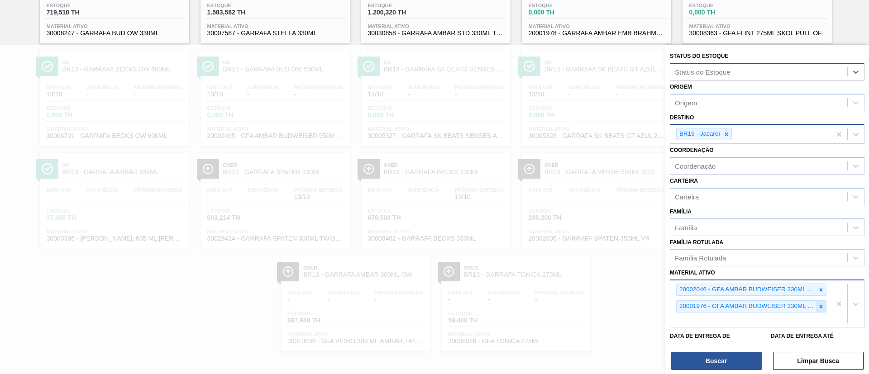
click at [818, 305] on icon at bounding box center [821, 307] width 6 height 6
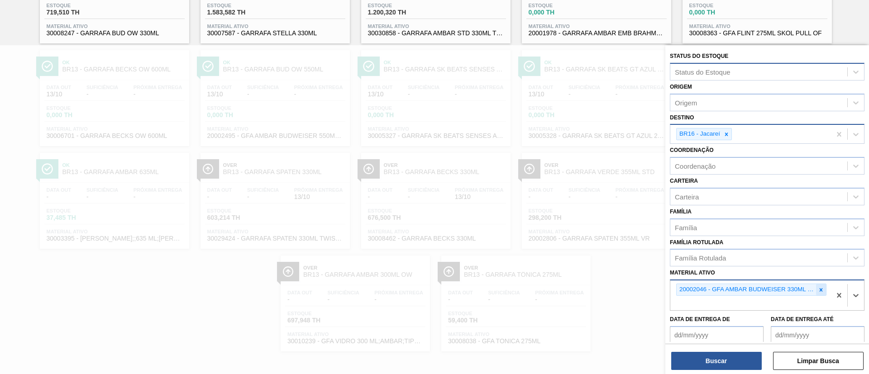
click at [820, 287] on icon at bounding box center [821, 290] width 6 height 6
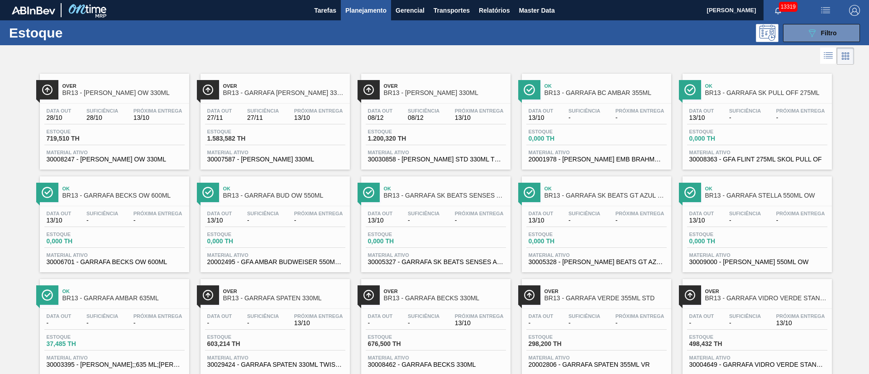
click at [357, 8] on span "Planejamento" at bounding box center [365, 10] width 41 height 11
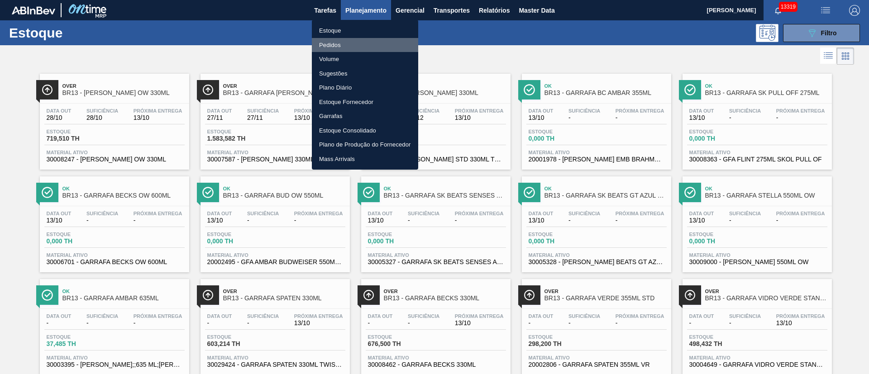
click at [334, 44] on li "Pedidos" at bounding box center [365, 45] width 106 height 14
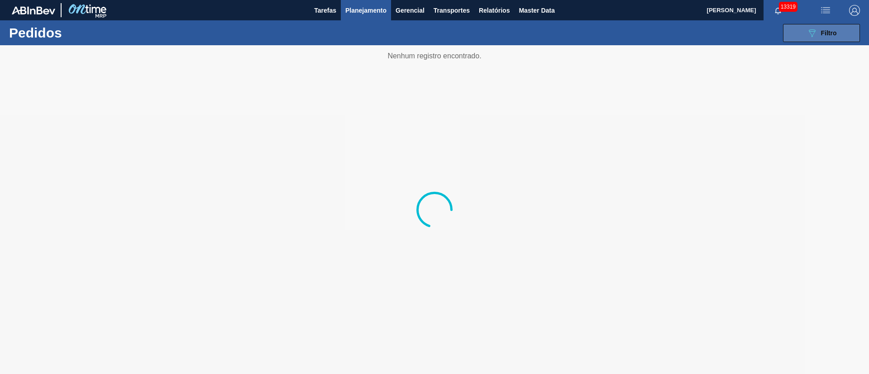
click at [807, 33] on icon "089F7B8B-B2A5-4AFE-B5C0-19BA573D28AC" at bounding box center [811, 33] width 11 height 11
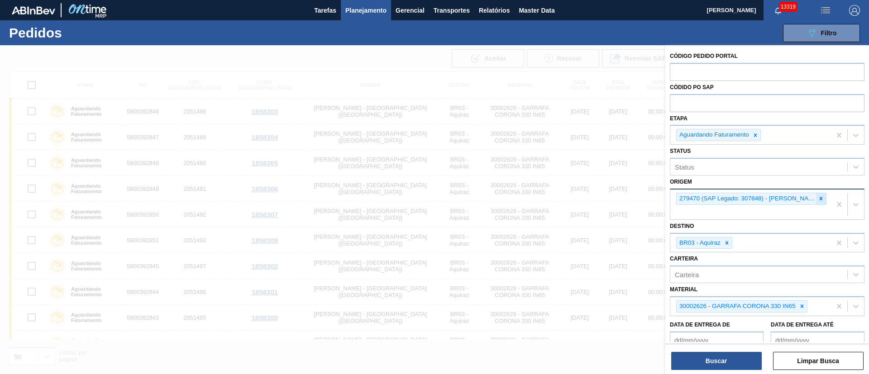
click at [820, 197] on icon at bounding box center [821, 199] width 6 height 6
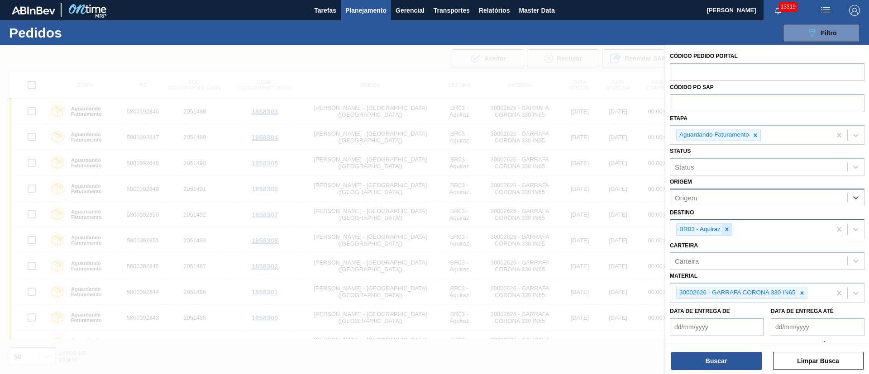
click at [730, 232] on icon at bounding box center [727, 229] width 6 height 6
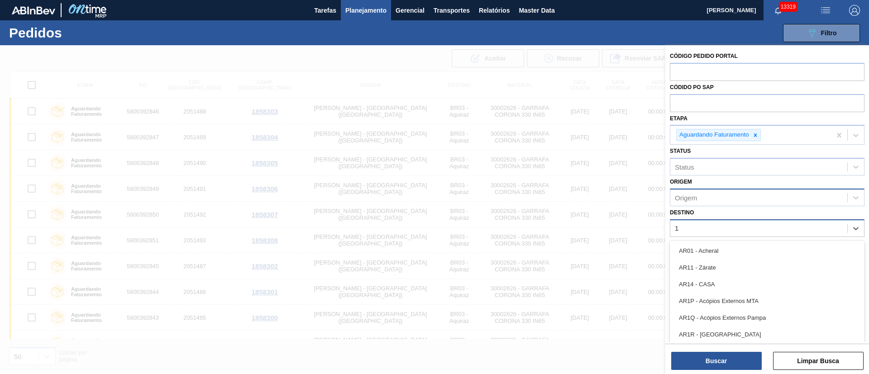
type input "16"
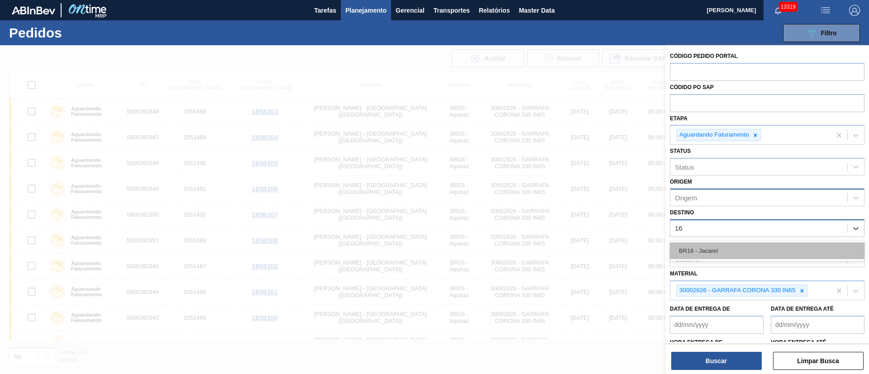
click at [720, 248] on div "BR16 - Jacareí" at bounding box center [767, 251] width 195 height 17
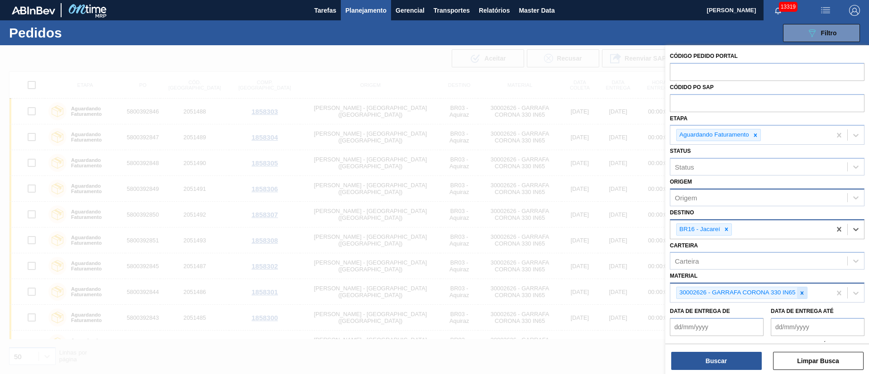
click at [802, 294] on icon at bounding box center [802, 293] width 6 height 6
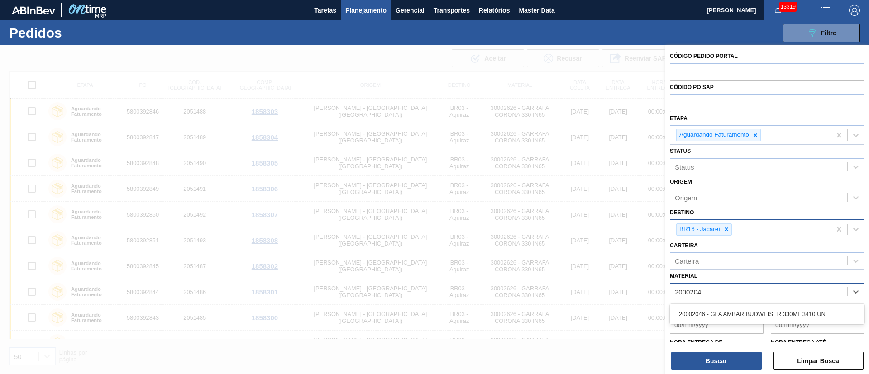
type input "20002046"
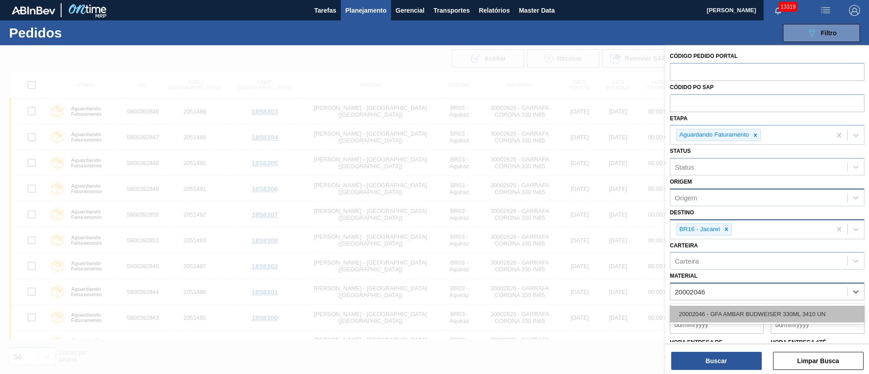
click at [790, 311] on div "20002046 - GFA AMBAR BUDWEISER 330ML 3410 UN" at bounding box center [767, 314] width 195 height 17
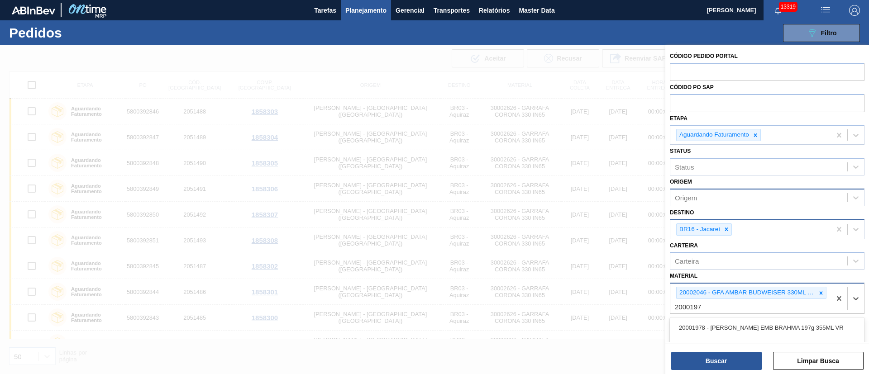
type input "20001976"
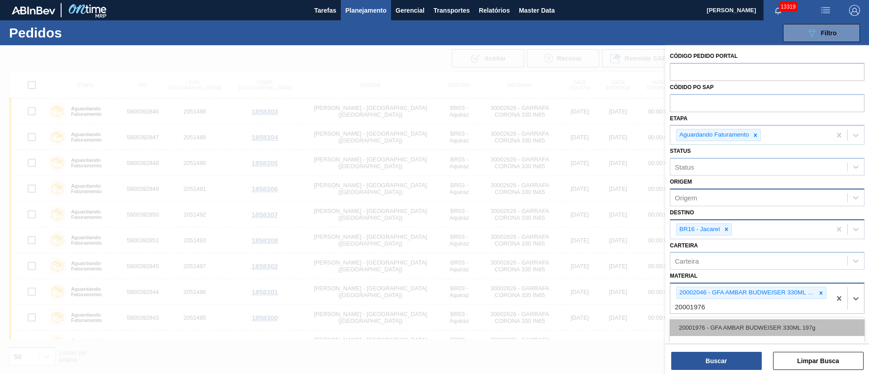
click at [780, 324] on div "20001976 - GFA AMBAR BUDWEISER 330ML 197g" at bounding box center [767, 328] width 195 height 17
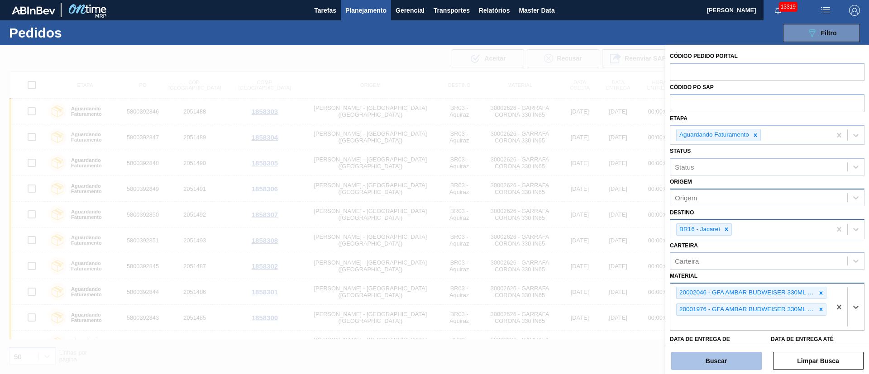
click at [713, 363] on button "Buscar" at bounding box center [716, 361] width 91 height 18
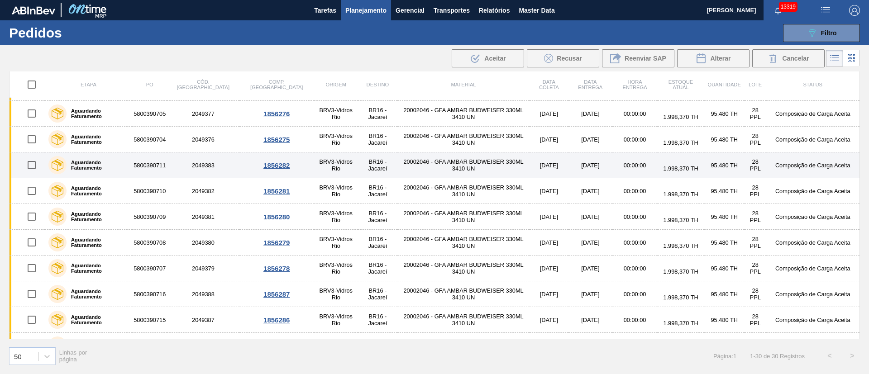
scroll to position [533, 0]
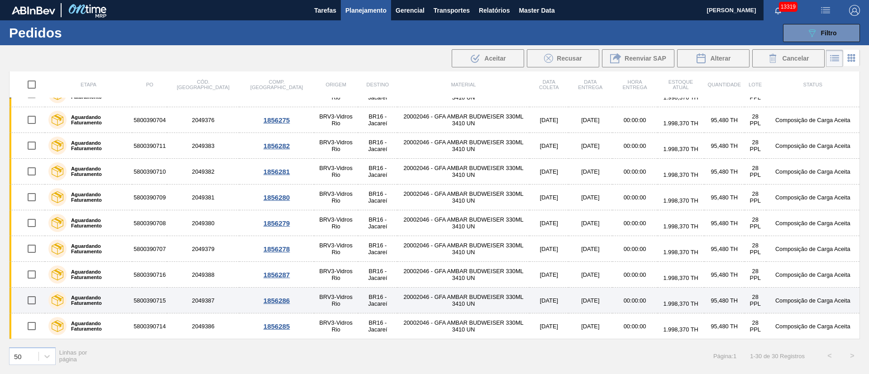
click at [482, 289] on td "20002046 - GFA AMBAR BUDWEISER 330ML 3410 UN" at bounding box center [463, 301] width 132 height 26
